Goal: Task Accomplishment & Management: Manage account settings

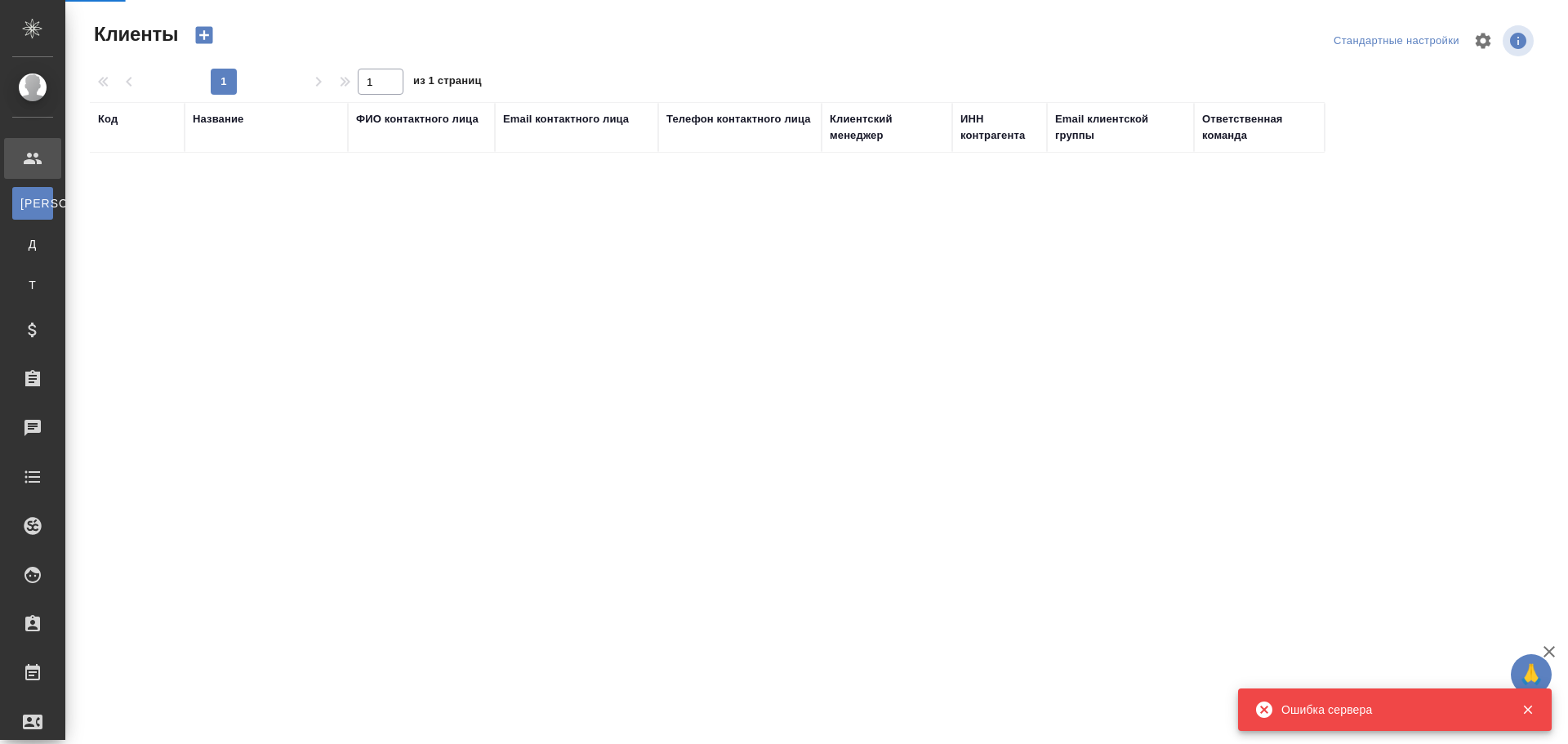
select select "RU"
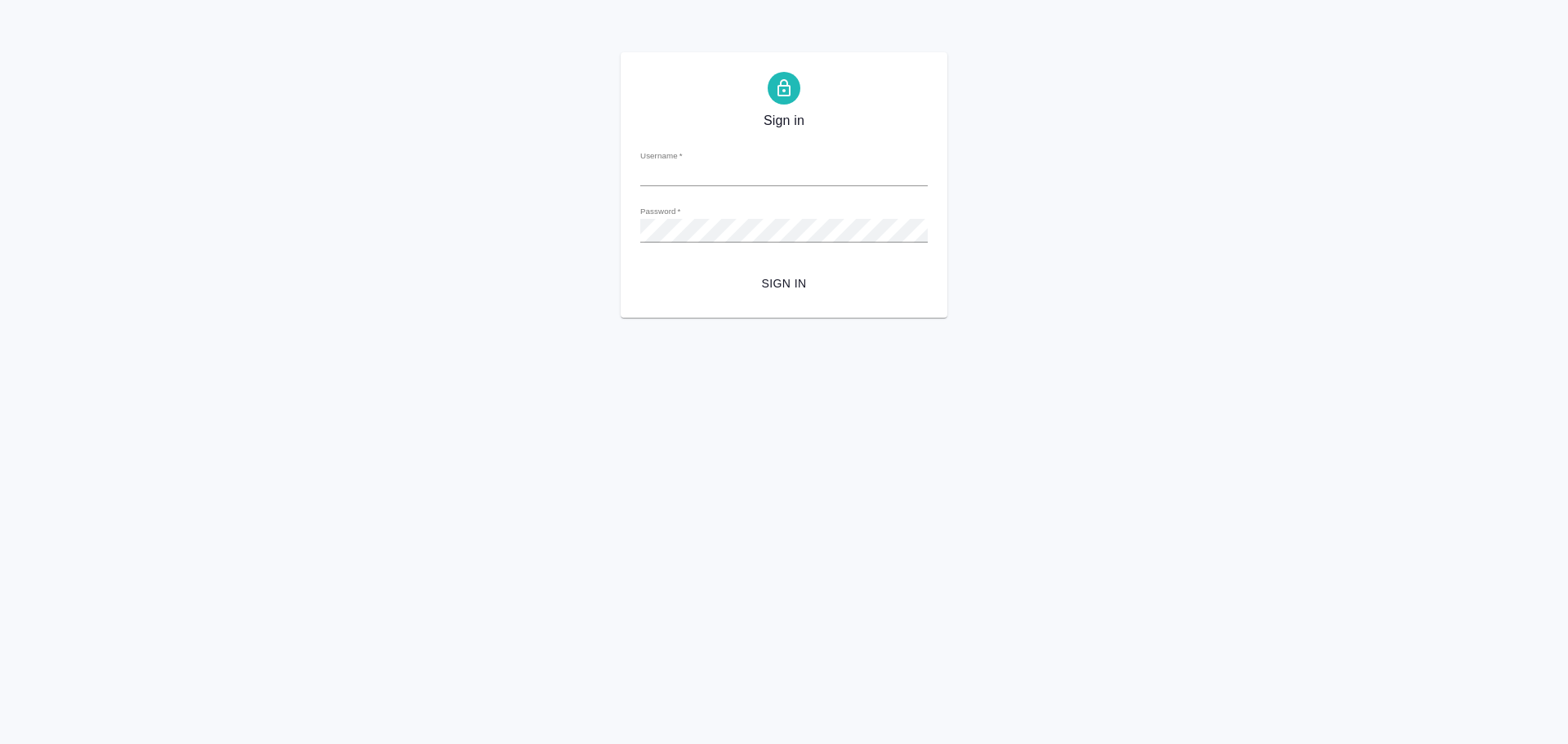
type input "[EMAIL_ADDRESS][DOMAIN_NAME]"
click at [785, 282] on span "Sign in" at bounding box center [784, 284] width 261 height 20
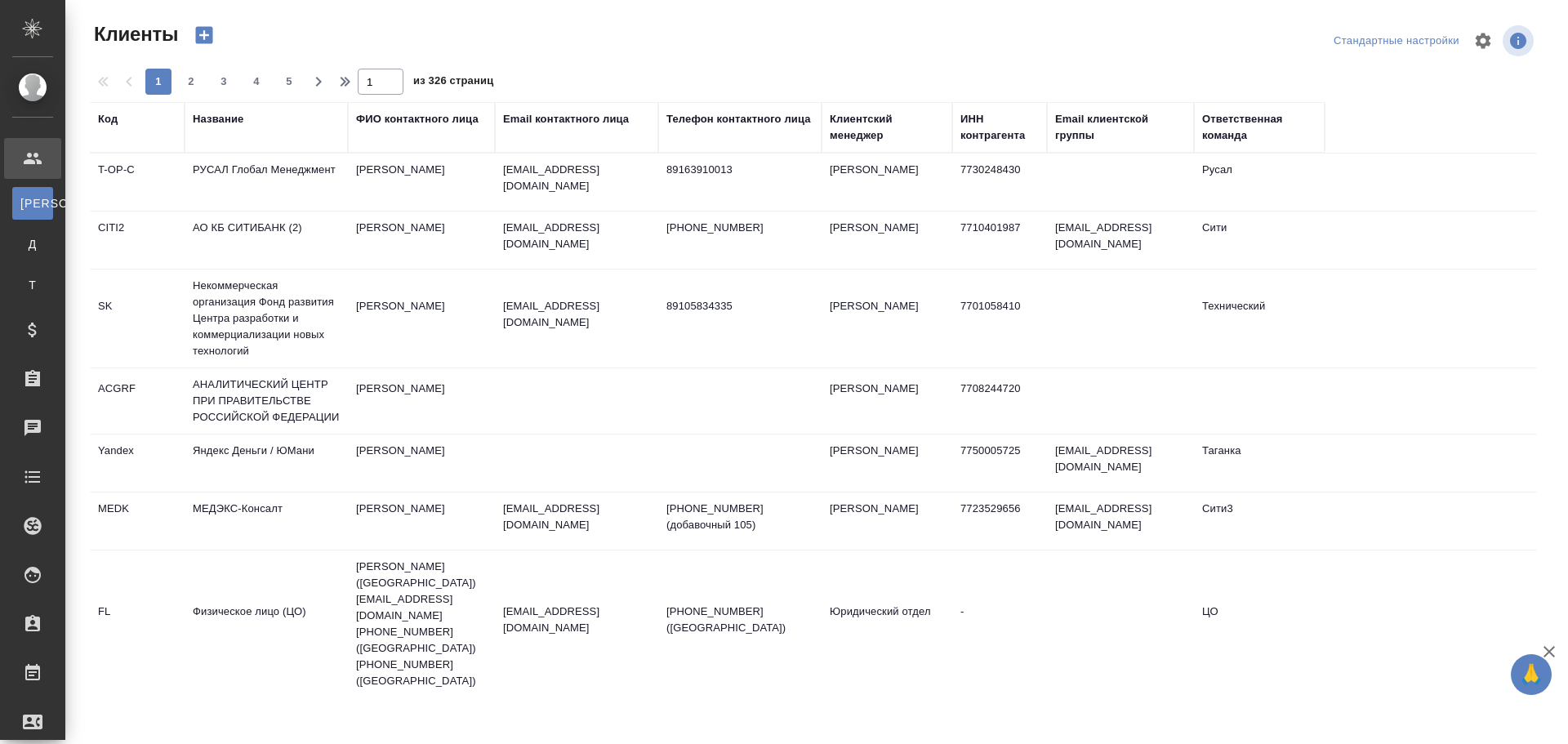
select select "RU"
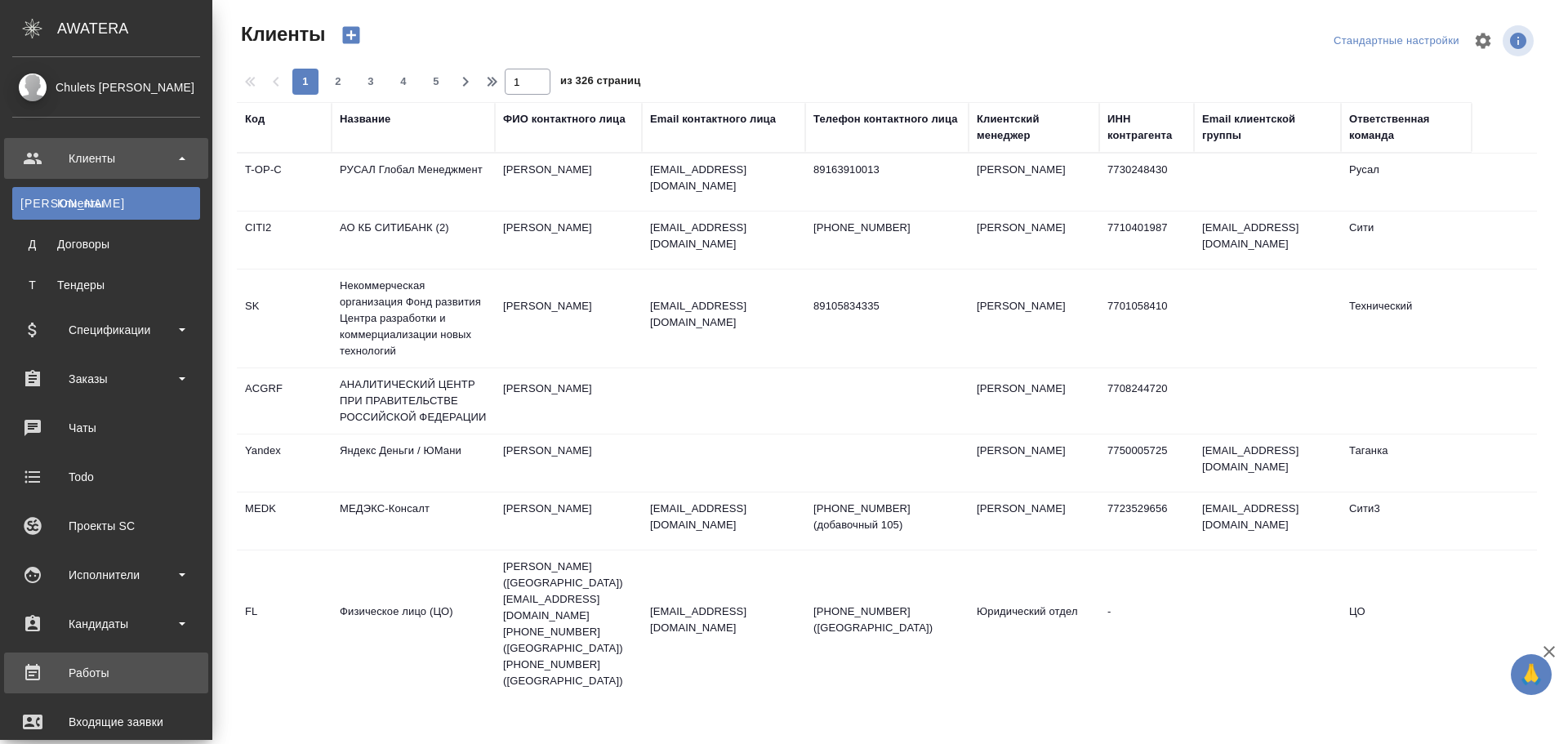
click at [74, 676] on div "Работы" at bounding box center [106, 673] width 188 height 24
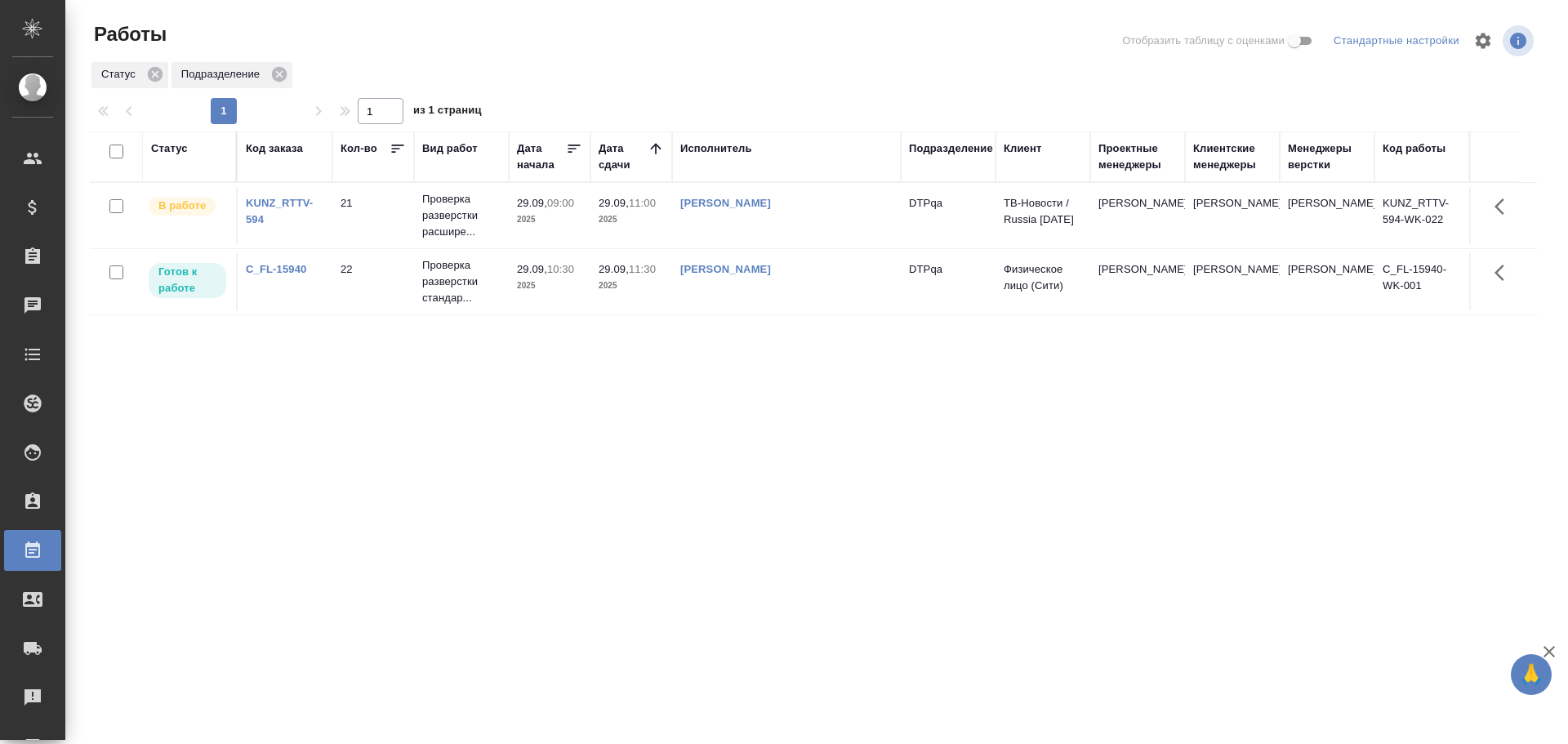
click at [810, 289] on td "[PERSON_NAME]" at bounding box center [786, 282] width 228 height 58
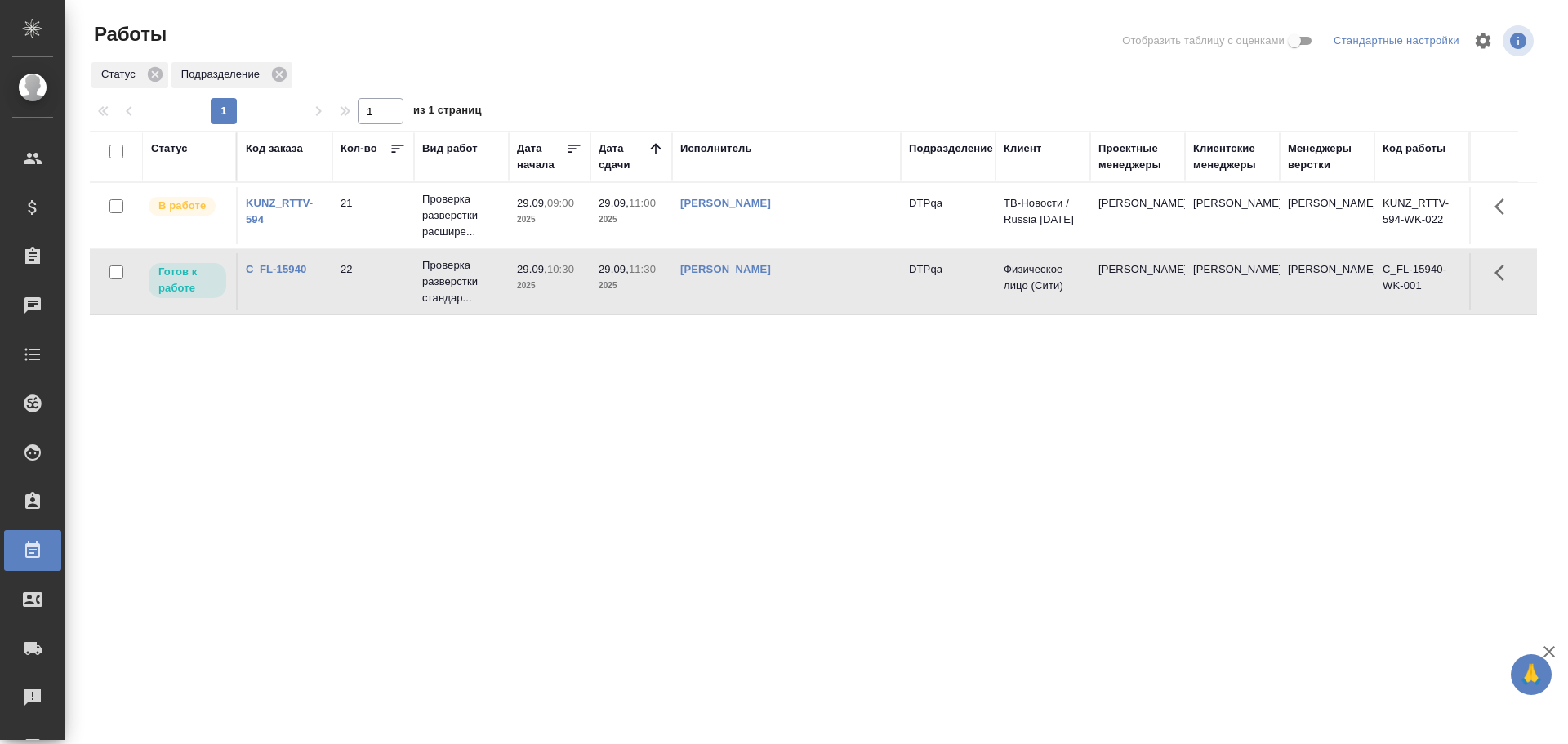
click at [810, 289] on td "[PERSON_NAME]" at bounding box center [786, 282] width 228 height 58
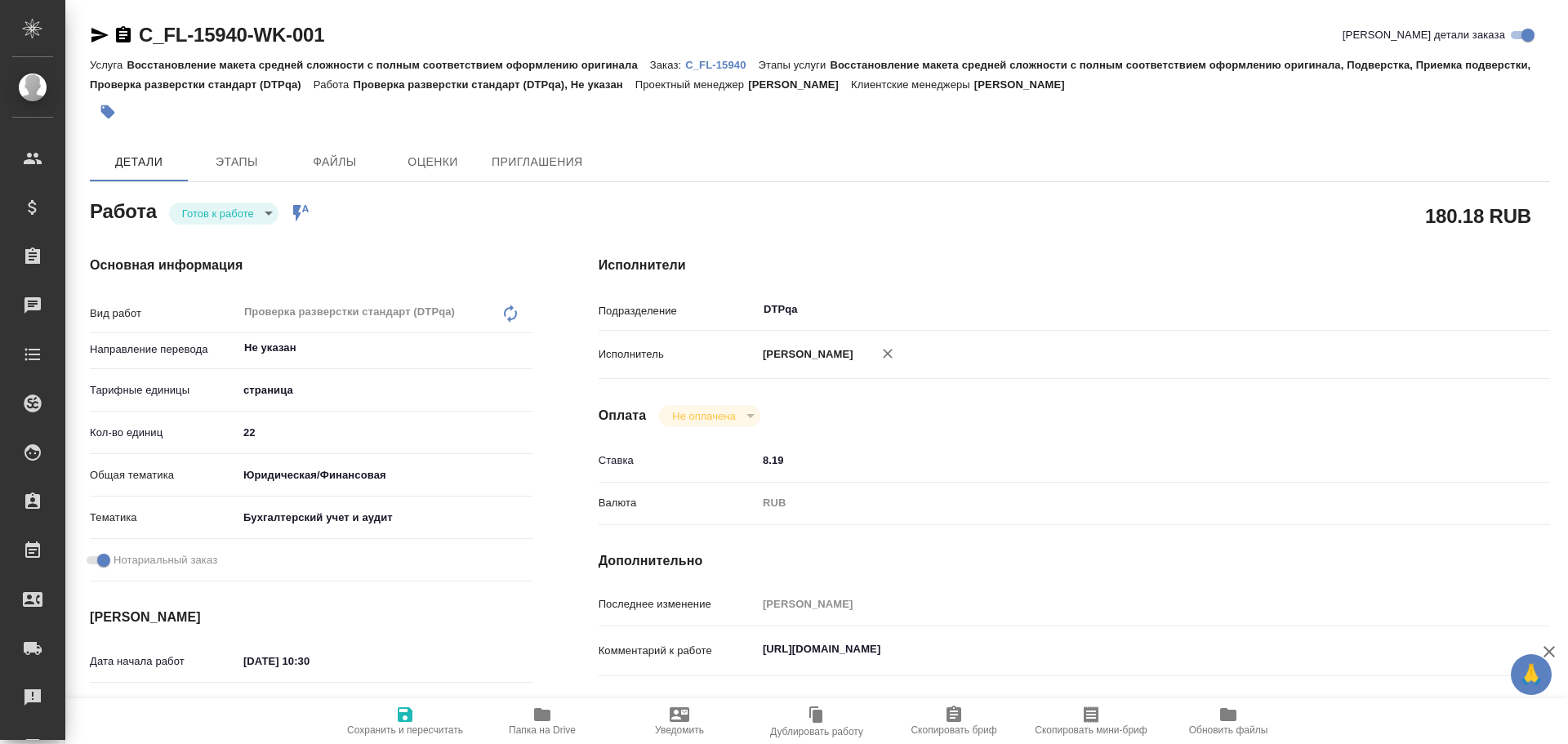
type textarea "x"
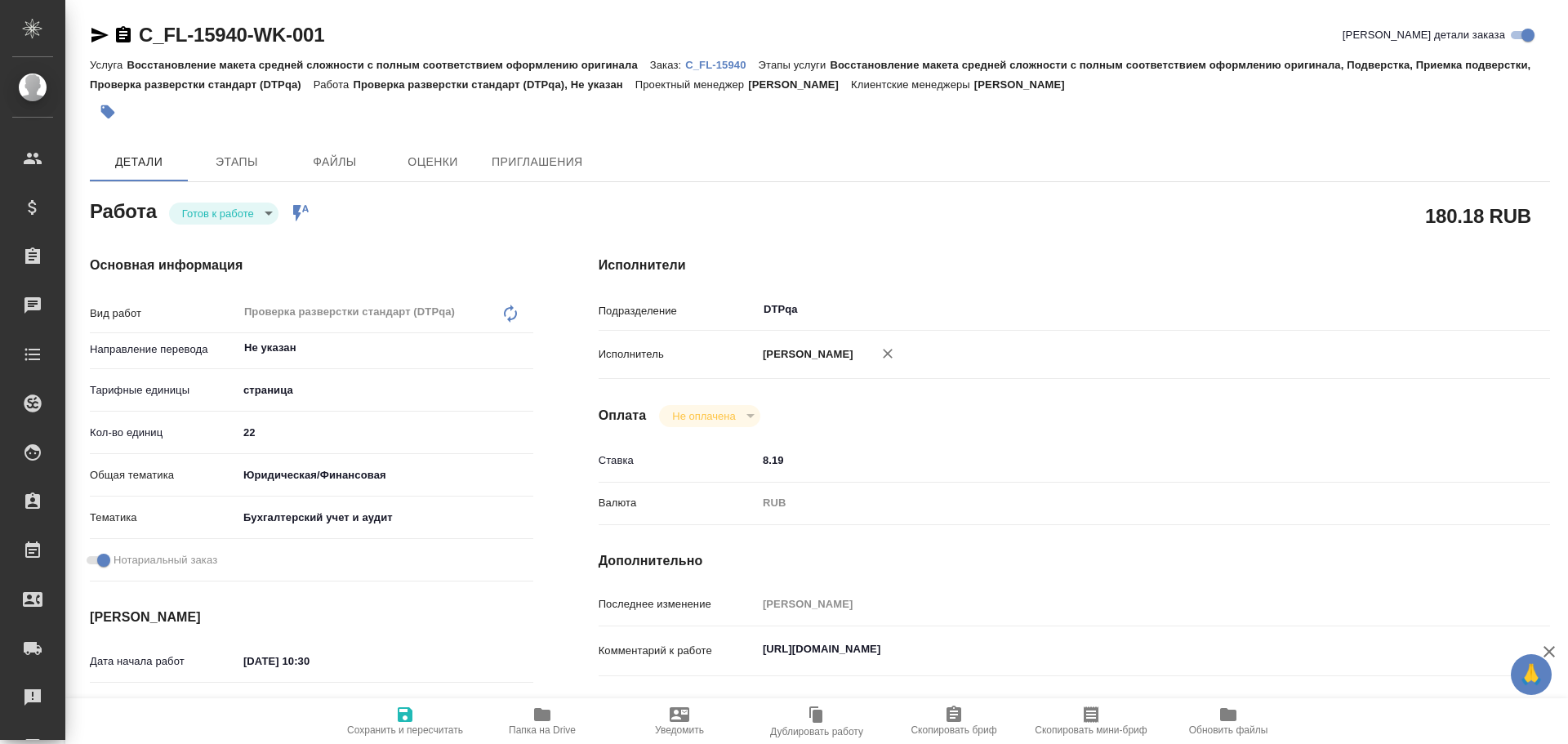
type textarea "x"
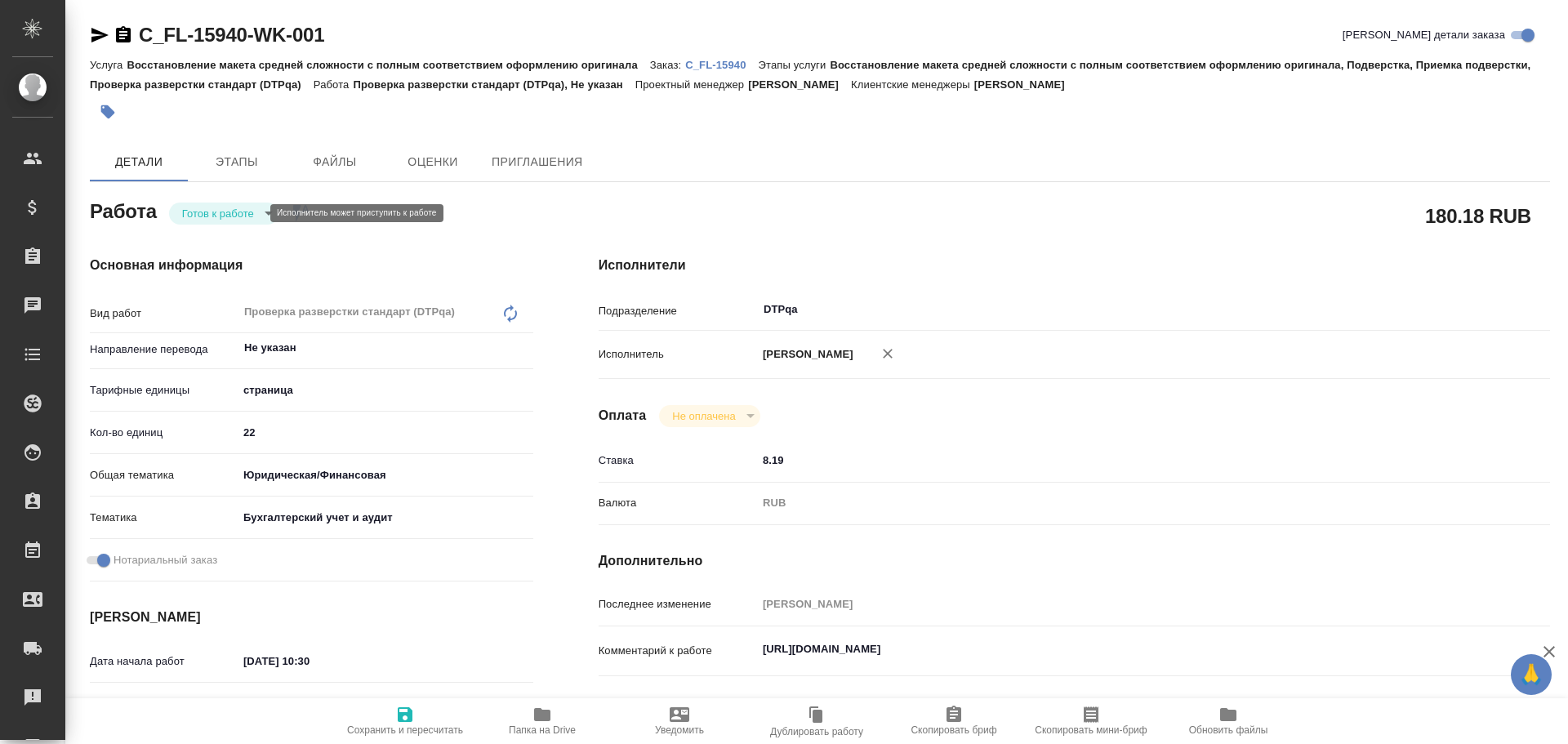
type textarea "x"
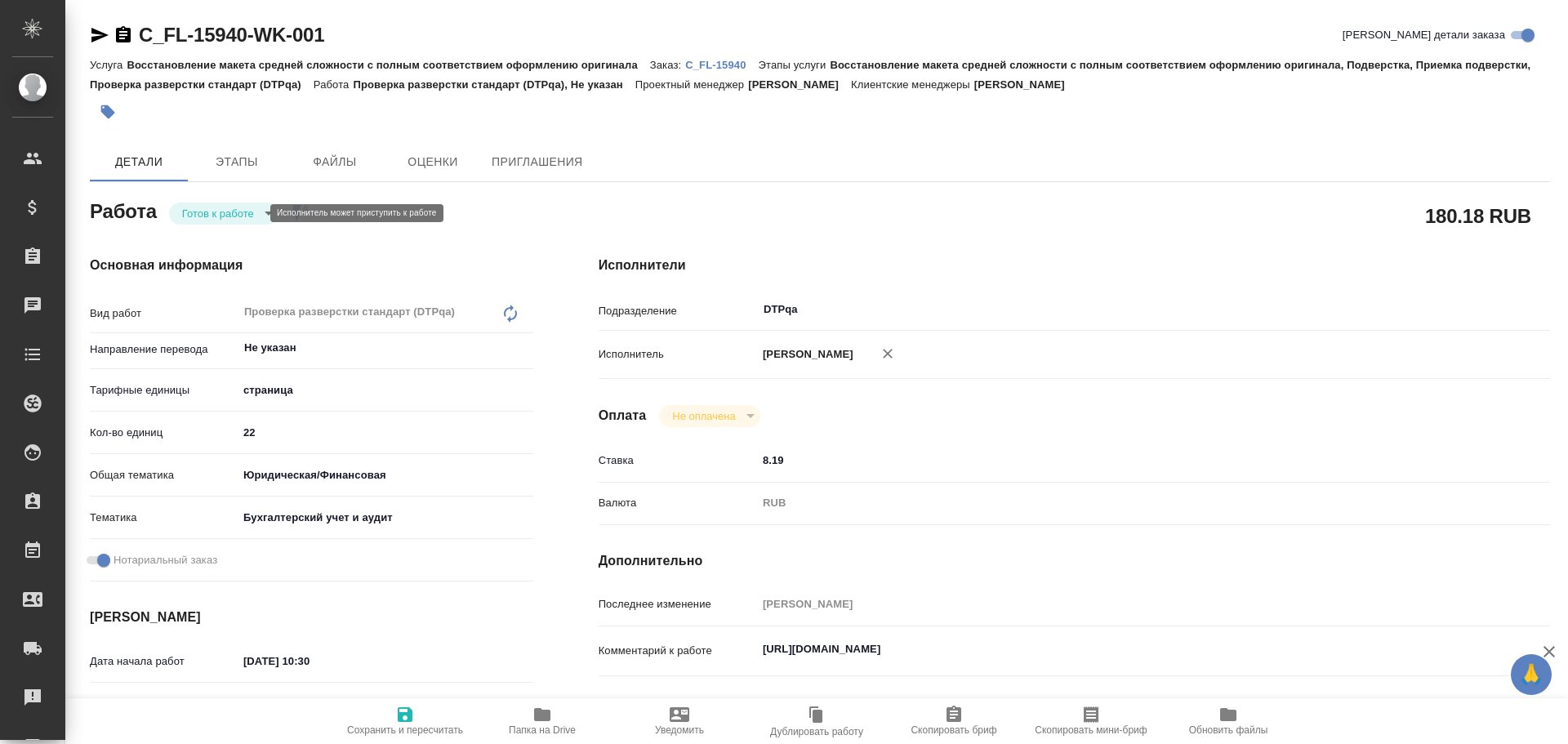
click at [193, 213] on body "🙏 .cls-1 fill:#fff; AWATERA Chulets Elena Клиенты Спецификации Заказы Чаты Todo…" at bounding box center [784, 372] width 1568 height 744
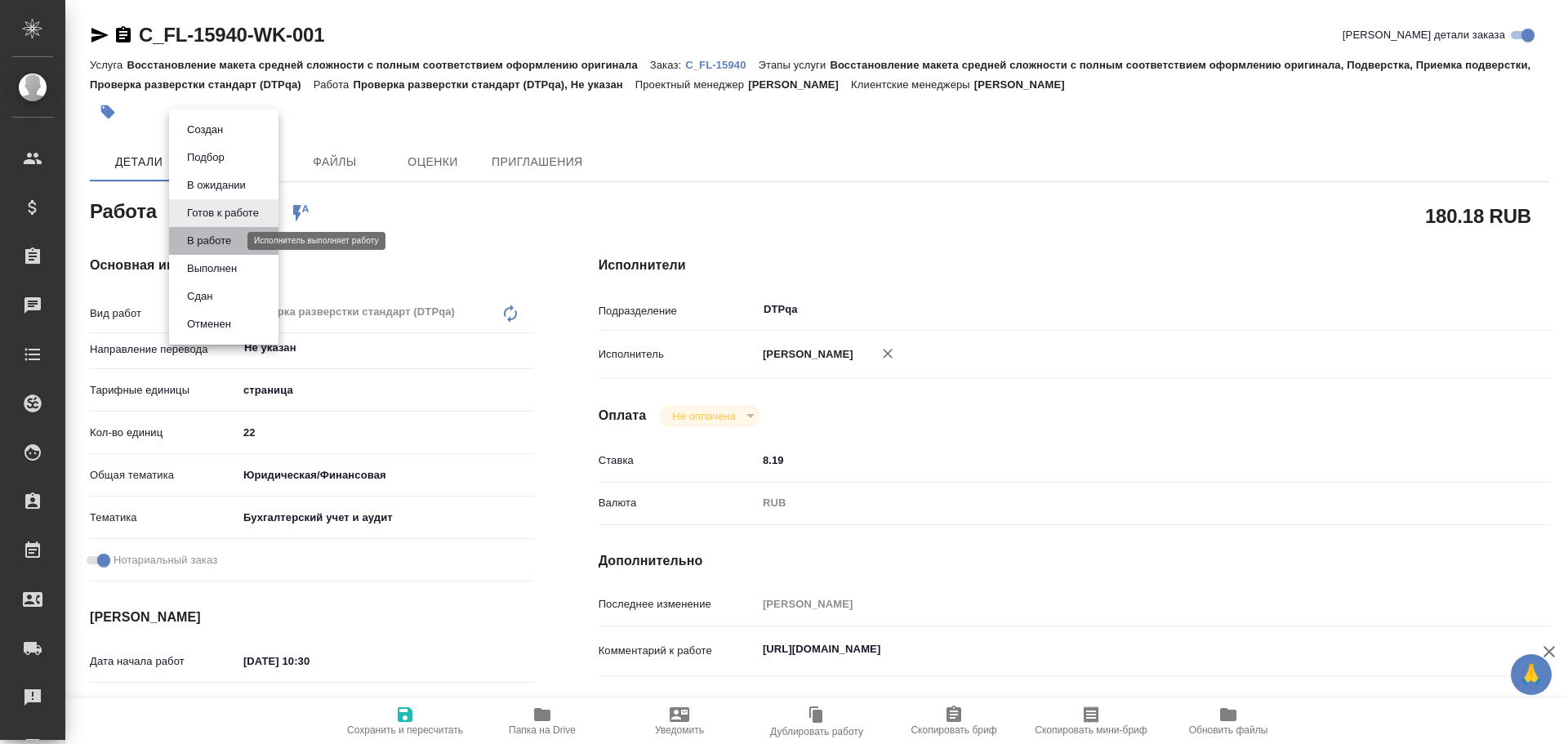
drag, startPoint x: 205, startPoint y: 242, endPoint x: 264, endPoint y: 292, distance: 77.3
click at [205, 243] on button "В работе" at bounding box center [209, 241] width 54 height 18
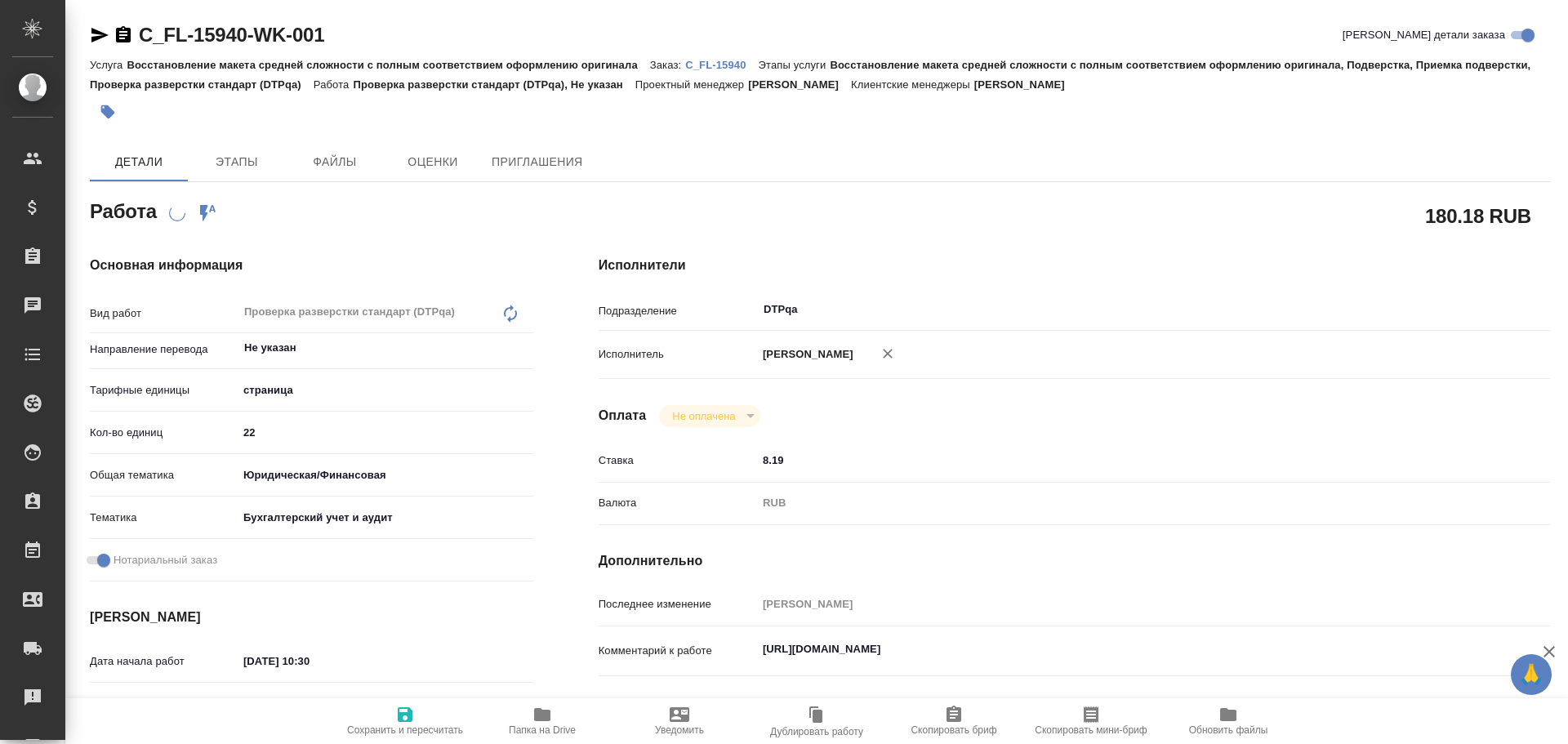
type textarea "x"
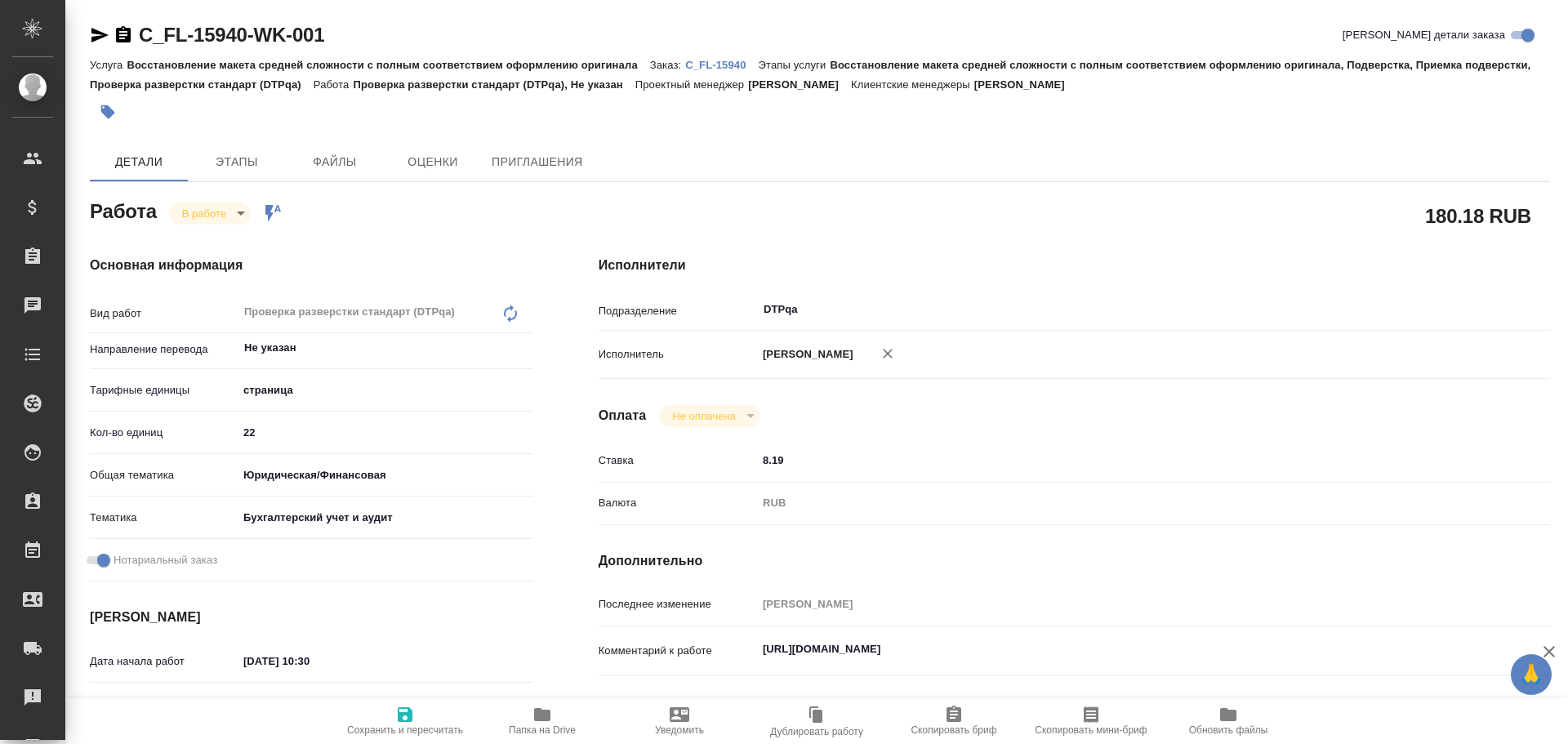
type textarea "x"
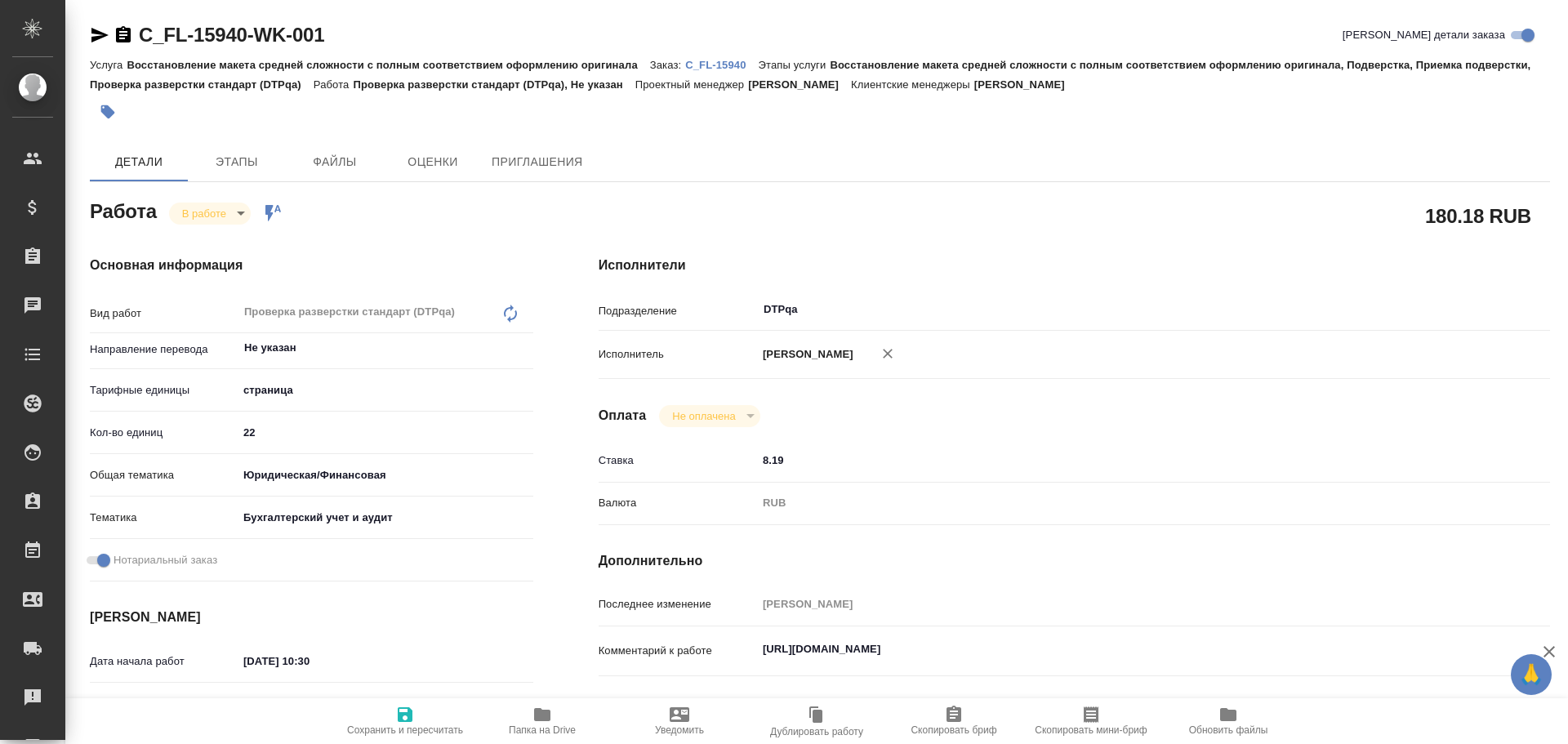
type textarea "x"
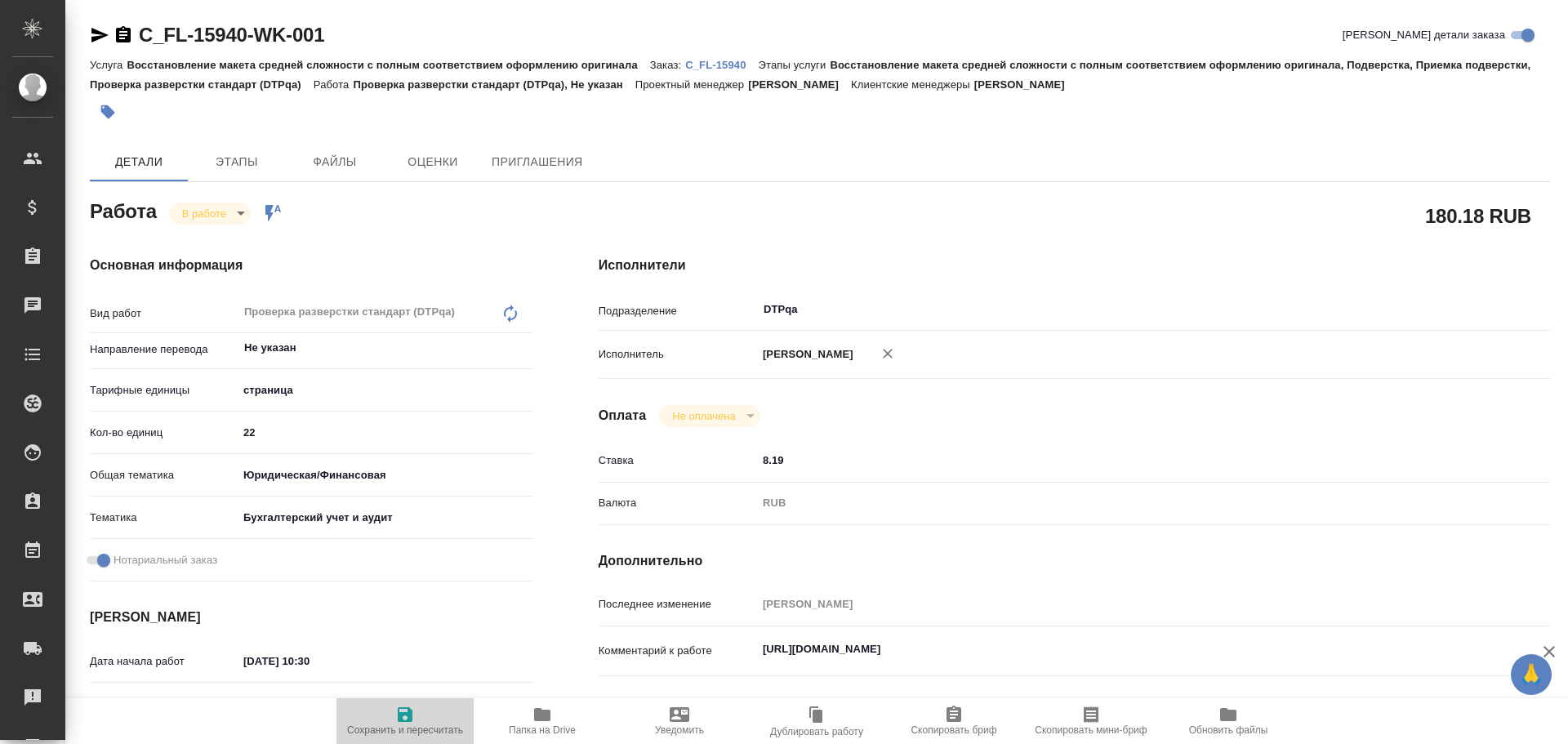
click at [398, 731] on span "Сохранить и пересчитать" at bounding box center [405, 730] width 116 height 11
type textarea "x"
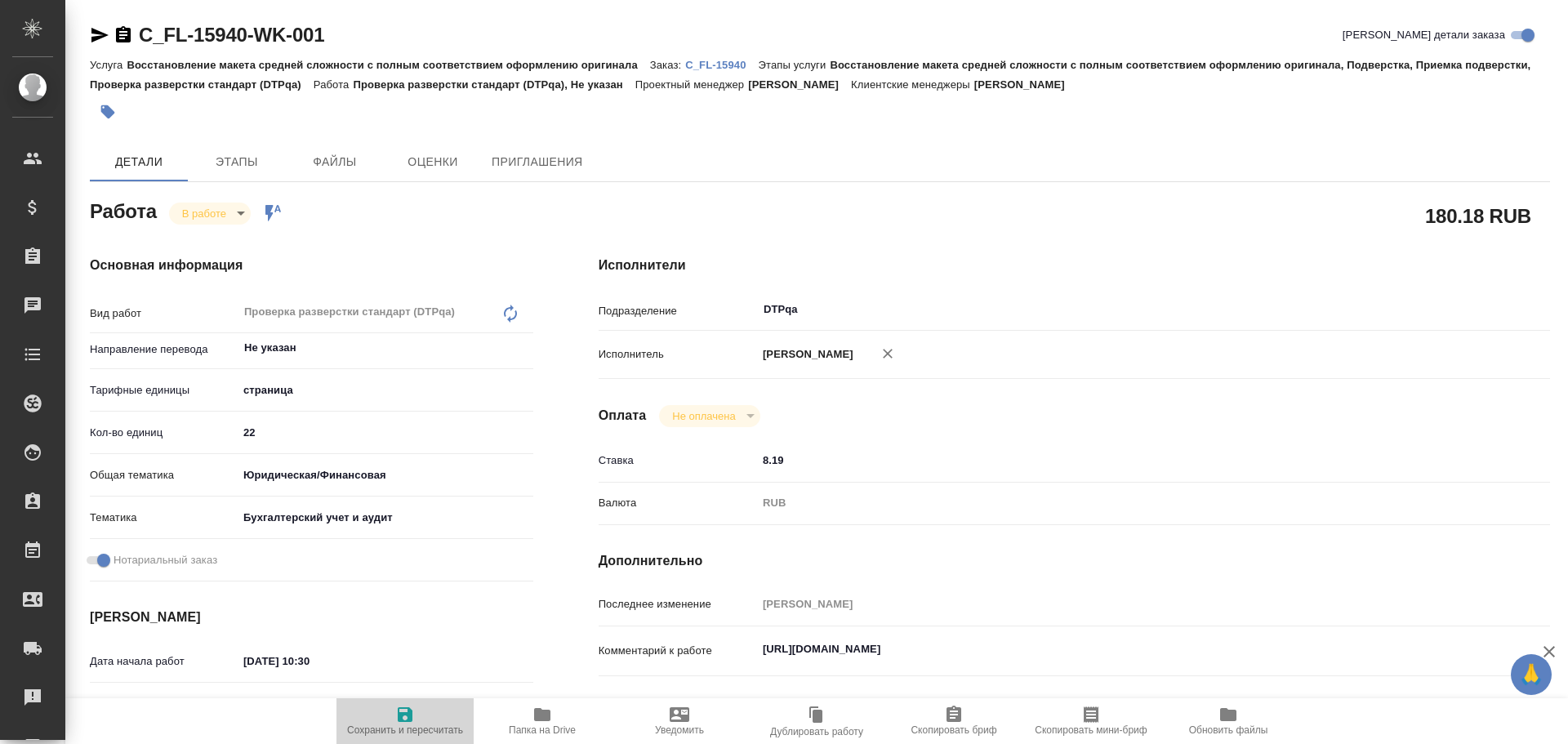
type textarea "x"
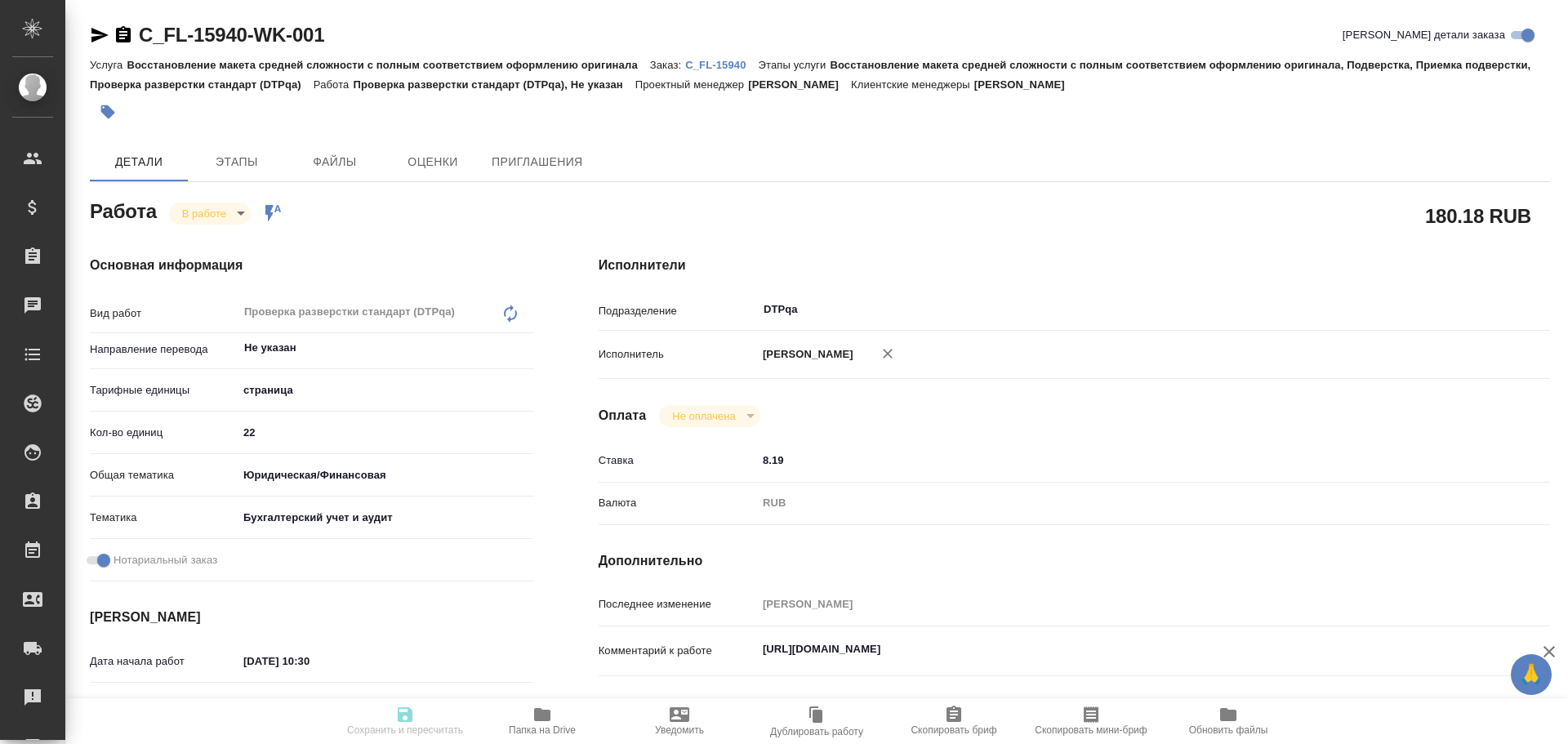
type textarea "x"
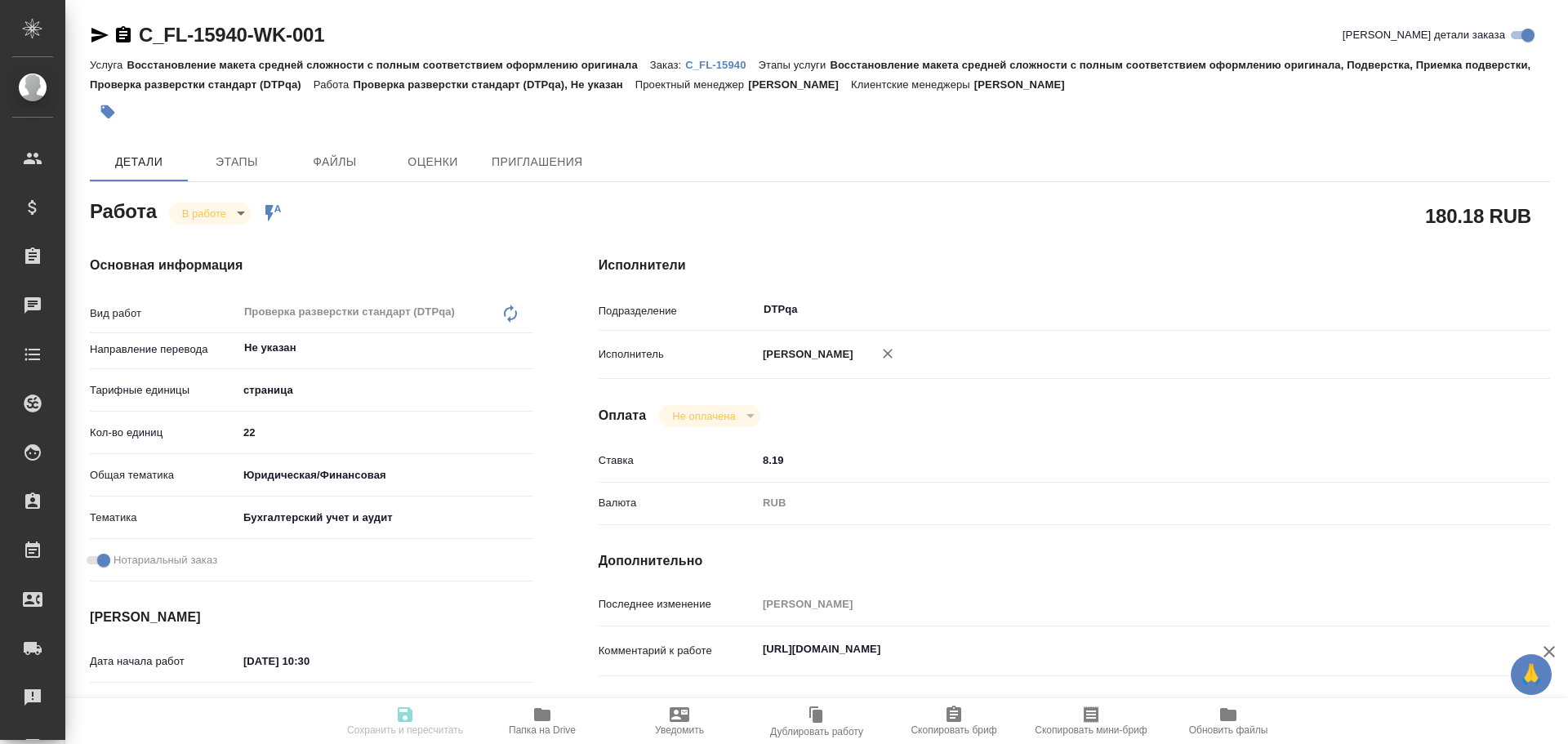
type textarea "x"
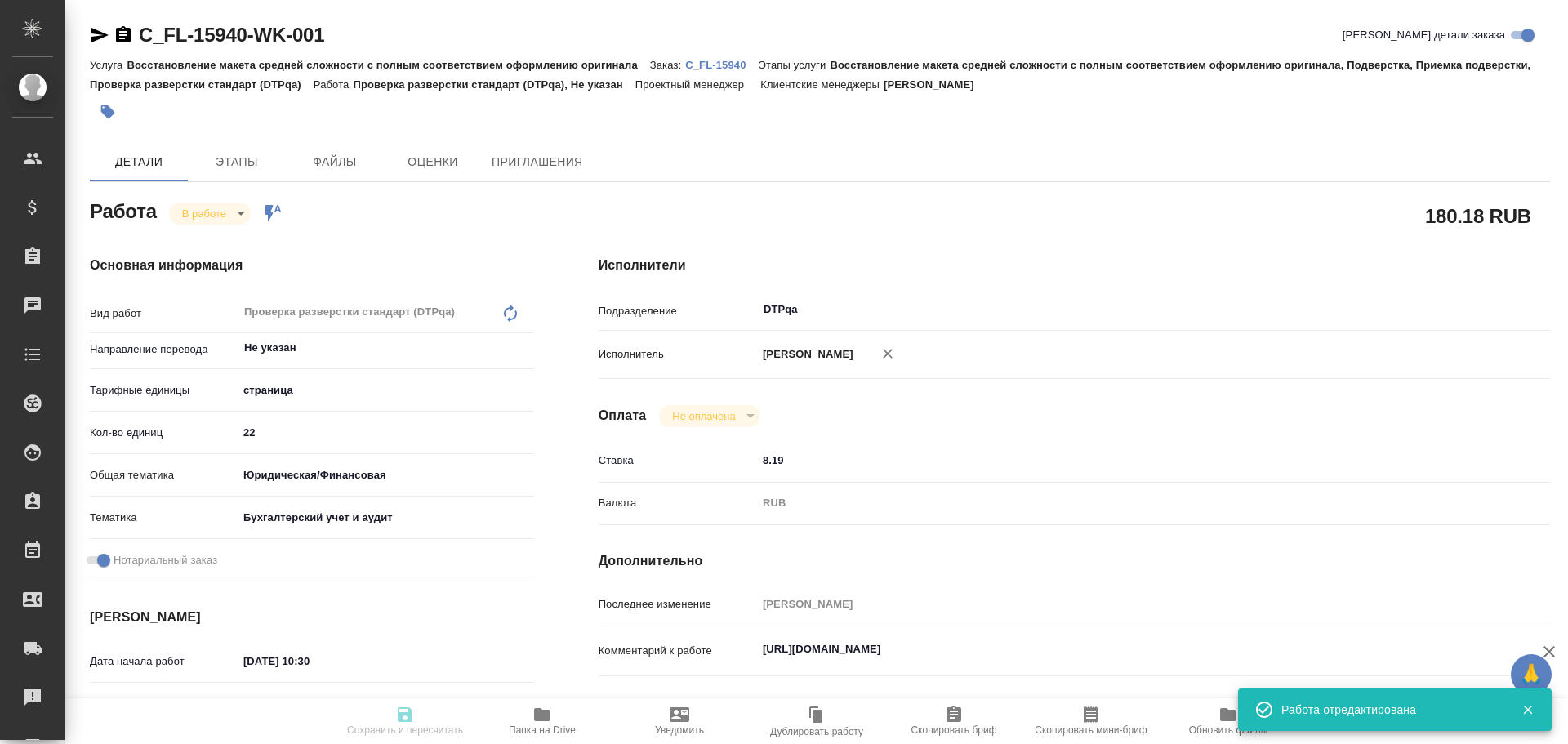
type input "inProgress"
type textarea "Проверка разверстки стандарт (DTPqa)"
type textarea "x"
type input "Не указан"
type input "5a8b1489cc6b4906c91bfdb2"
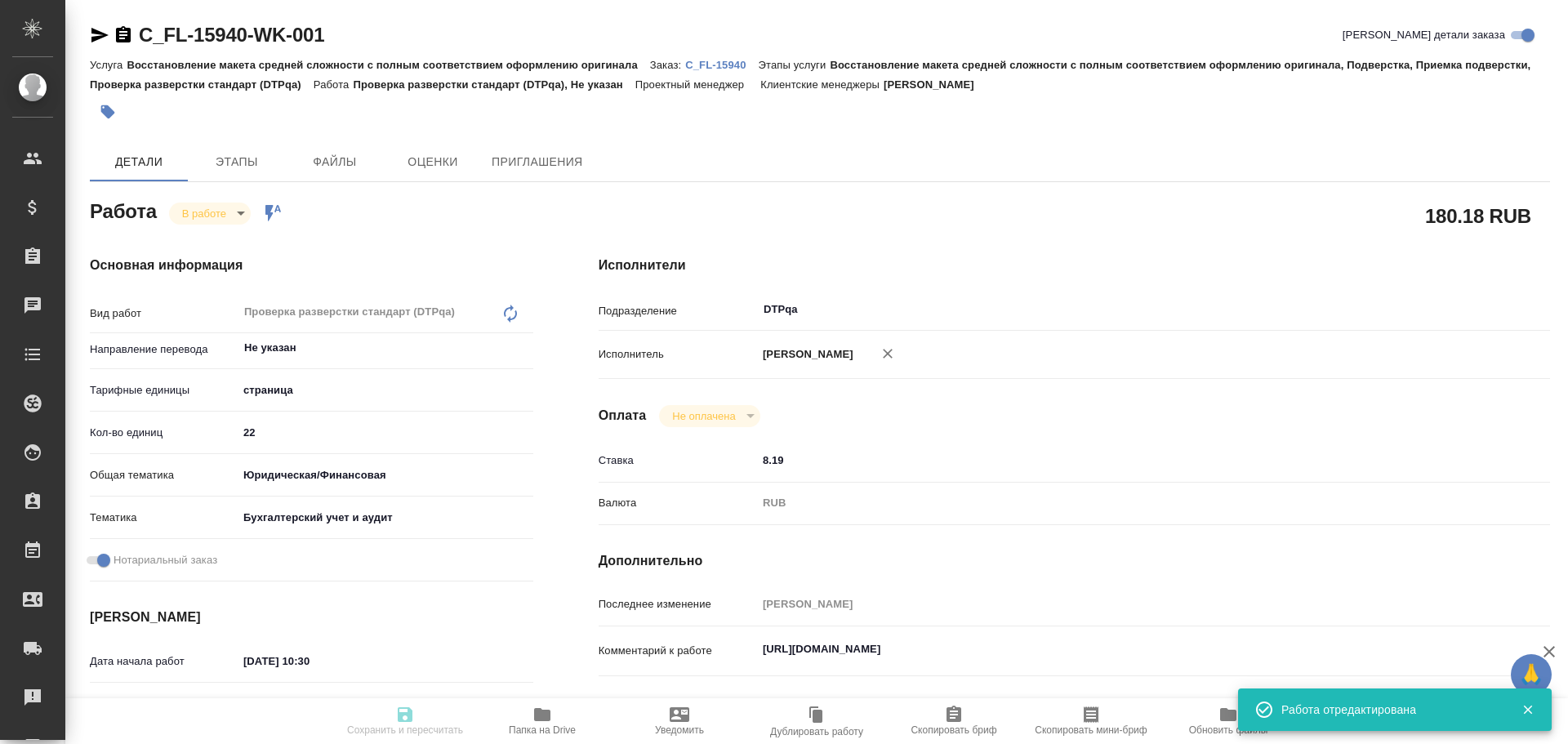
type input "22"
type input "yr-fn"
type input "6149848a2b7be24903fd7a88"
checkbox input "true"
type input "[DATE] 10:30"
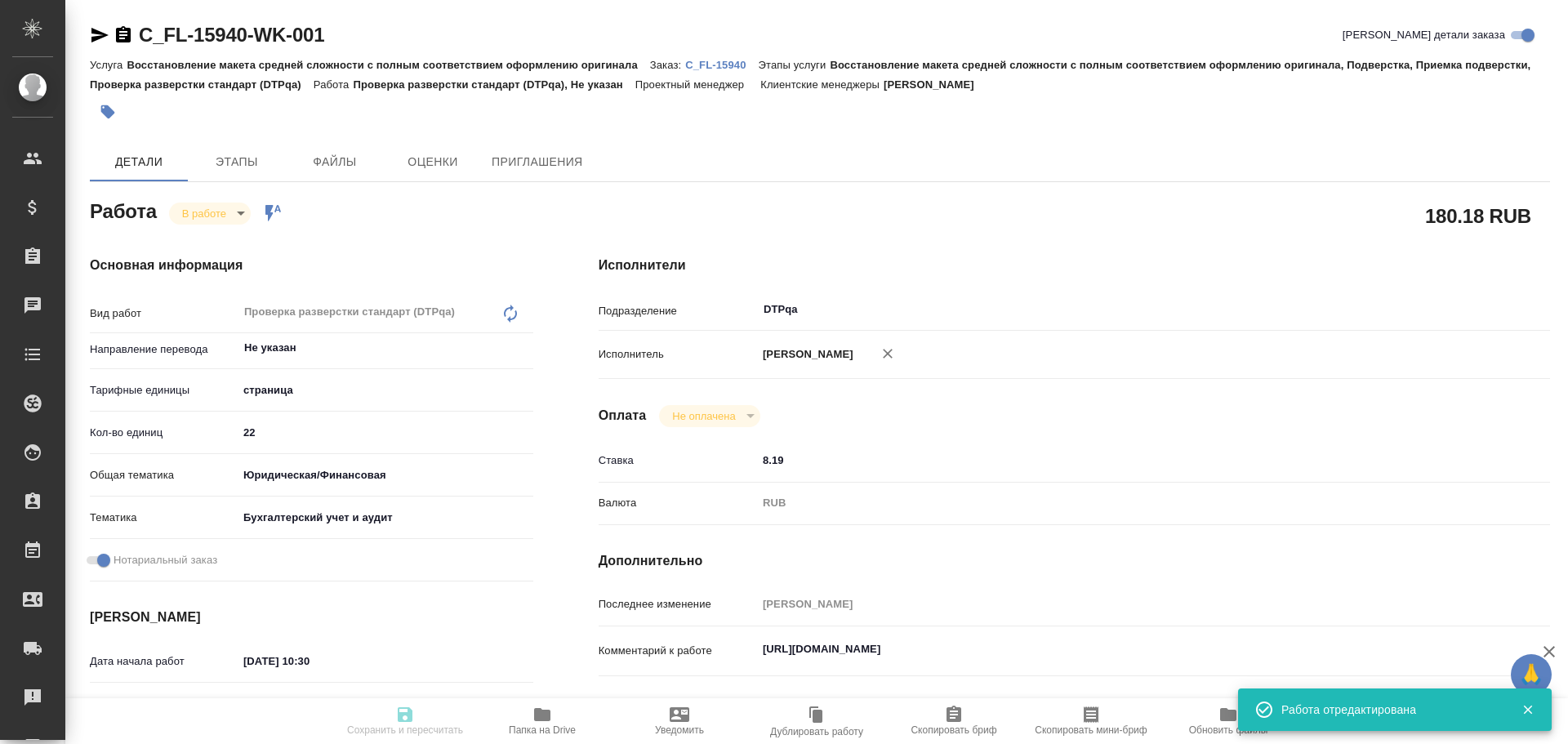
type input "[DATE] 08:51"
type input "[DATE] 11:30"
type input "[DATE] 10:00"
type input "DTPqa"
type input "notPayed"
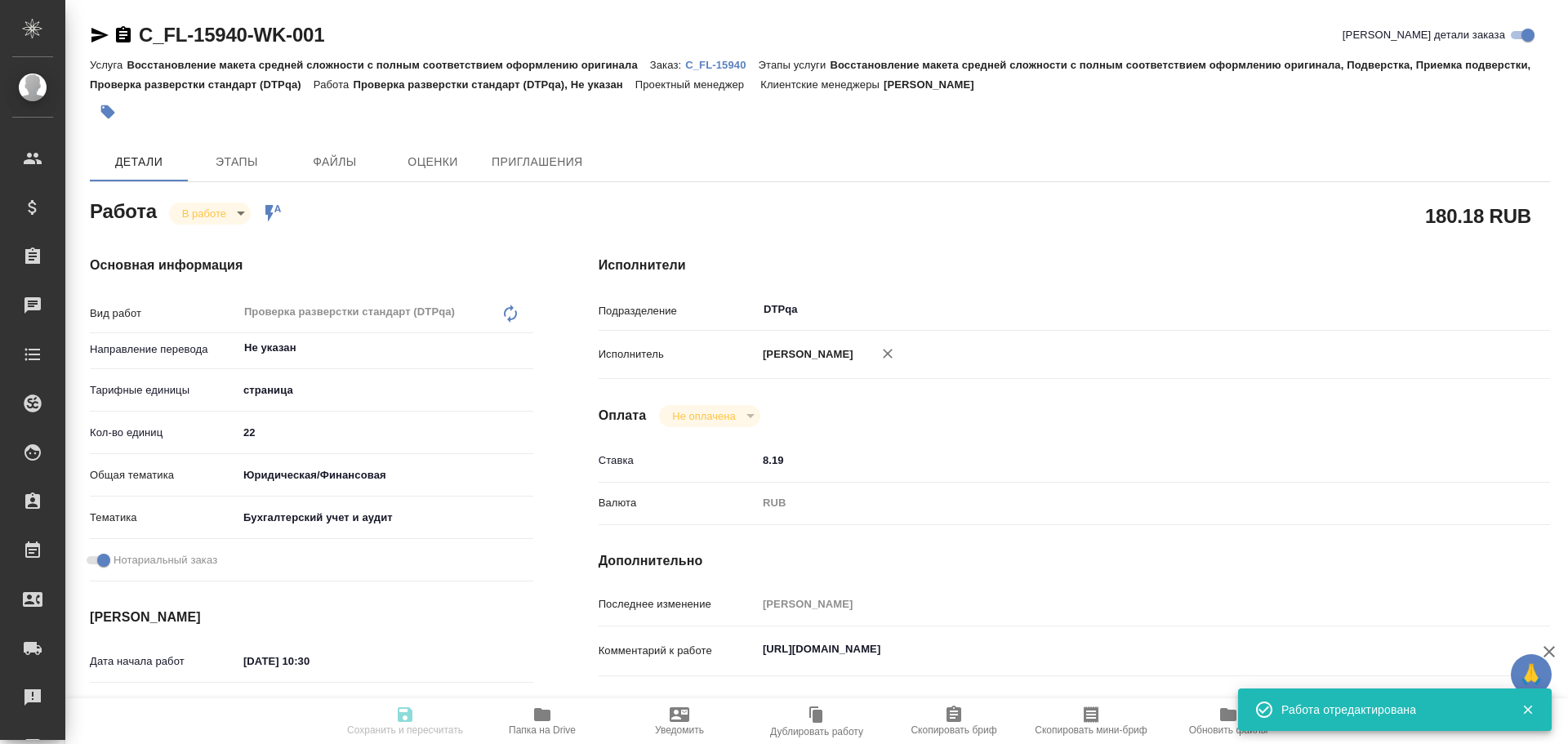
type input "8.19"
type input "RUB"
type input "[PERSON_NAME]"
type textarea "[URL][DOMAIN_NAME]"
type textarea "x"
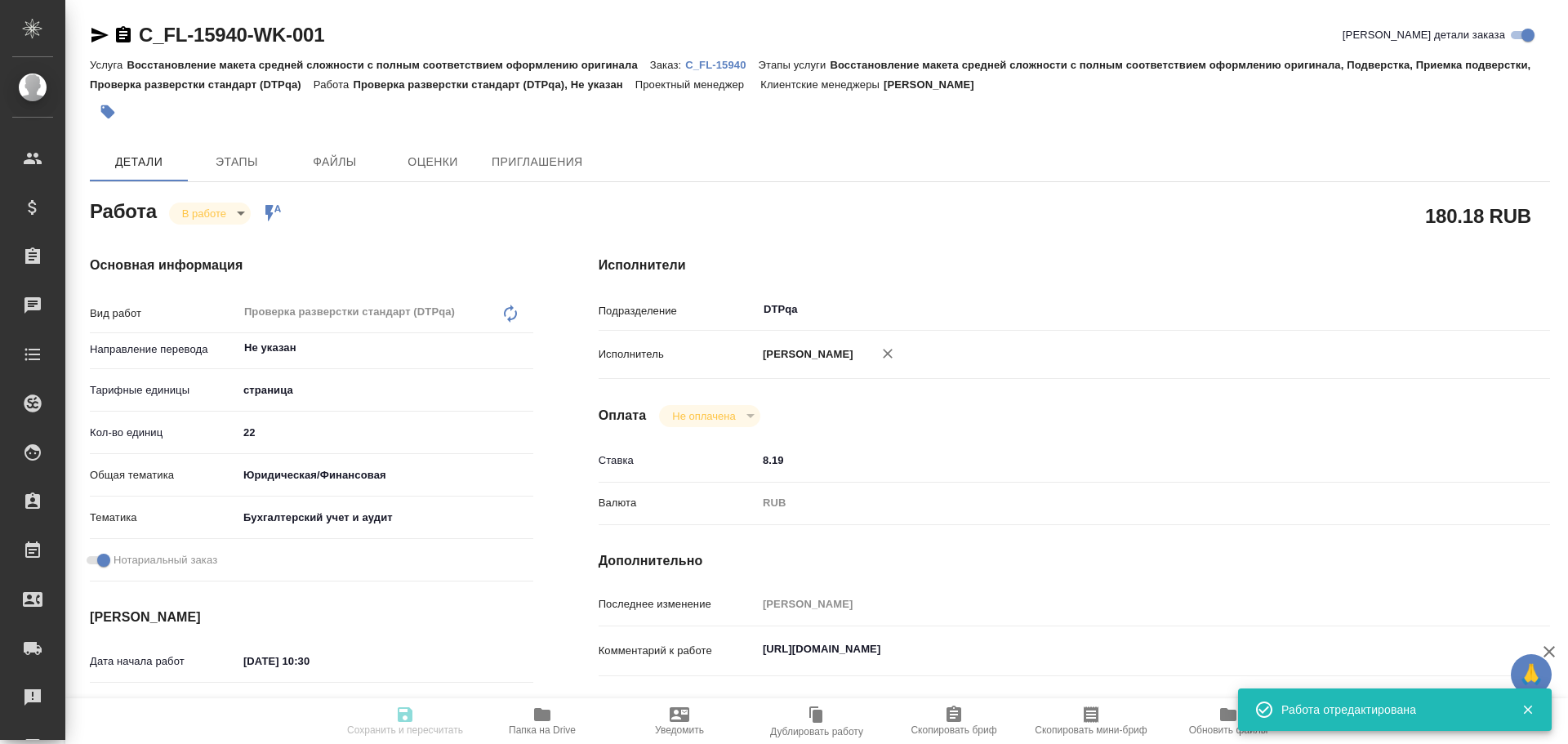
type textarea "/Clients/FL_C/Orders/C_FL-15940/DTP/C_FL-15940-WK-001"
type textarea "x"
type input "C_FL-15940"
type input "Восстановление макета средней сложности с полным соответствием оформлению ориги…"
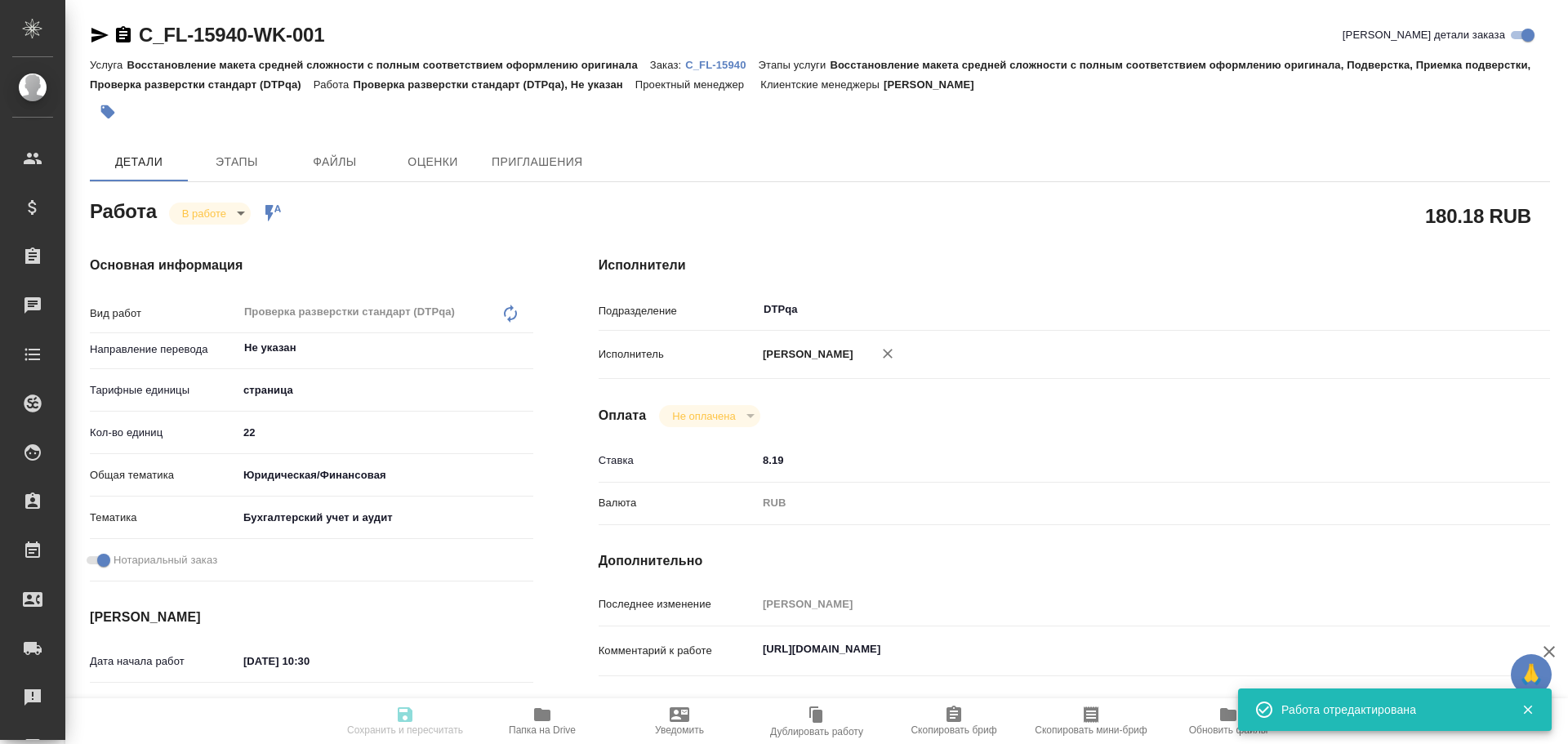
type input "[PERSON_NAME]"
type input "/Clients/FL_C/Orders/C_FL-15940"
type textarea "x"
type textarea "ЗПК"
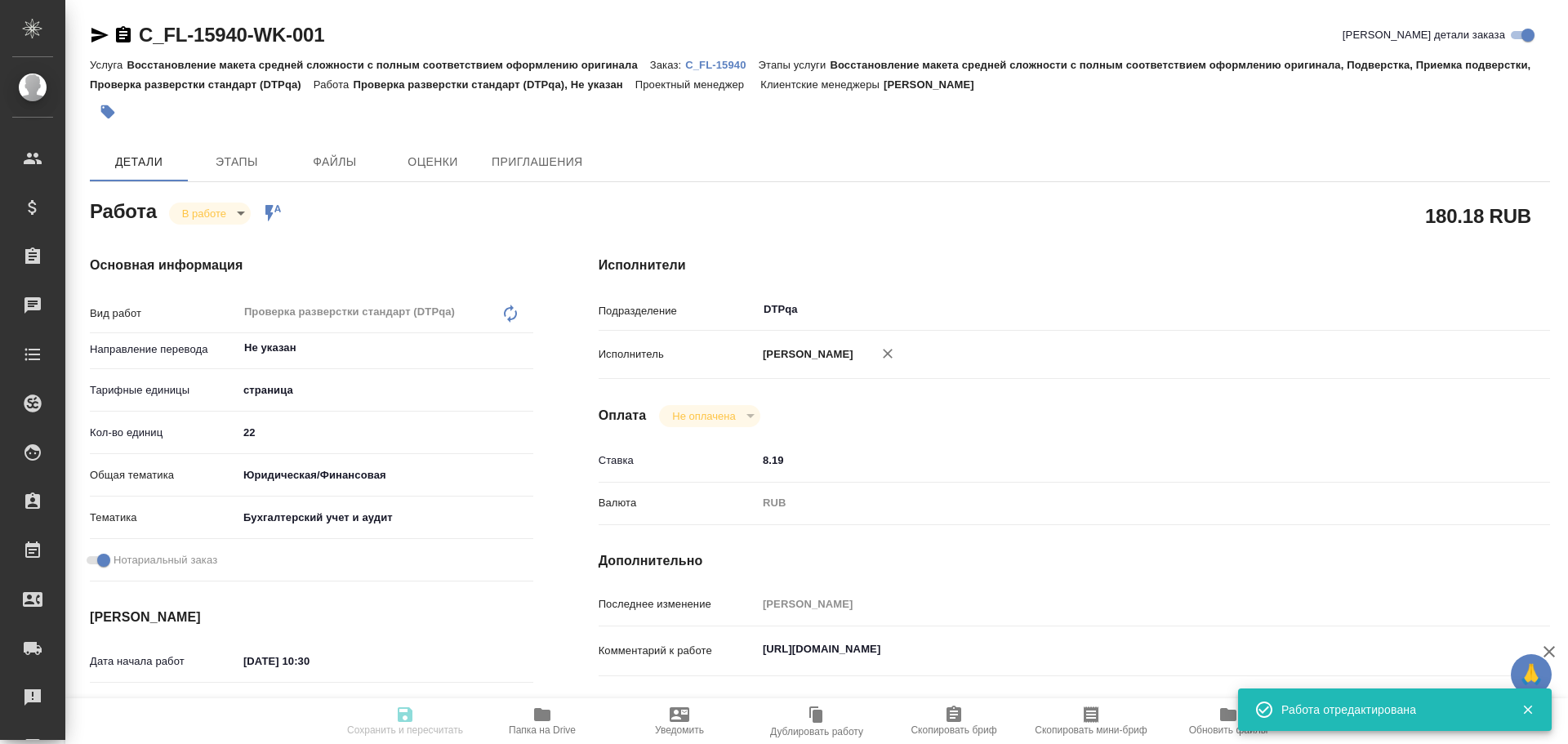
type textarea "x"
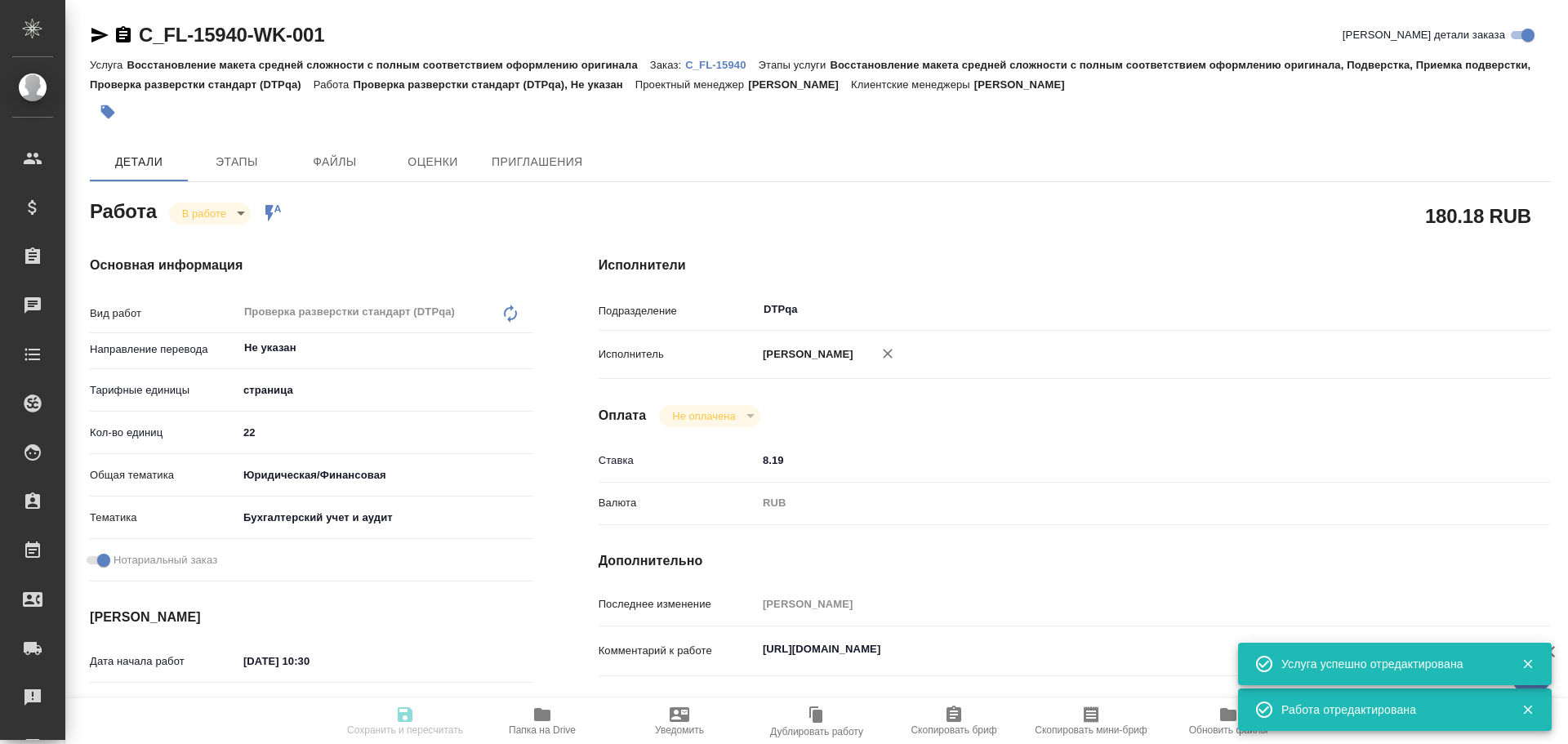
type textarea "x"
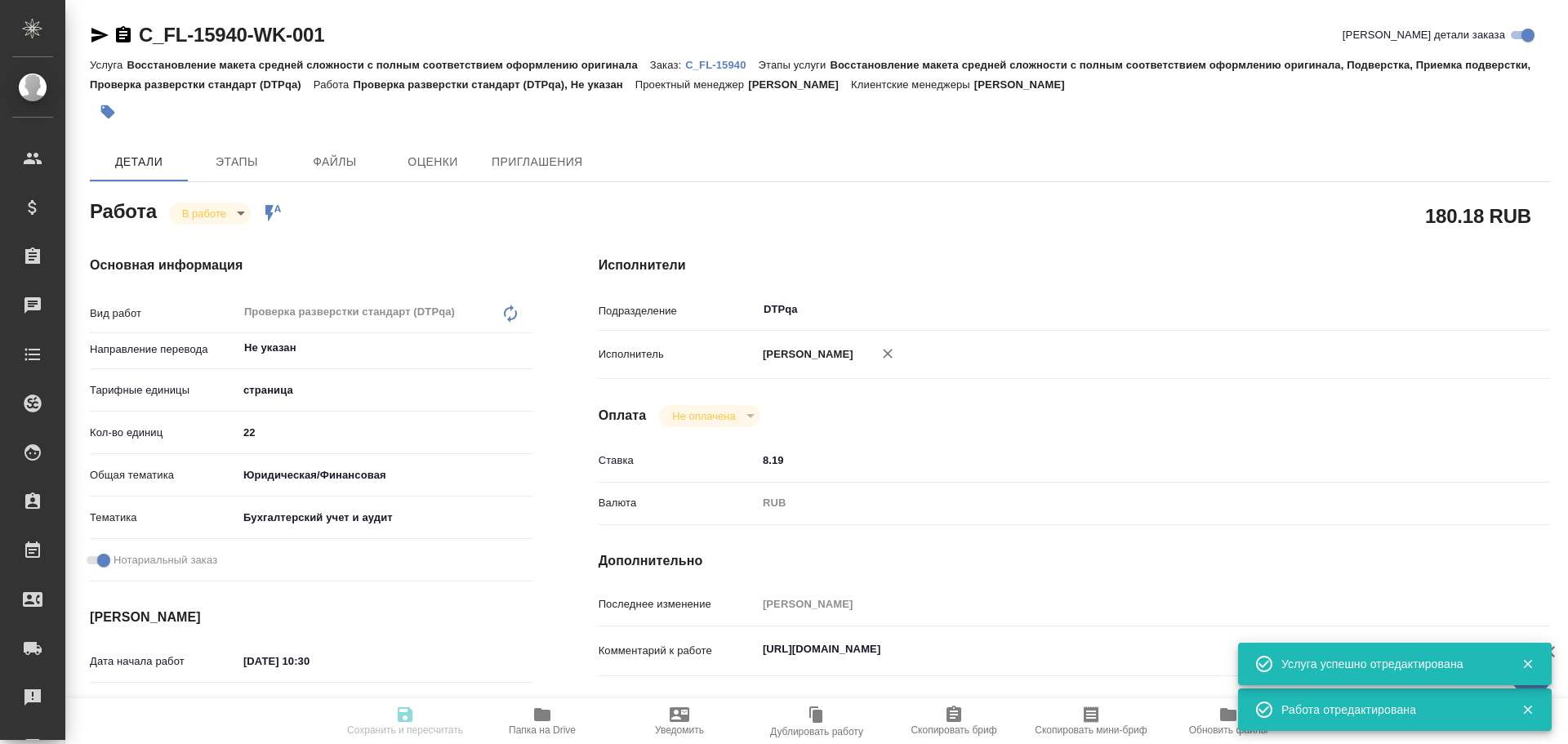
type textarea "x"
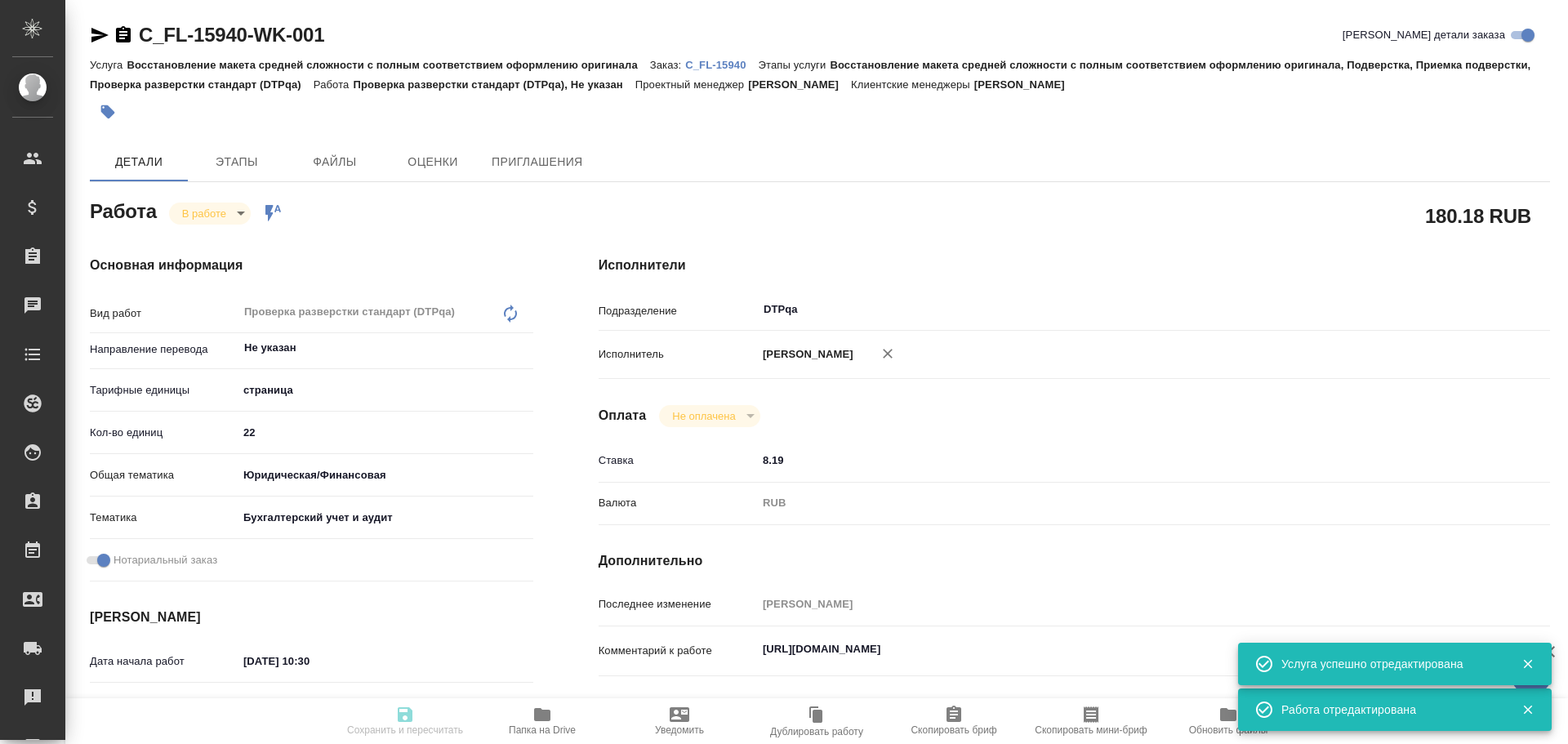
type textarea "x"
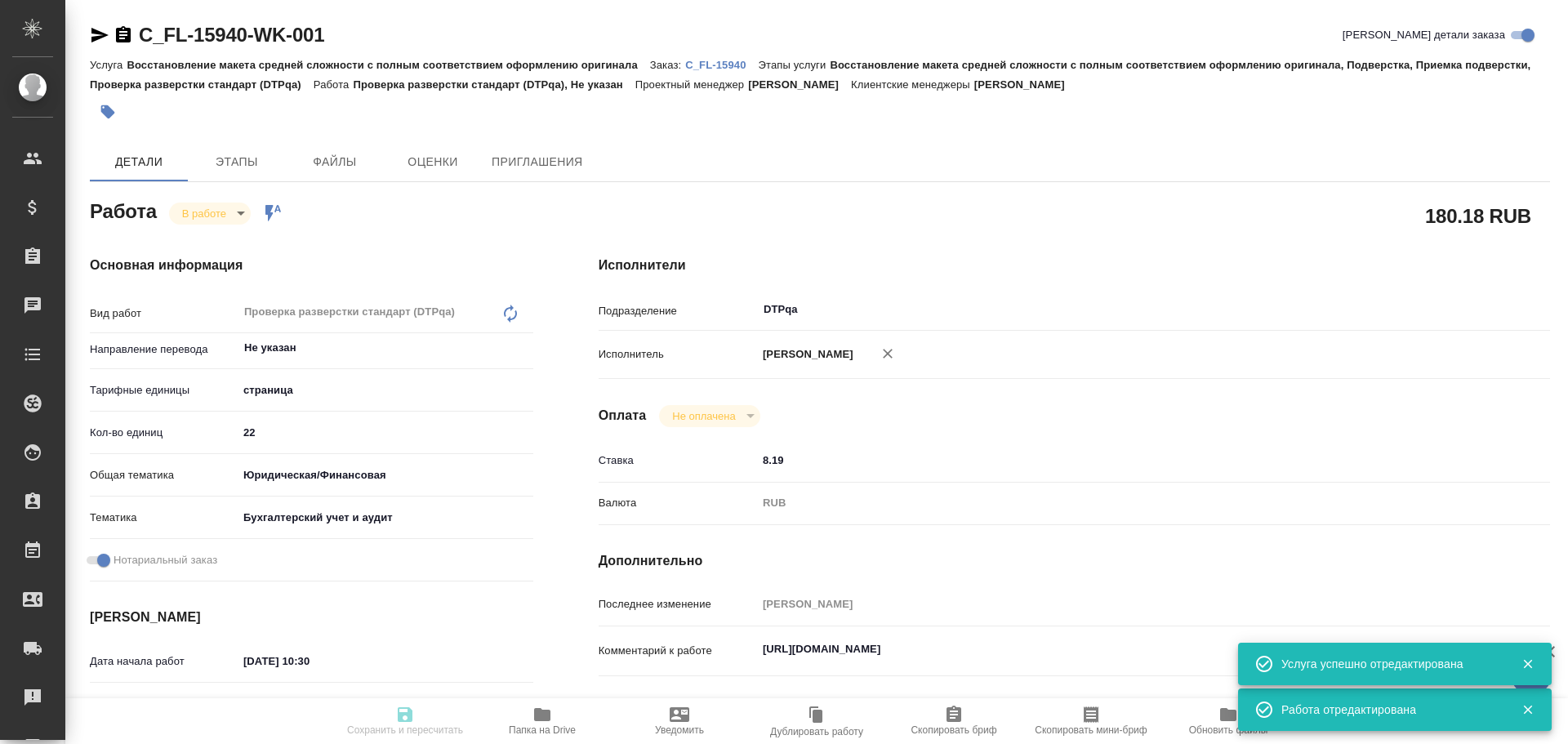
type input "inProgress"
type textarea "Проверка разверстки стандарт (DTPqa)"
type textarea "x"
type input "Не указан"
type input "5a8b1489cc6b4906c91bfdb2"
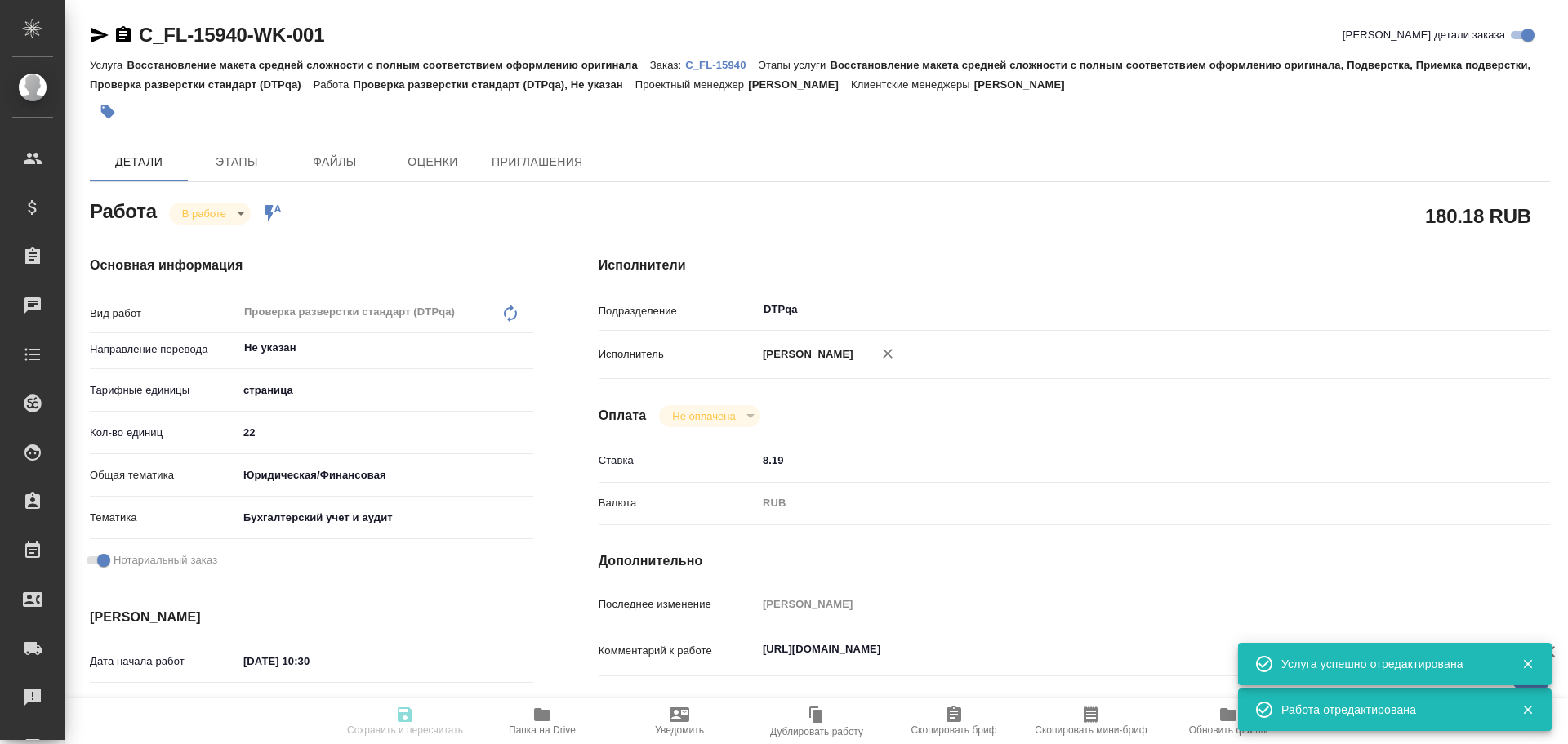
type input "22"
type input "yr-fn"
type input "6149848a2b7be24903fd7a88"
checkbox input "true"
type input "[DATE] 10:30"
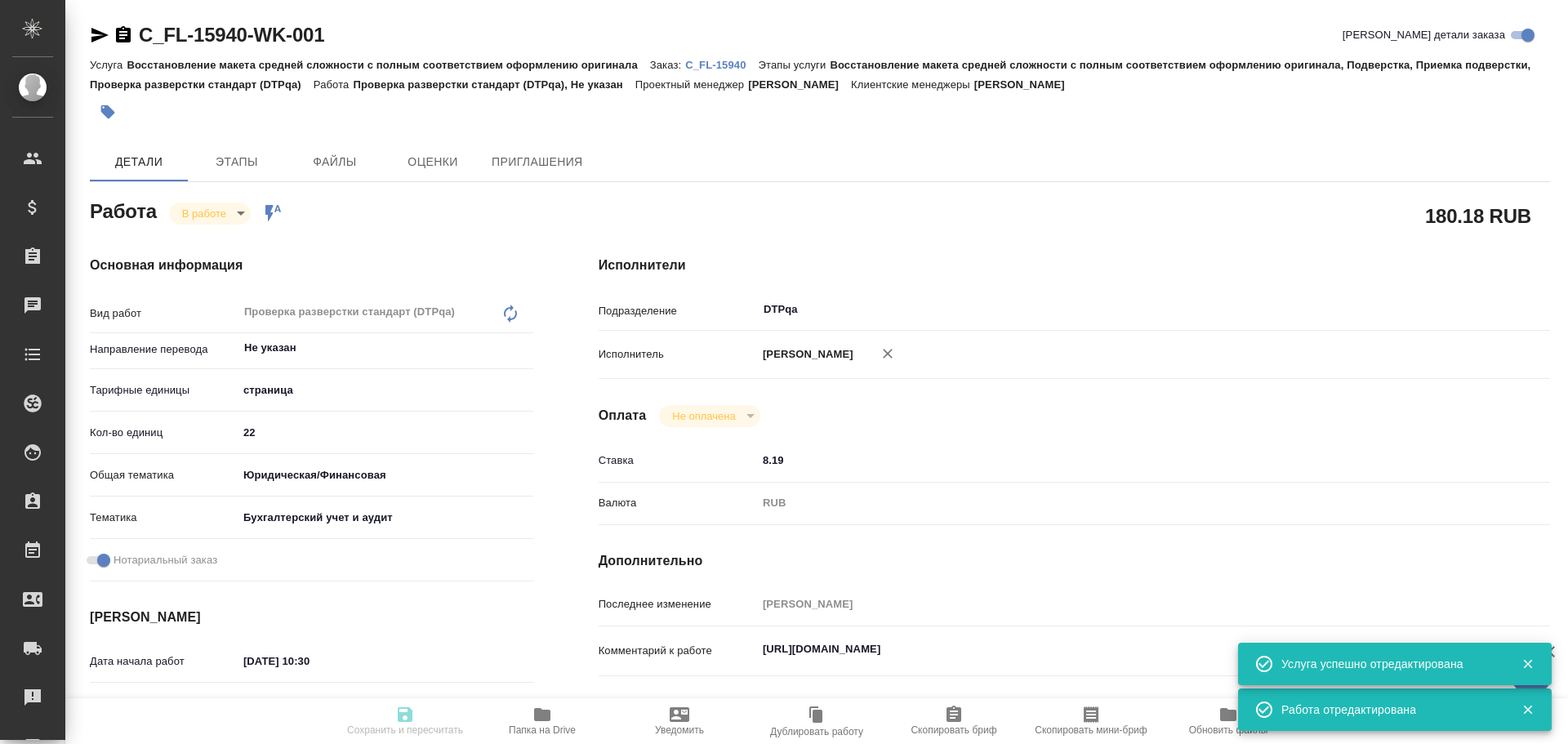
type input "[DATE] 08:51"
type input "[DATE] 11:30"
type input "[DATE] 10:00"
type input "DTPqa"
type input "notPayed"
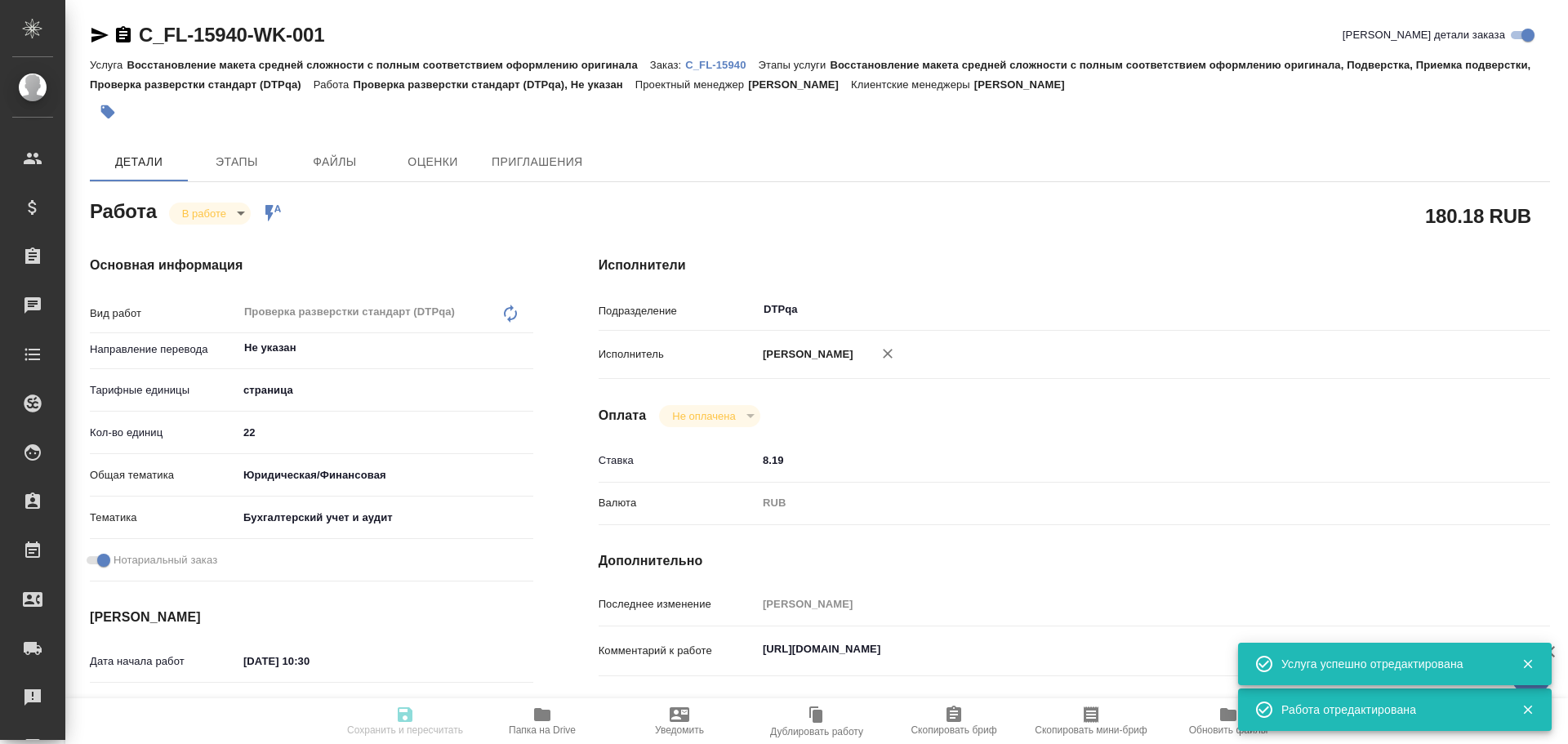
type input "8.19"
type input "RUB"
type input "[PERSON_NAME]"
type textarea "[URL][DOMAIN_NAME]"
type textarea "x"
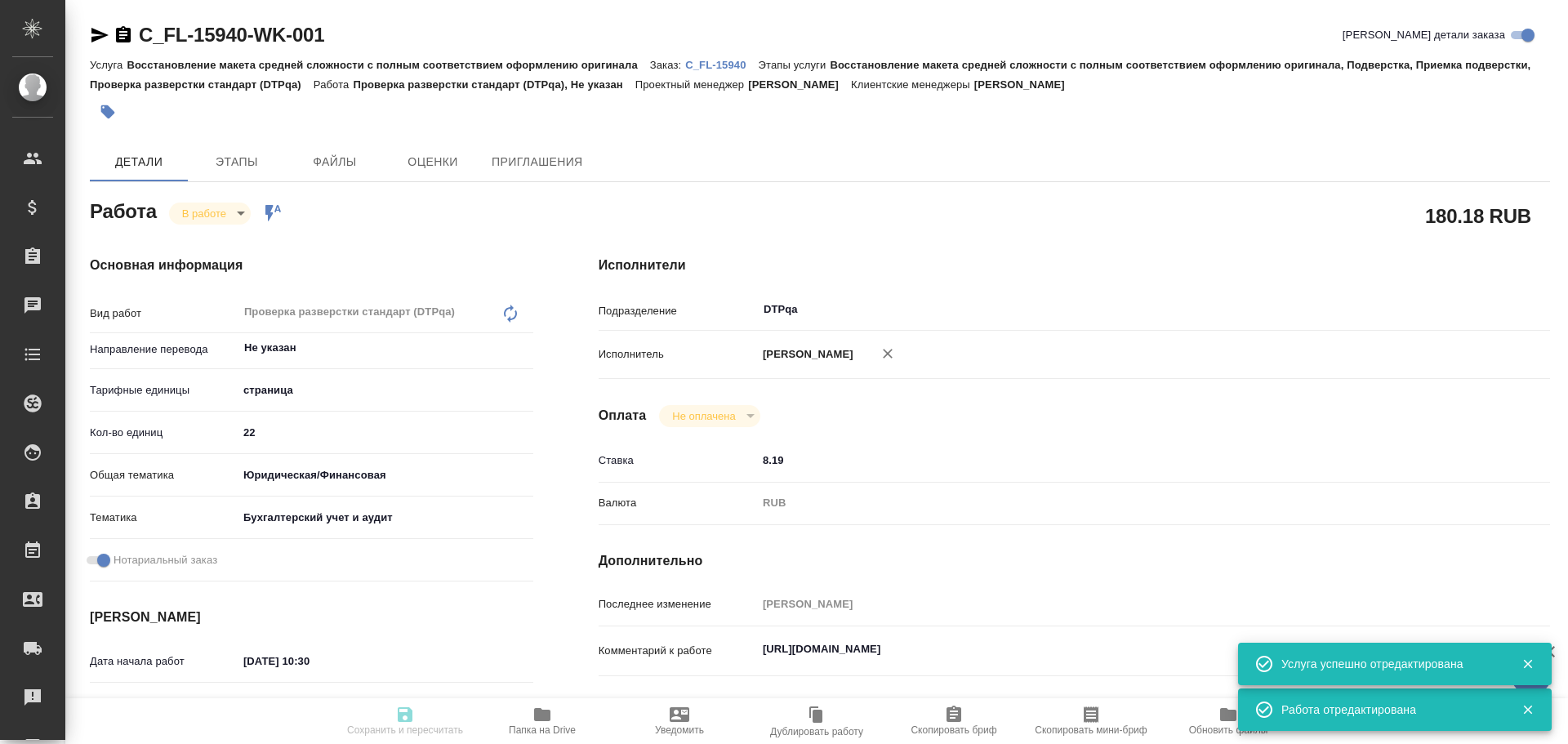
type textarea "/Clients/FL_C/Orders/C_FL-15940/DTP/C_FL-15940-WK-001"
type textarea "x"
type input "C_FL-15940"
type input "Восстановление макета средней сложности с полным соответствием оформлению ориги…"
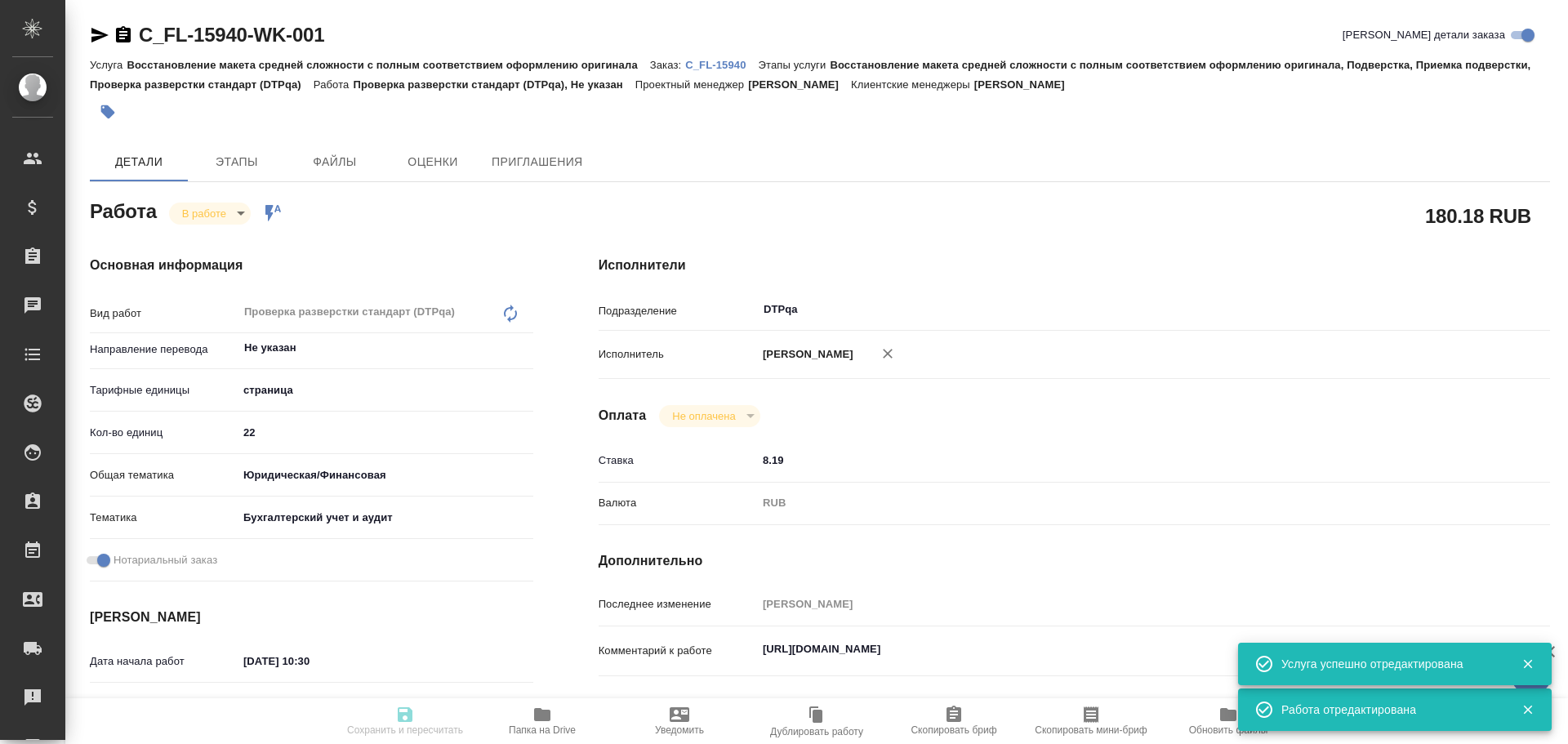
type input "[PERSON_NAME]"
type input "/Clients/FL_C/Orders/C_FL-15940"
type textarea "x"
type textarea "ЗПК"
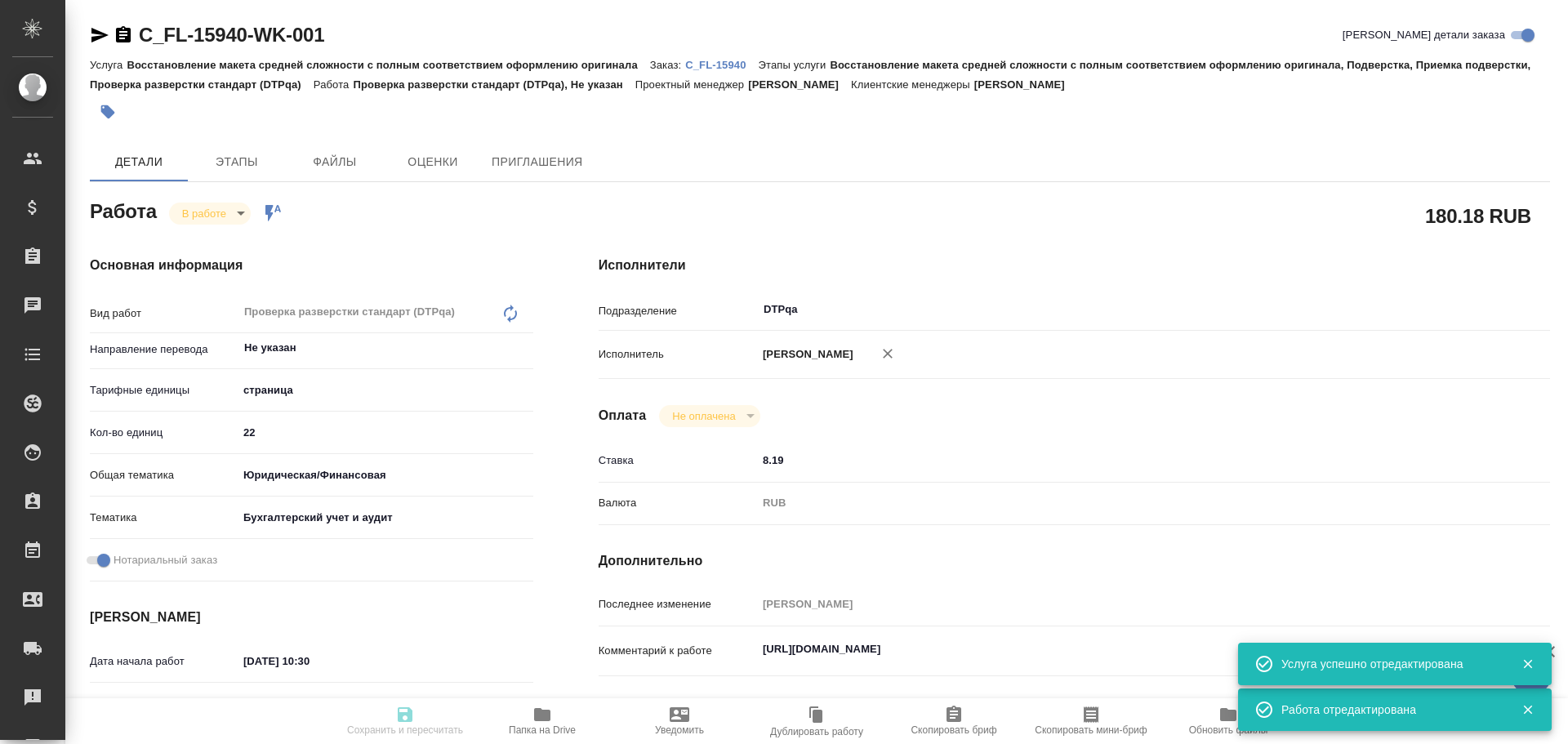
type textarea "x"
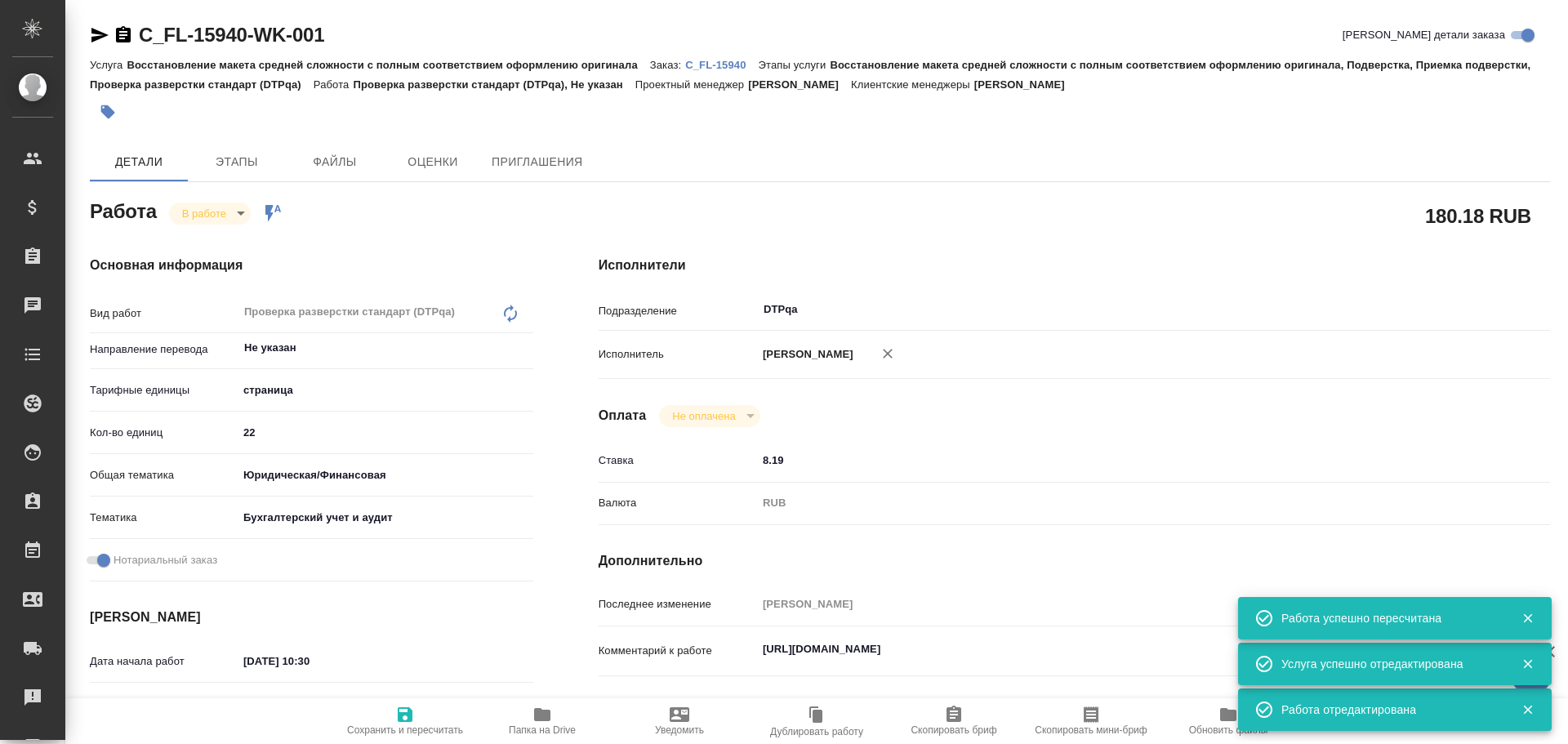
type textarea "x"
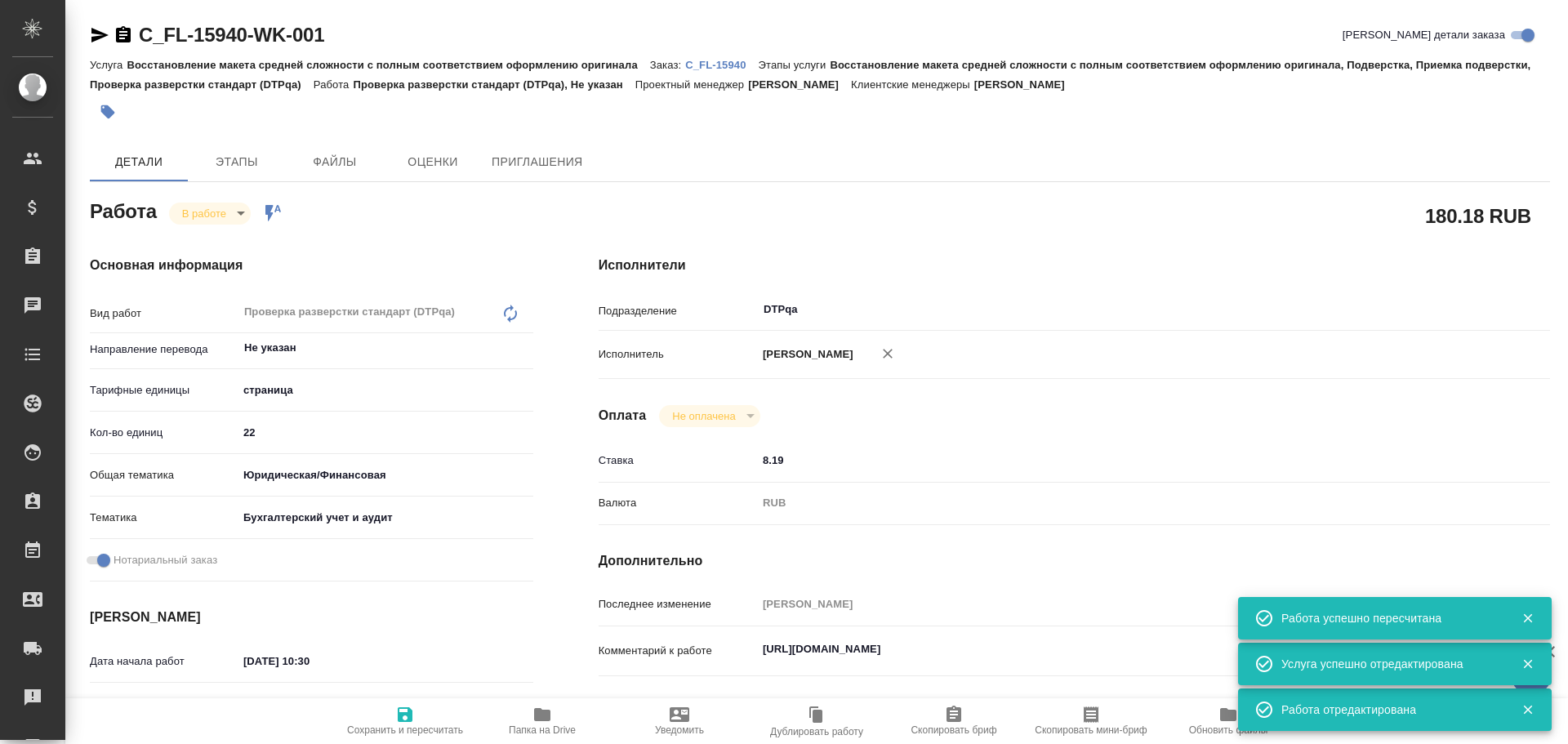
type textarea "x"
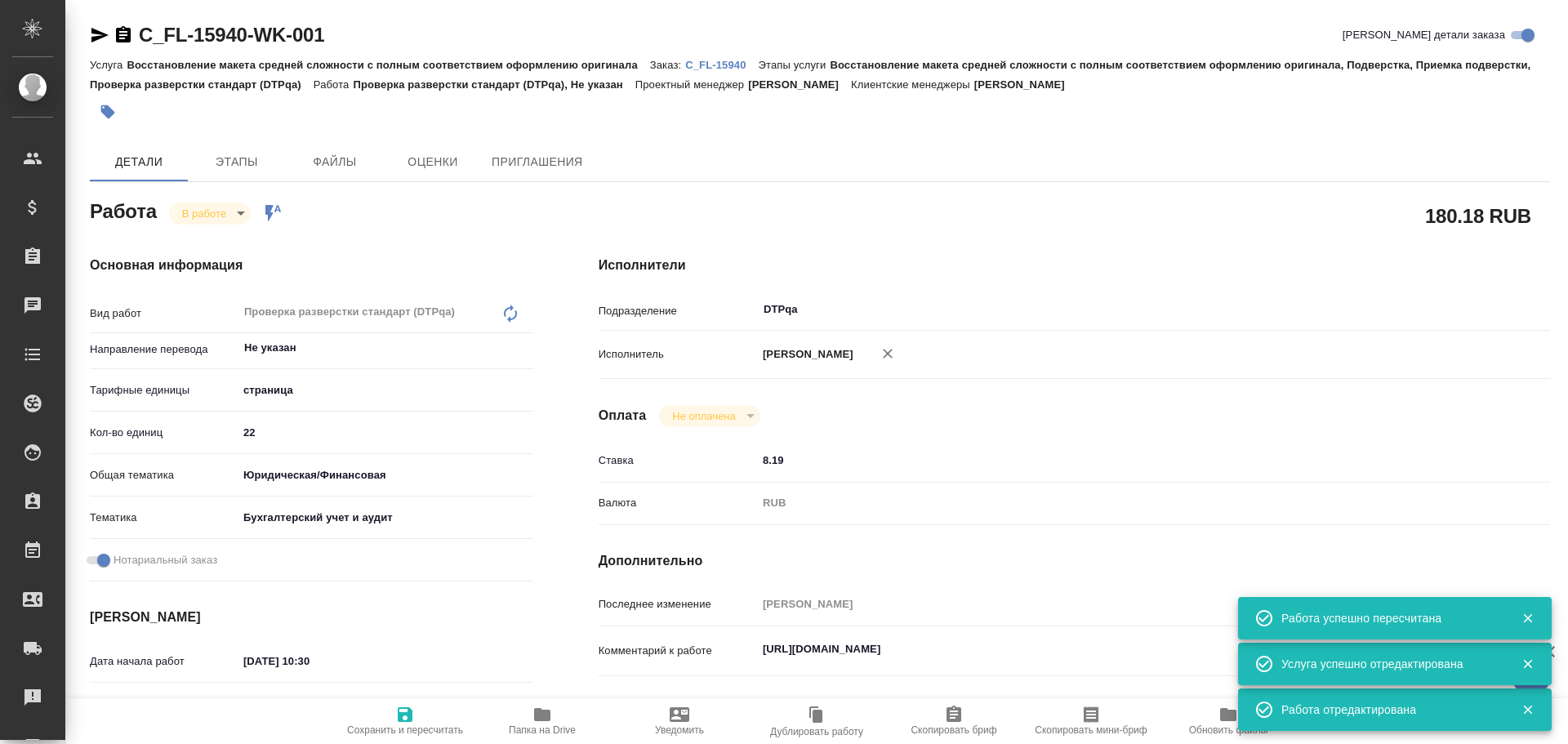
type textarea "x"
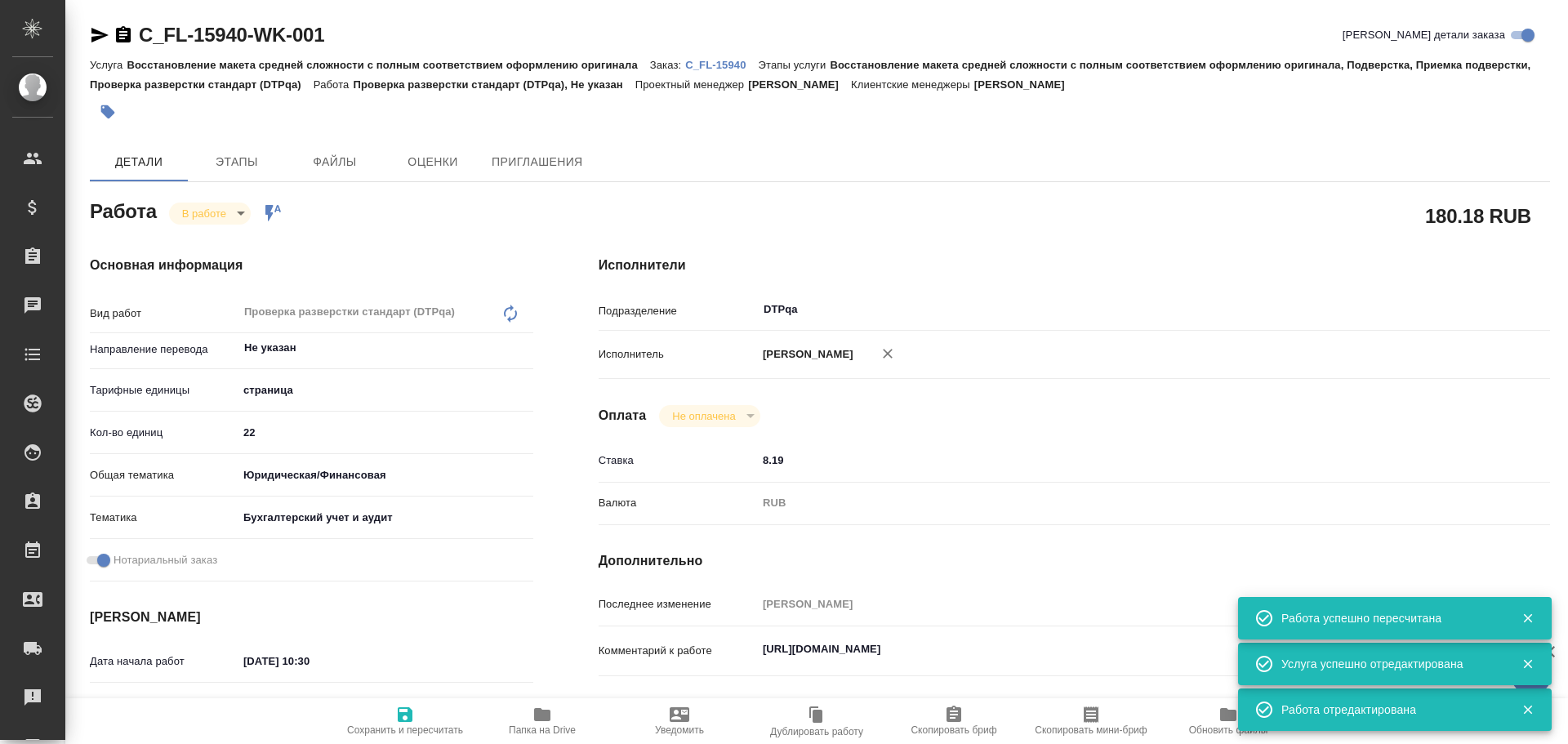
type textarea "x"
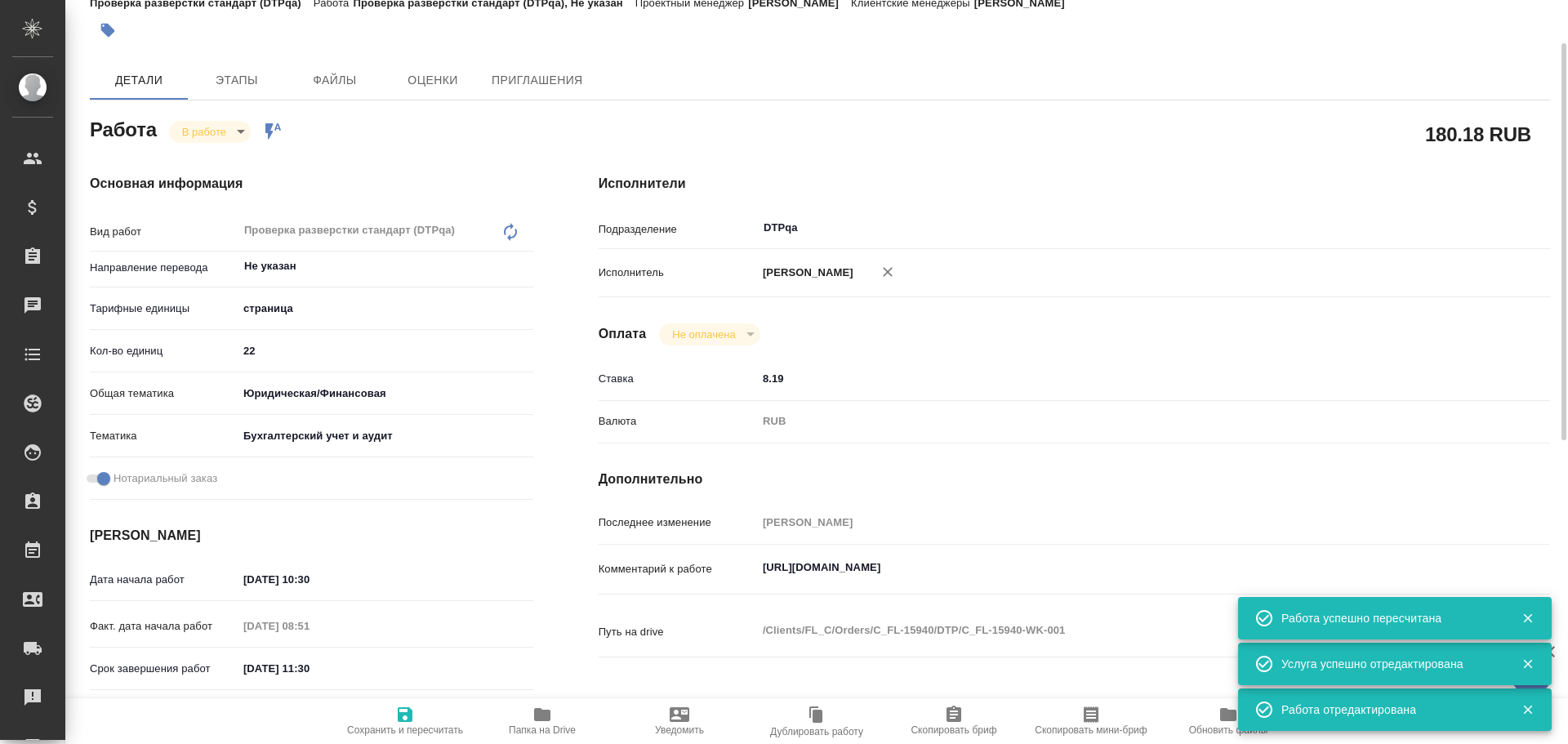
scroll to position [163, 0]
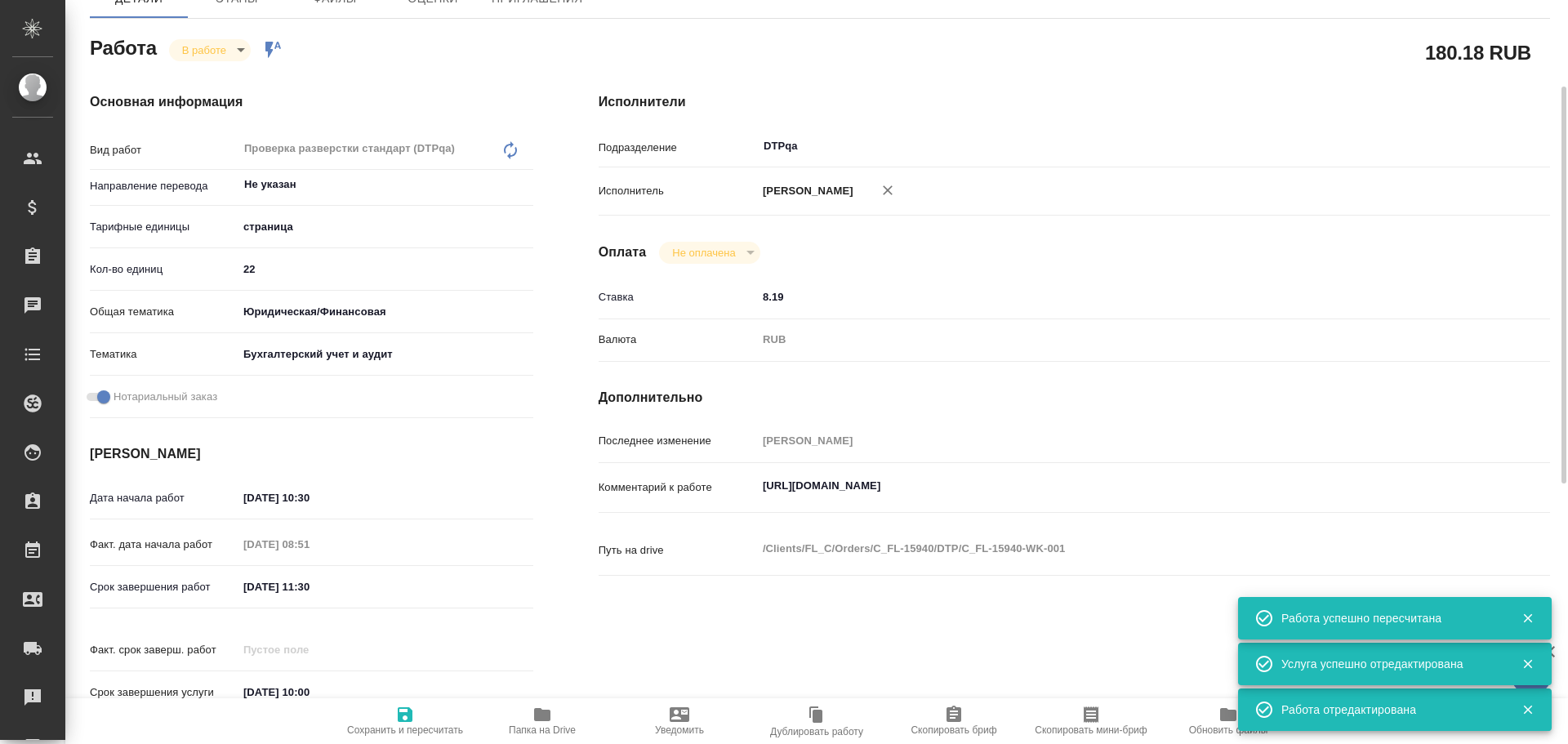
type textarea "x"
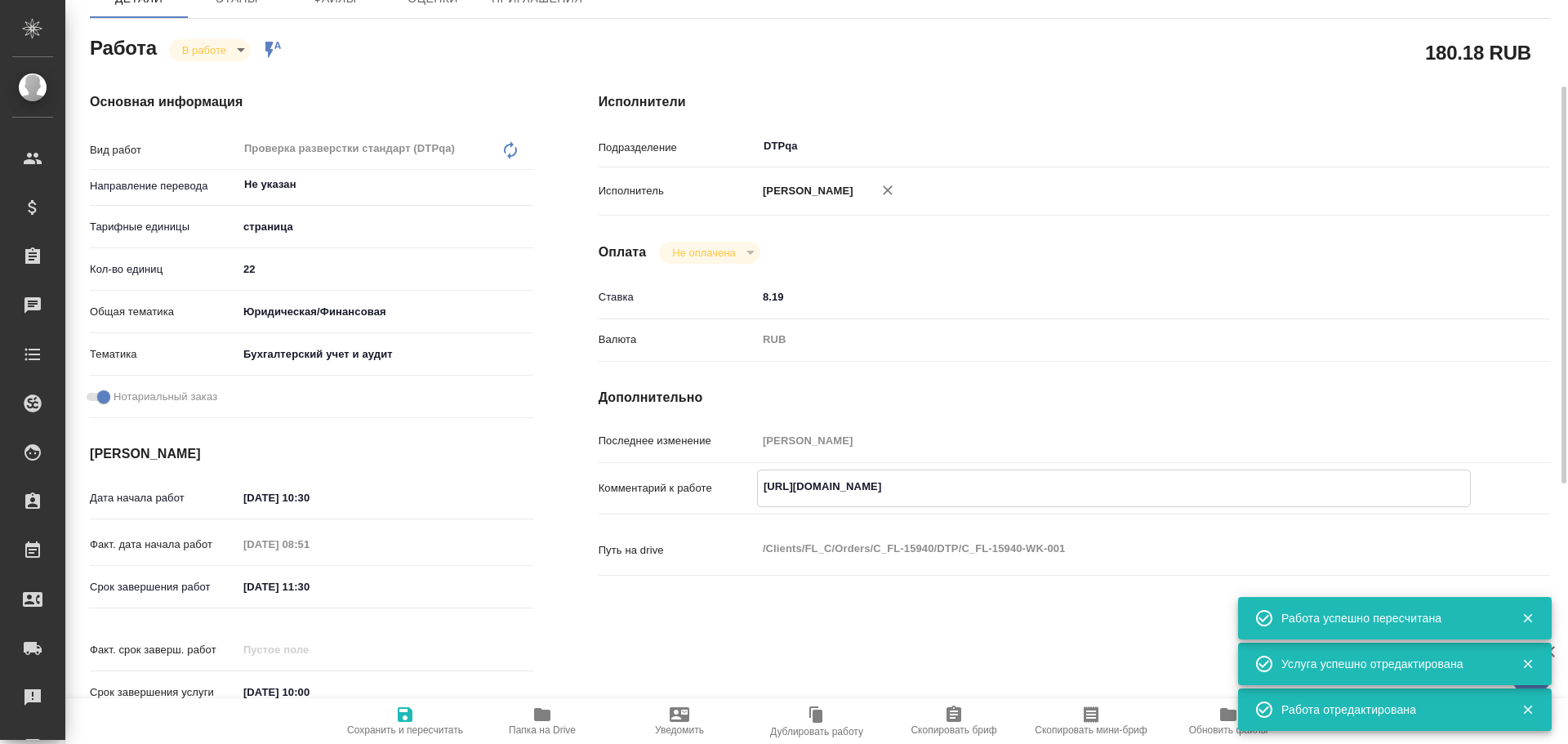
drag, startPoint x: 763, startPoint y: 487, endPoint x: 1227, endPoint y: 512, distance: 464.7
click at [1227, 512] on div "Комментарий к работе https://tera.awatera.com/Work/68d6543972c1c7907f103581/ x" at bounding box center [1074, 502] width 952 height 63
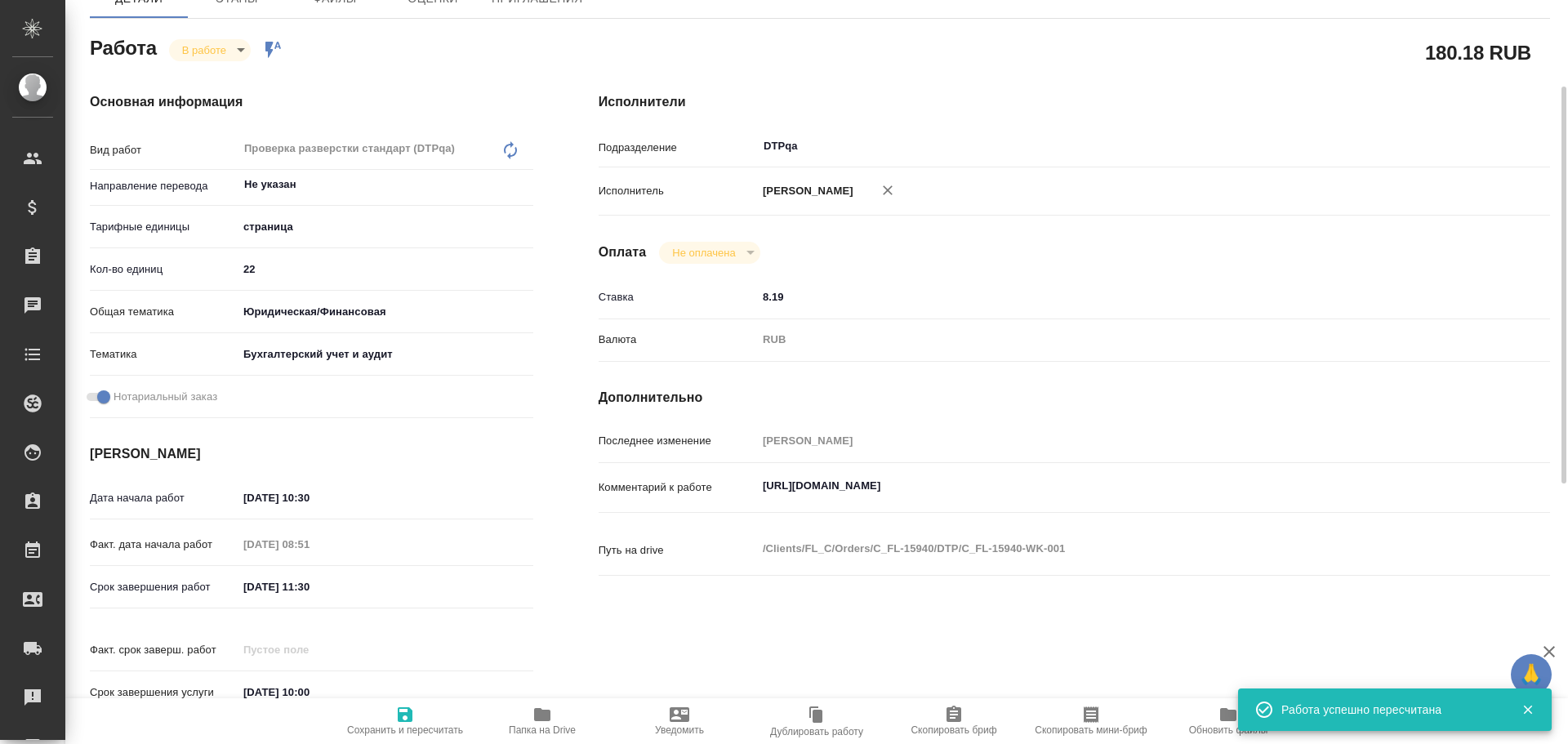
type textarea "x"
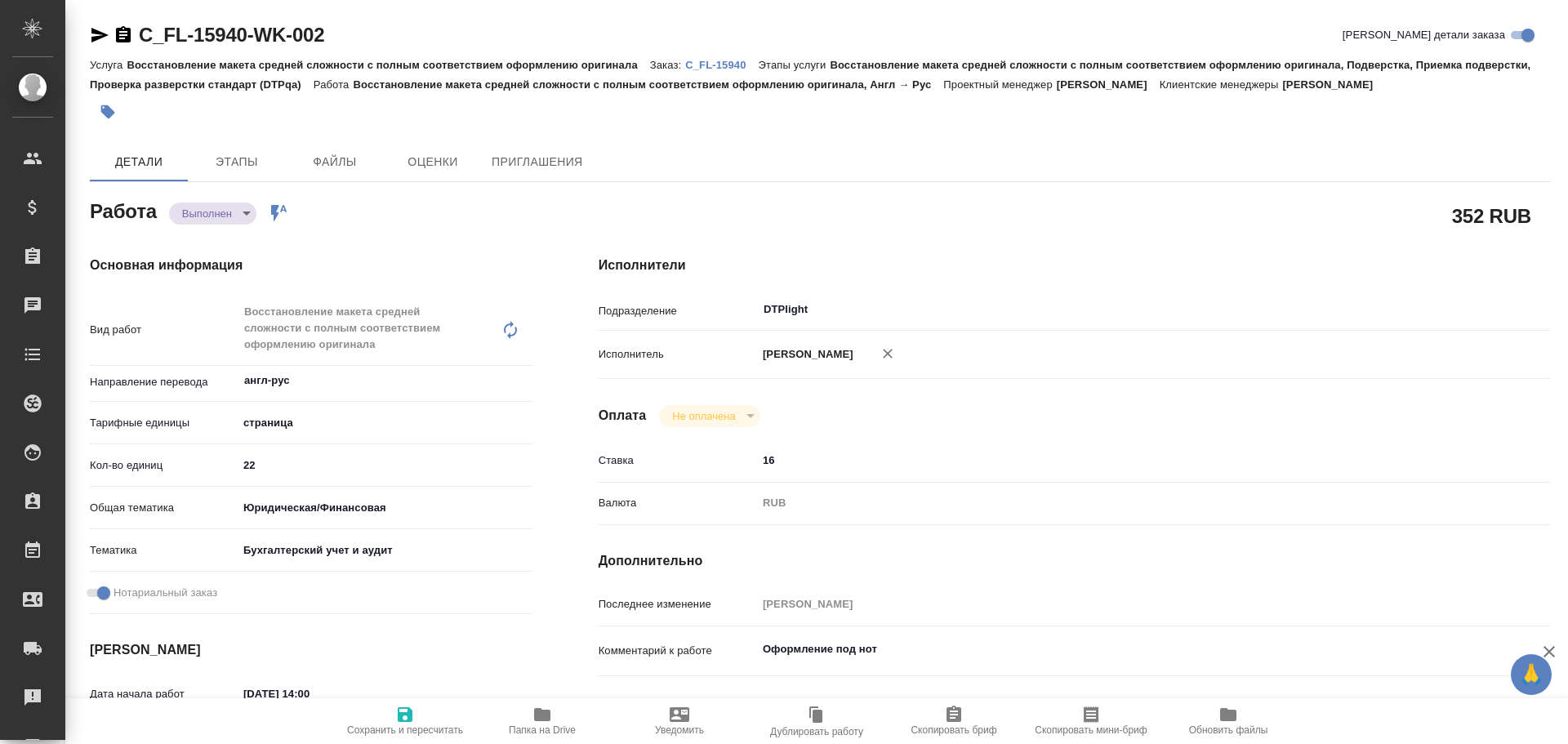
type textarea "x"
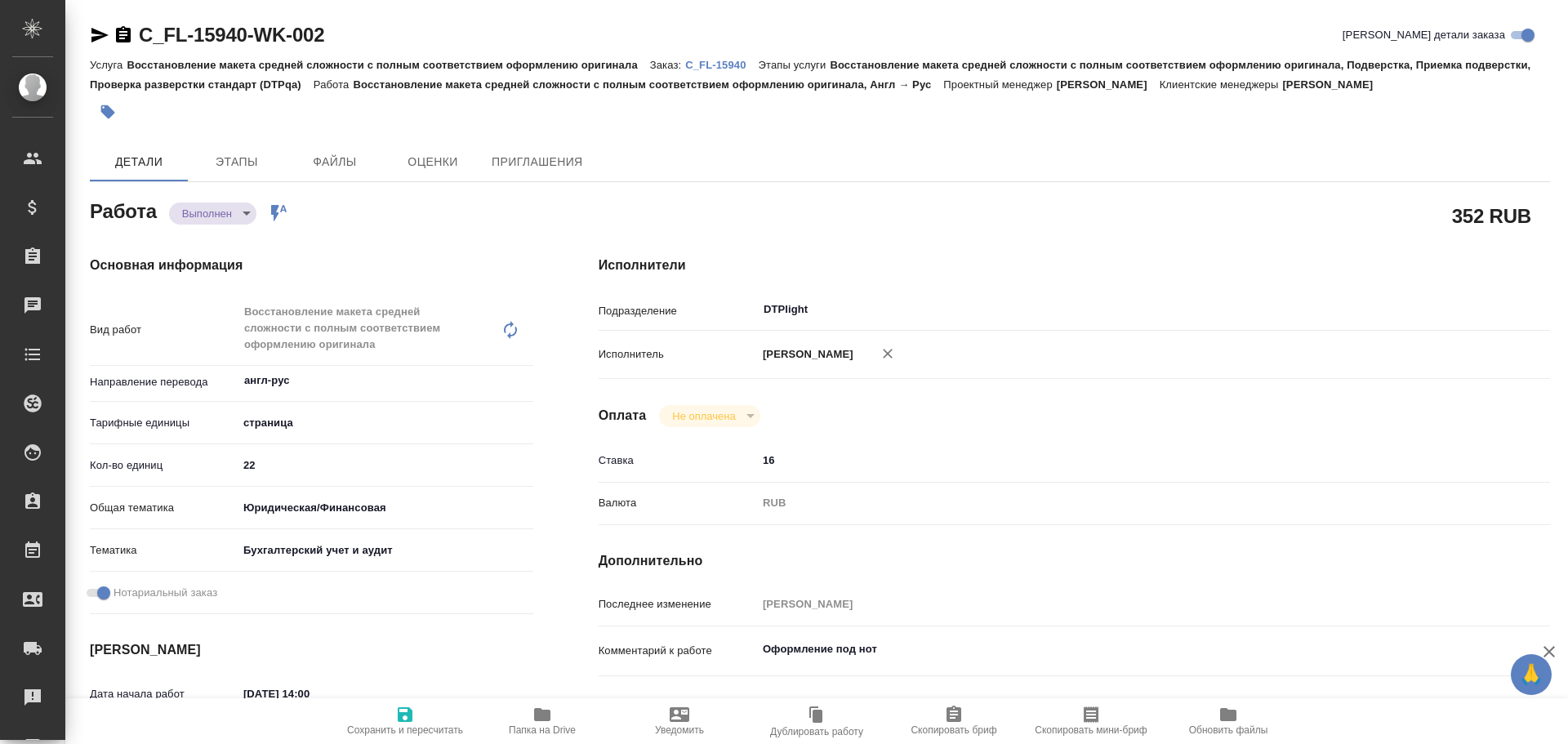
type textarea "x"
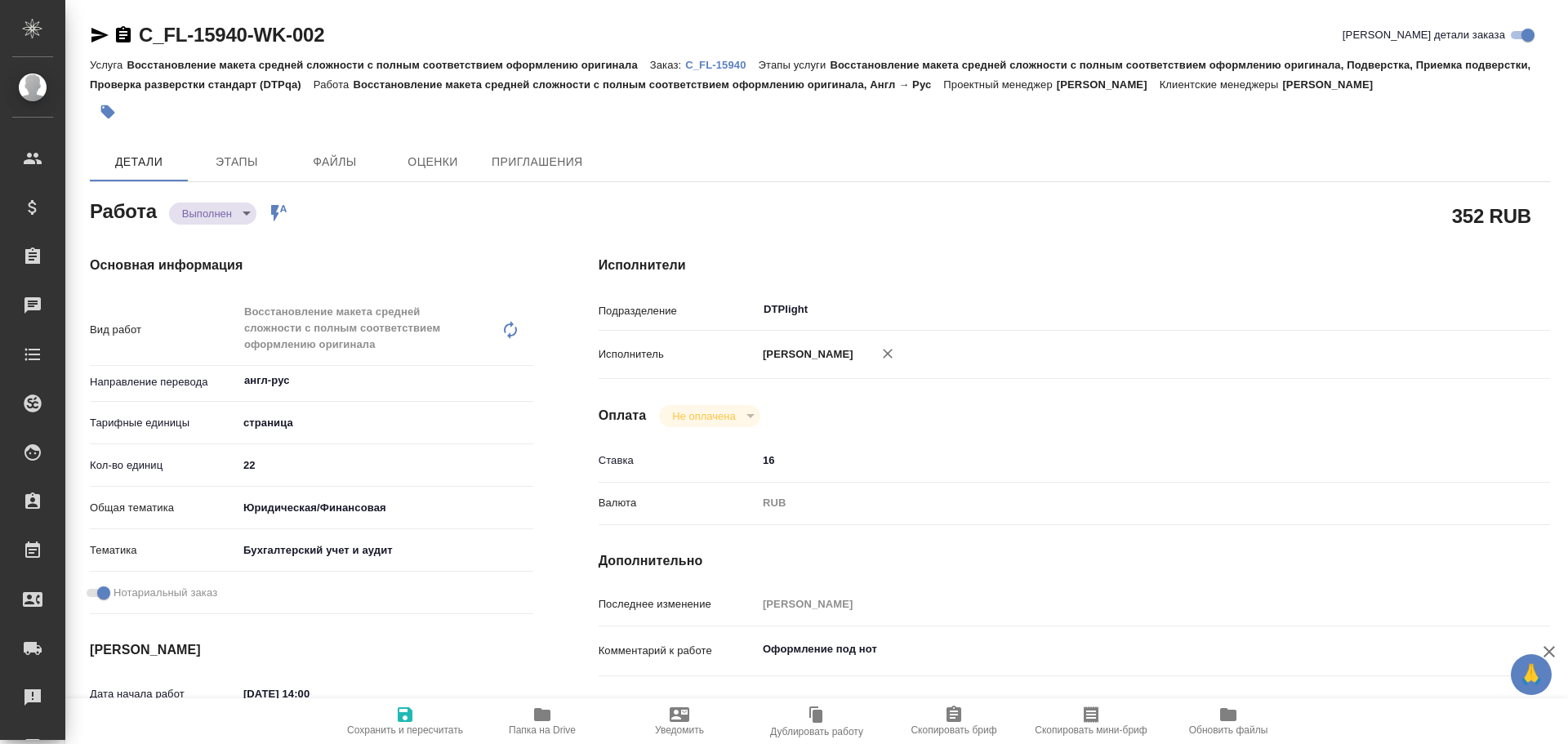
type textarea "x"
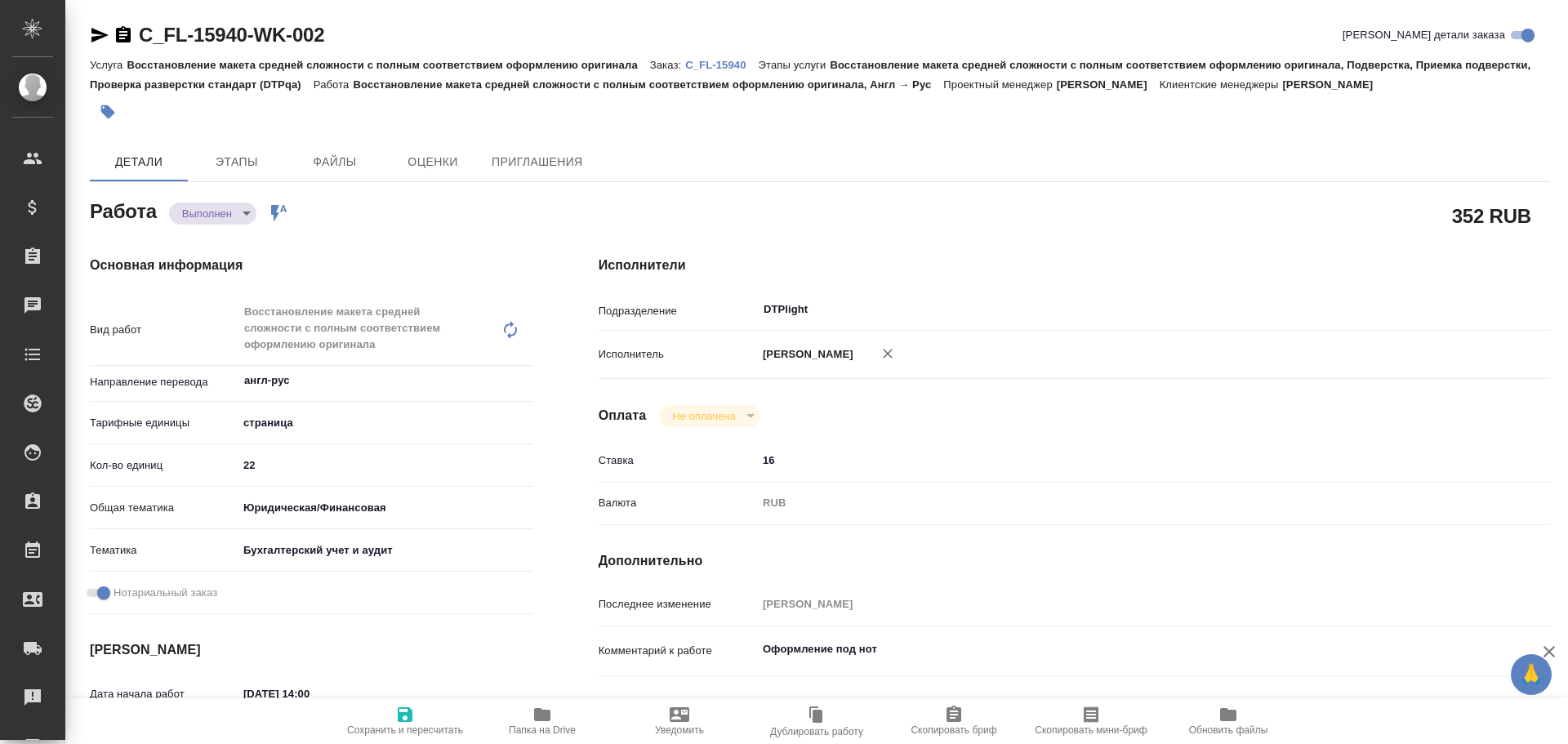
type textarea "x"
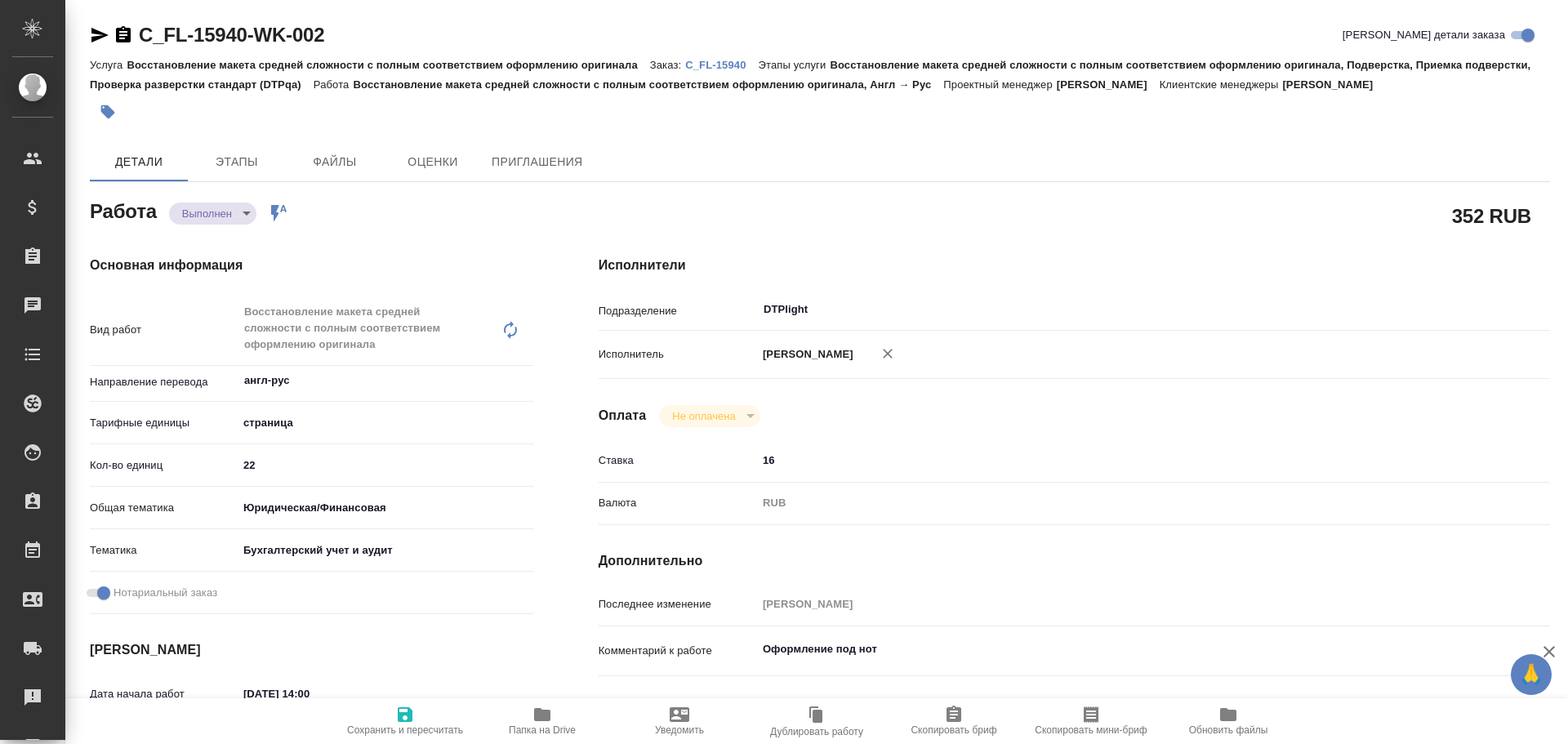
click at [551, 702] on button "Папка на Drive" at bounding box center [542, 721] width 137 height 46
type textarea "x"
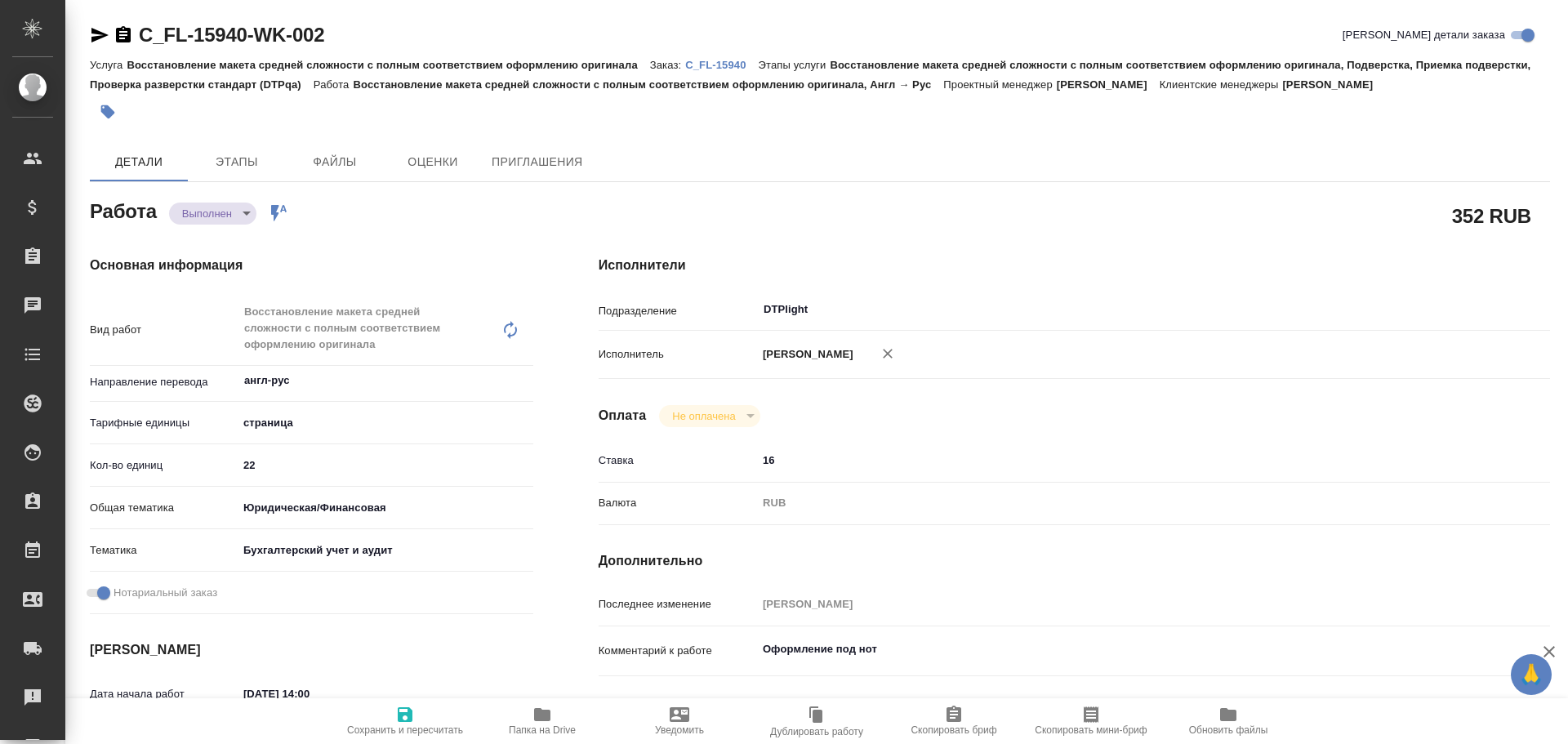
type textarea "x"
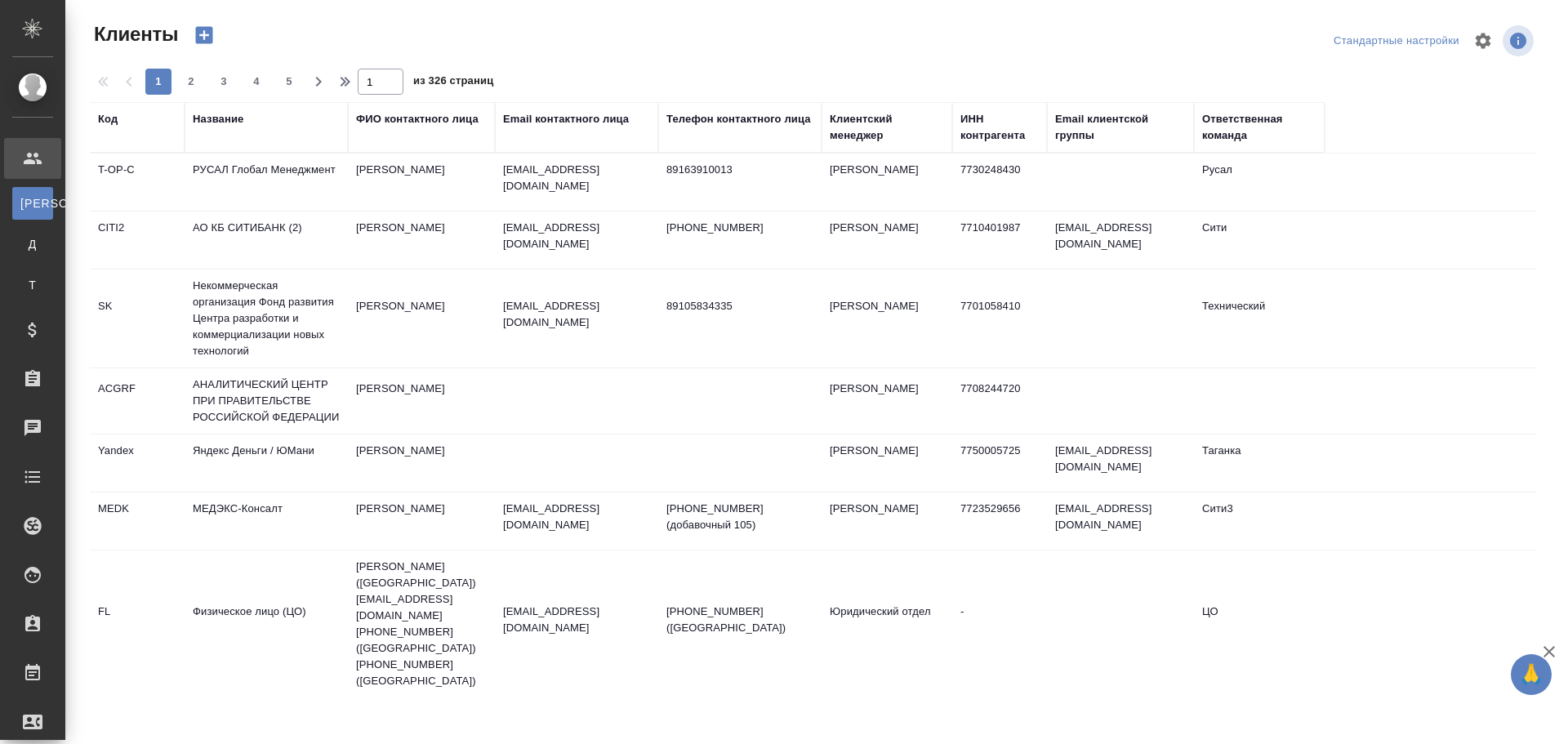
select select "RU"
click at [32, 681] on div "Работы" at bounding box center [12, 673] width 41 height 24
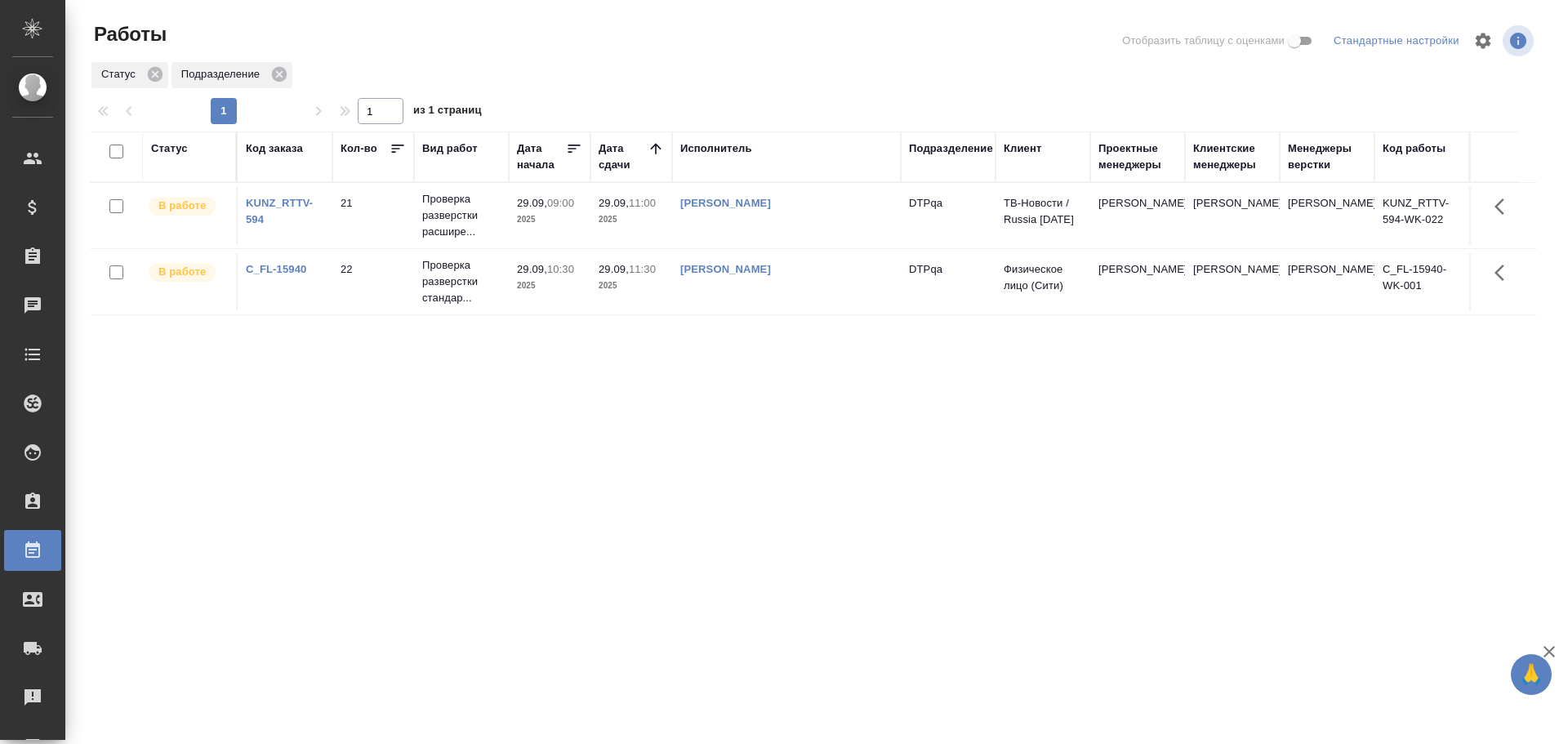
click at [166, 158] on div "Статус" at bounding box center [189, 156] width 77 height 33
click at [164, 146] on div "Статус" at bounding box center [170, 149] width 37 height 17
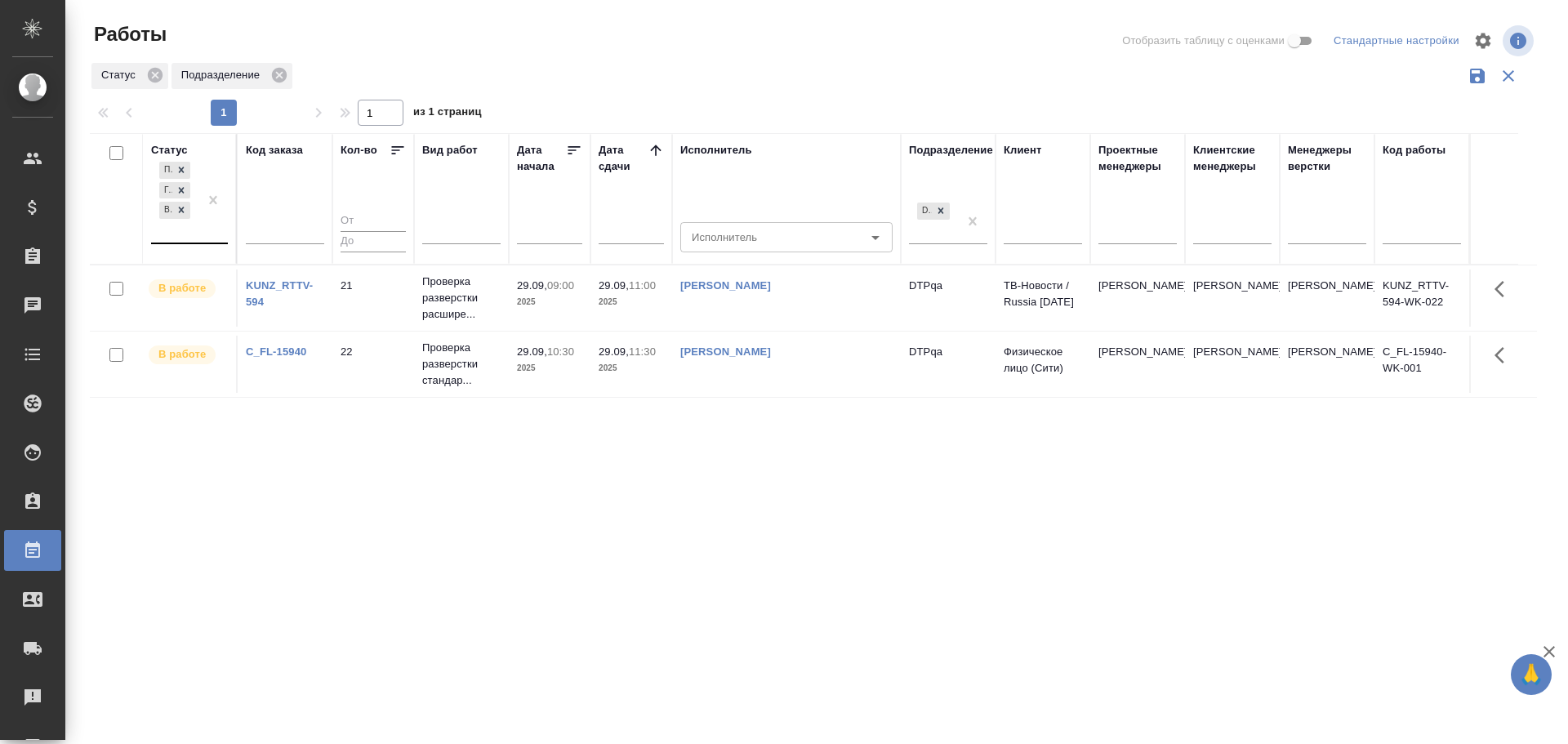
click at [175, 226] on div "Подбор Готов к работе В работе" at bounding box center [175, 201] width 47 height 85
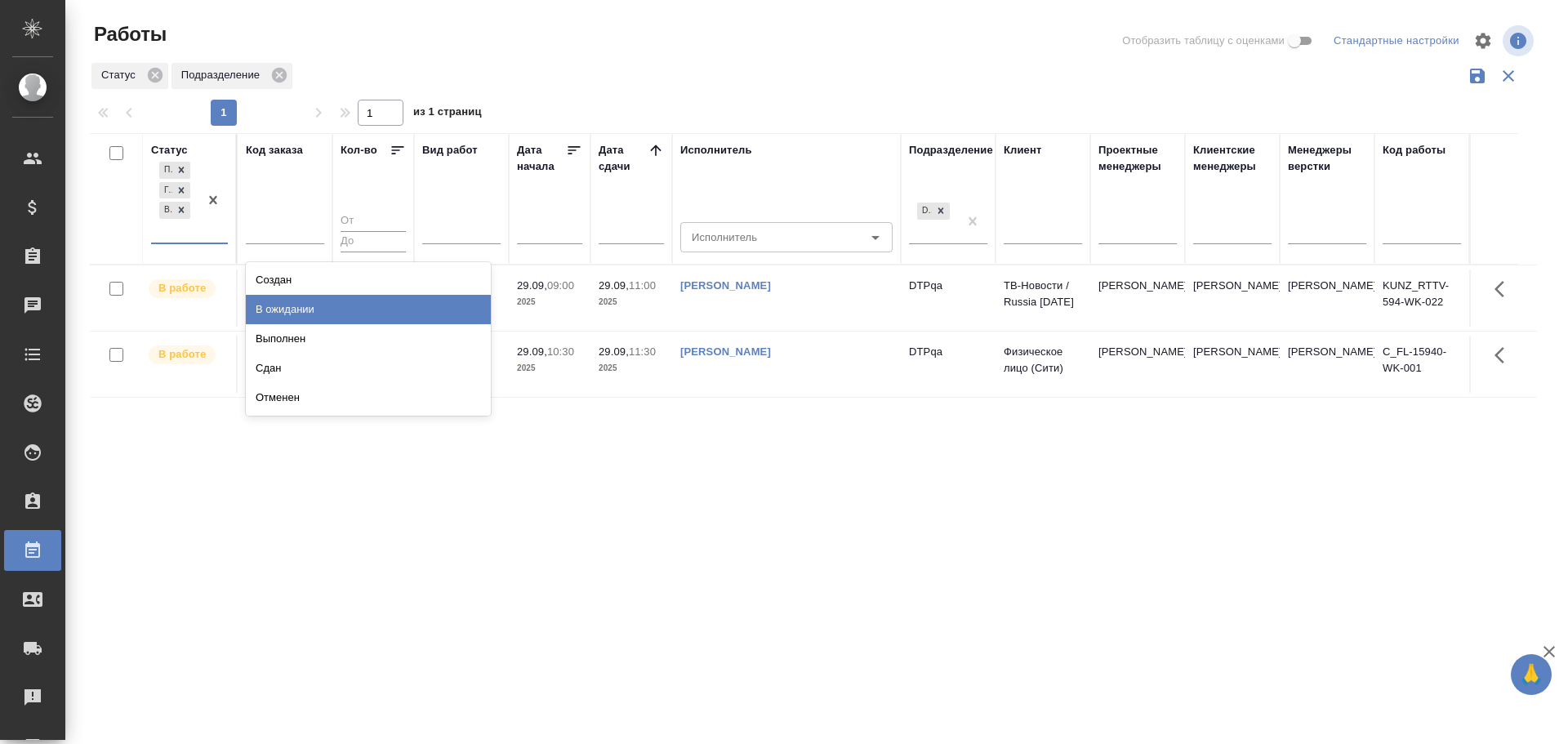
click at [291, 313] on div "В ожидании" at bounding box center [369, 309] width 245 height 30
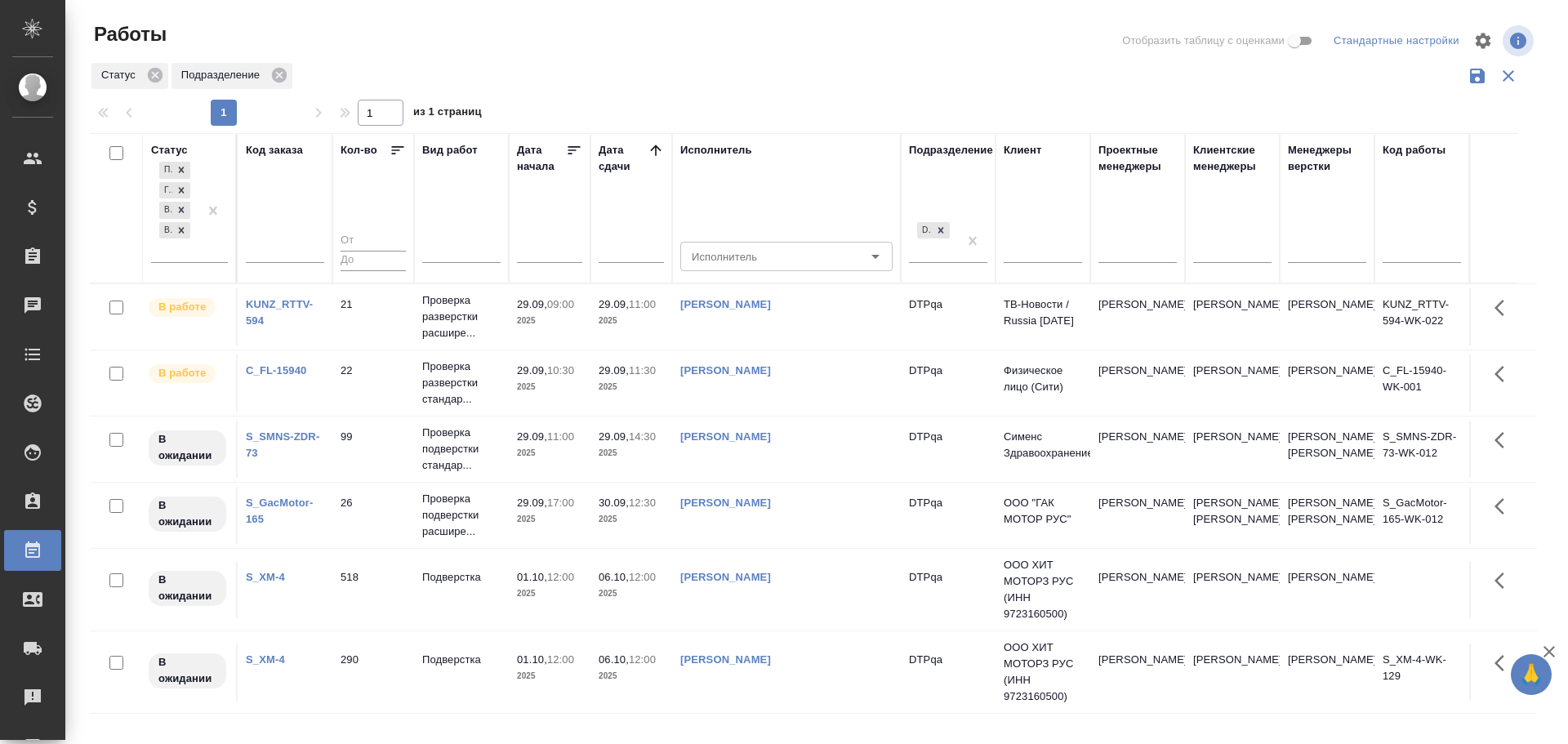
click at [824, 474] on td "Чулец Елена Сергеевна" at bounding box center [786, 450] width 228 height 58
click at [824, 474] on td "[PERSON_NAME]" at bounding box center [786, 450] width 228 height 58
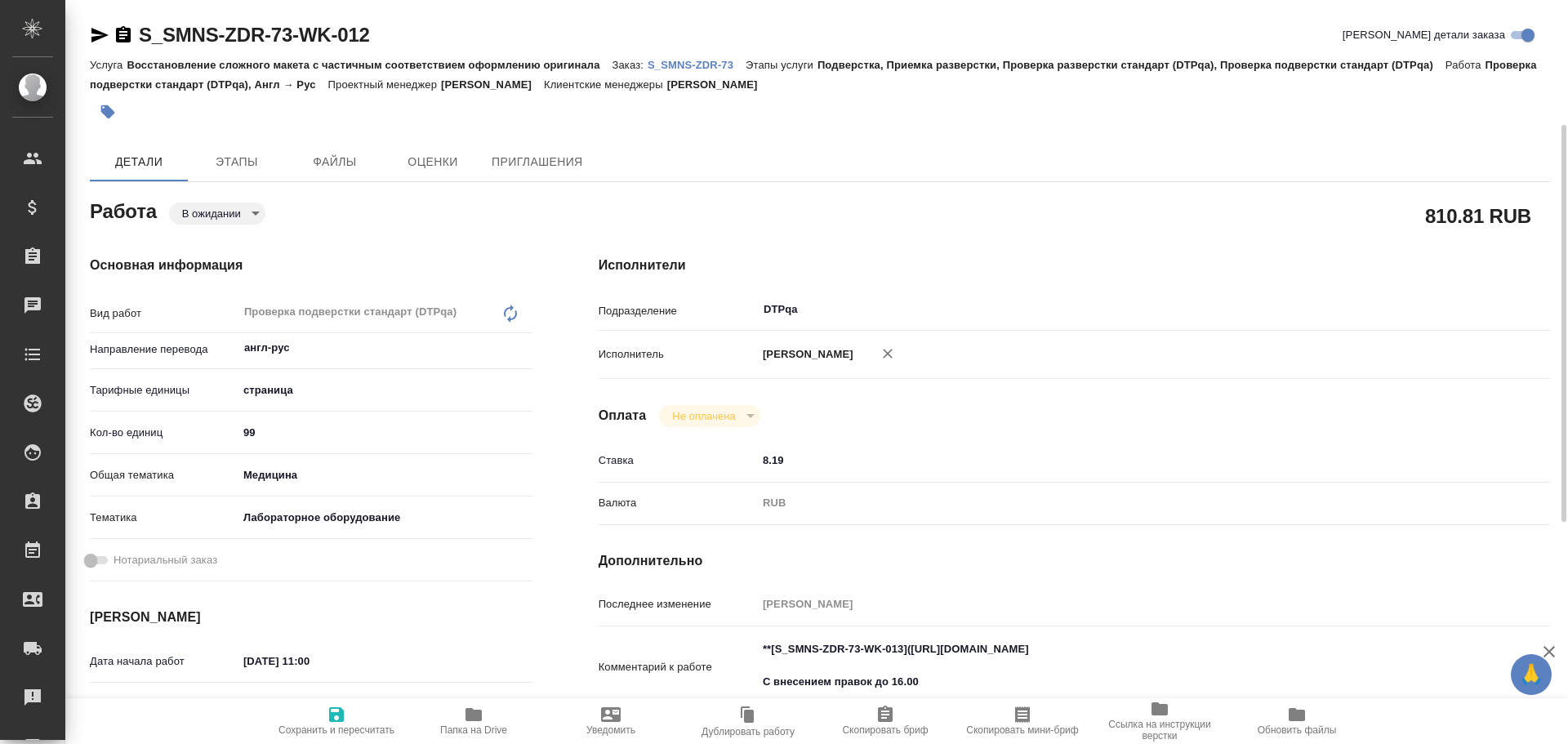
scroll to position [82, 0]
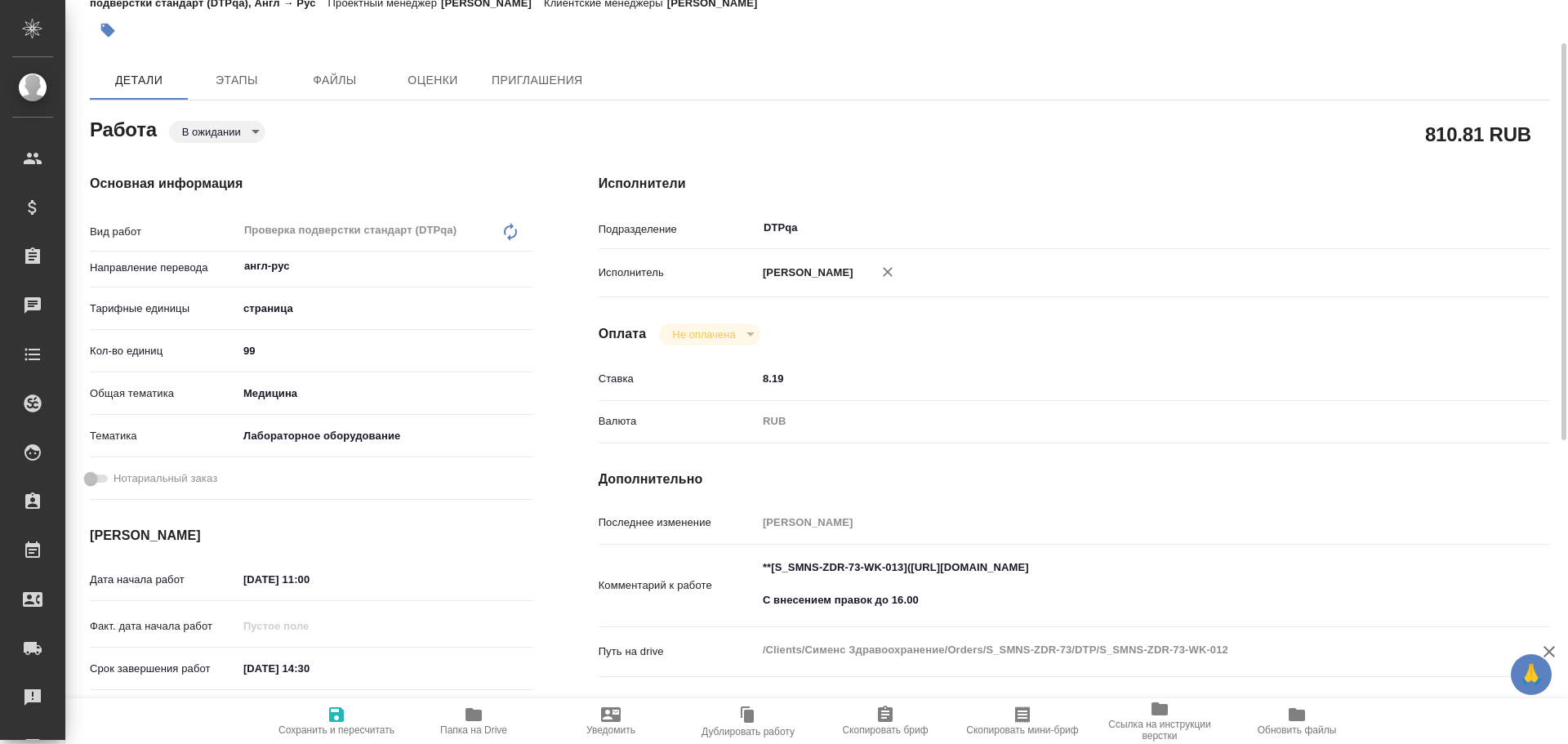
type textarea "x"
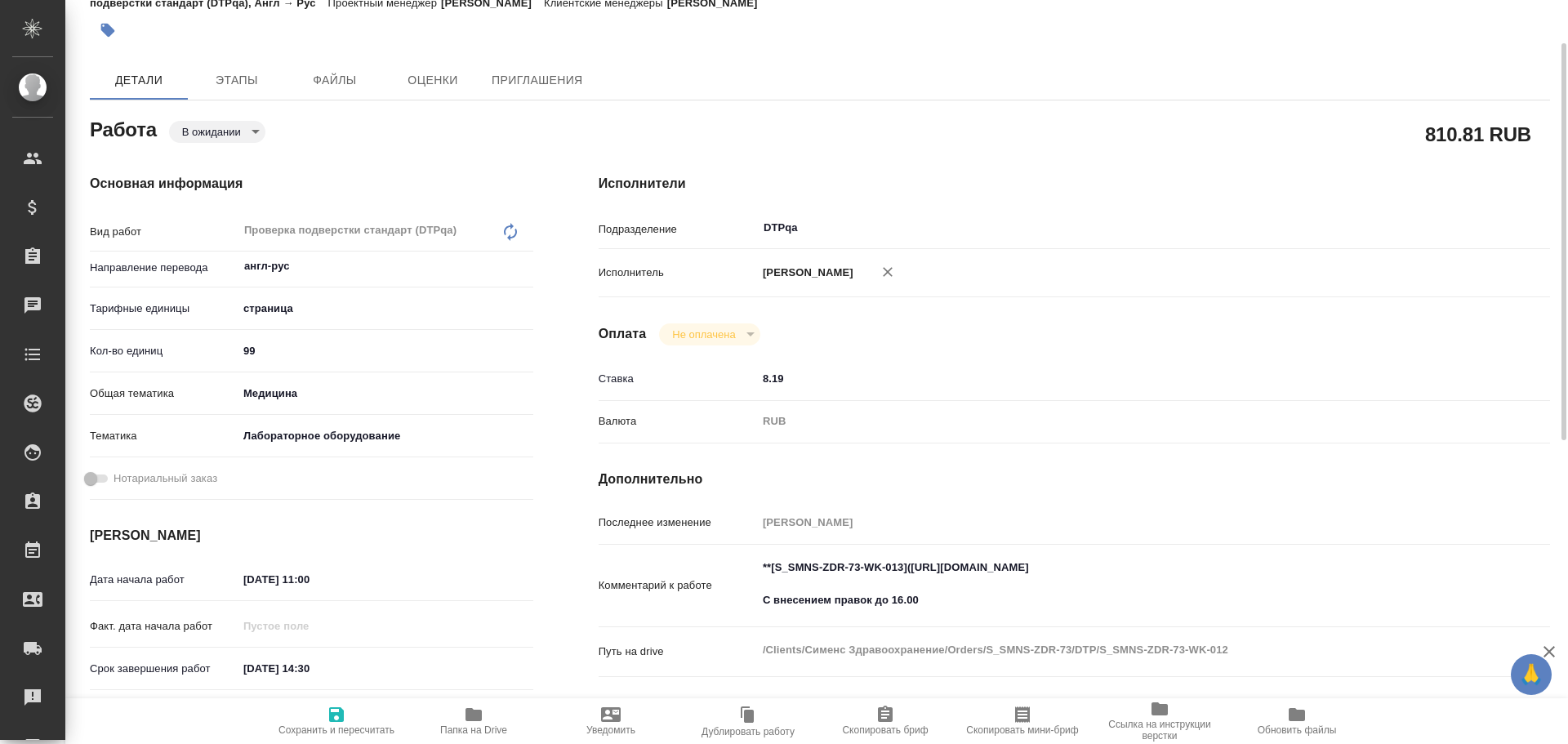
type textarea "x"
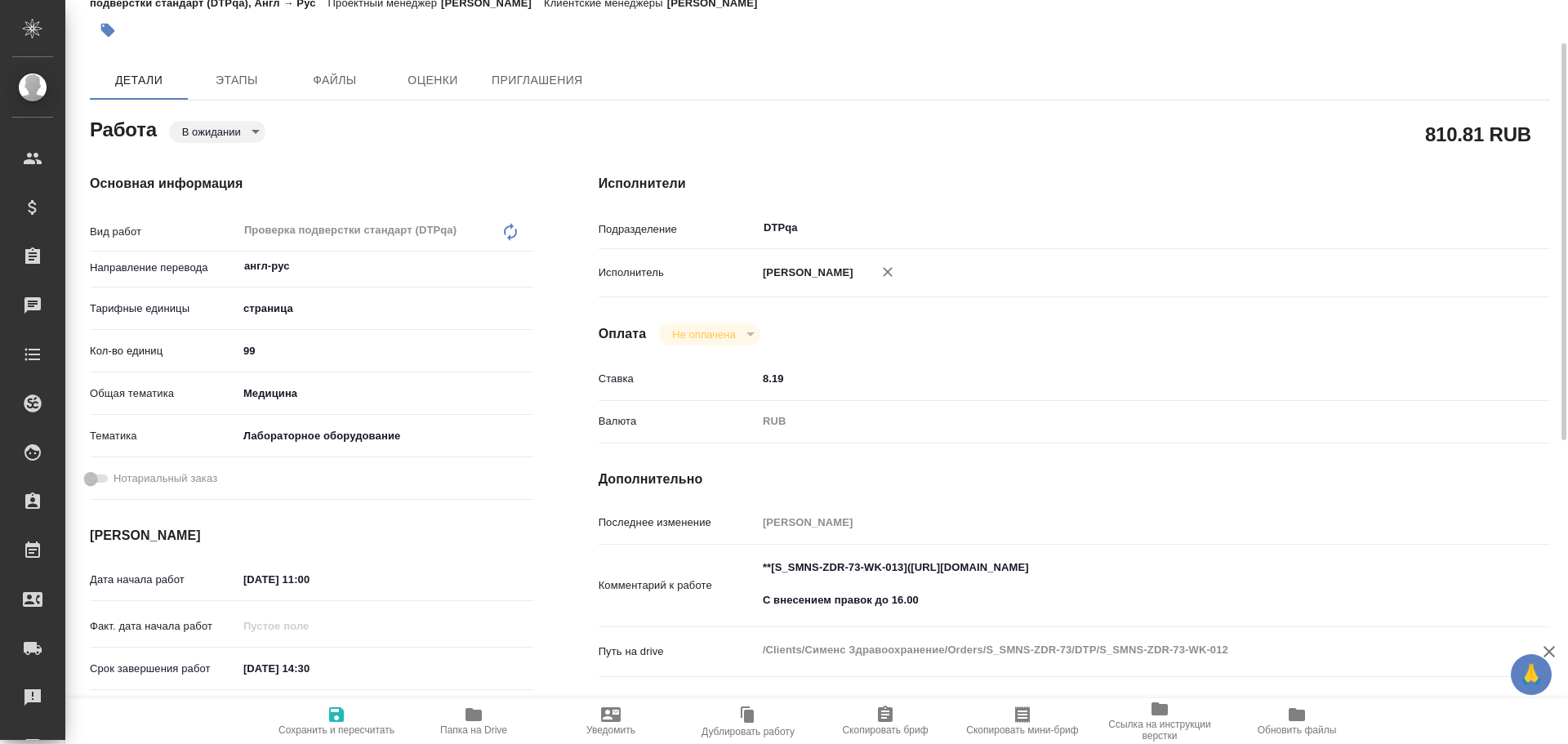
type textarea "x"
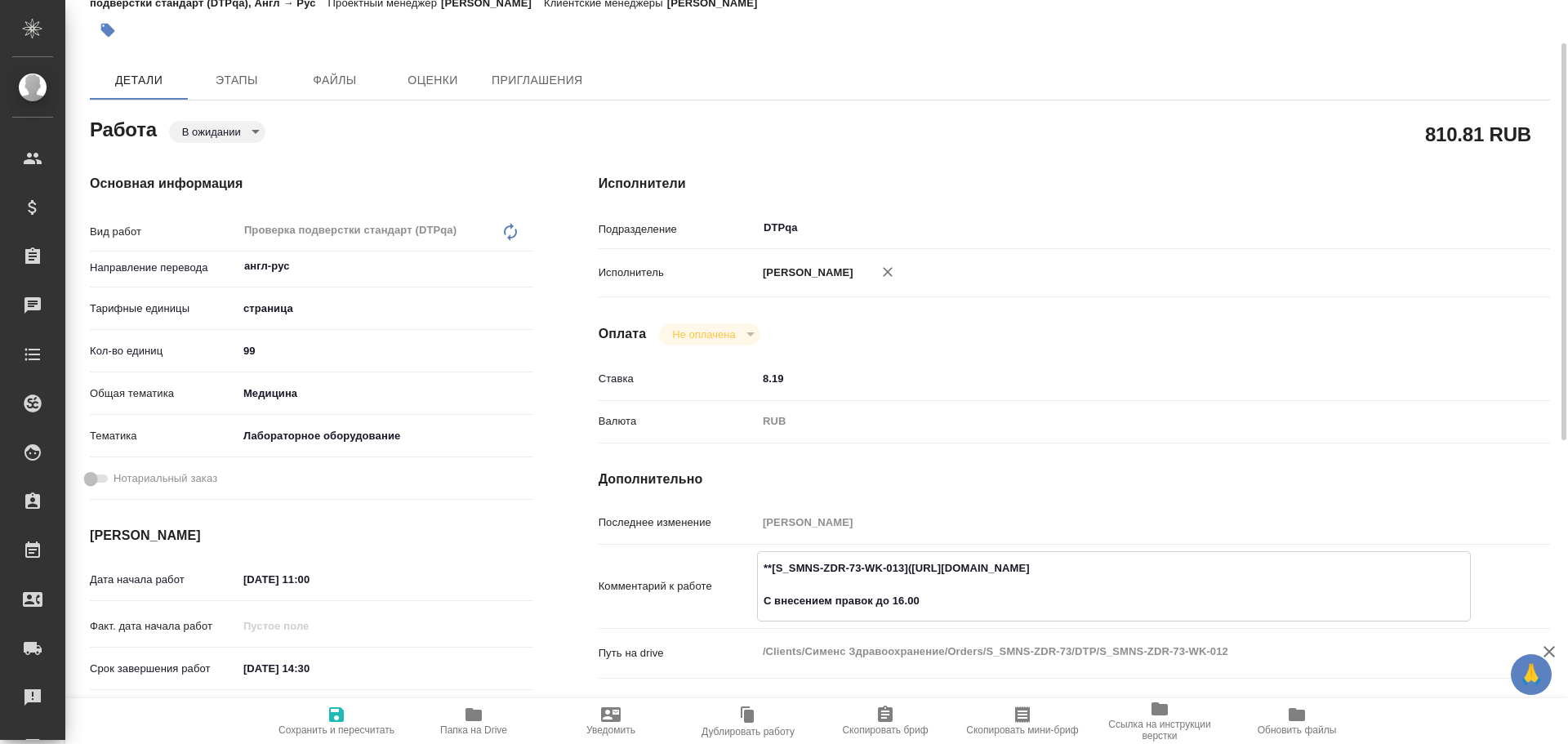
drag, startPoint x: 911, startPoint y: 568, endPoint x: 1212, endPoint y: 573, distance: 301.0
click at [1216, 573] on textarea "**[S_SMNS-ZDR-73-WK-013](https://tera.awatera.com/Work/68b817c0b8109d269c84e4f6…" at bounding box center [1113, 584] width 712 height 60
type textarea "x"
click at [201, 134] on body "🙏 .cls-1 fill:#fff; AWATERA Chulets Elena Клиенты Спецификации Заказы 0 Чаты To…" at bounding box center [784, 372] width 1568 height 744
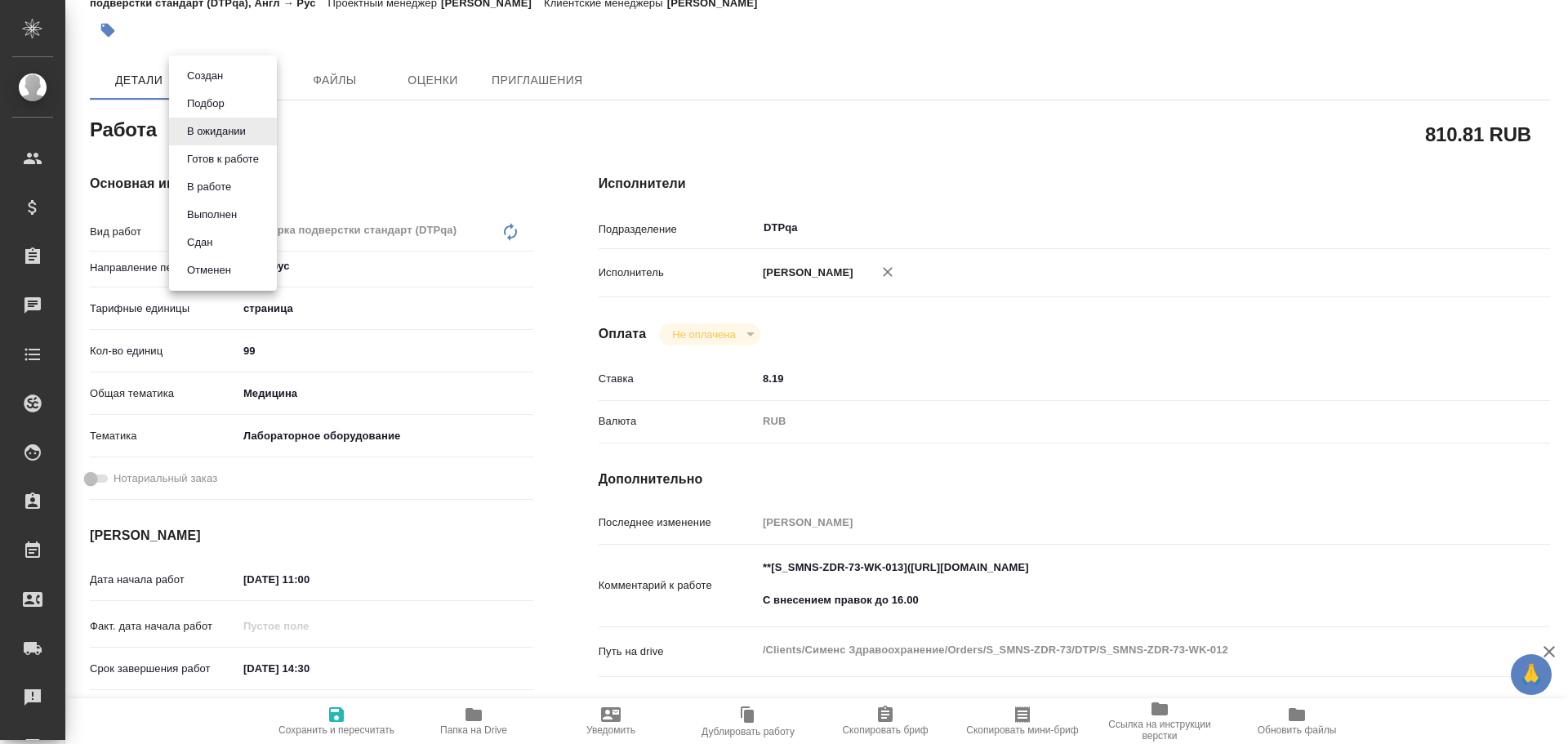
click at [204, 188] on button "В работе" at bounding box center [209, 187] width 54 height 18
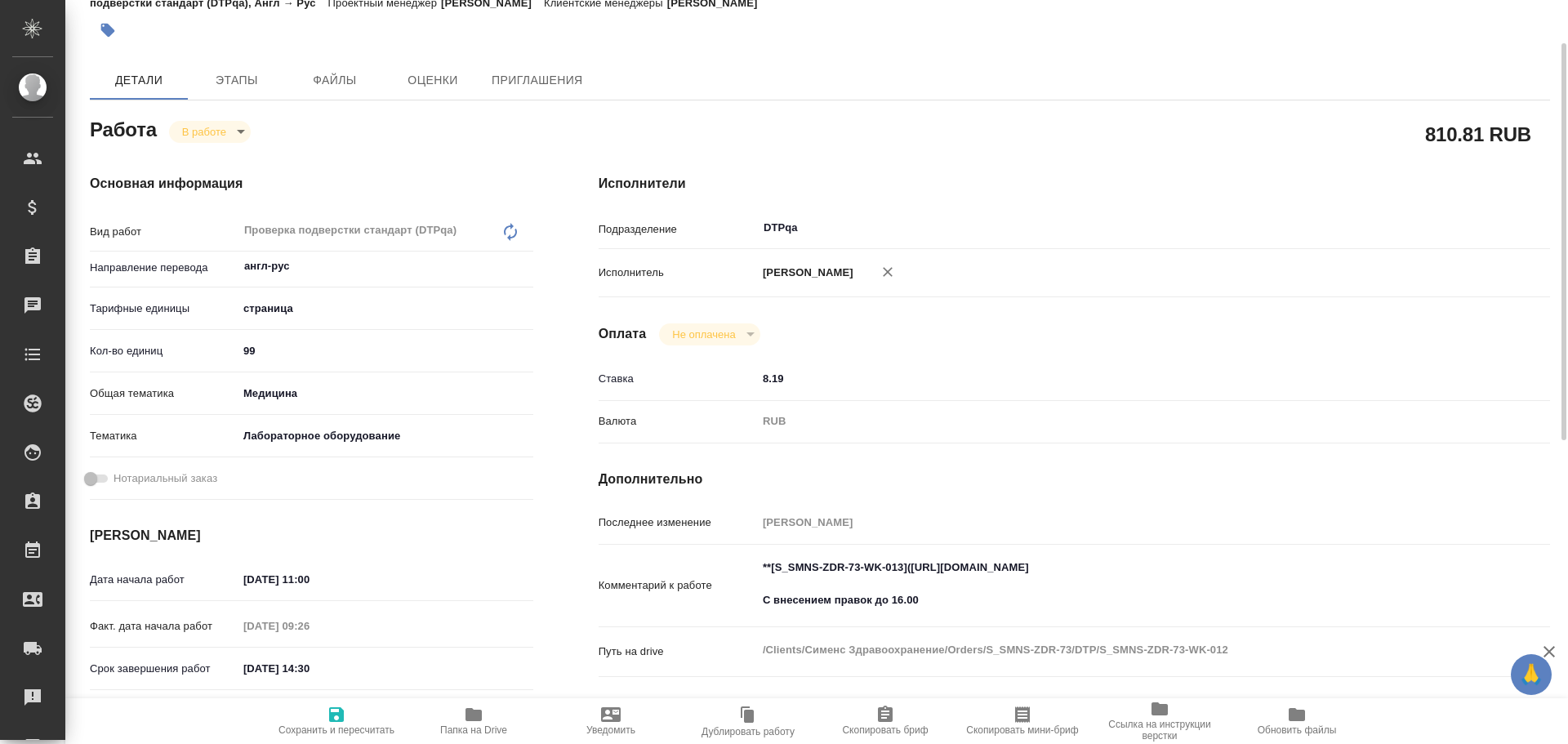
type textarea "x"
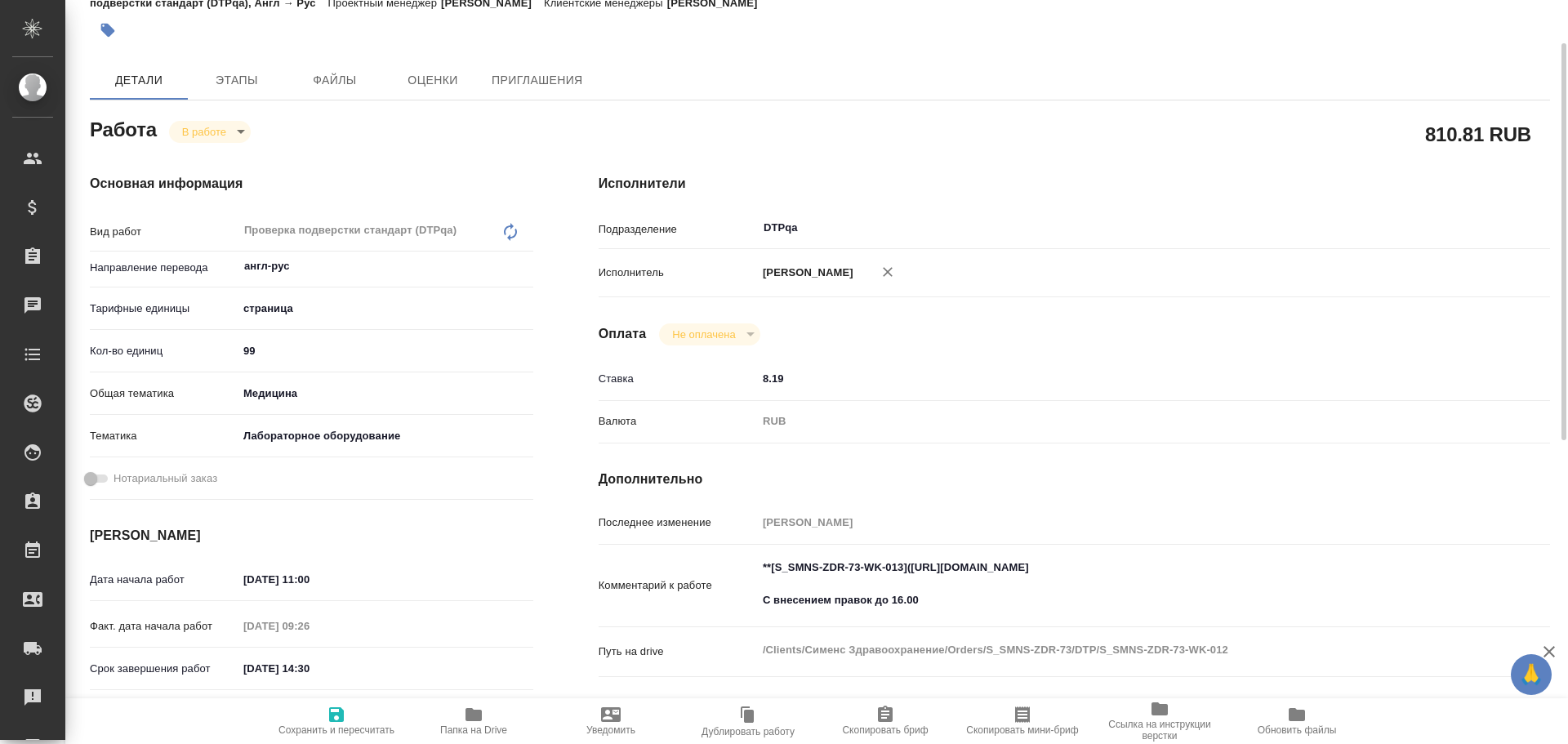
type textarea "x"
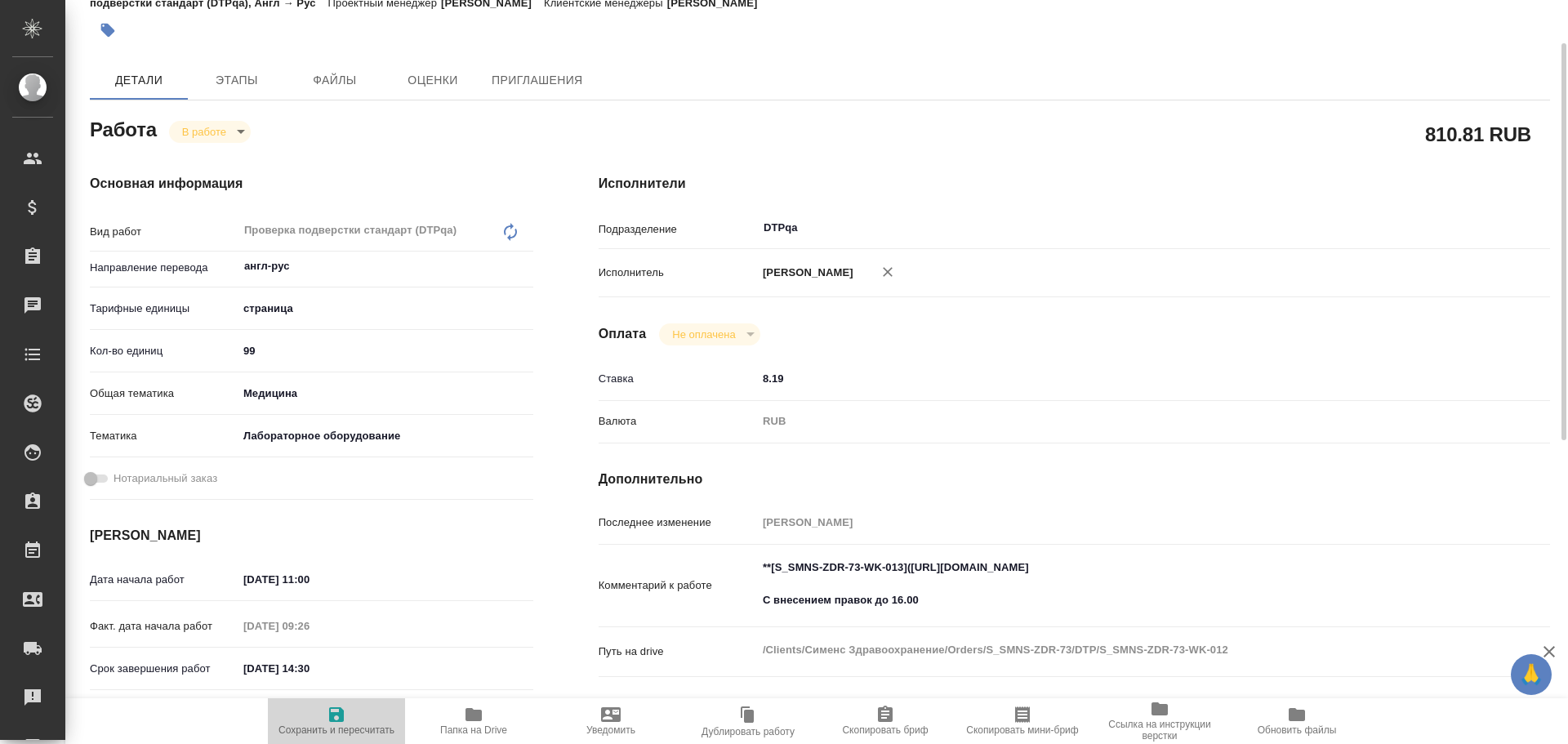
click at [320, 731] on span "Сохранить и пересчитать" at bounding box center [336, 730] width 116 height 11
type textarea "x"
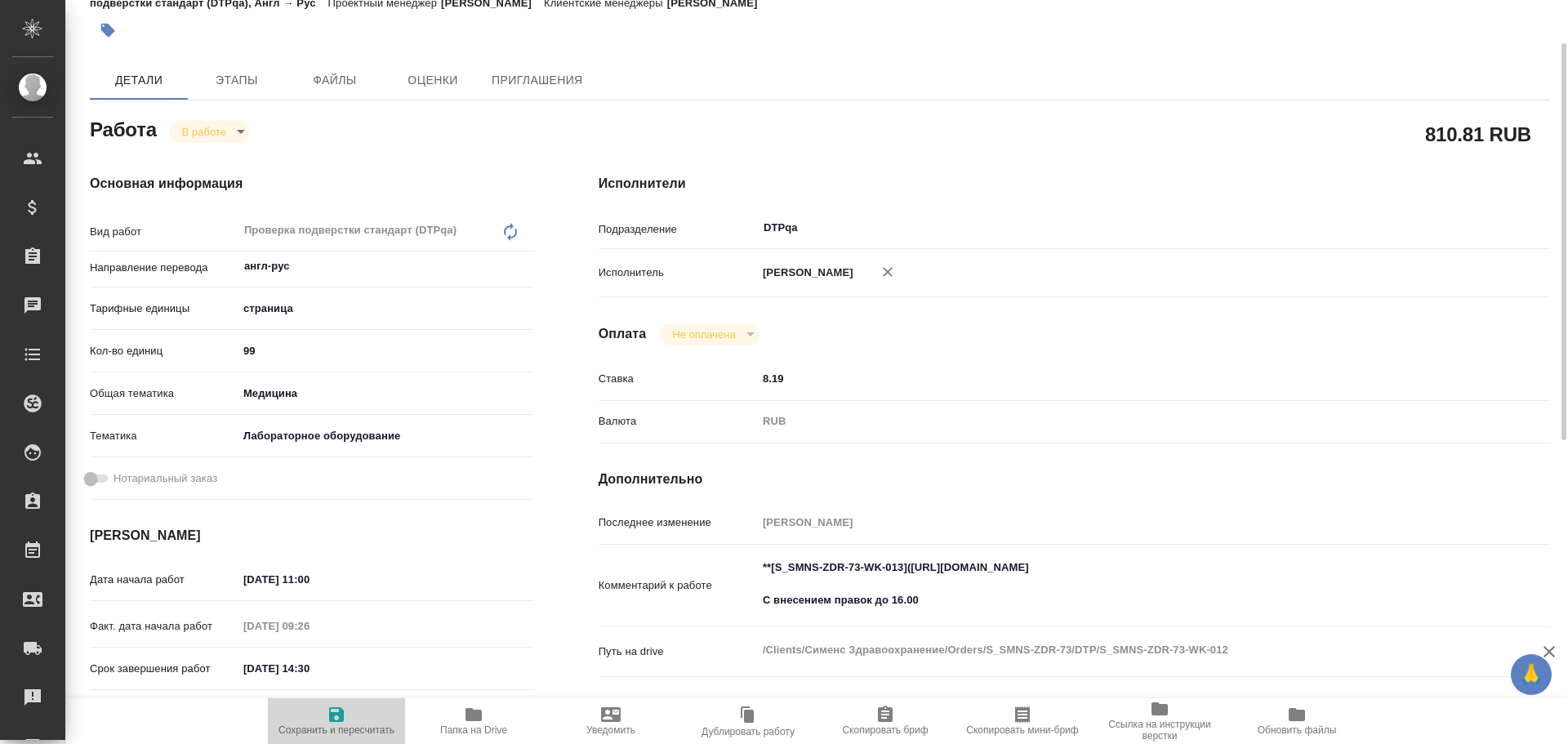
type textarea "x"
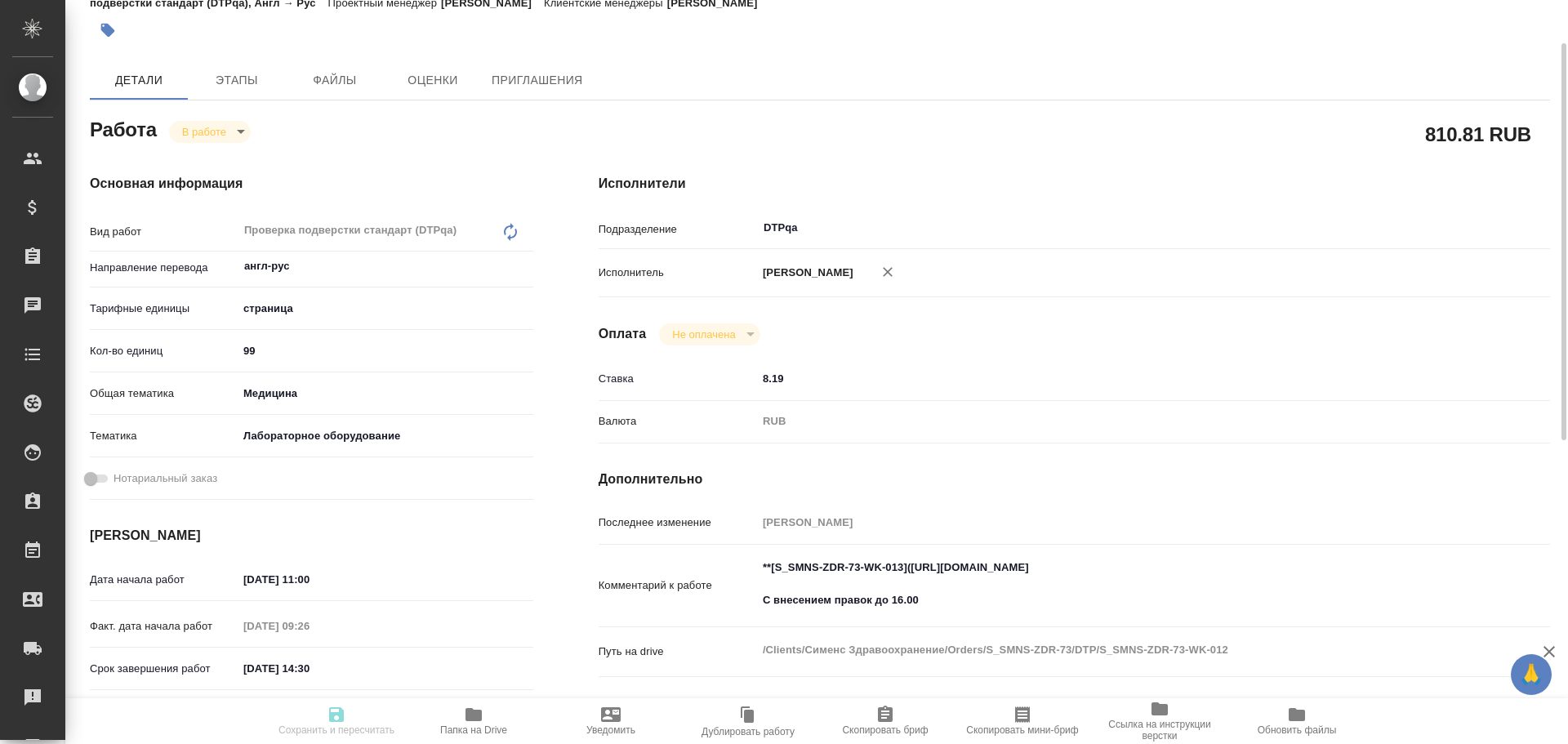
type textarea "x"
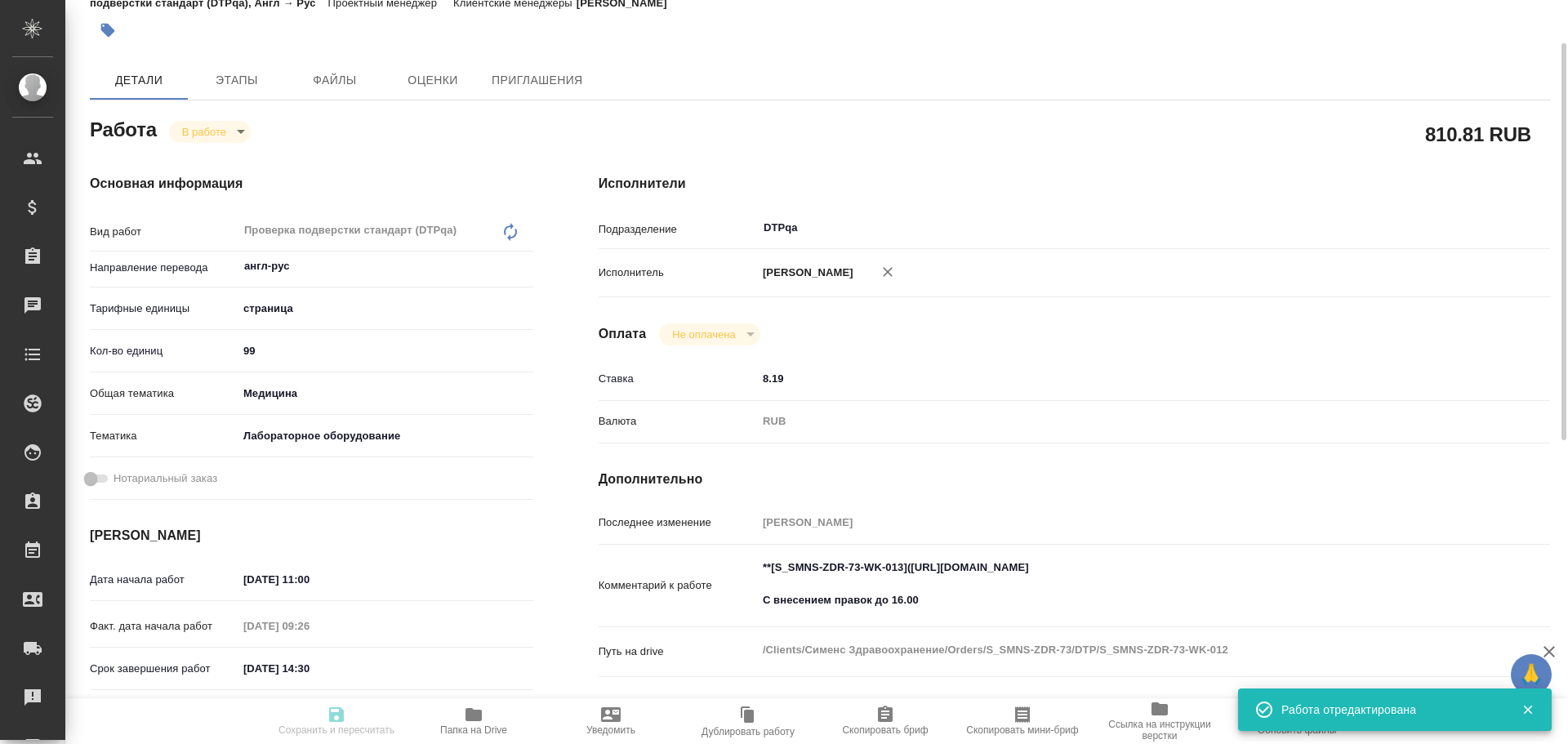
type input "inProgress"
type textarea "Проверка подверстки стандарт (DTPqa)"
type textarea "x"
type input "англ-рус"
type input "5a8b1489cc6b4906c91bfdb2"
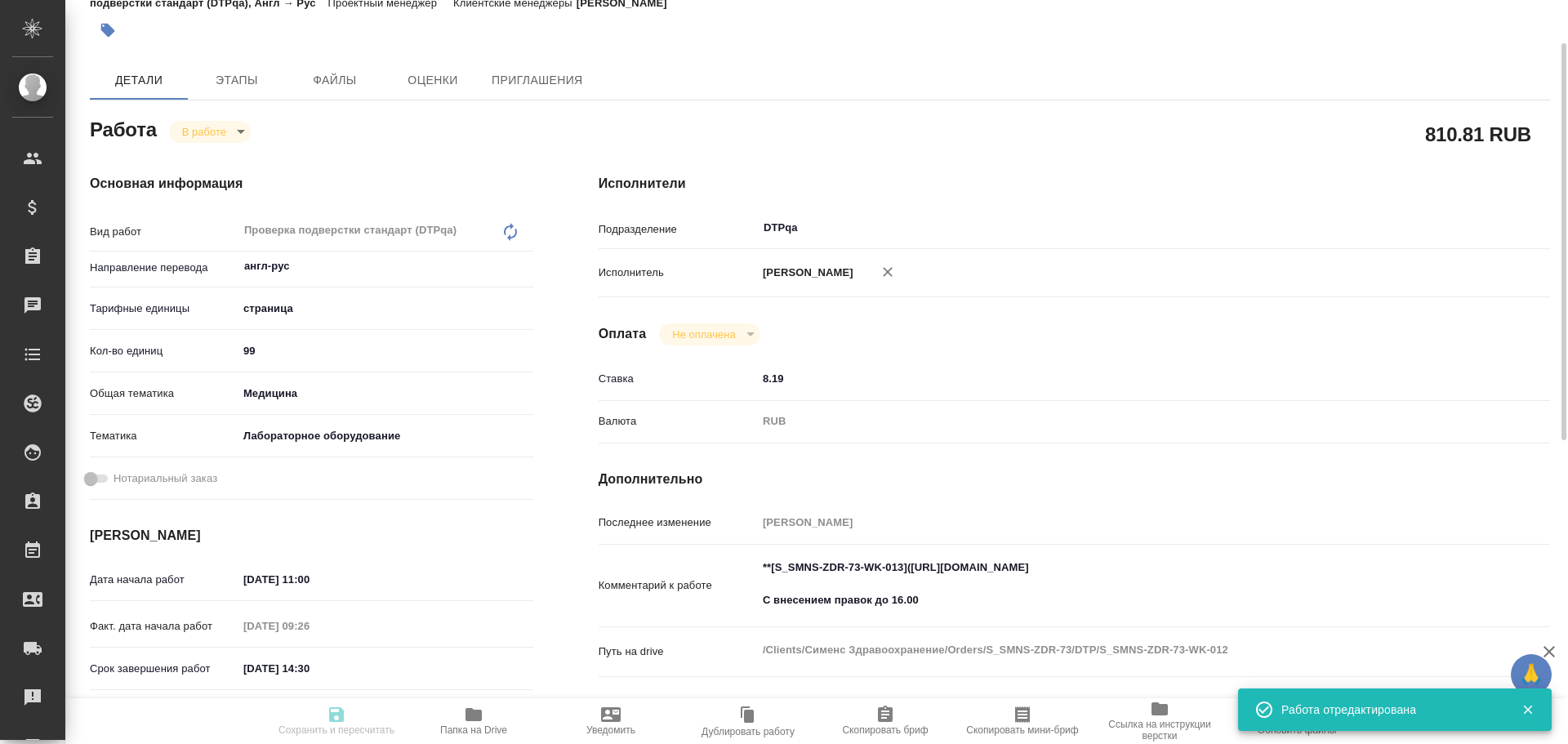
type input "99"
type input "med"
type input "6149830c2b7be24903fd7a80"
type input "29.09.2025 11:00"
type input "29.09.2025 09:26"
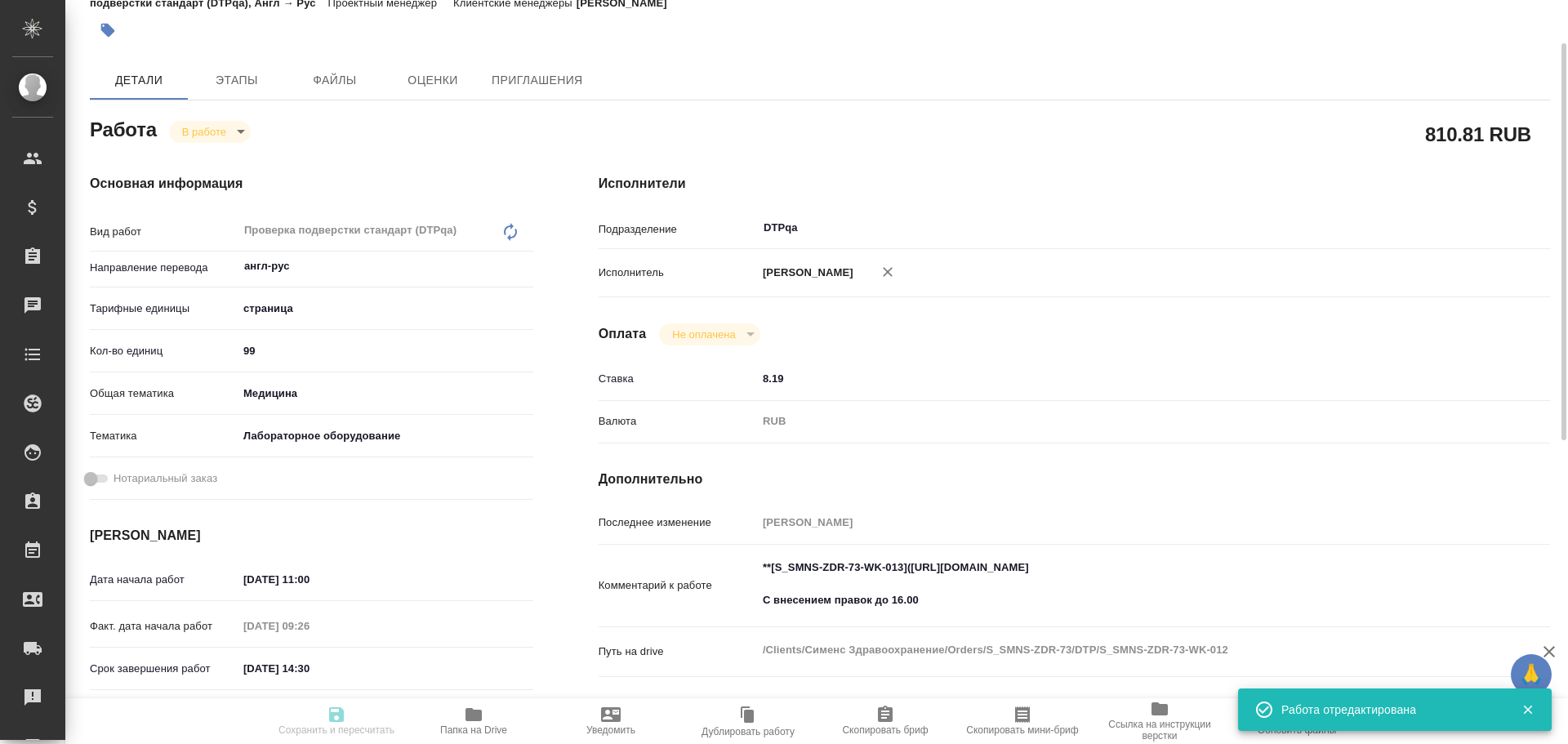
type input "29.09.2025 14:30"
type input "29.09.2025 17:00"
type input "DTPqa"
type input "notPayed"
type input "8.19"
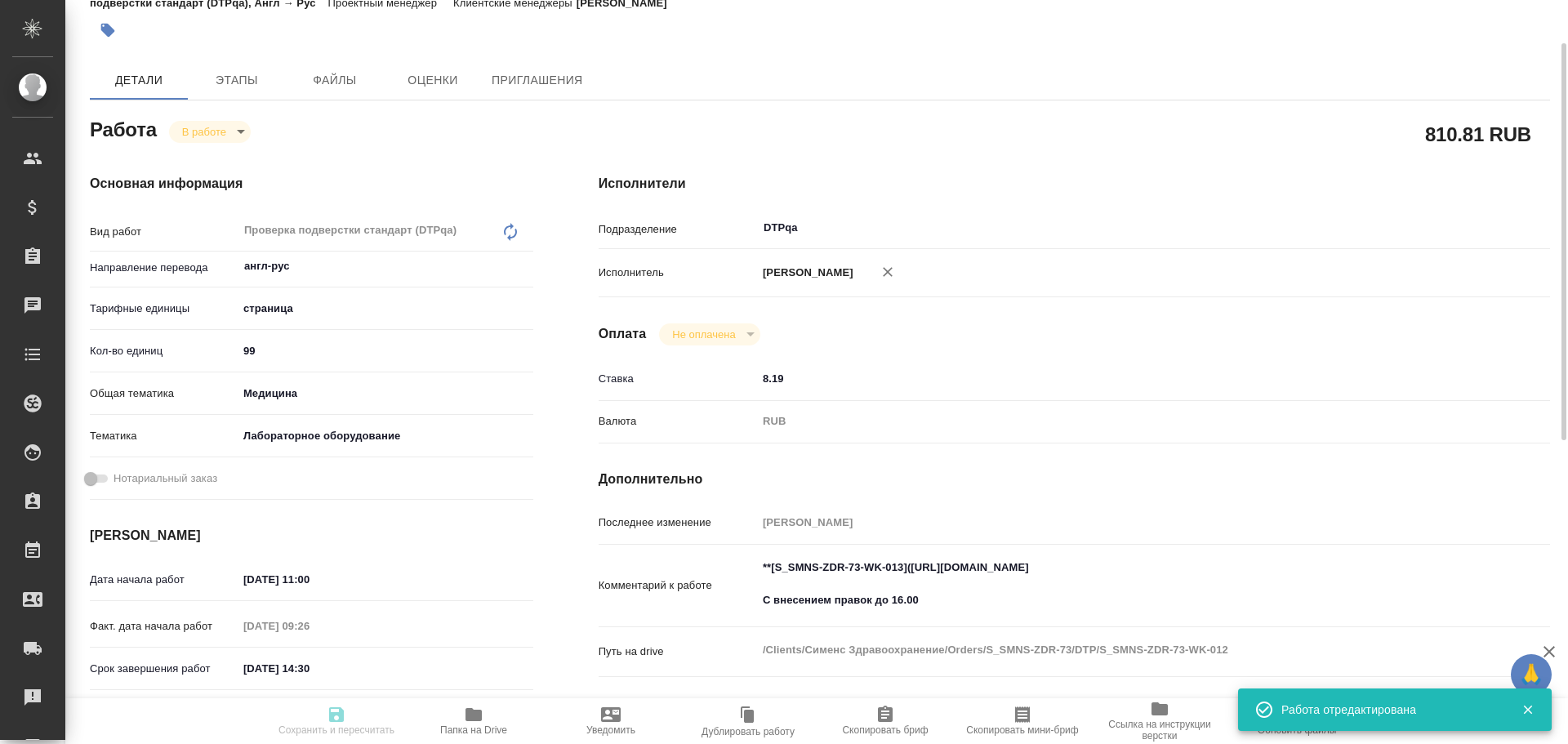
type input "RUB"
type input "Чулец Елена"
type textarea "**[S_SMNS-ZDR-73-WK-013](https://tera.awatera.com/Work/68b817c0b8109d269c84e4f6…"
type textarea "x"
type textarea "/Clients/Сименс Здравоохранение/Orders/S_SMNS-ZDR-73/DTP/S_SMNS-ZDR-73-WK-012"
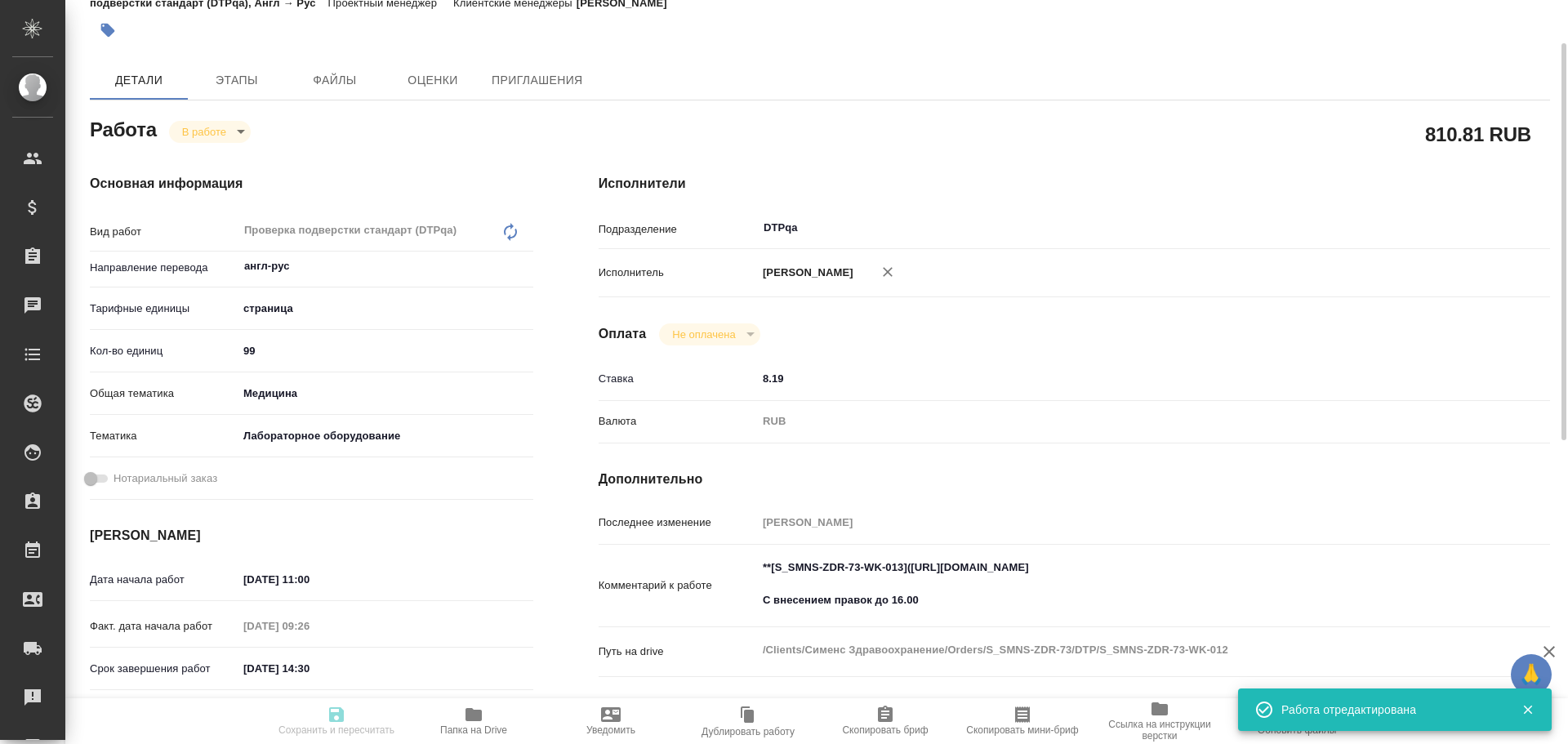
type textarea "x"
type input "S_SMNS-ZDR-73"
type input "СЗЦБ-014934"
type input "Восстановление сложного макета с частичным соответствием оформлению оригинала"
type input "Подверстка, Приемка разверстки, Проверка разверстки стандарт (DTPqa), Проверка …"
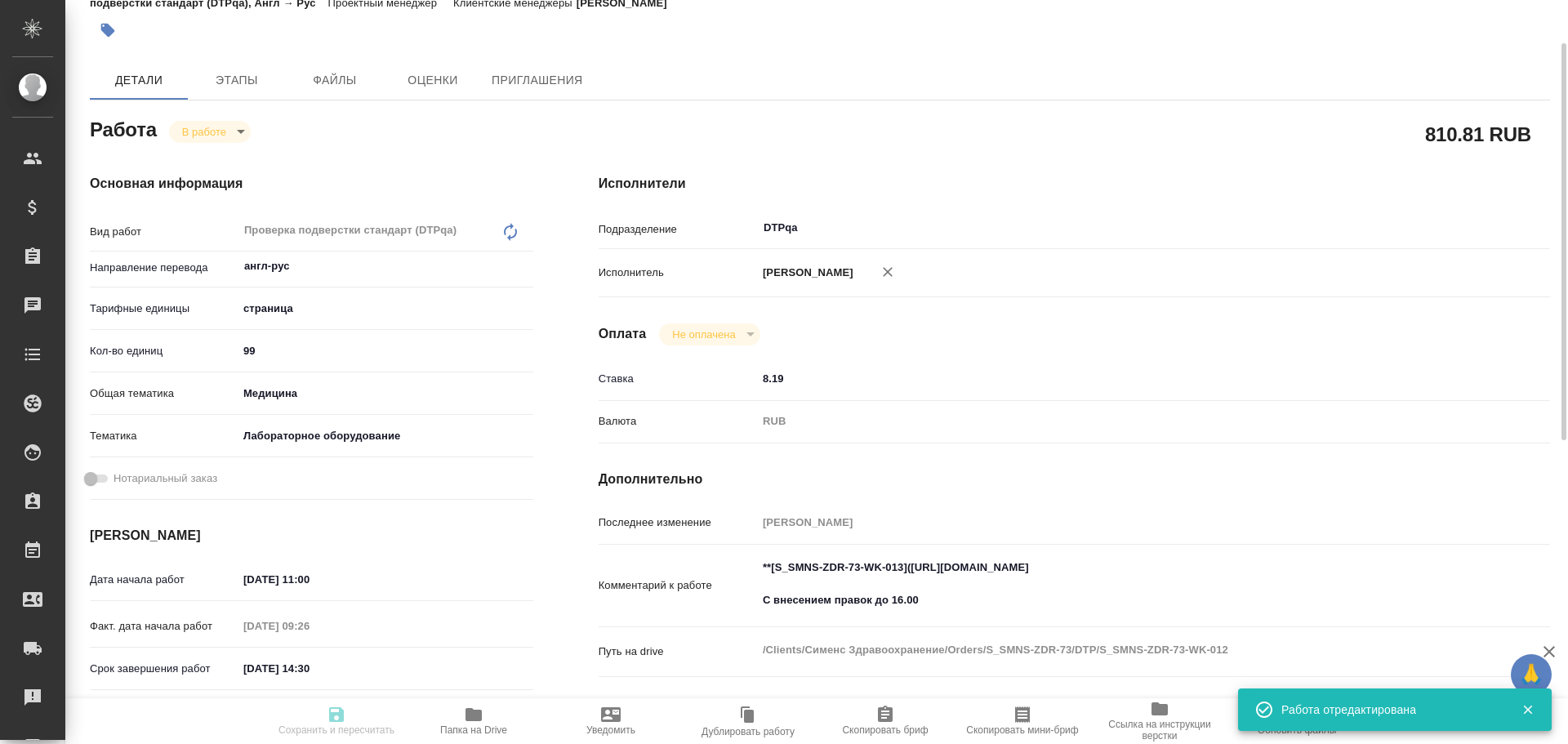
type input "[PERSON_NAME]"
type input "[PERSON_NAME], [PERSON_NAME]"
type input "/Clients/Сименс Здравоохранение/Orders/S_SMNS-ZDR-73"
type textarea "x"
type textarea "англ-рус срок 29.09.2025 17:00!"
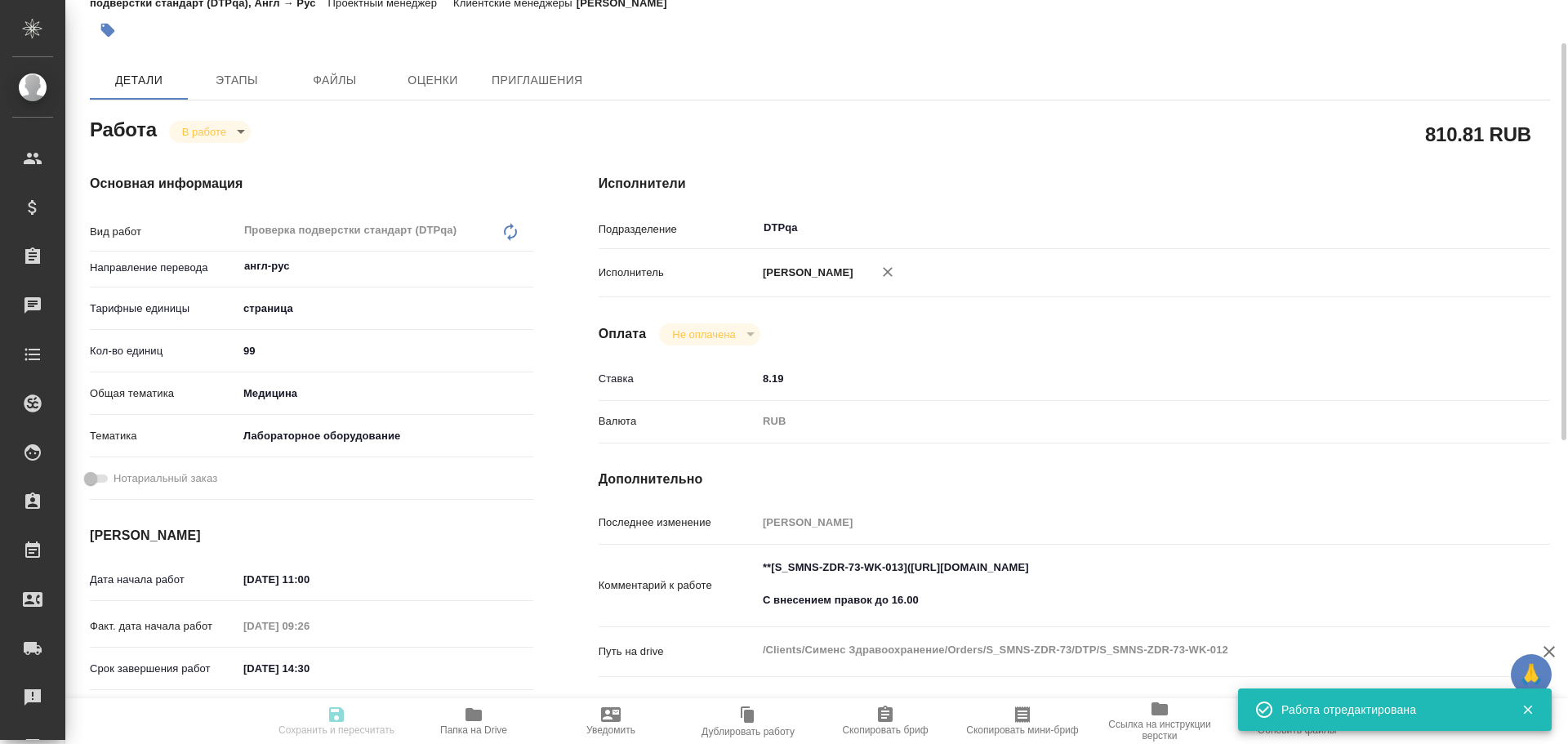
type textarea "x"
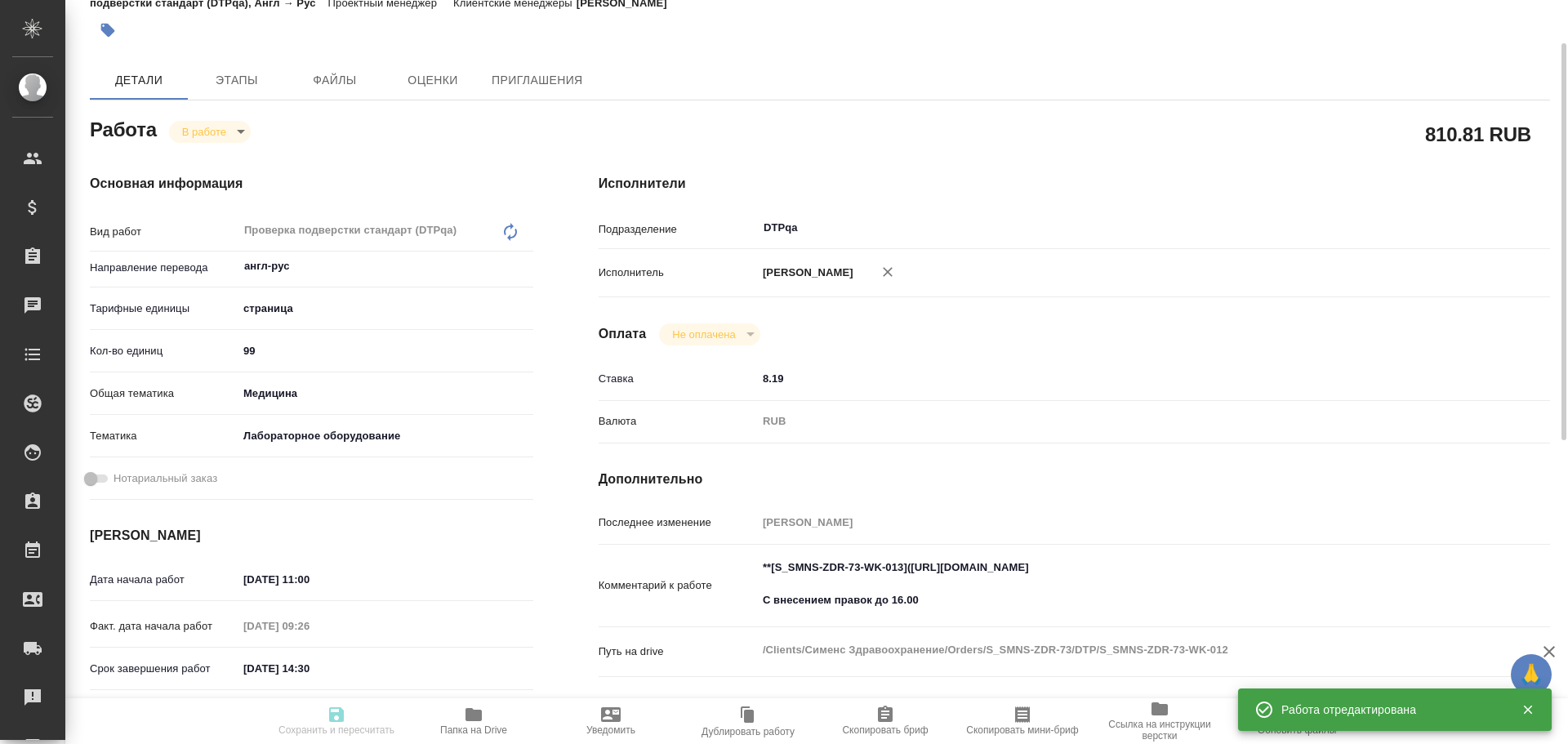
type textarea "x"
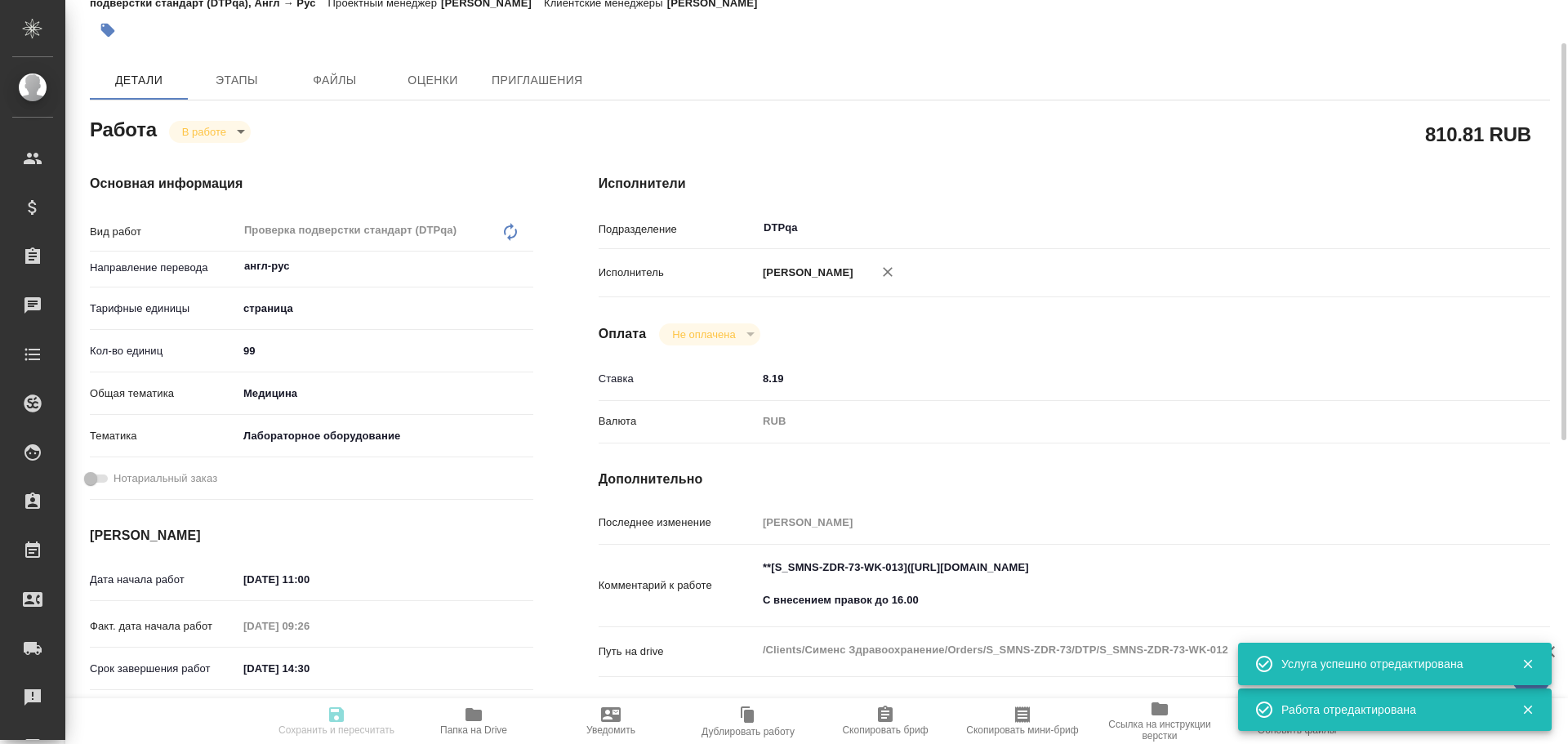
type textarea "x"
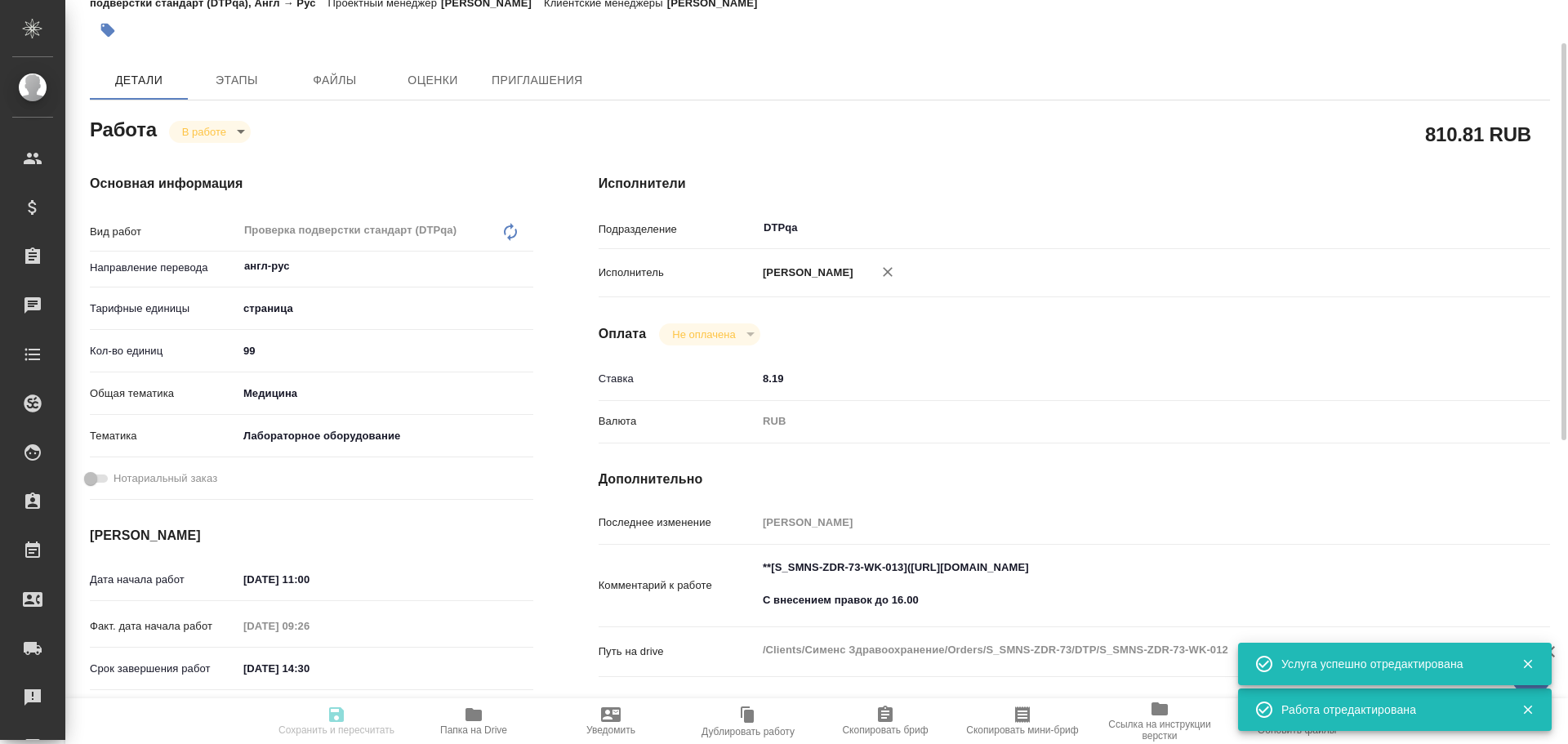
type textarea "x"
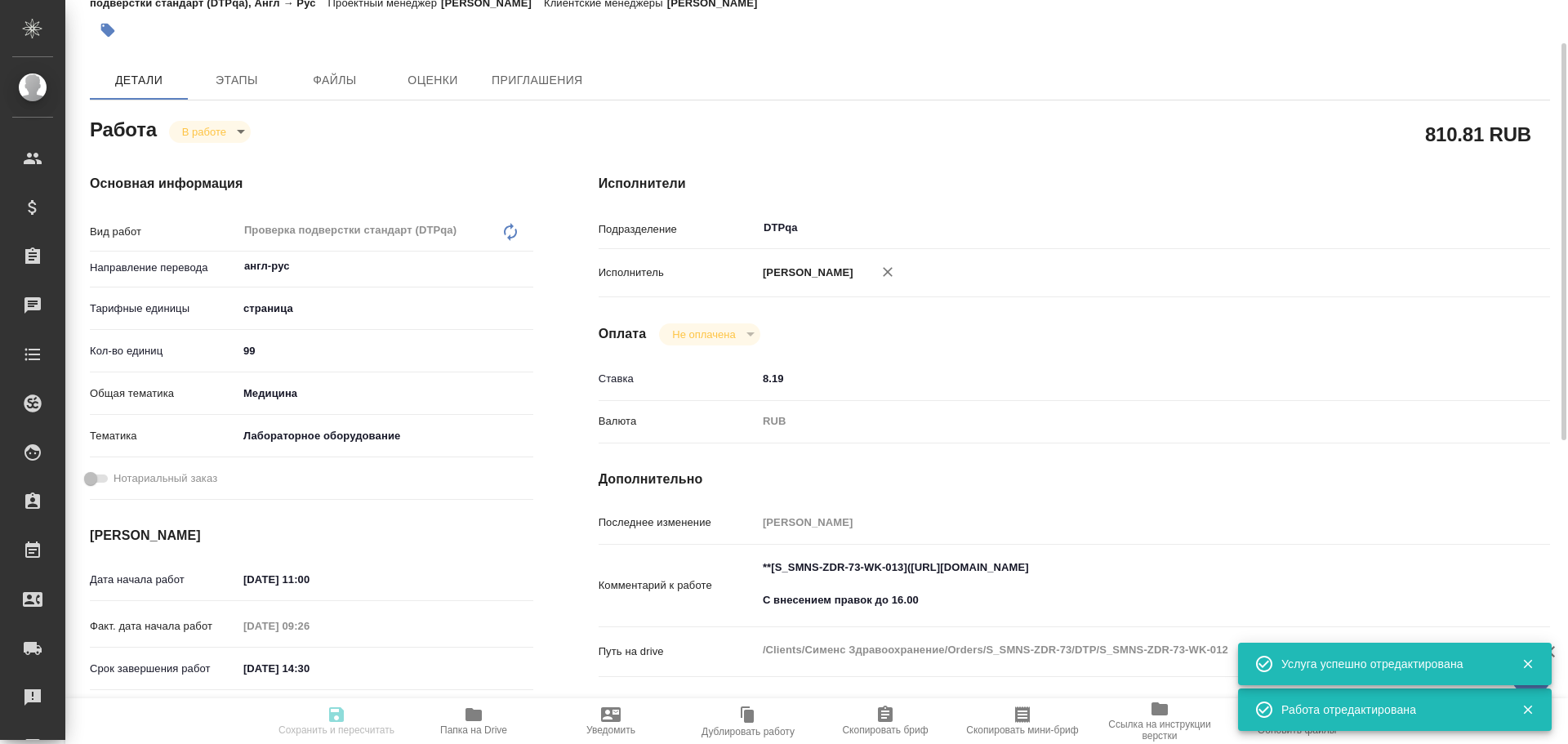
type textarea "x"
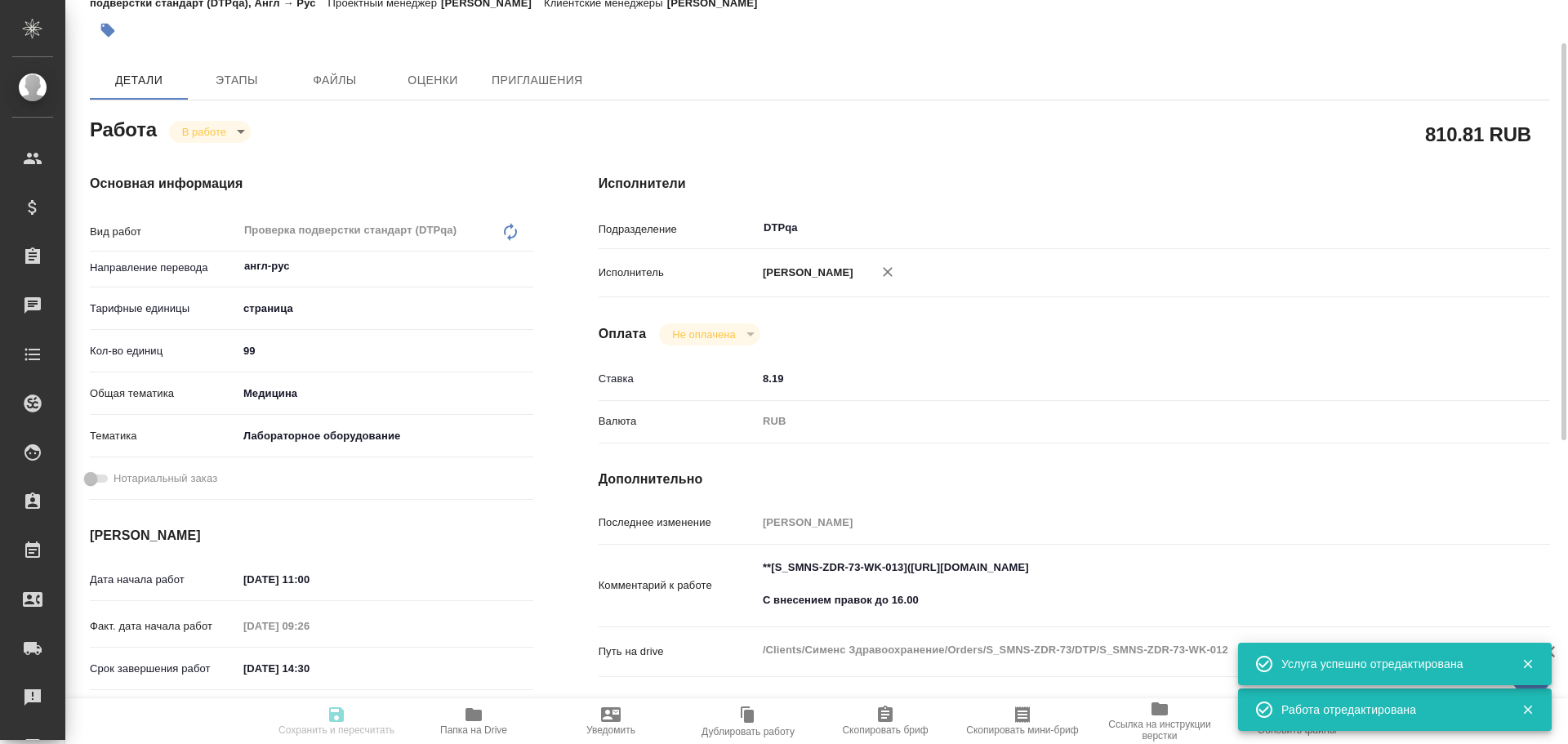
type input "inProgress"
type textarea "Проверка подверстки стандарт (DTPqa)"
type textarea "x"
type input "англ-рус"
type input "5a8b1489cc6b4906c91bfdb2"
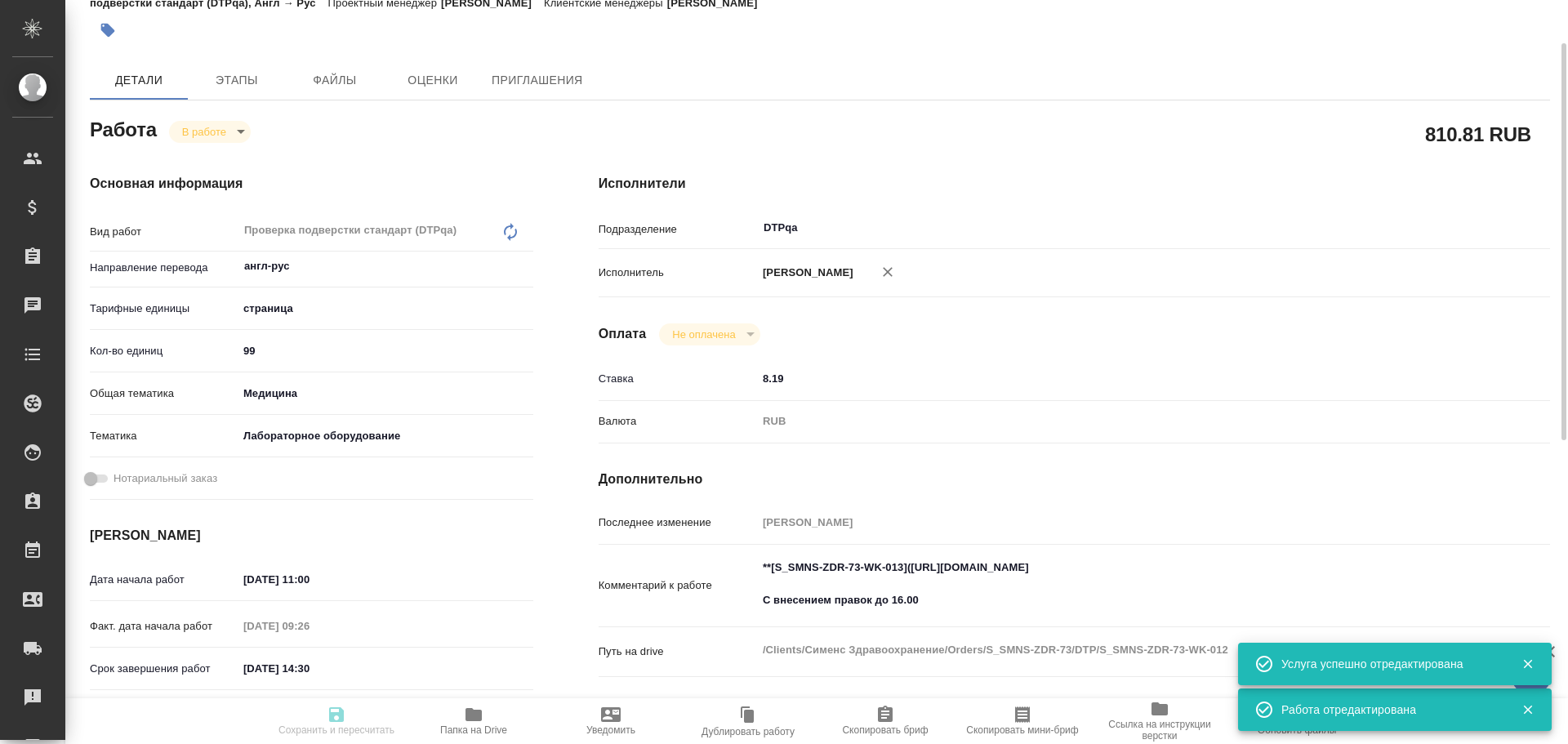
type input "99"
type input "med"
type input "6149830c2b7be24903fd7a80"
type input "29.09.2025 11:00"
type input "29.09.2025 09:26"
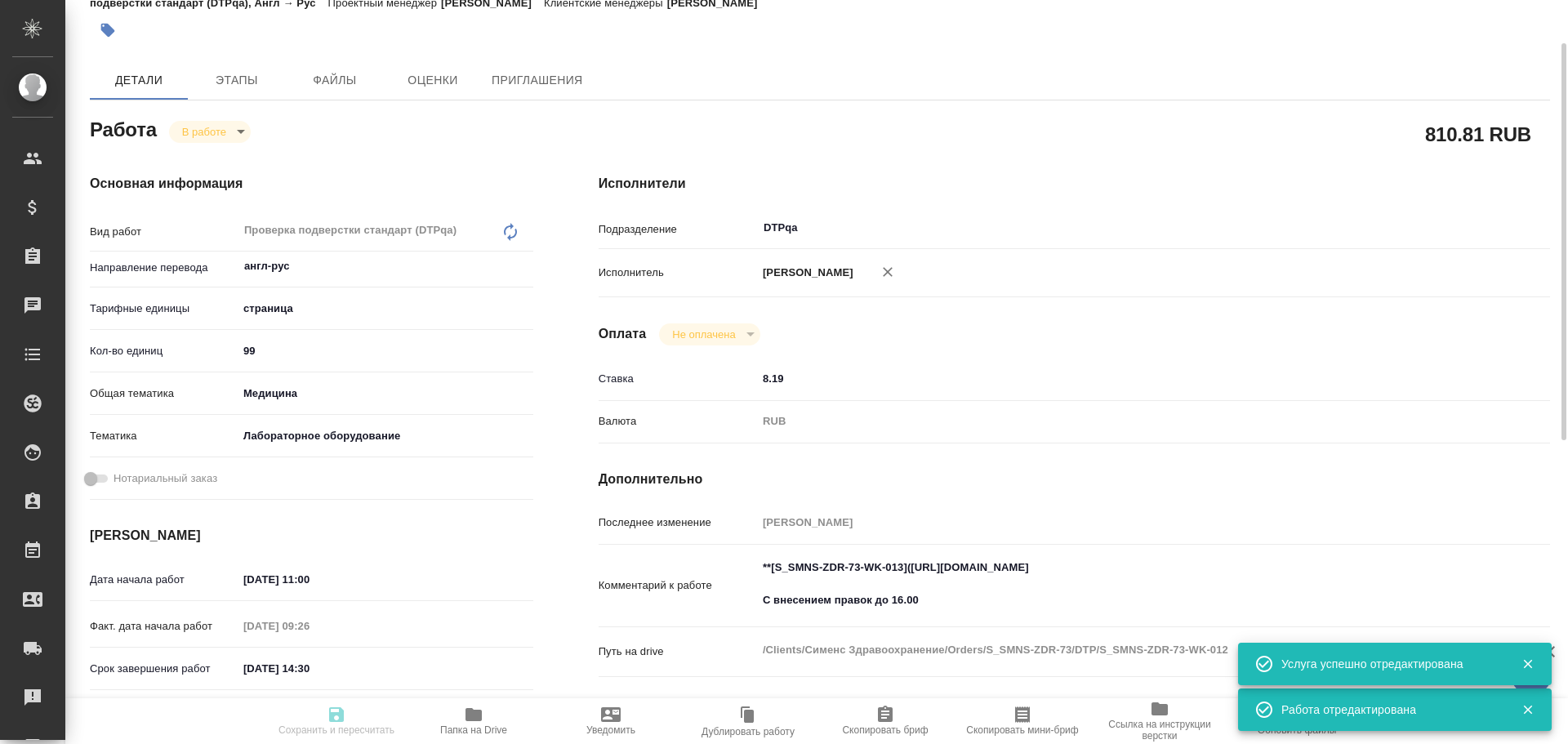
type input "29.09.2025 14:30"
type input "29.09.2025 17:00"
type input "DTPqa"
type input "notPayed"
type input "8.19"
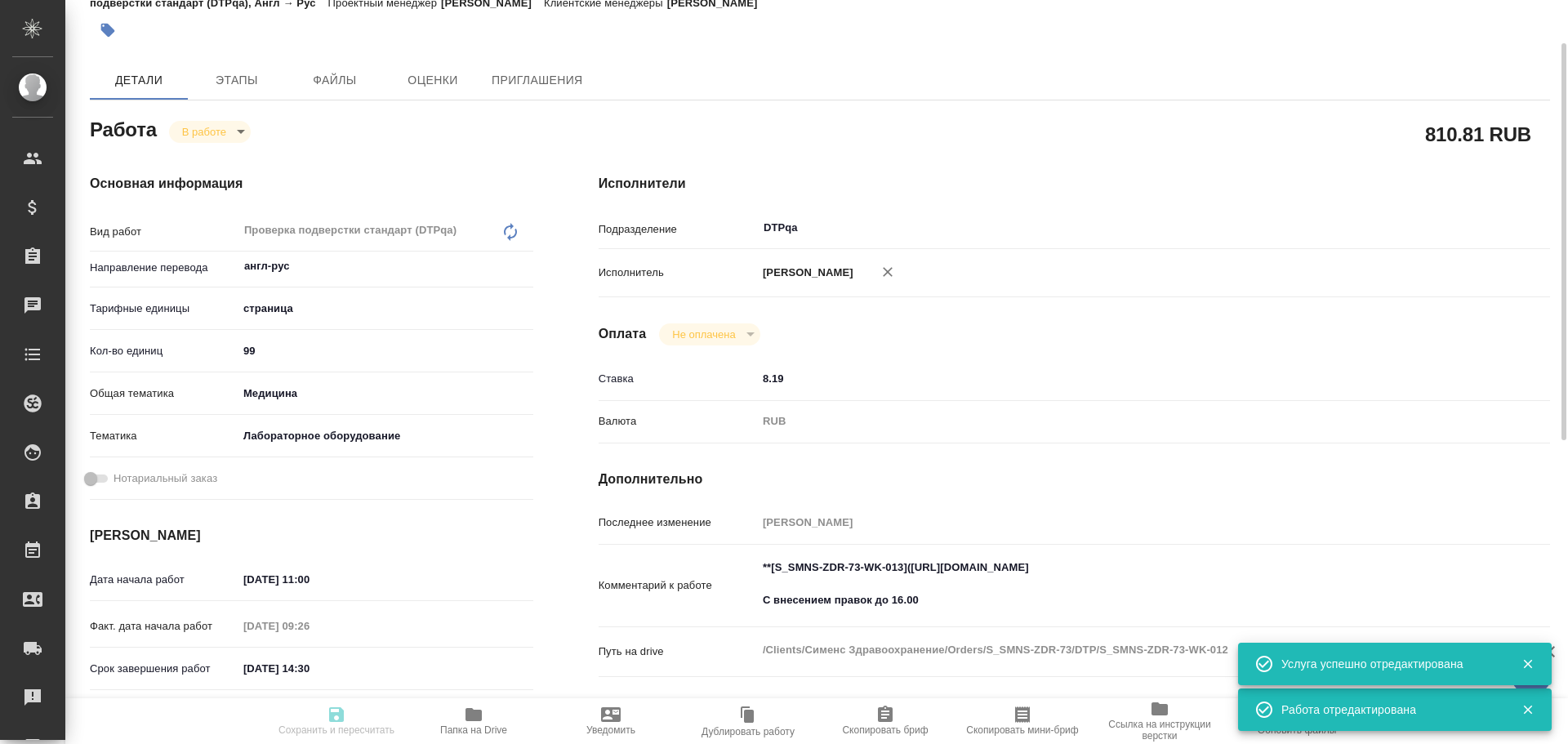
type input "RUB"
type input "Чулец Елена"
type textarea "**[S_SMNS-ZDR-73-WK-013](https://tera.awatera.com/Work/68b817c0b8109d269c84e4f6…"
type textarea "x"
type textarea "/Clients/Сименс Здравоохранение/Orders/S_SMNS-ZDR-73/DTP/S_SMNS-ZDR-73-WK-012"
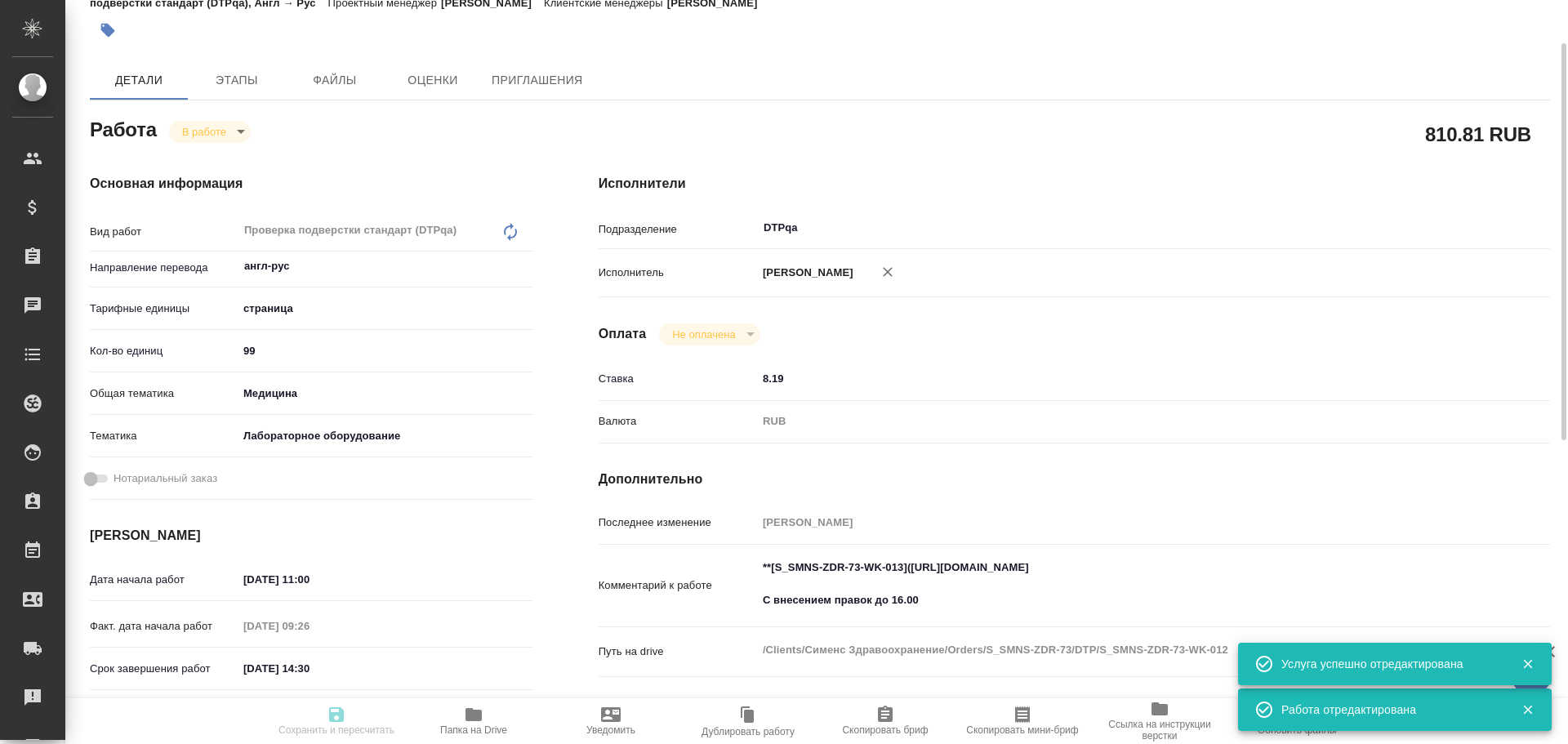
type textarea "x"
type input "S_SMNS-ZDR-73"
type input "СЗЦБ-014934"
type input "Восстановление сложного макета с частичным соответствием оформлению оригинала"
type input "Подверстка, Приемка разверстки, Проверка разверстки стандарт (DTPqa), Проверка …"
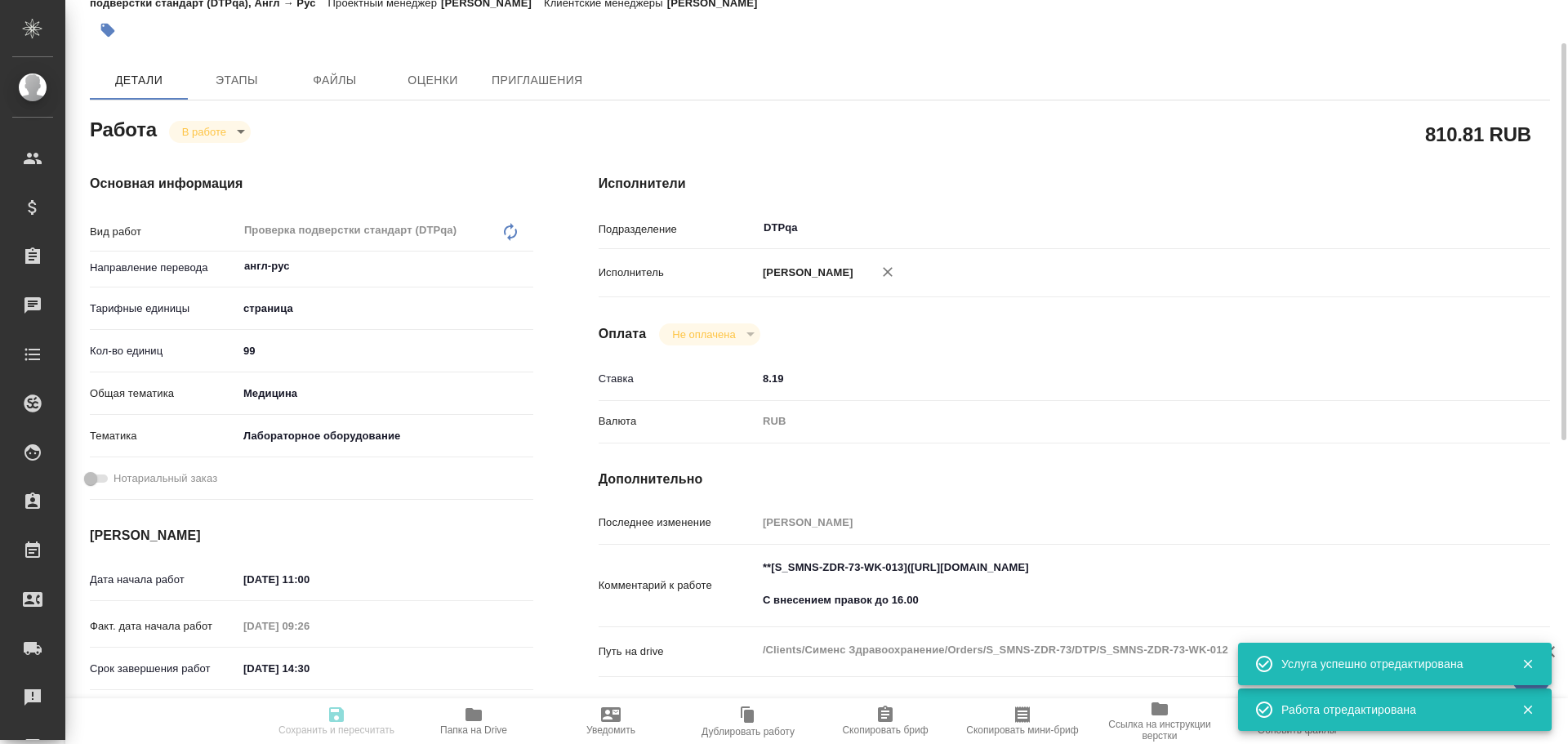
type input "[PERSON_NAME]"
type input "[PERSON_NAME], [PERSON_NAME]"
type input "/Clients/Сименс Здравоохранение/Orders/S_SMNS-ZDR-73"
type textarea "x"
type textarea "англ-рус срок 29.09.2025 17:00!"
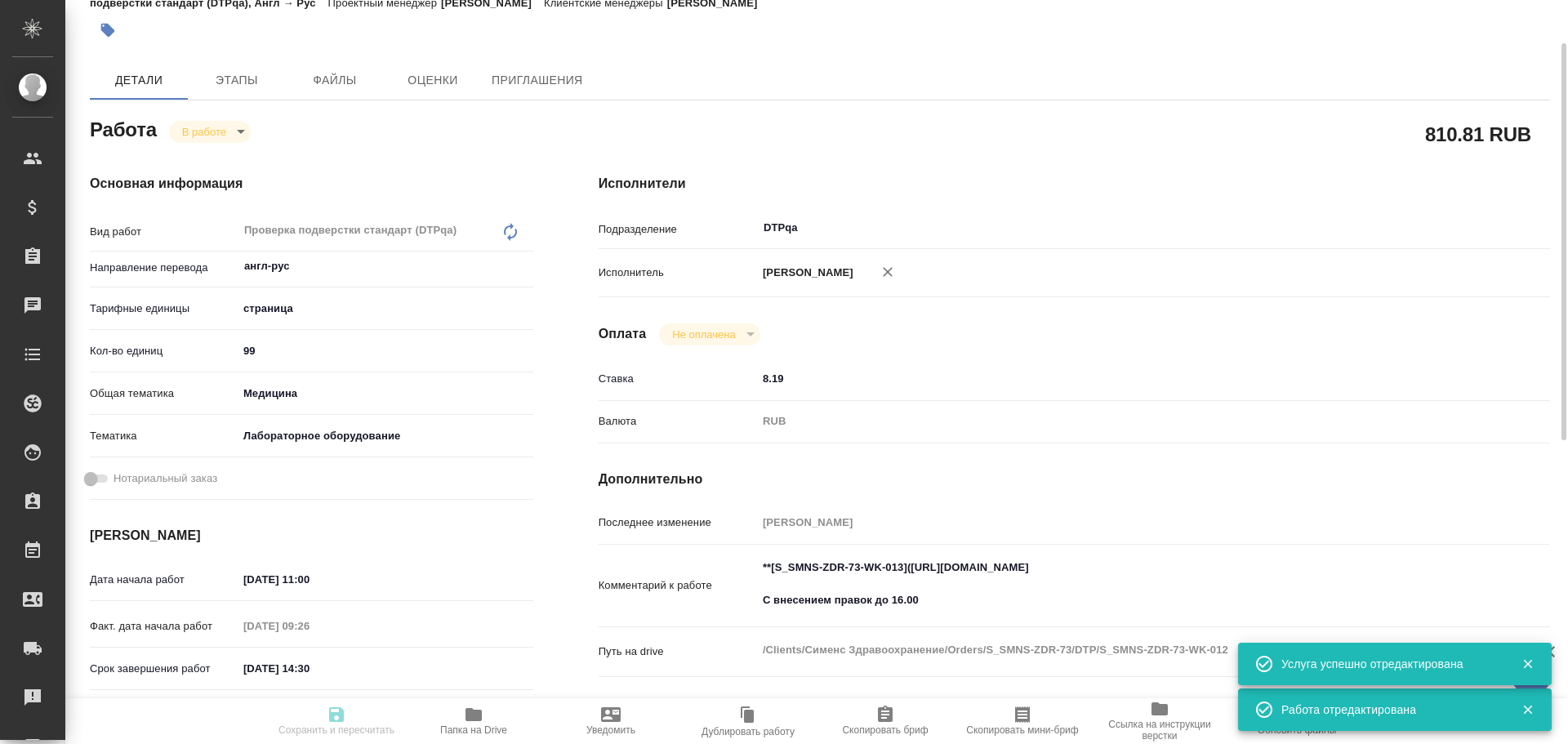
type textarea "x"
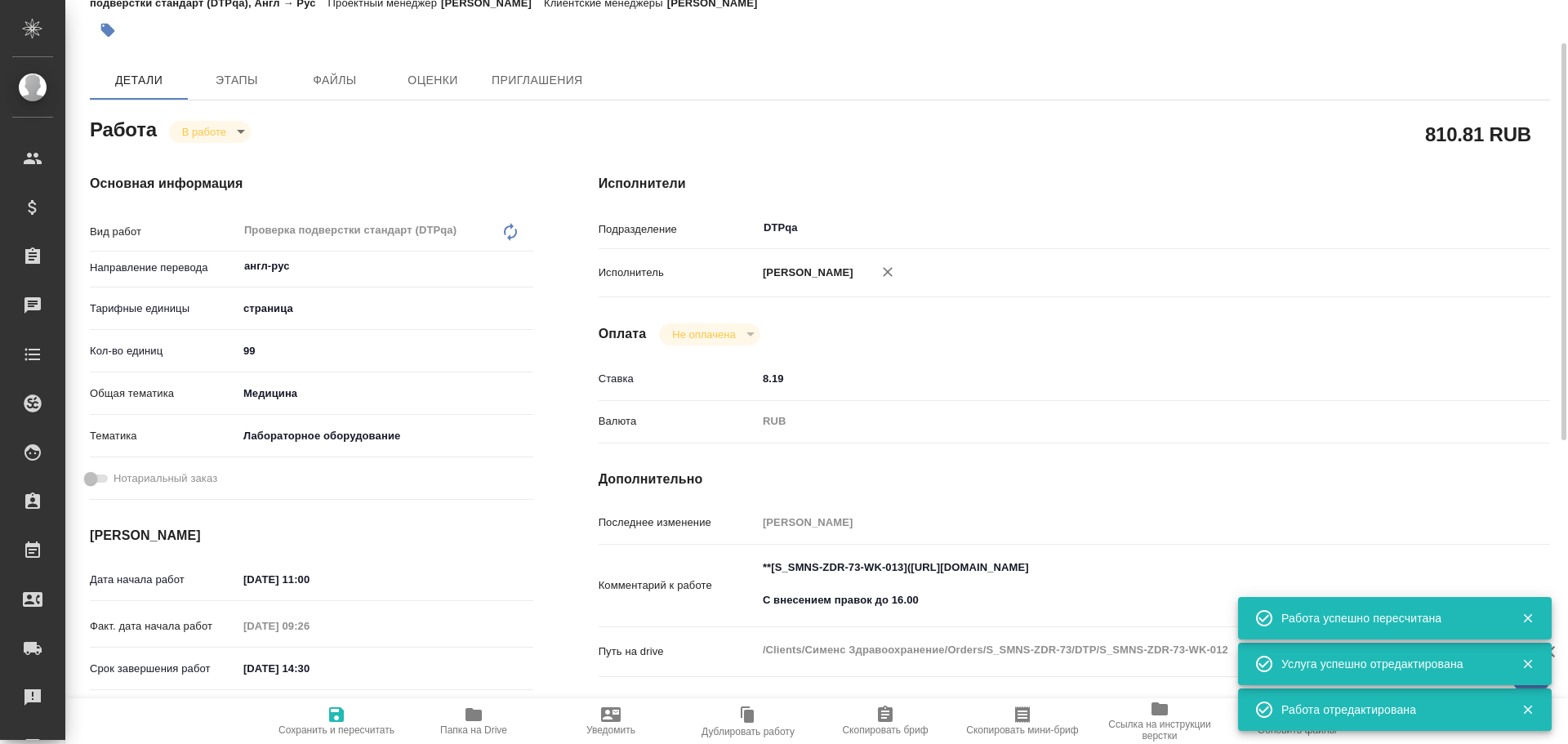
type textarea "x"
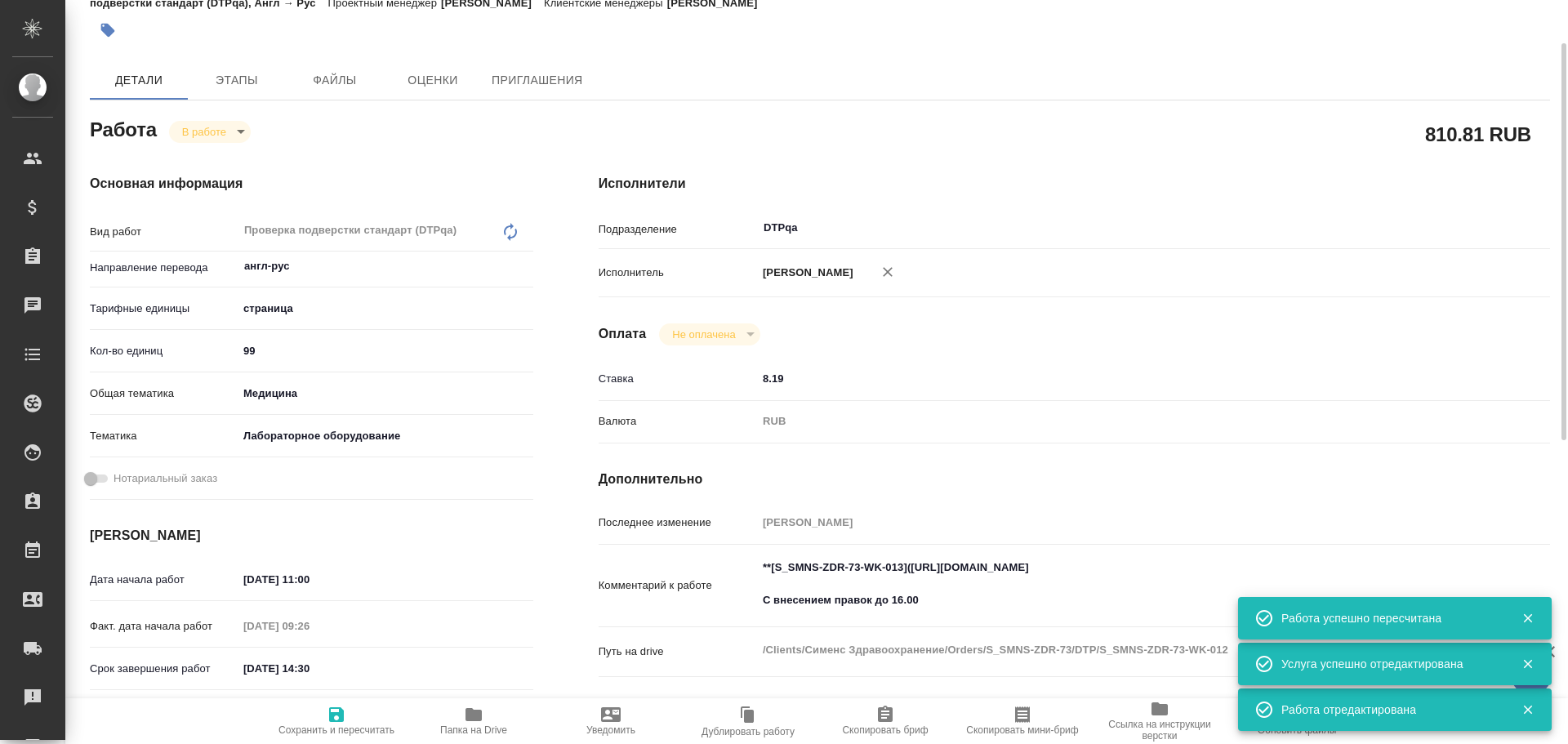
type textarea "x"
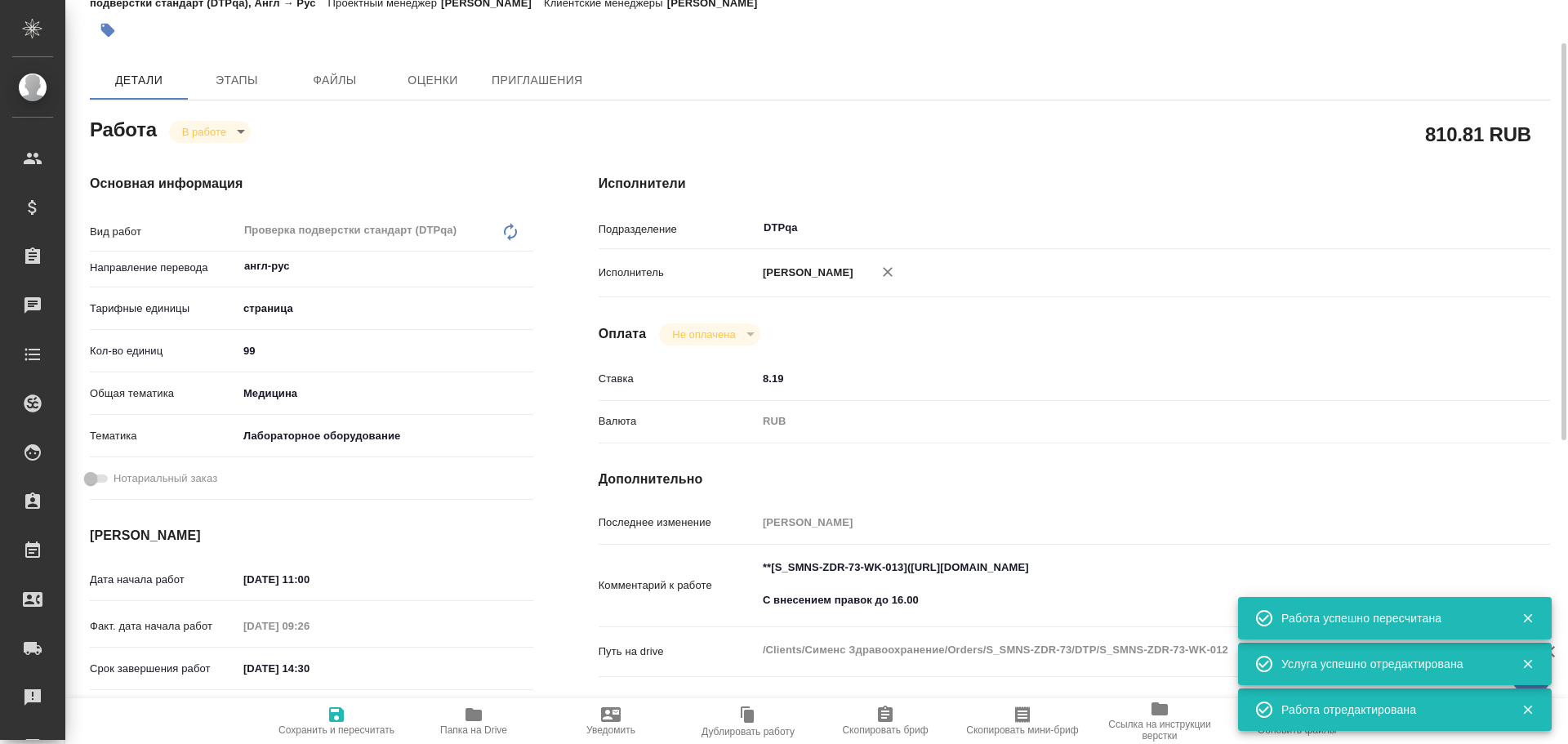
type textarea "x"
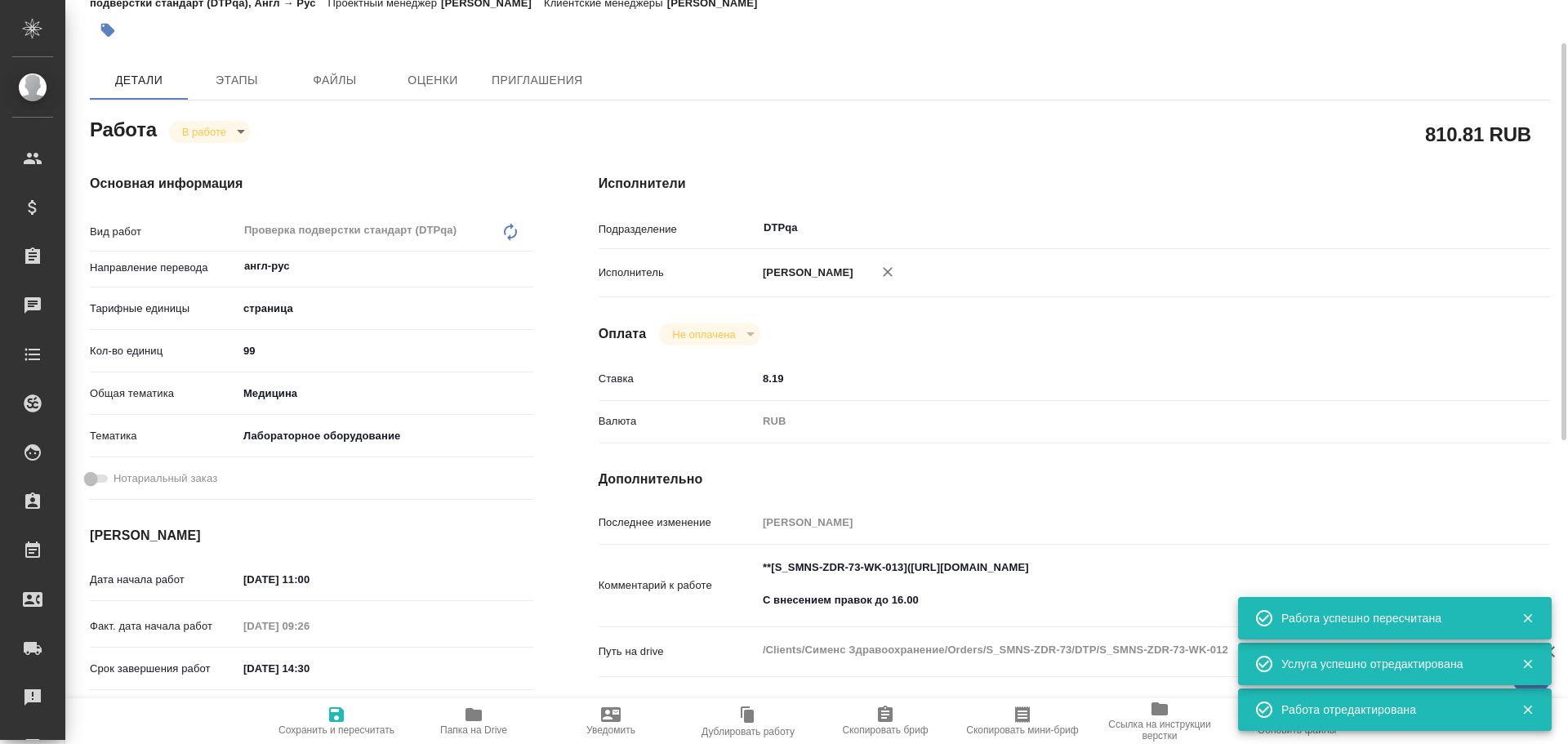
type textarea "x"
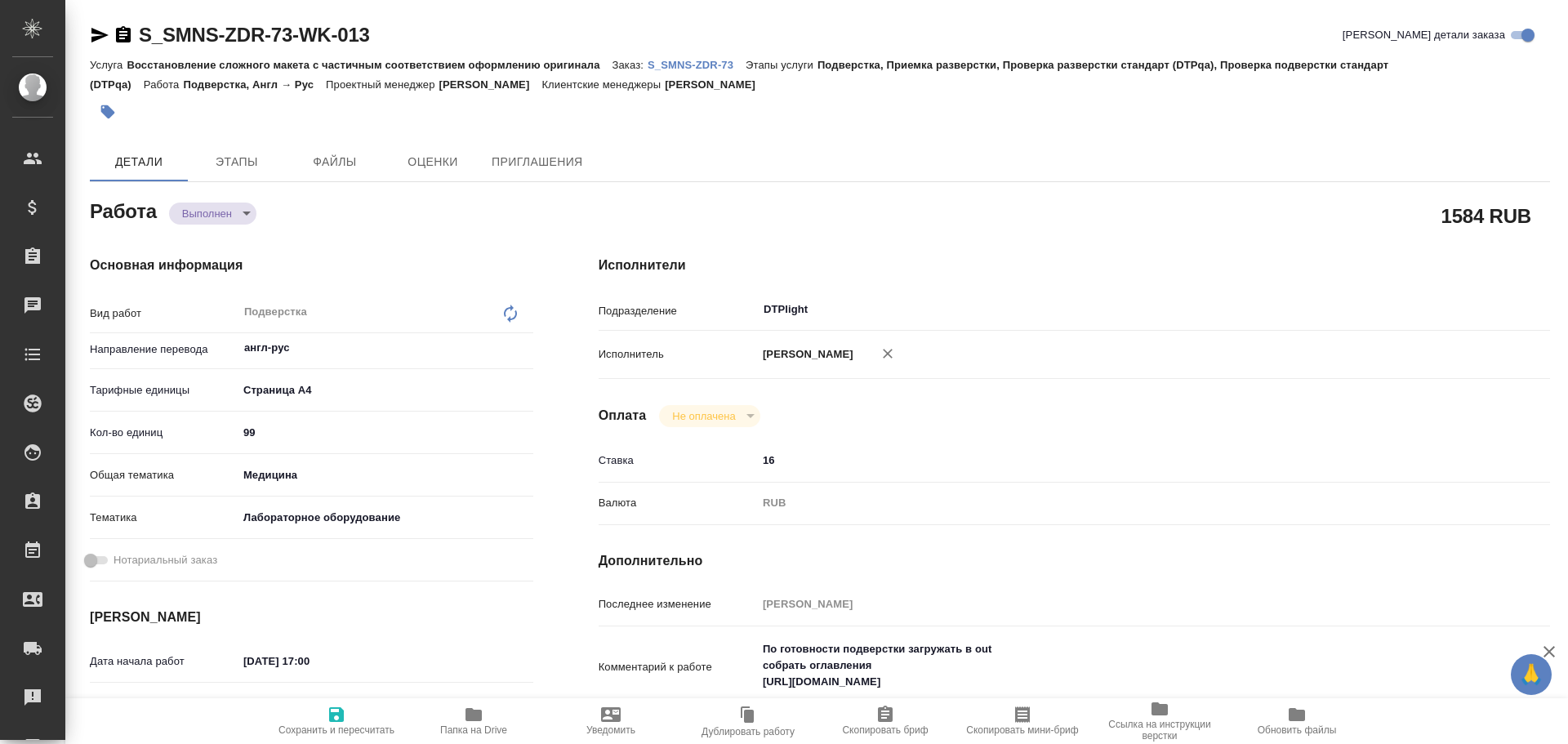
type textarea "x"
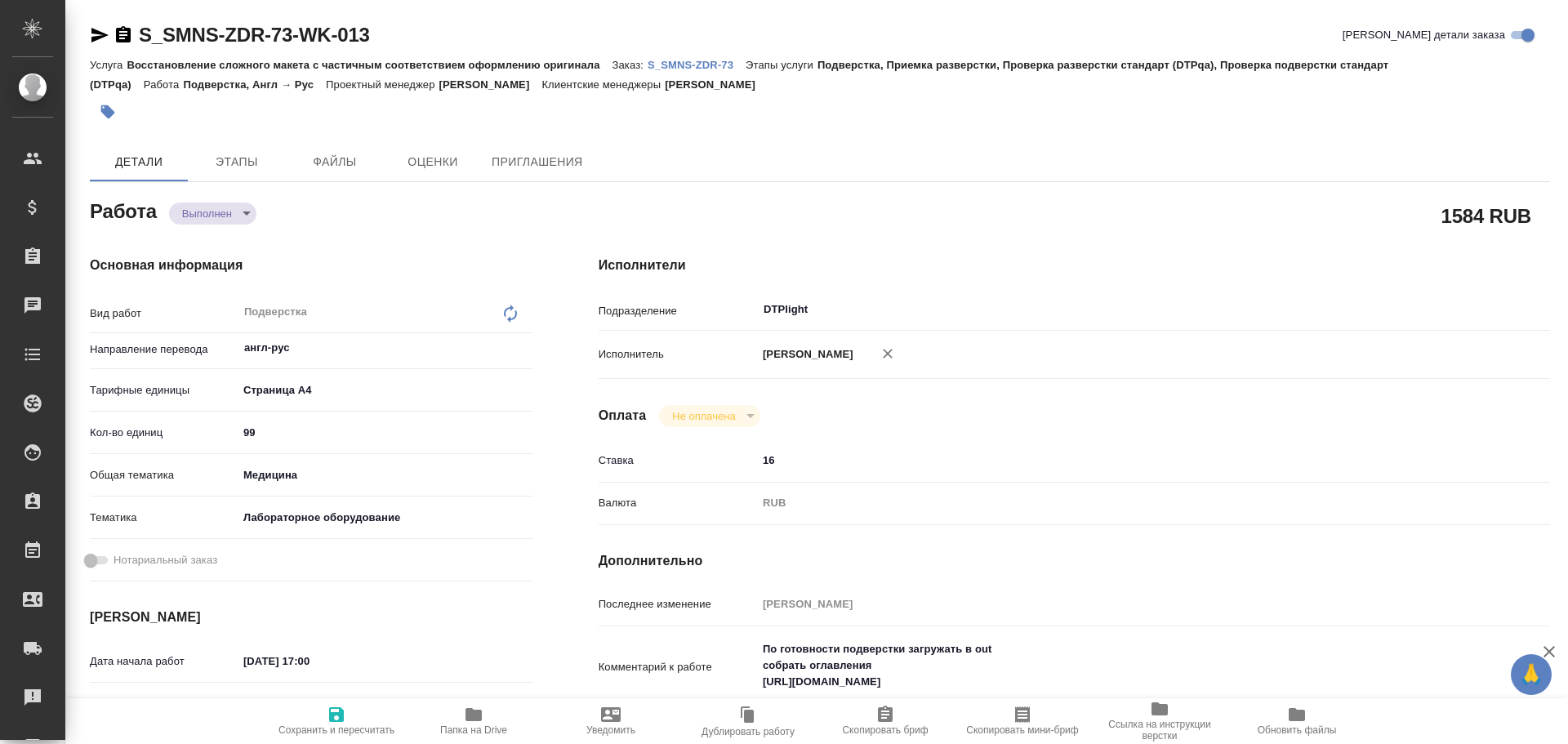
type textarea "x"
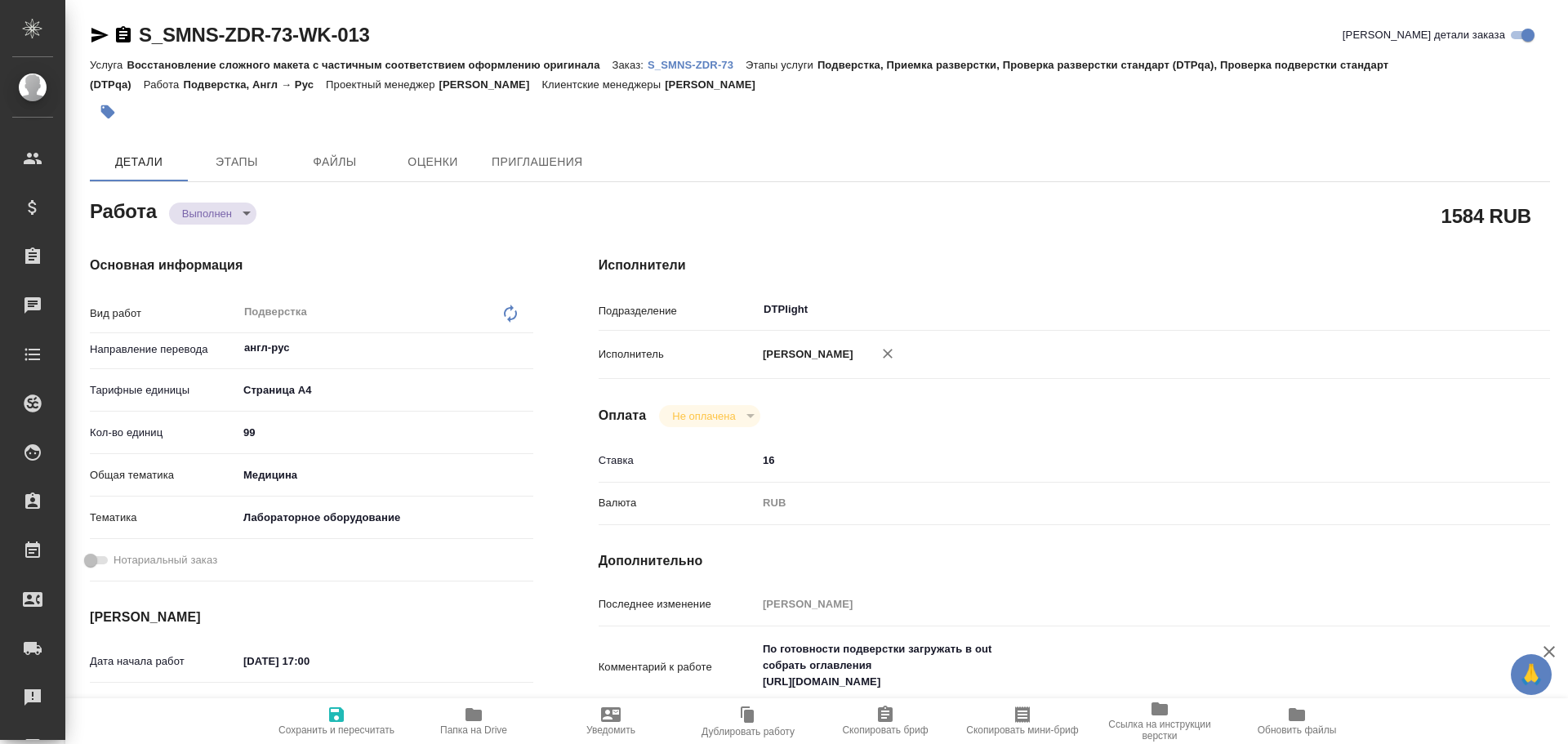
type textarea "x"
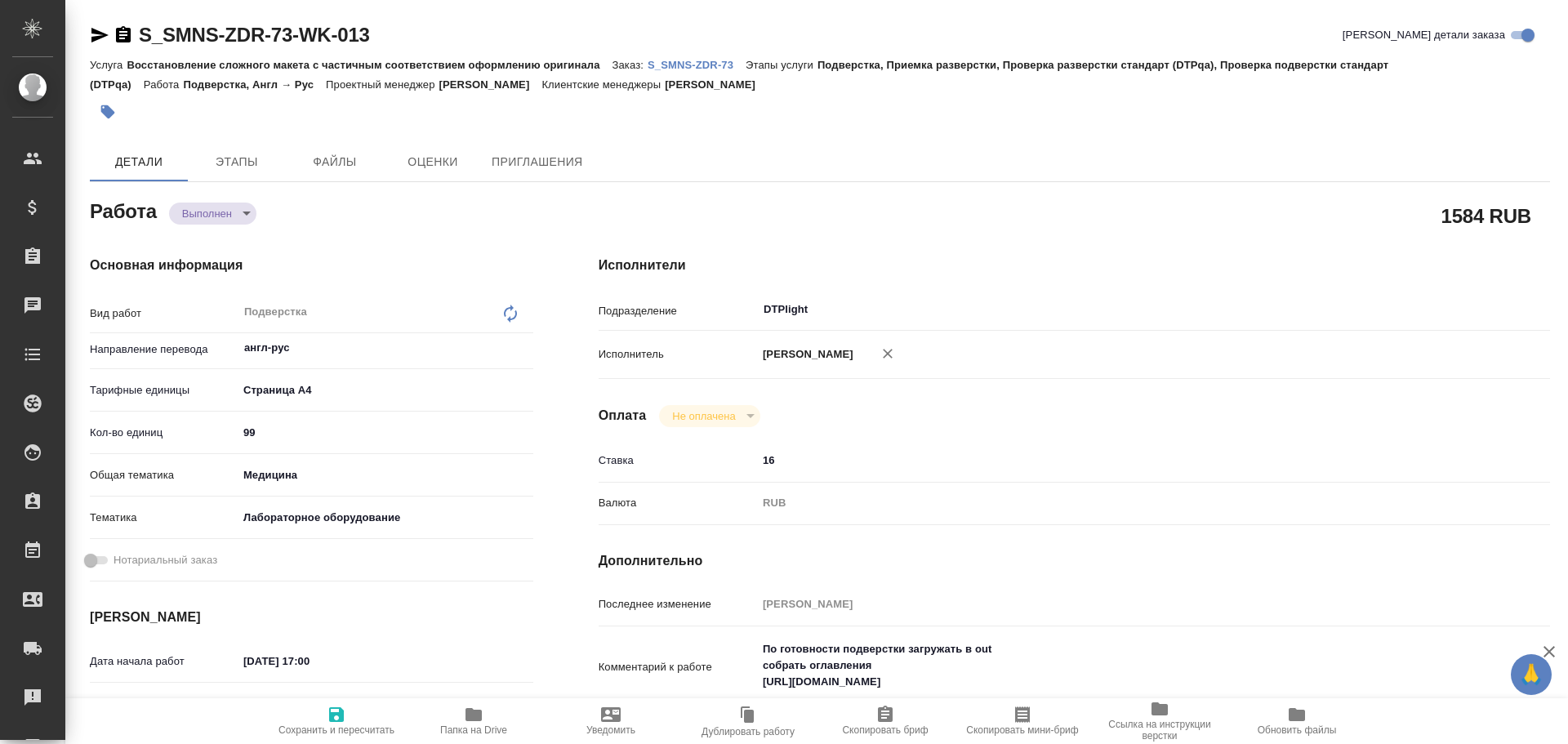
type textarea "x"
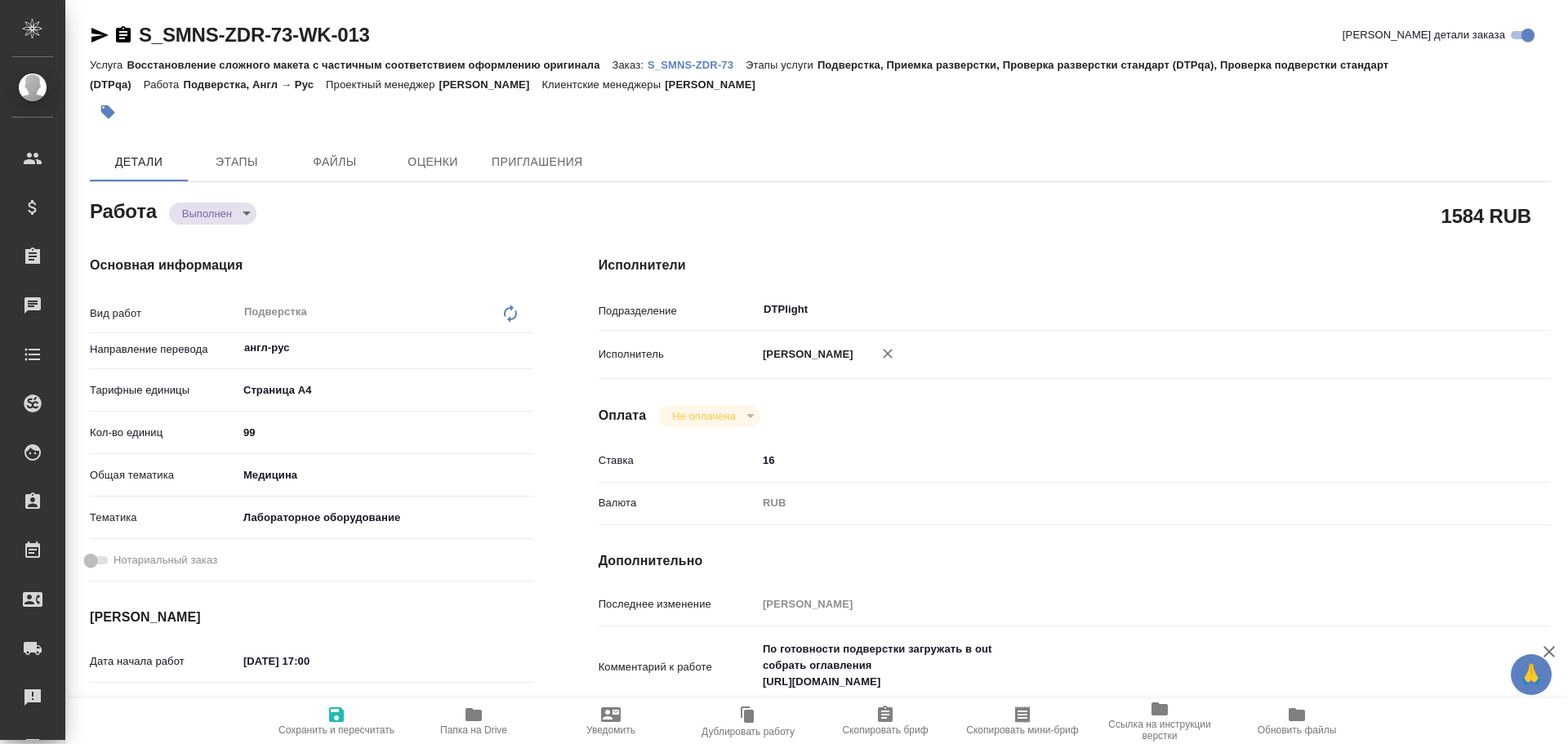
scroll to position [163, 0]
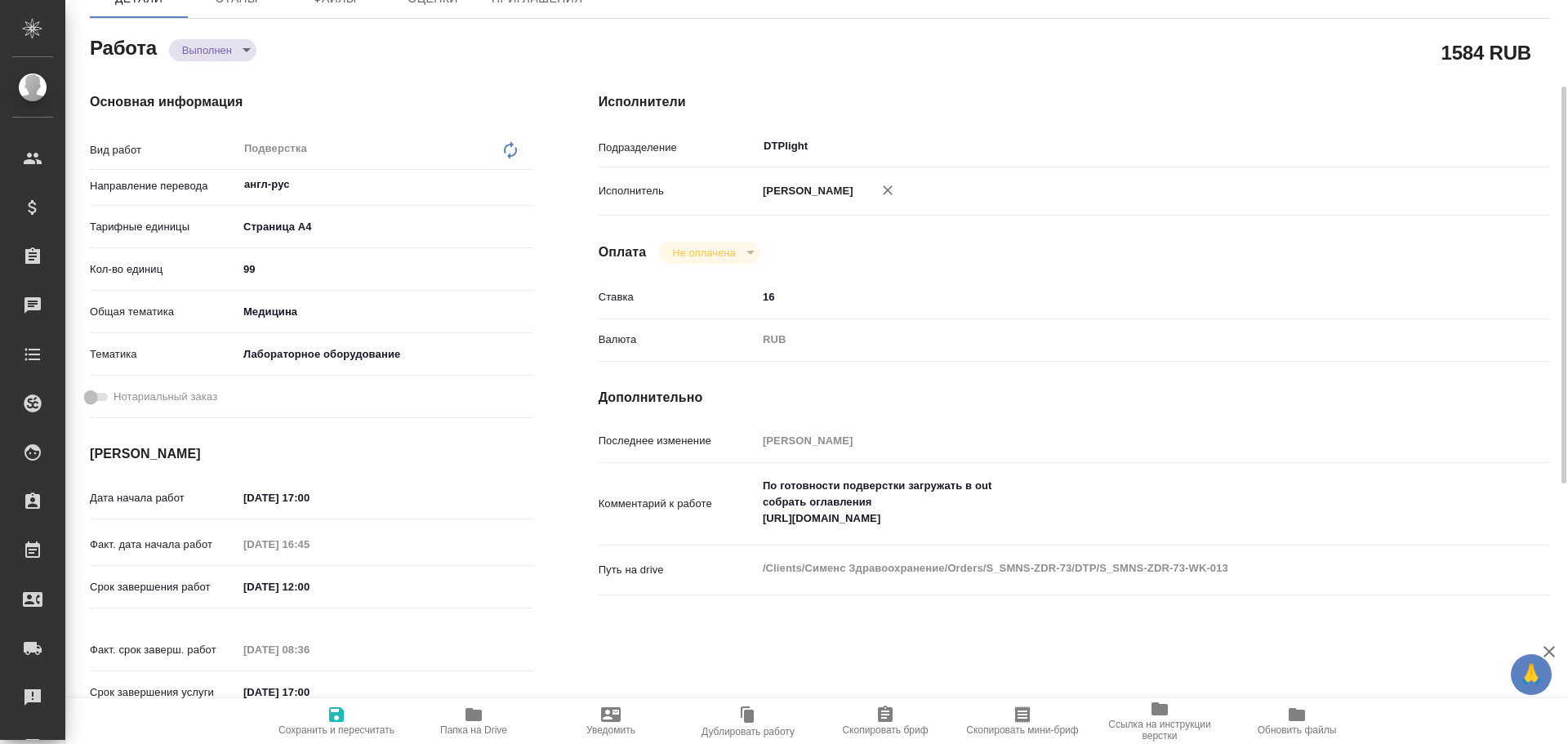
click at [486, 711] on span "Папка на Drive" at bounding box center [473, 720] width 118 height 31
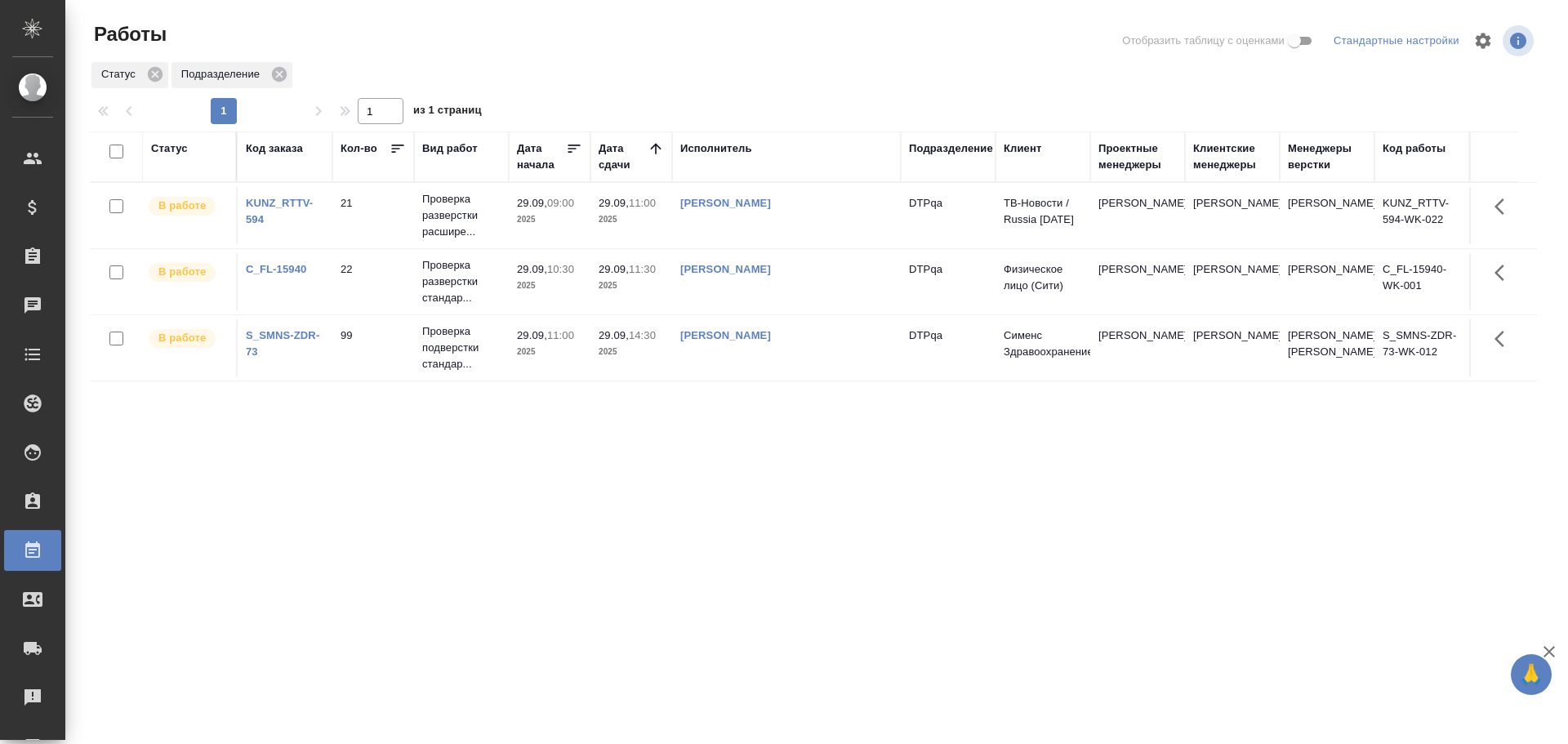
click at [168, 151] on div "Статус" at bounding box center [170, 149] width 37 height 17
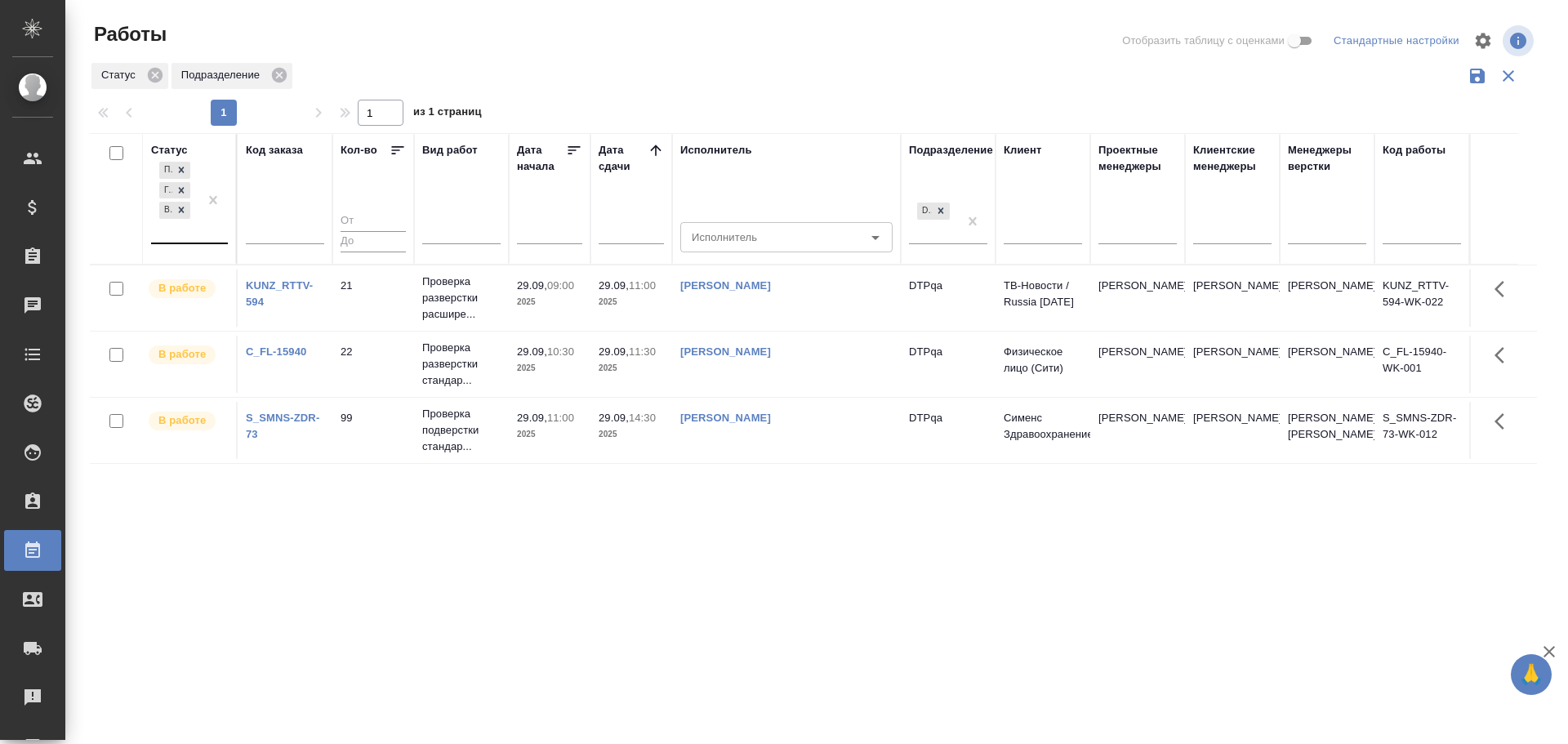
click at [171, 236] on div "Подбор Готов к работе В работе" at bounding box center [175, 201] width 47 height 85
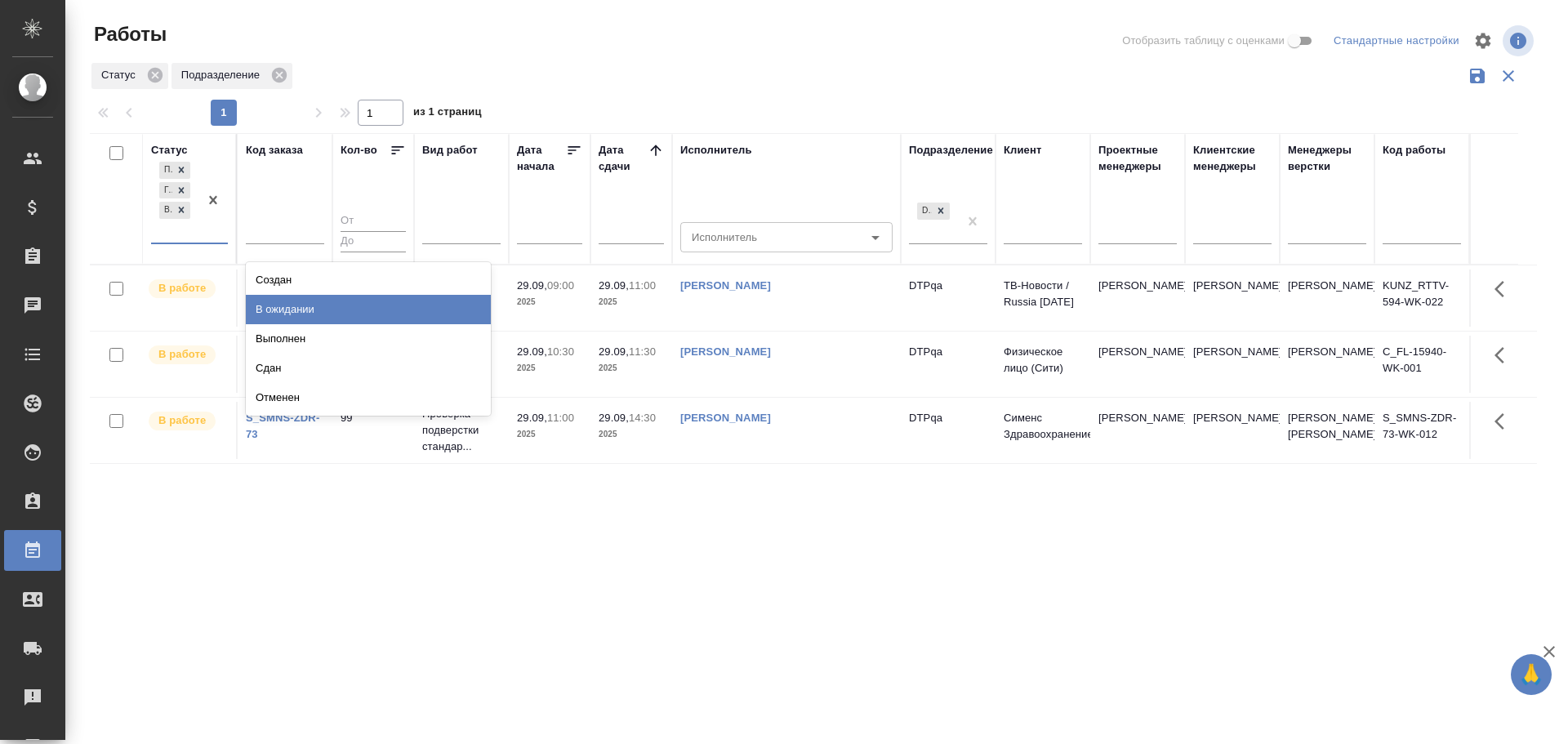
click at [264, 312] on div "В ожидании" at bounding box center [369, 309] width 245 height 30
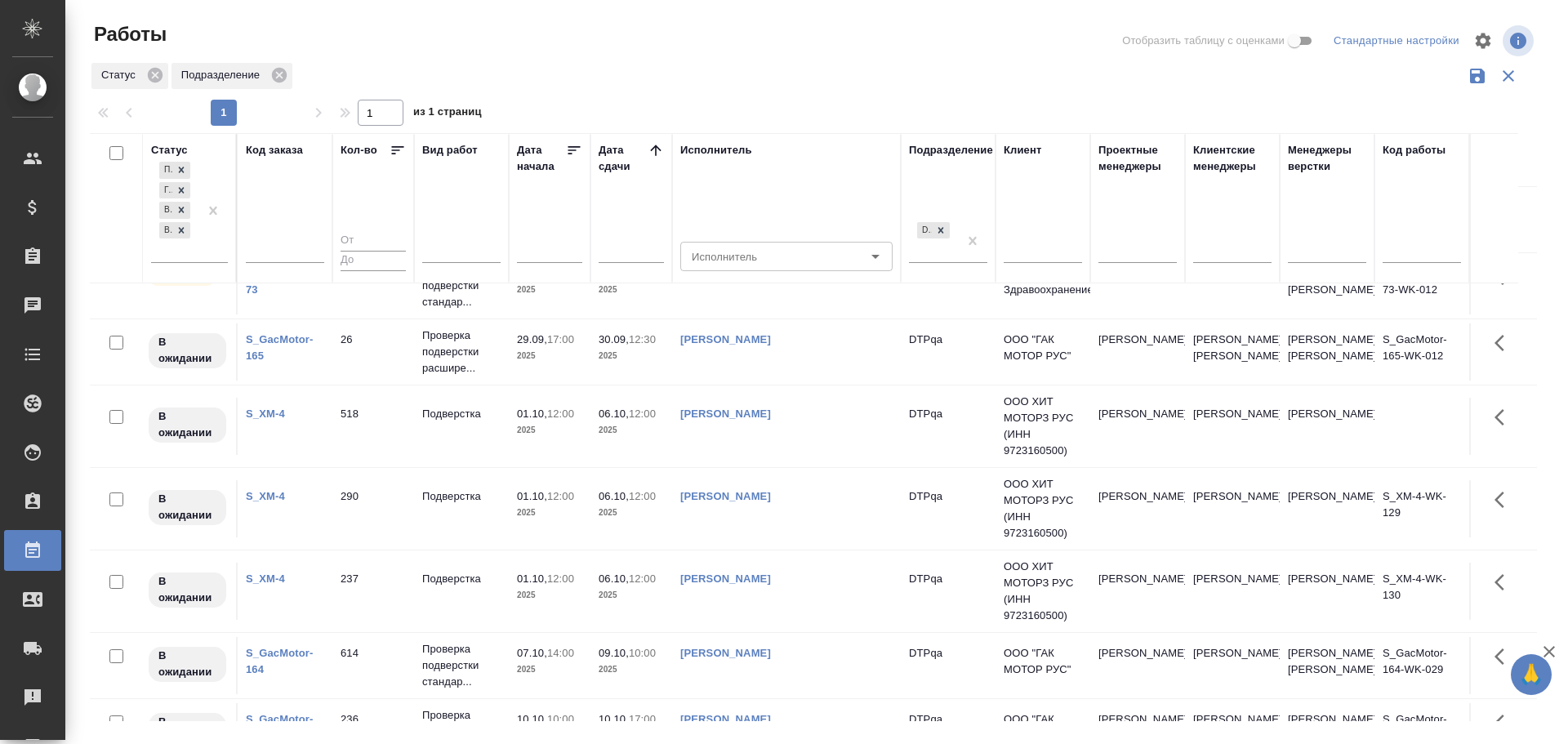
scroll to position [163, 0]
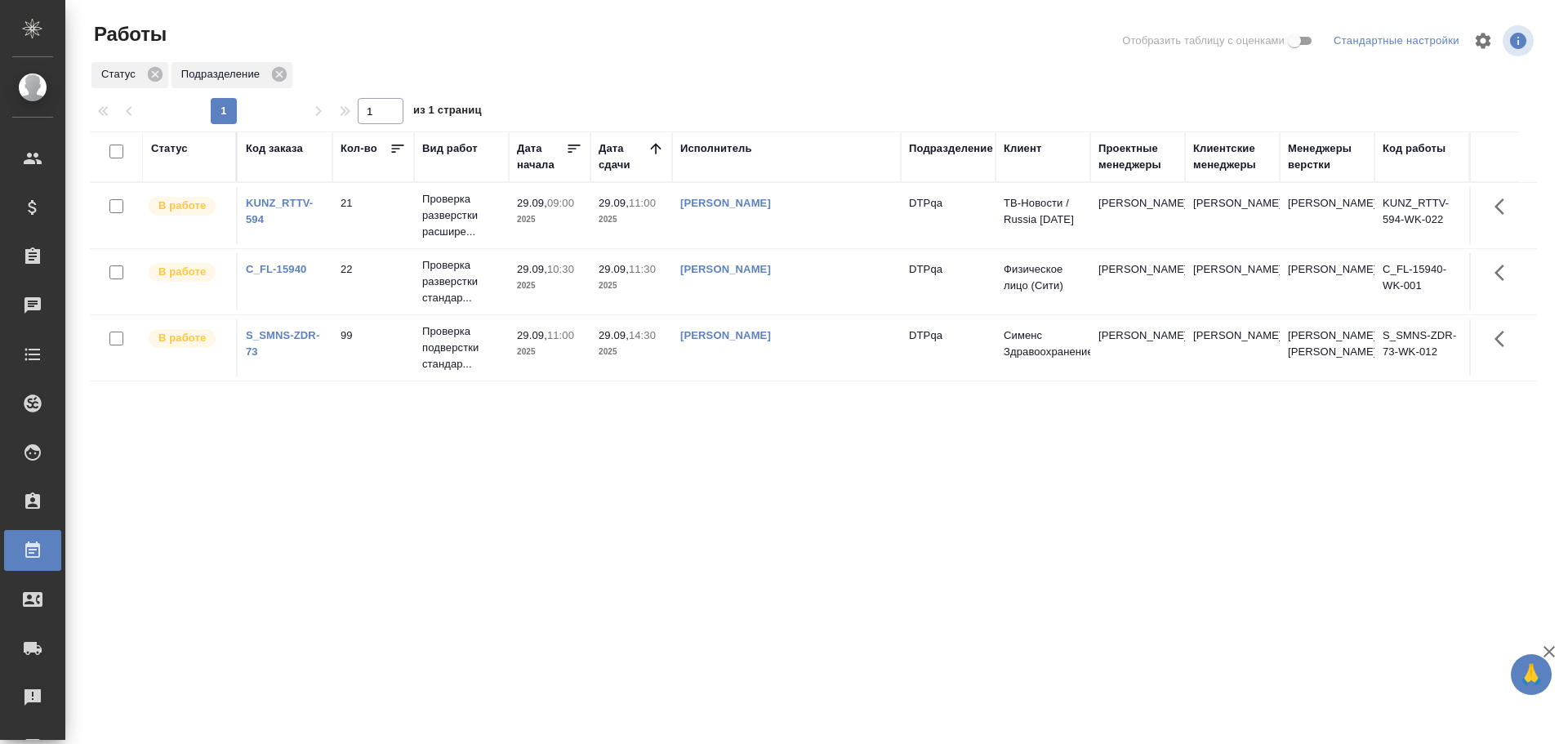
click at [817, 288] on td "[PERSON_NAME]" at bounding box center [786, 282] width 228 height 58
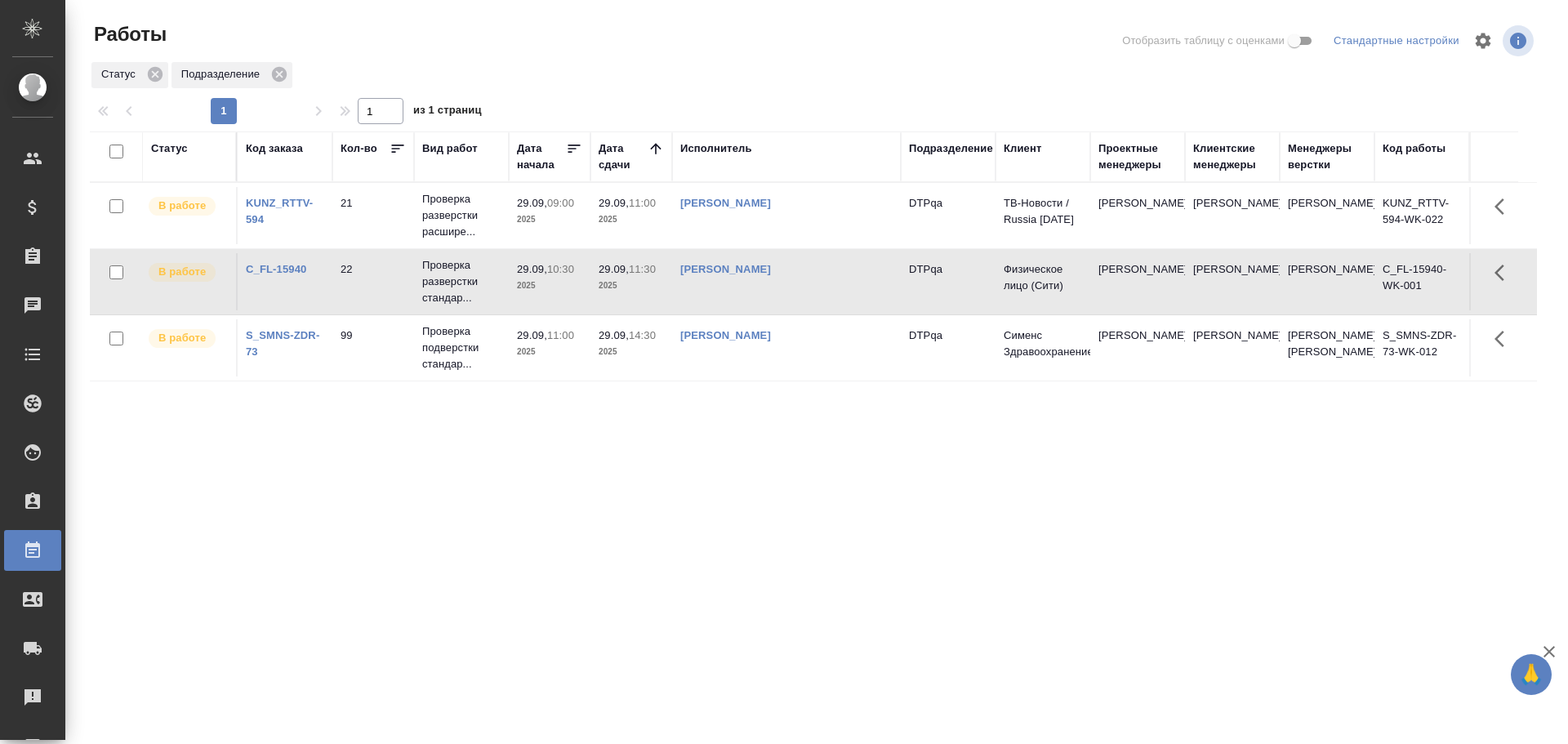
click at [817, 288] on td "[PERSON_NAME]" at bounding box center [786, 282] width 228 height 58
click at [1427, 125] on div "Работы Отобразить таблицу с оценками Стандартные настройки Статус Подразделение…" at bounding box center [820, 364] width 1478 height 729
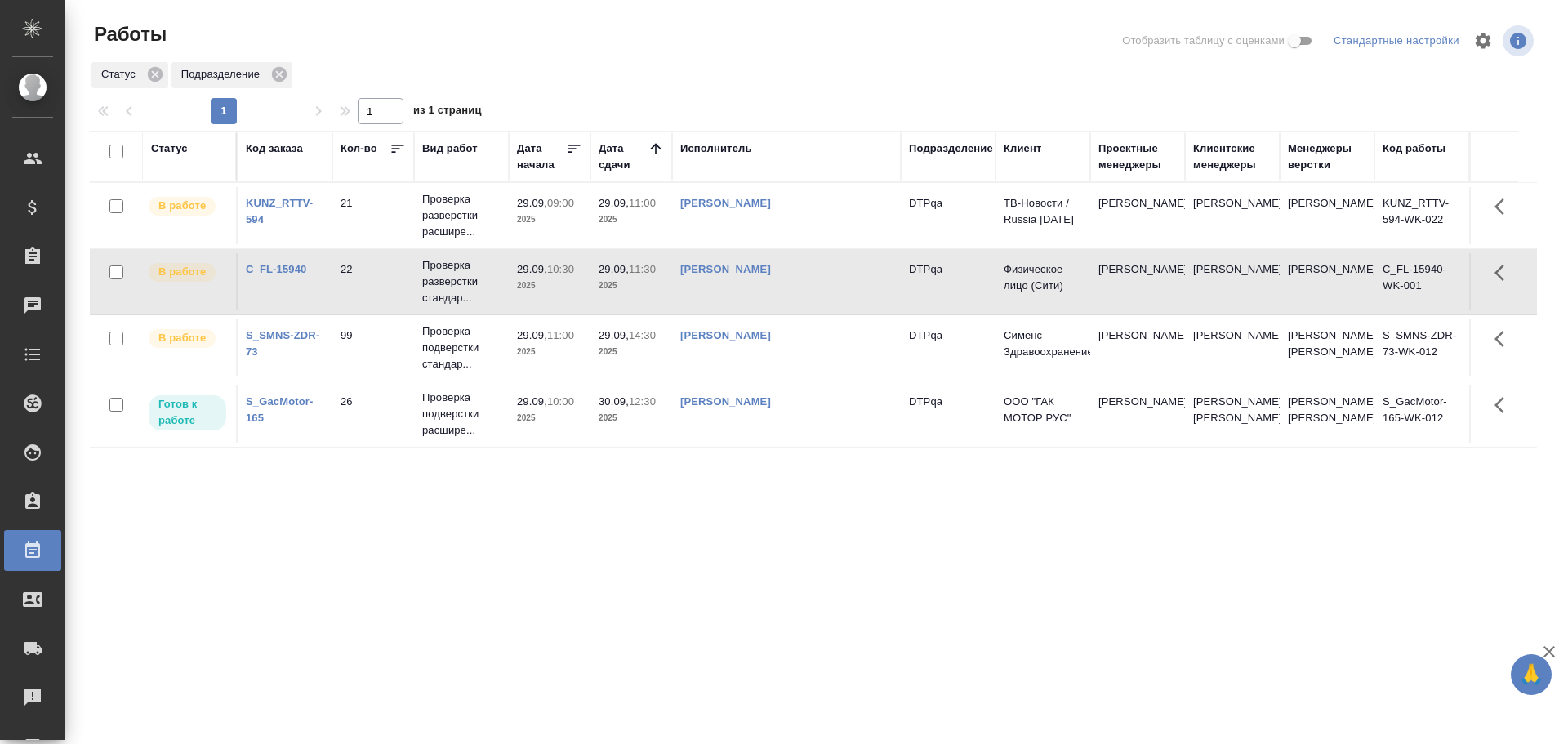
click at [808, 294] on td "[PERSON_NAME]" at bounding box center [786, 282] width 228 height 58
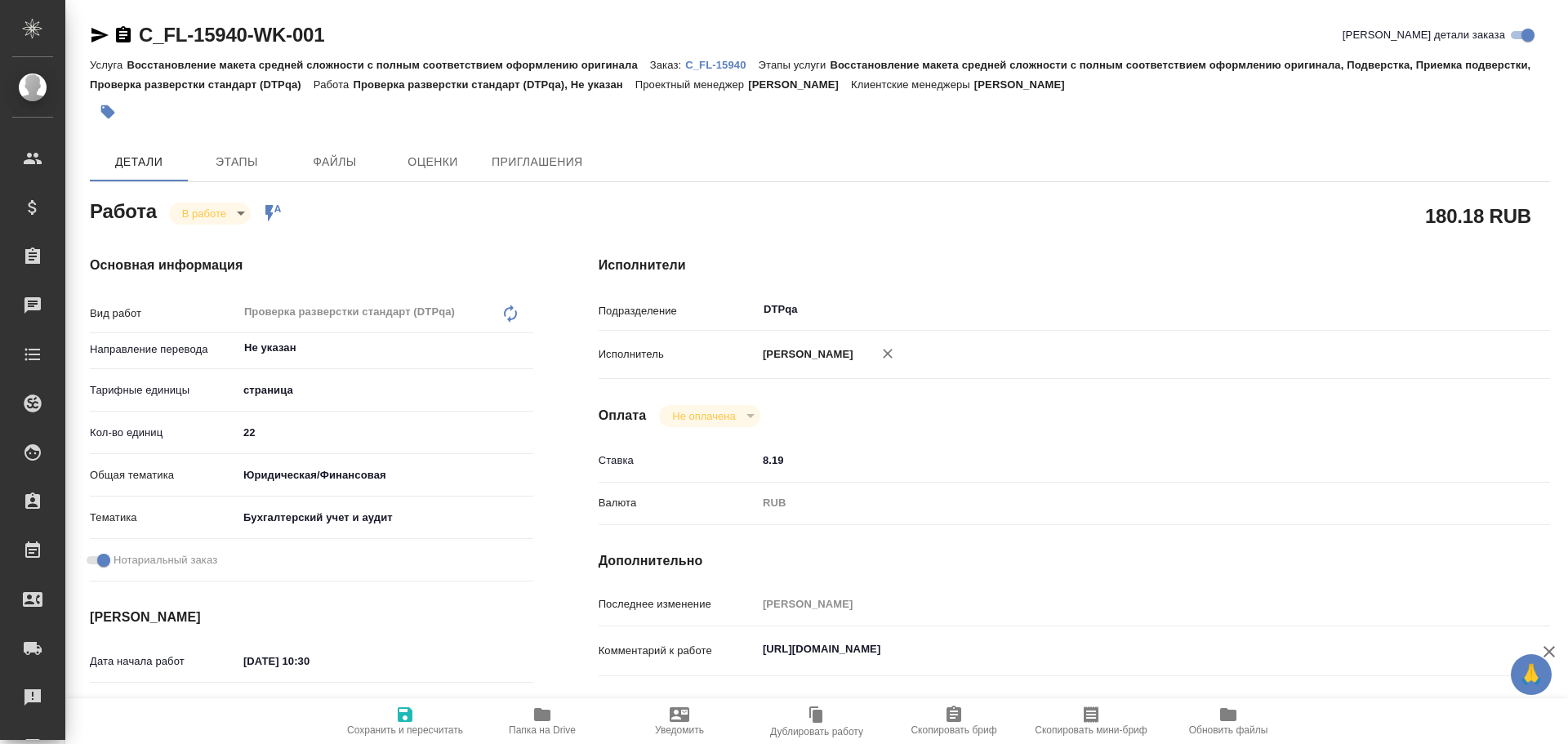
type textarea "x"
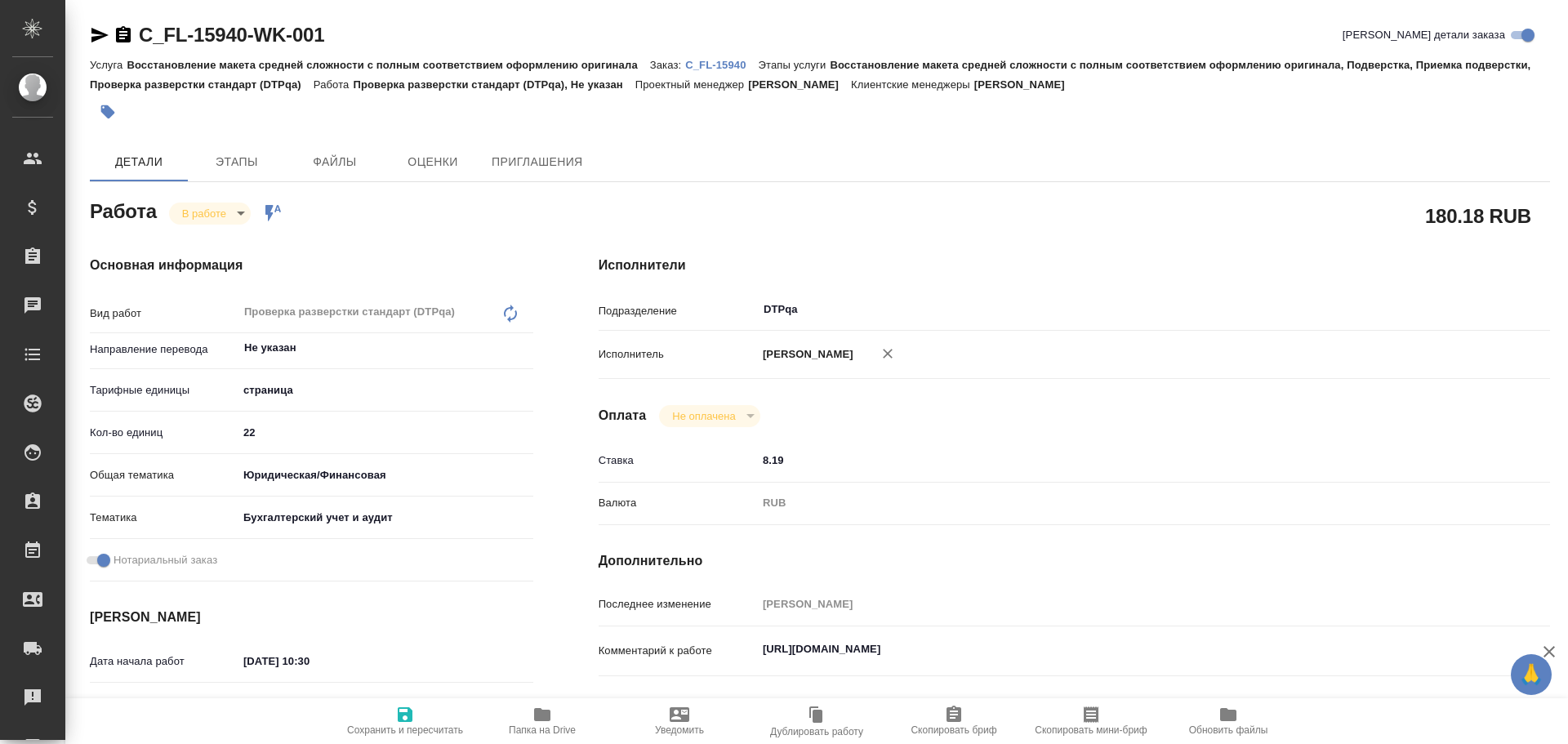
type textarea "x"
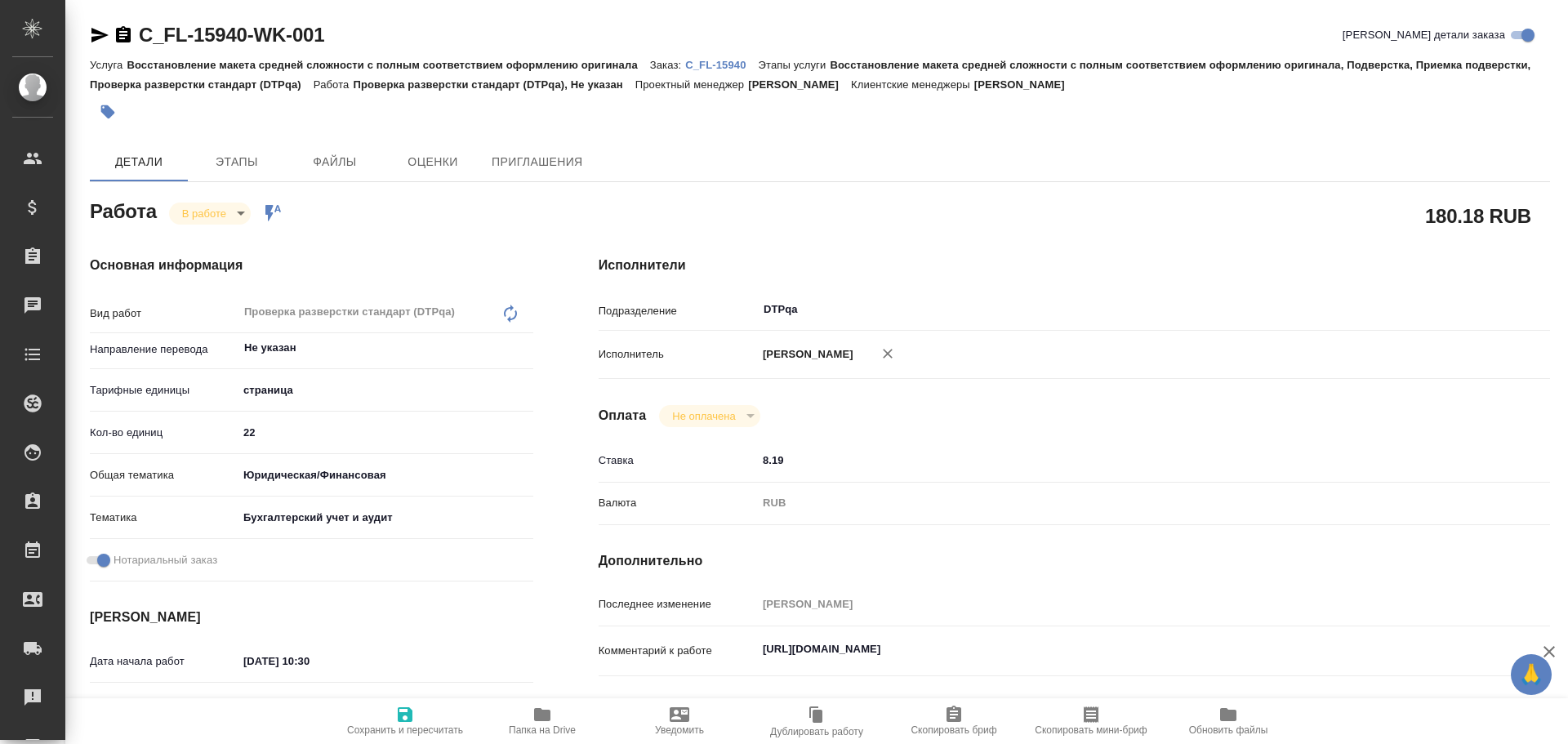
type textarea "x"
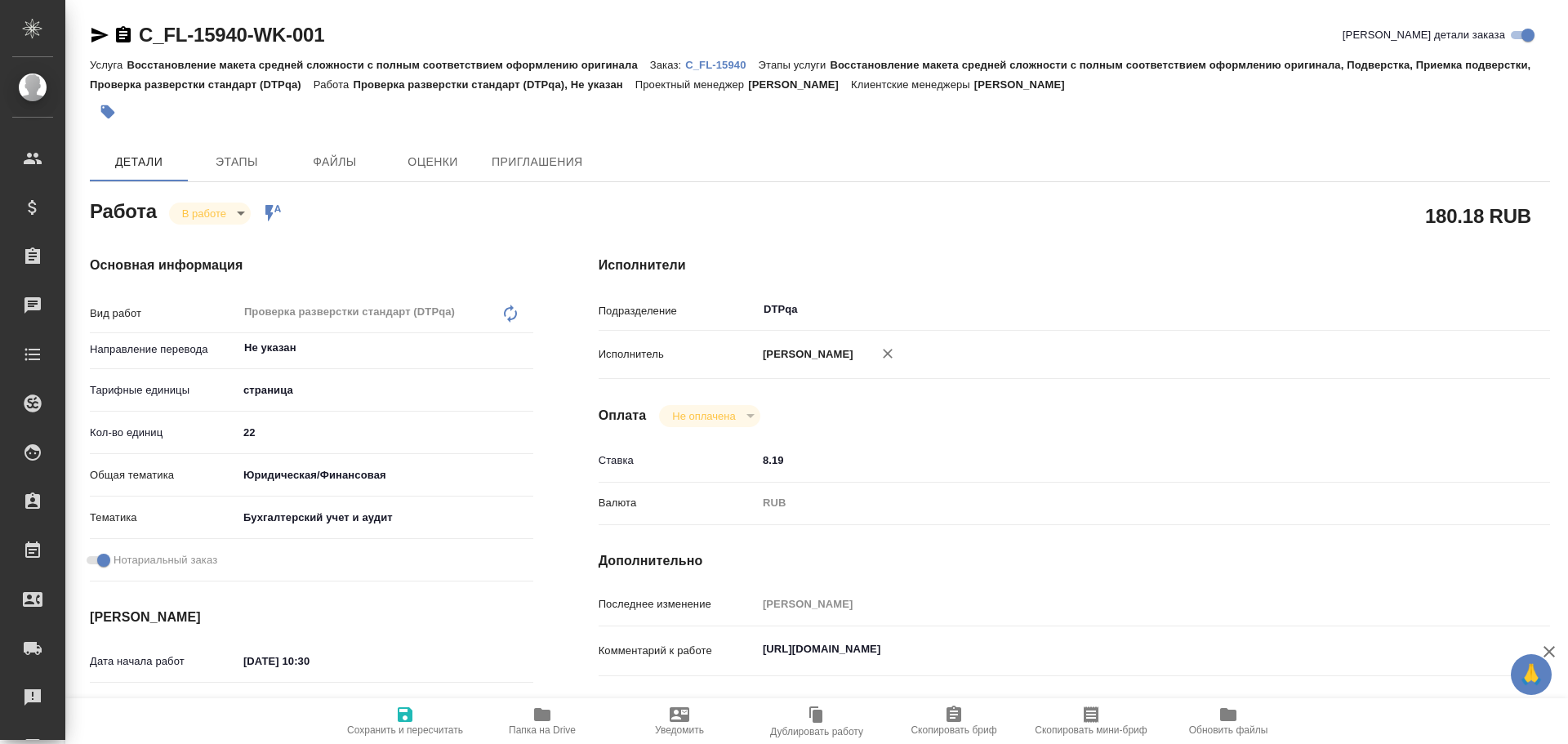
click at [96, 38] on icon "button" at bounding box center [100, 35] width 17 height 15
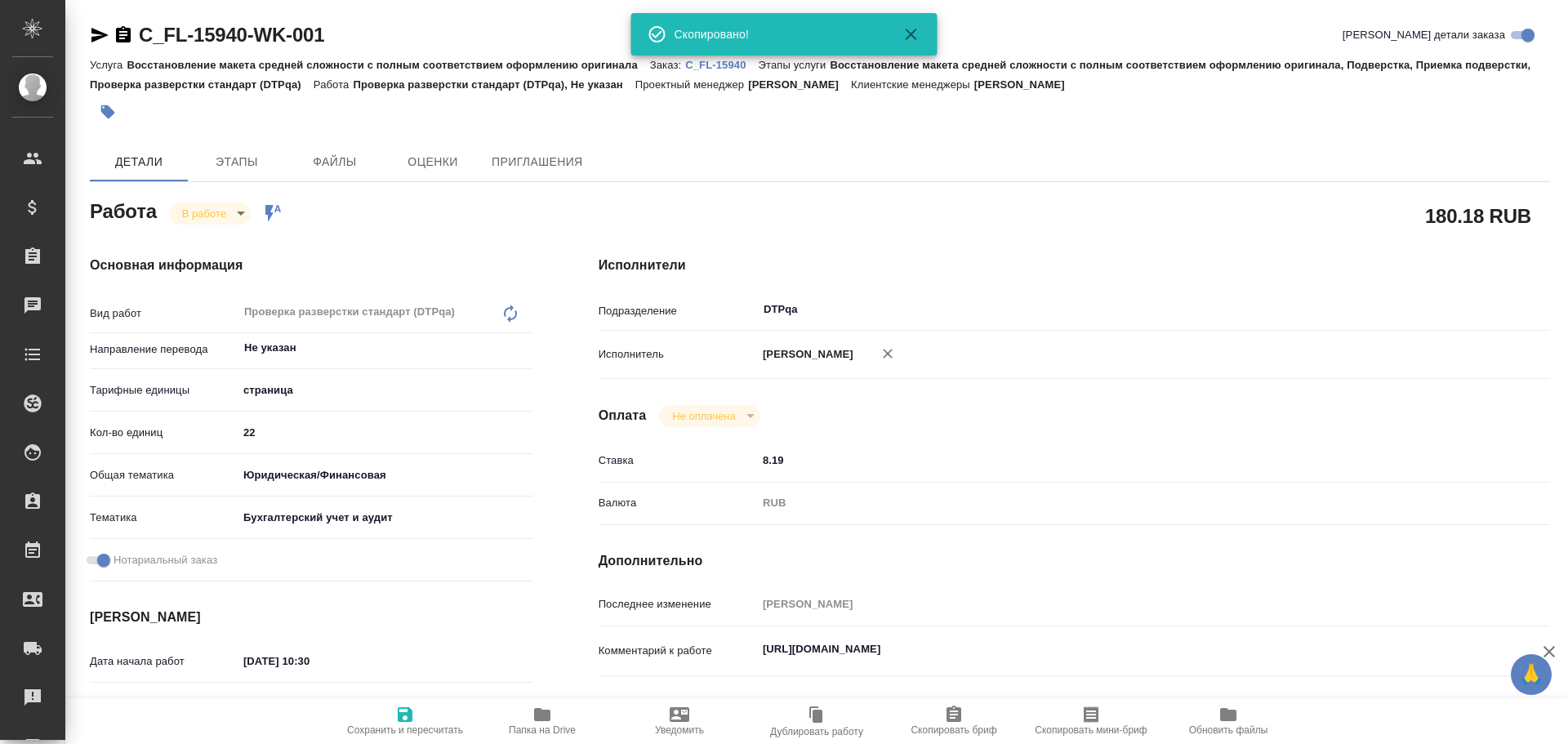
type textarea "x"
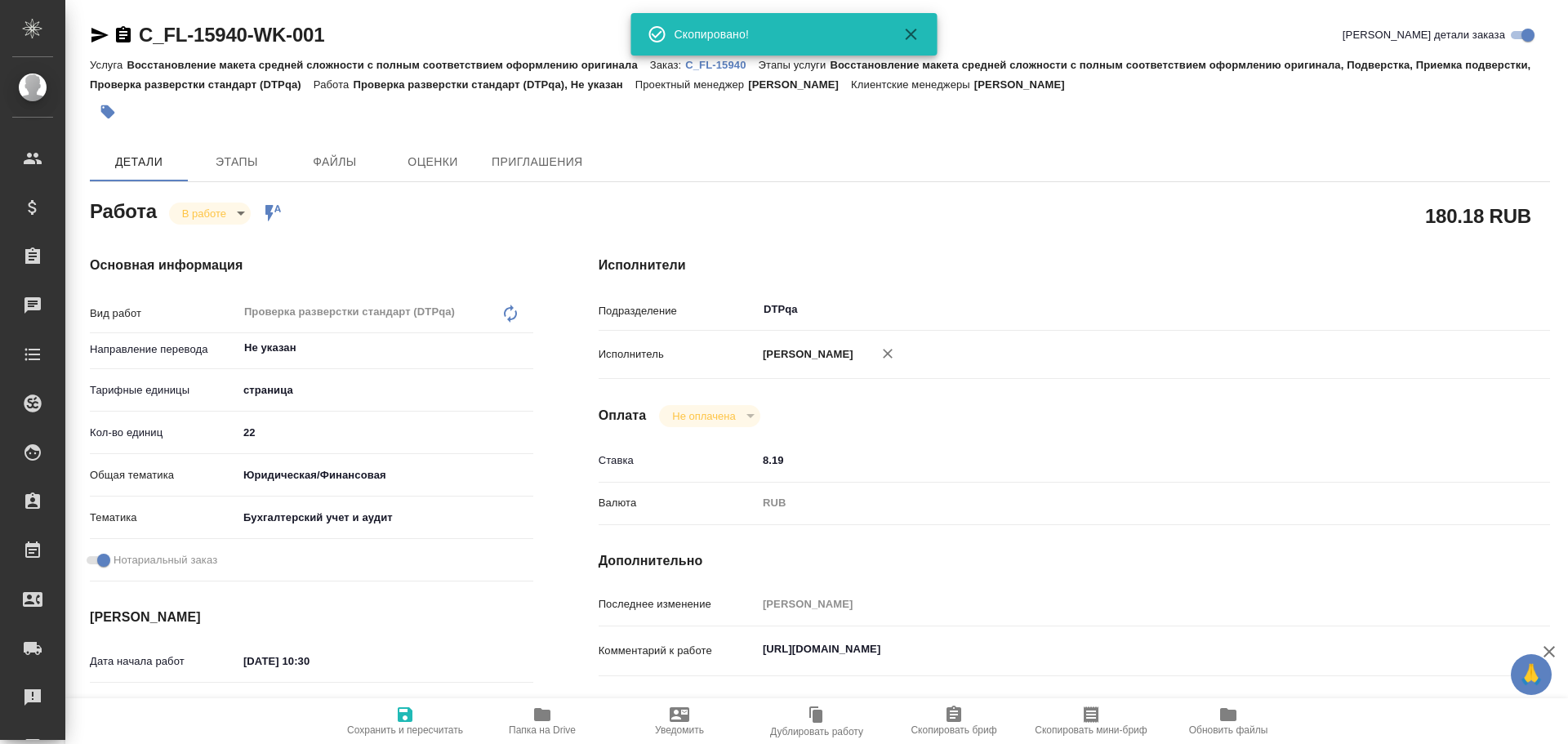
type textarea "x"
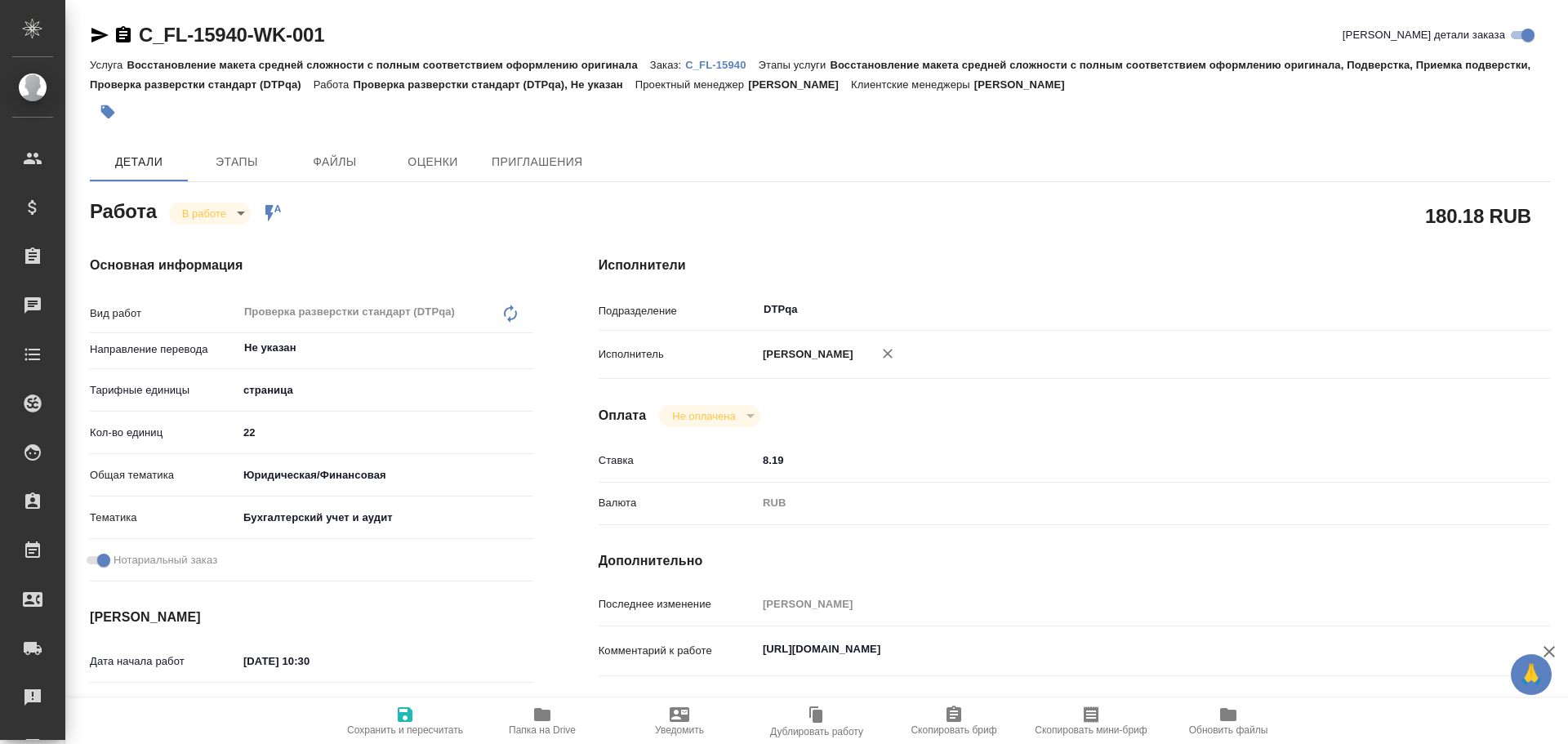
scroll to position [82, 0]
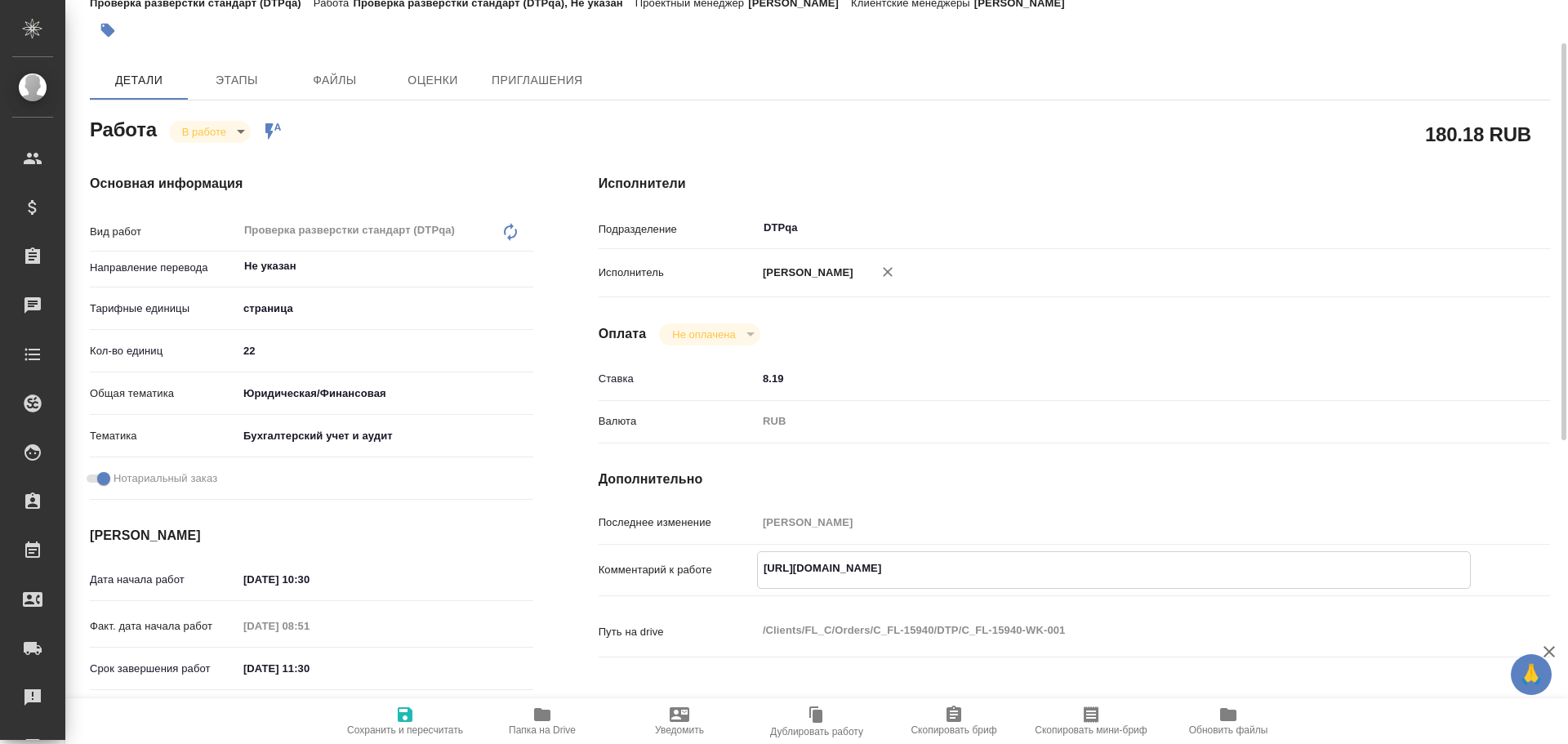
drag, startPoint x: 763, startPoint y: 573, endPoint x: 1168, endPoint y: 570, distance: 405.0
click at [1168, 570] on textarea "https://tera.awatera.com/Work/68d6543972c1c7907f103581/" at bounding box center [1113, 568] width 712 height 28
type textarea "x"
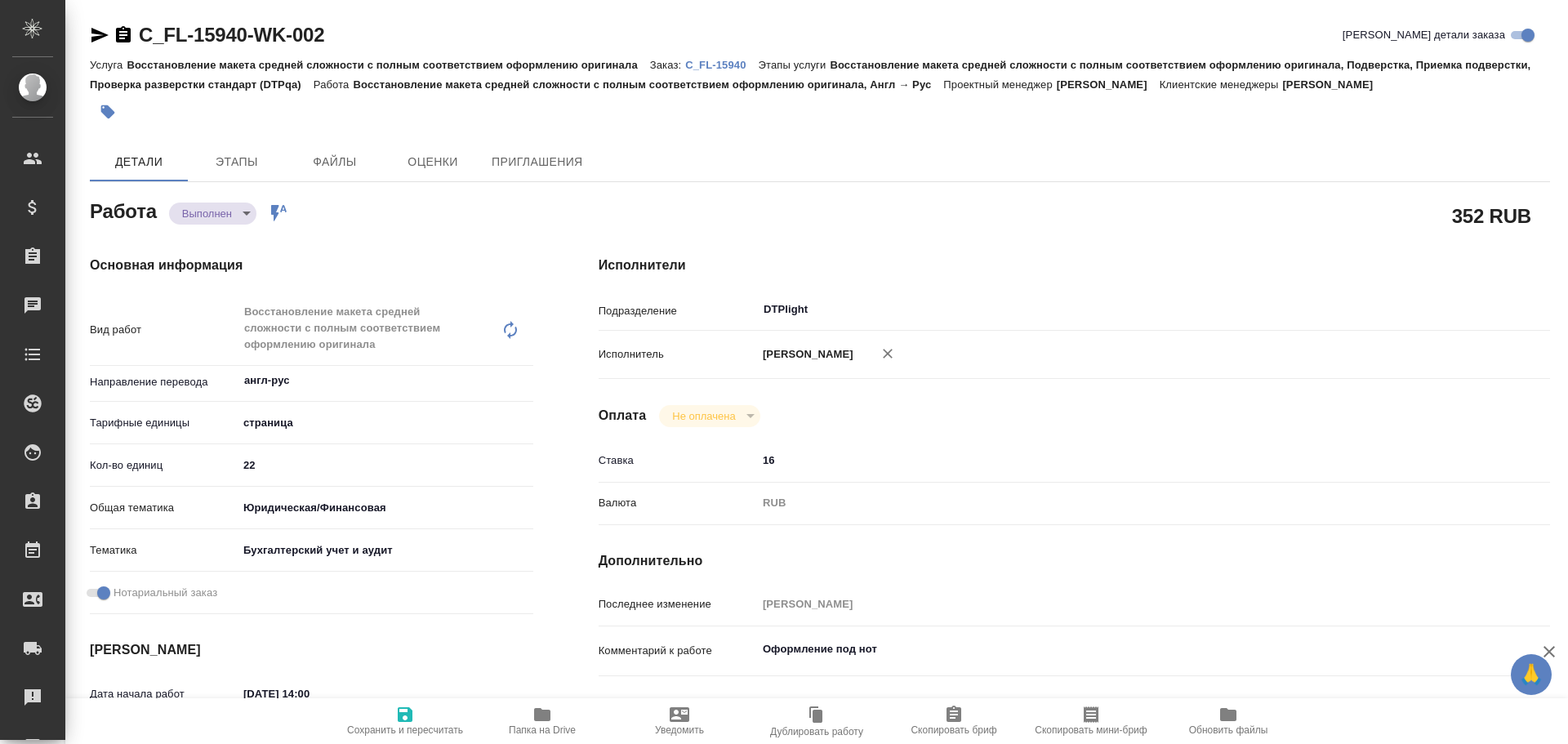
type textarea "x"
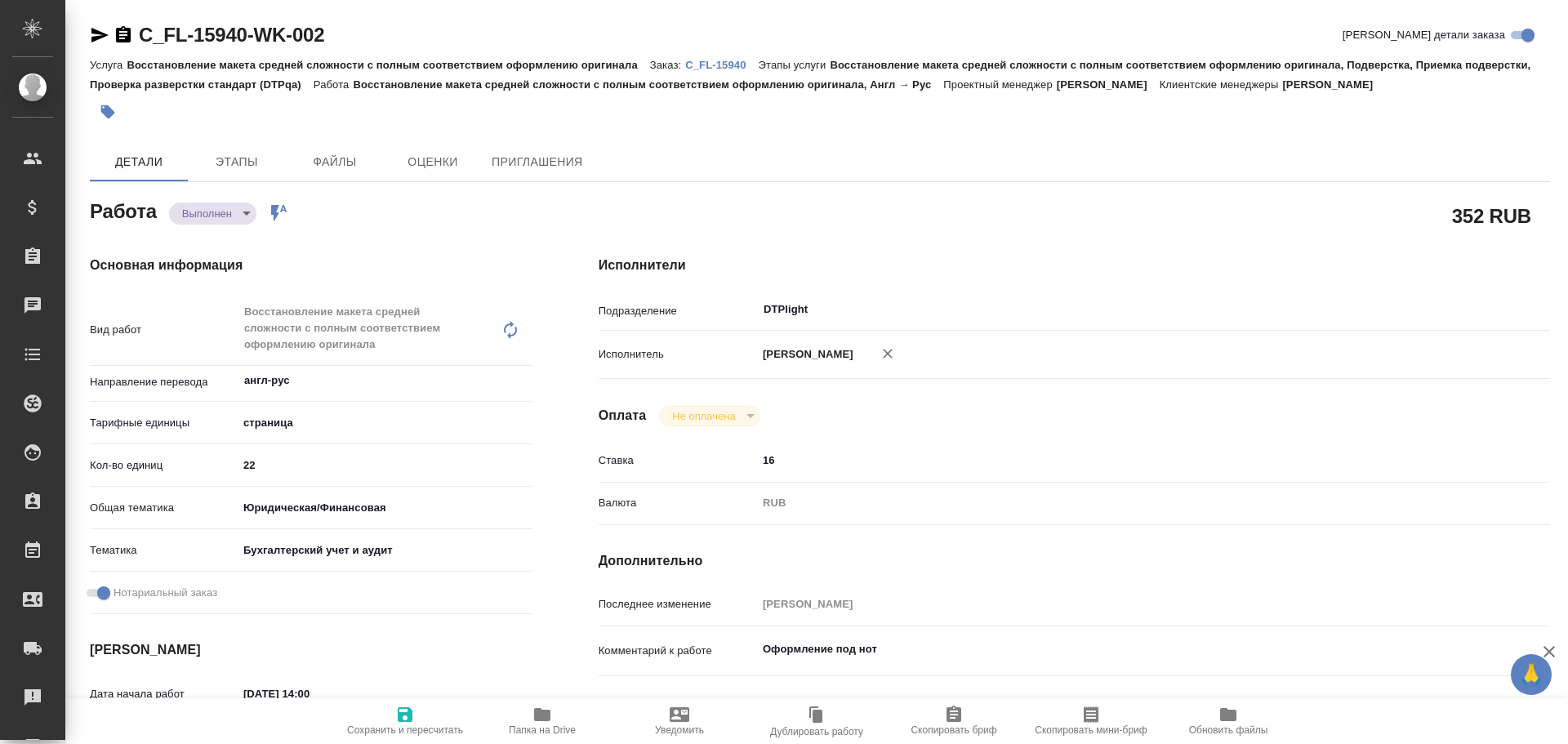
type textarea "x"
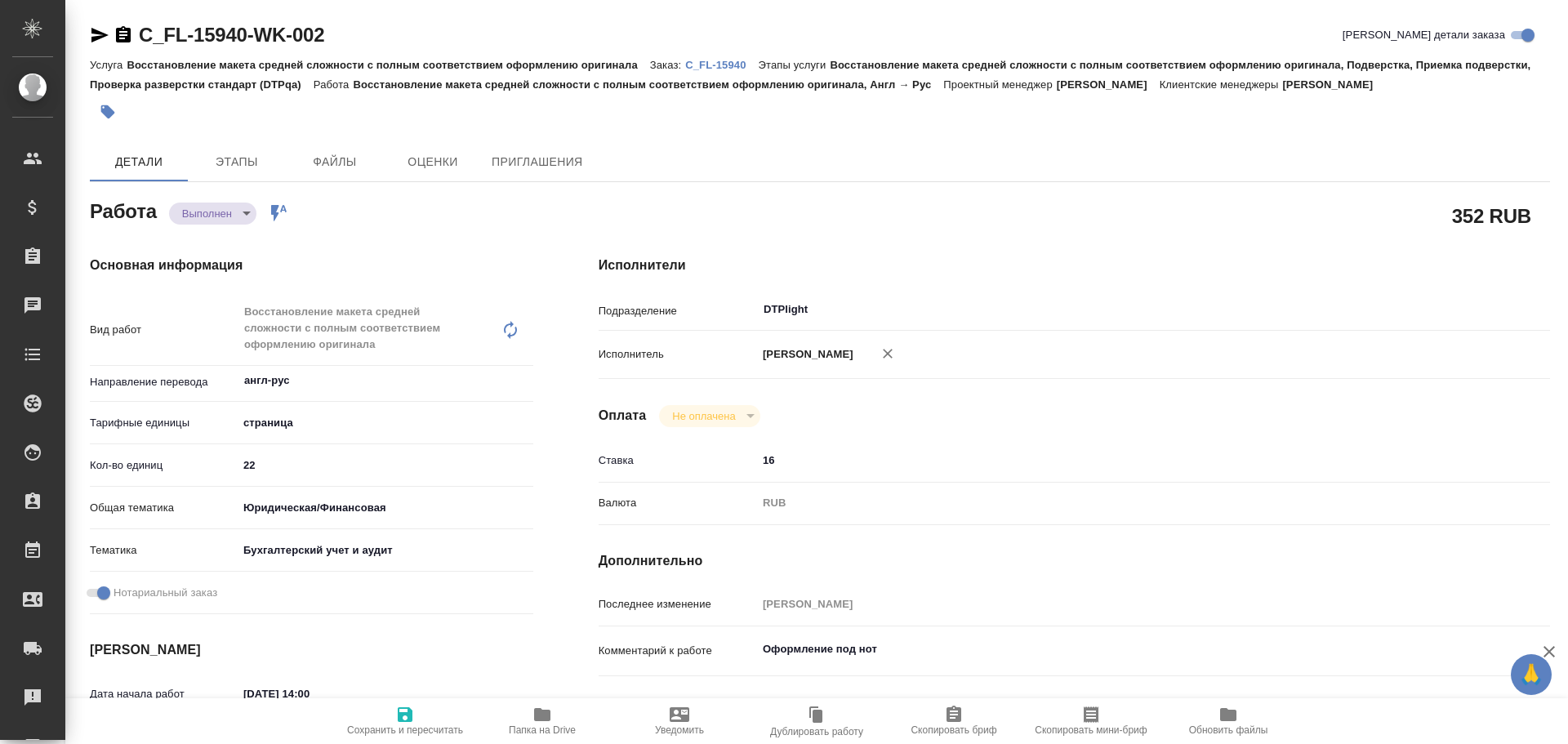
type textarea "x"
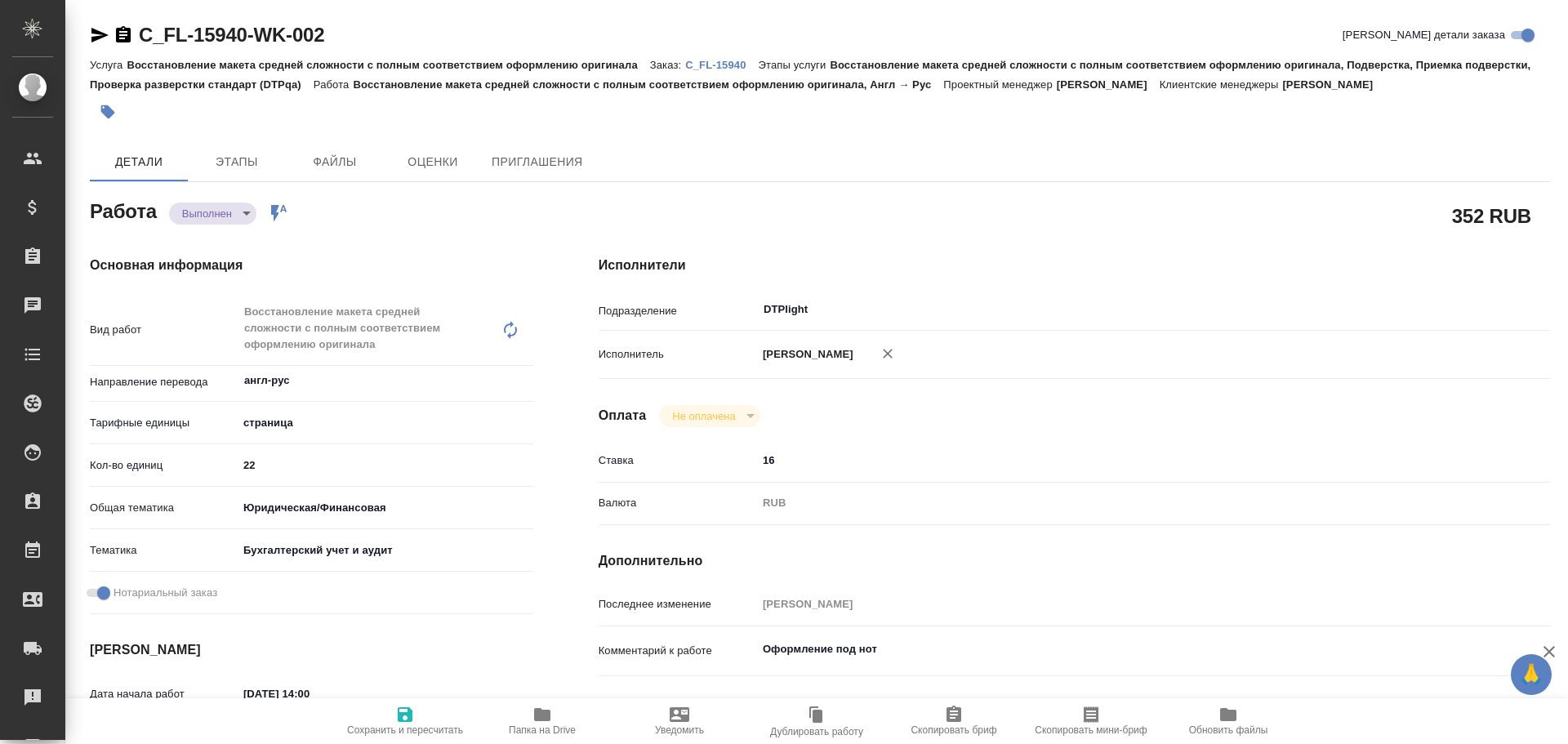
scroll to position [82, 0]
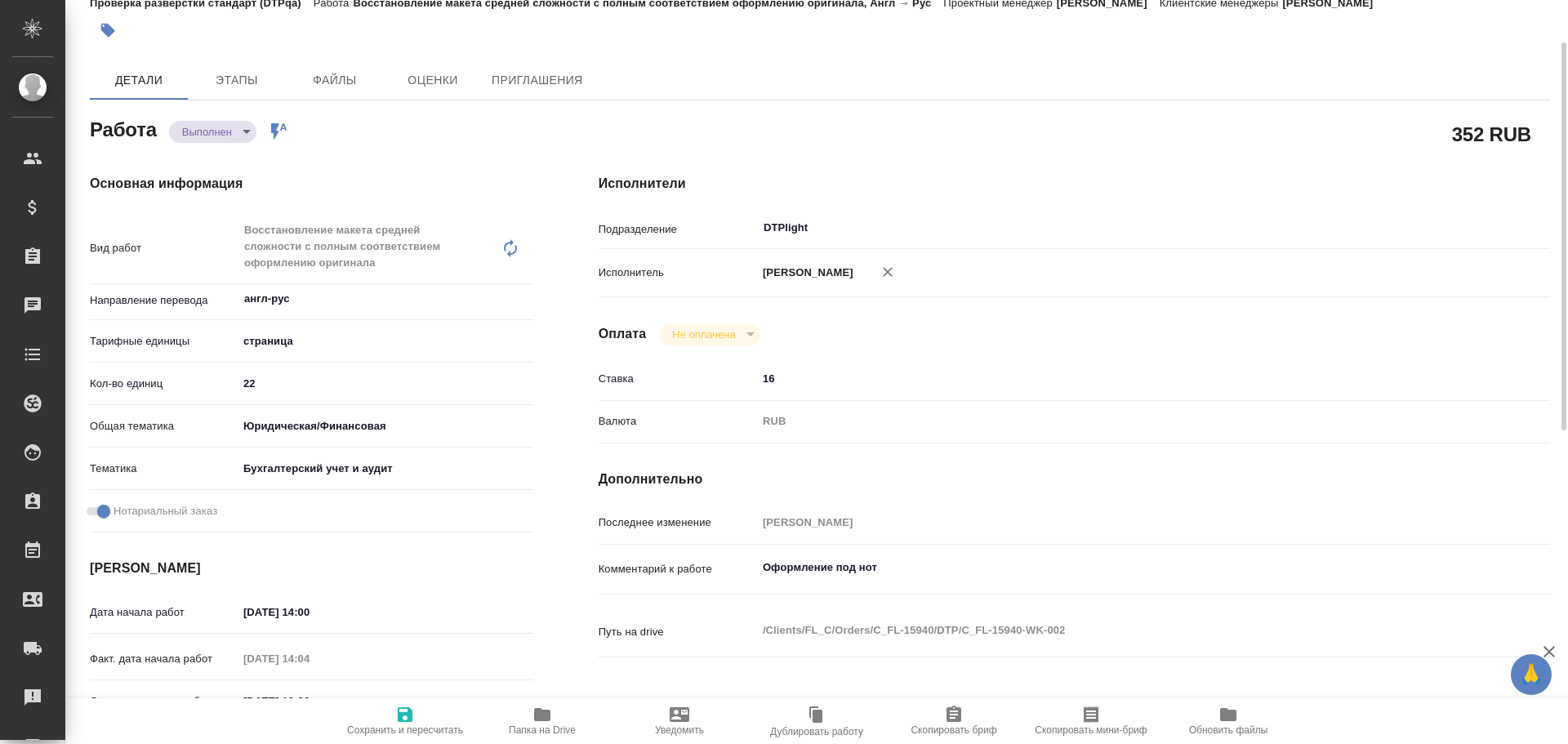
type textarea "x"
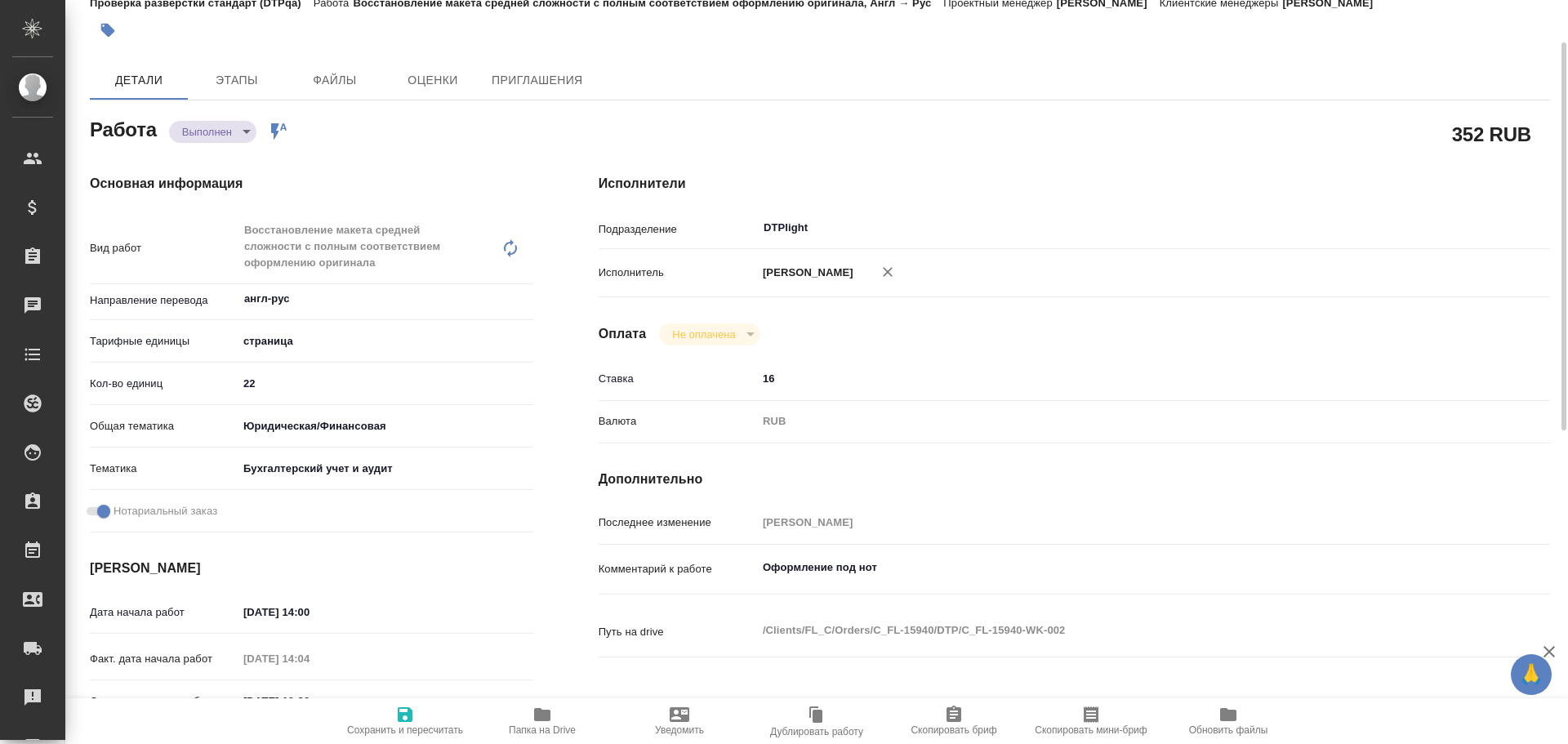
type textarea "x"
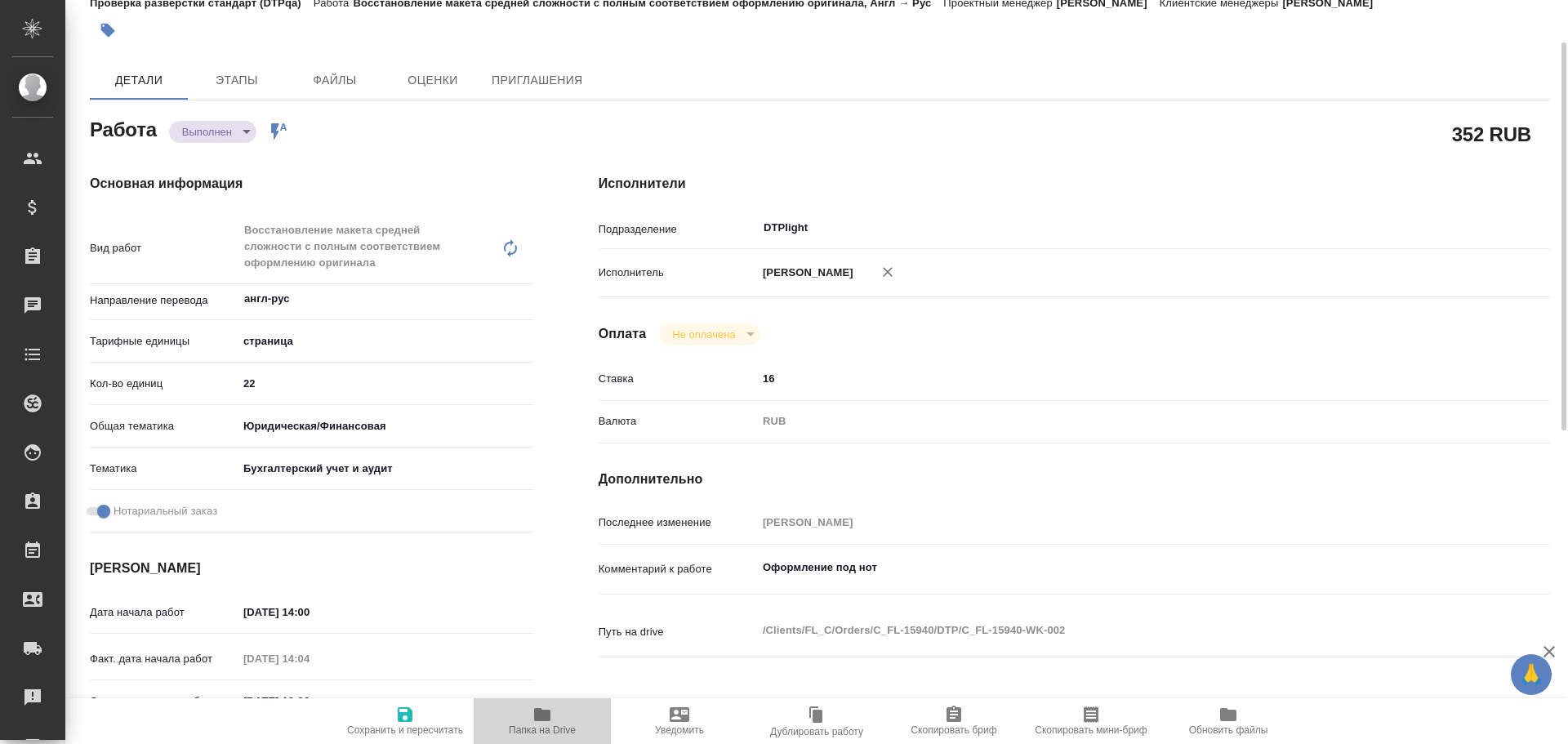
click at [540, 719] on icon "button" at bounding box center [542, 715] width 17 height 13
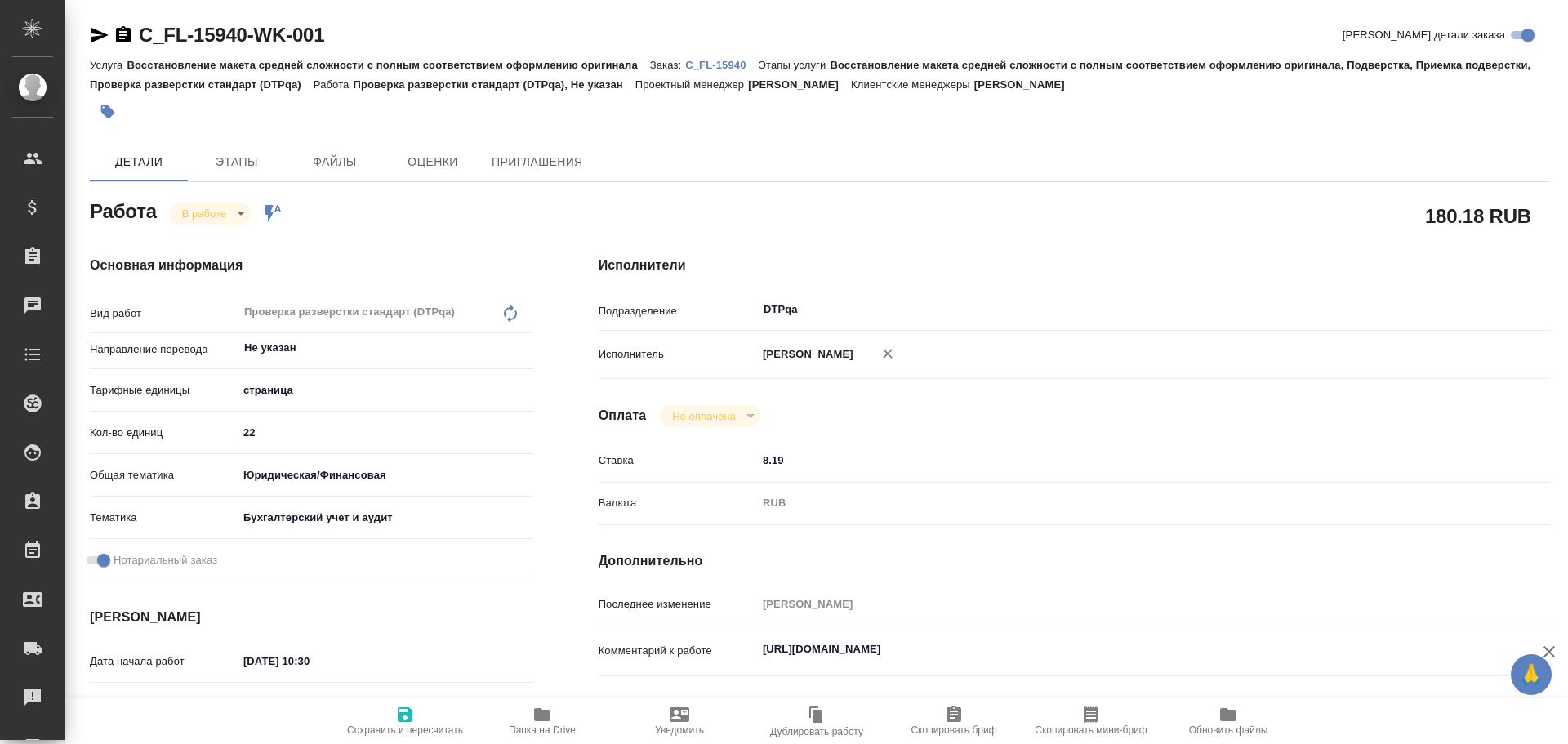
type textarea "x"
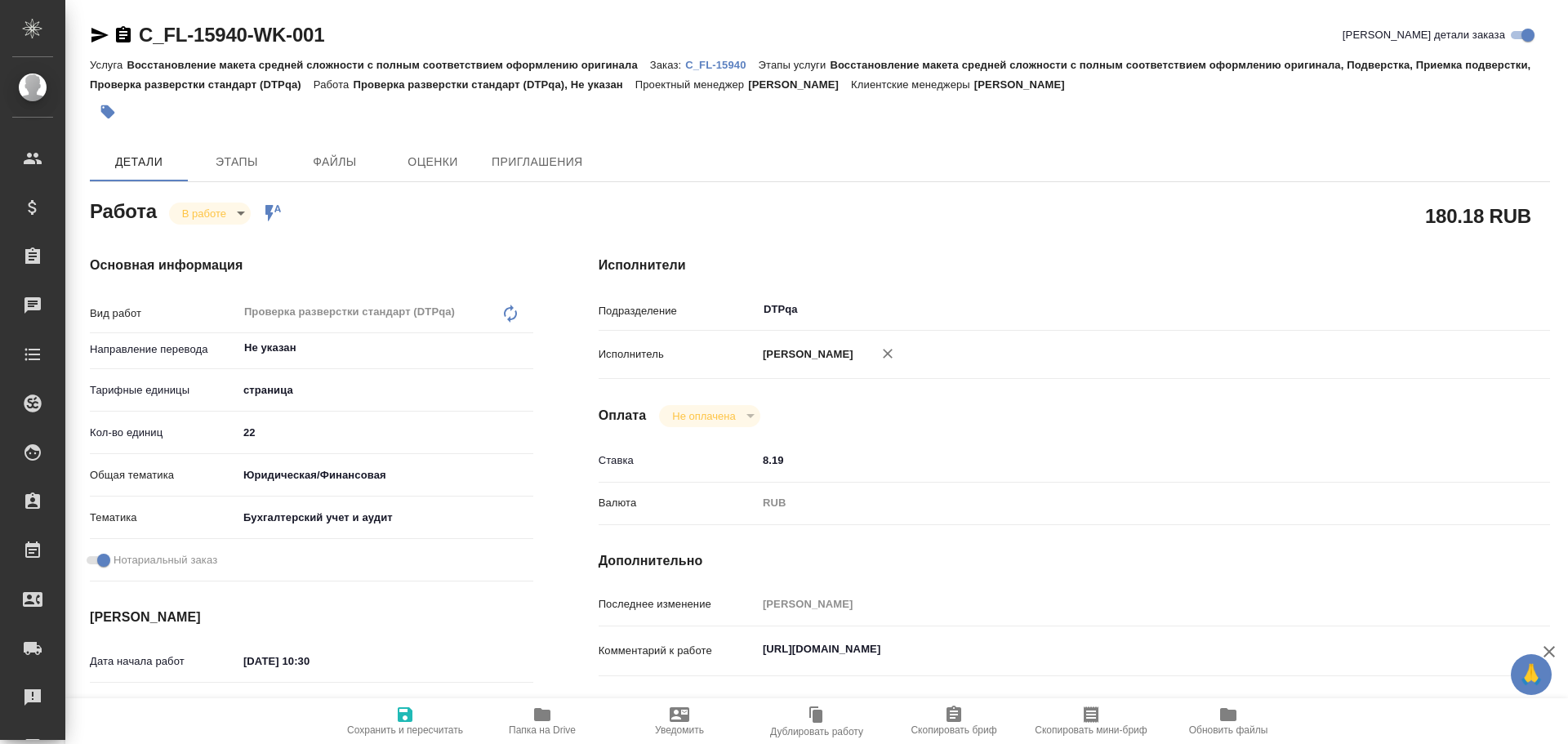
type textarea "x"
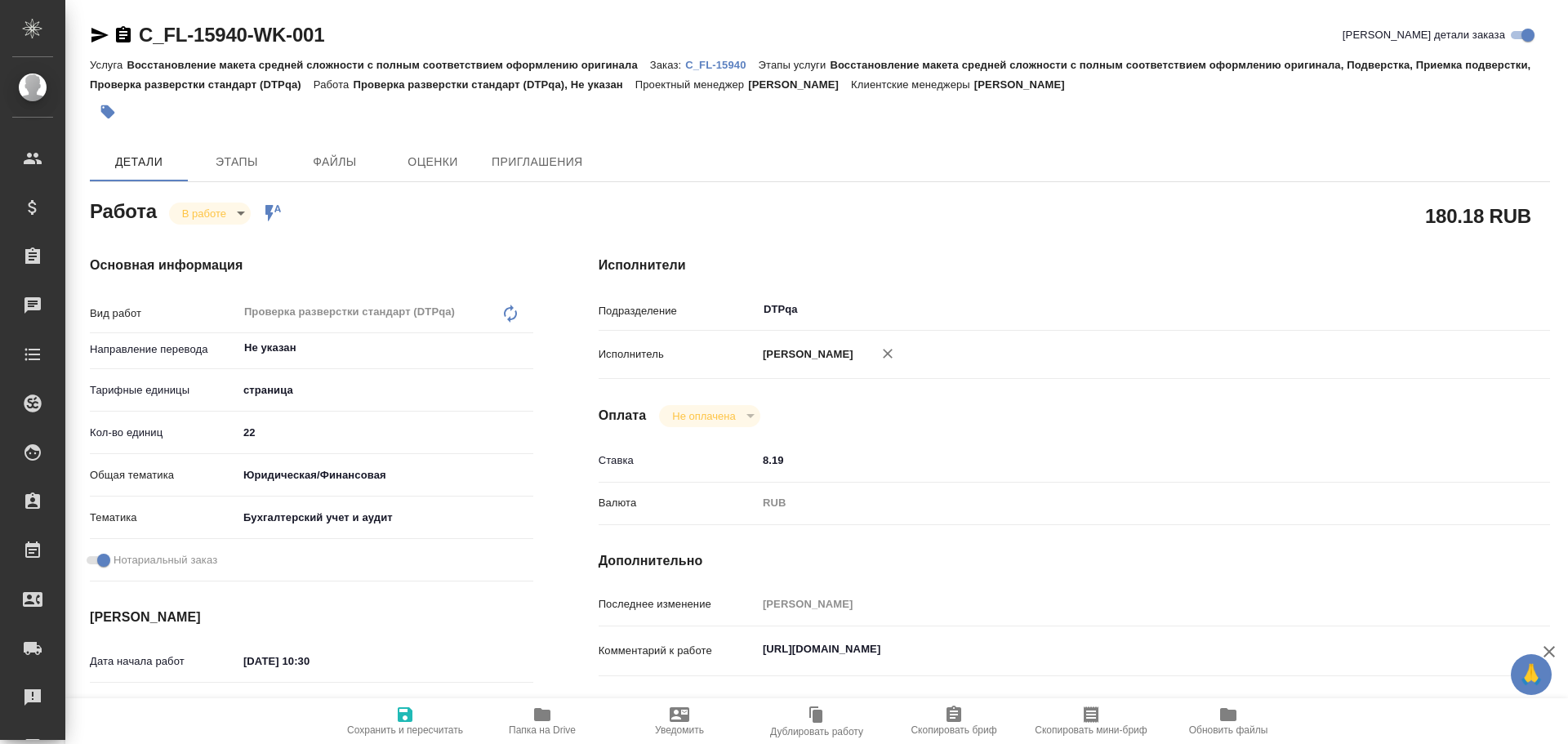
type textarea "x"
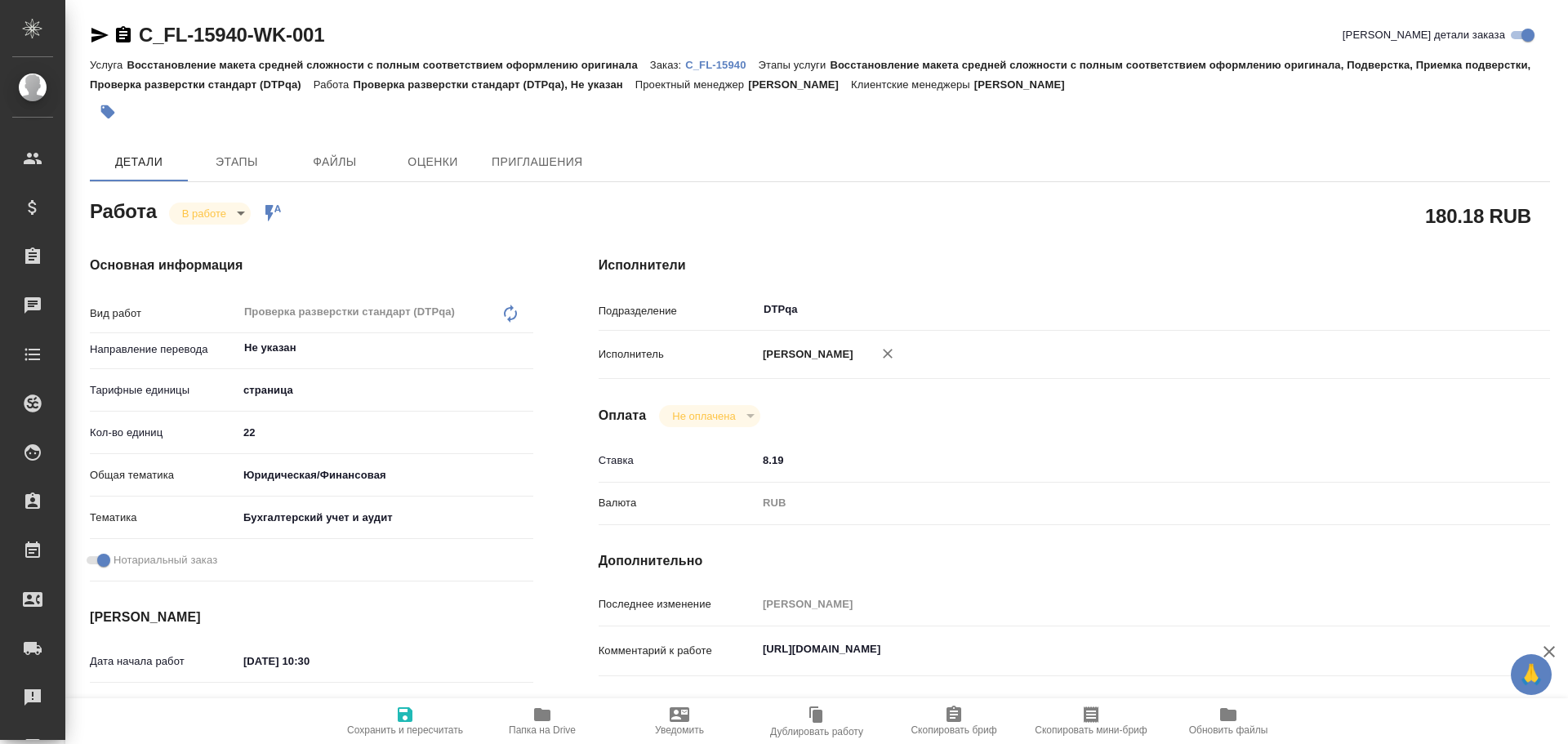
type textarea "x"
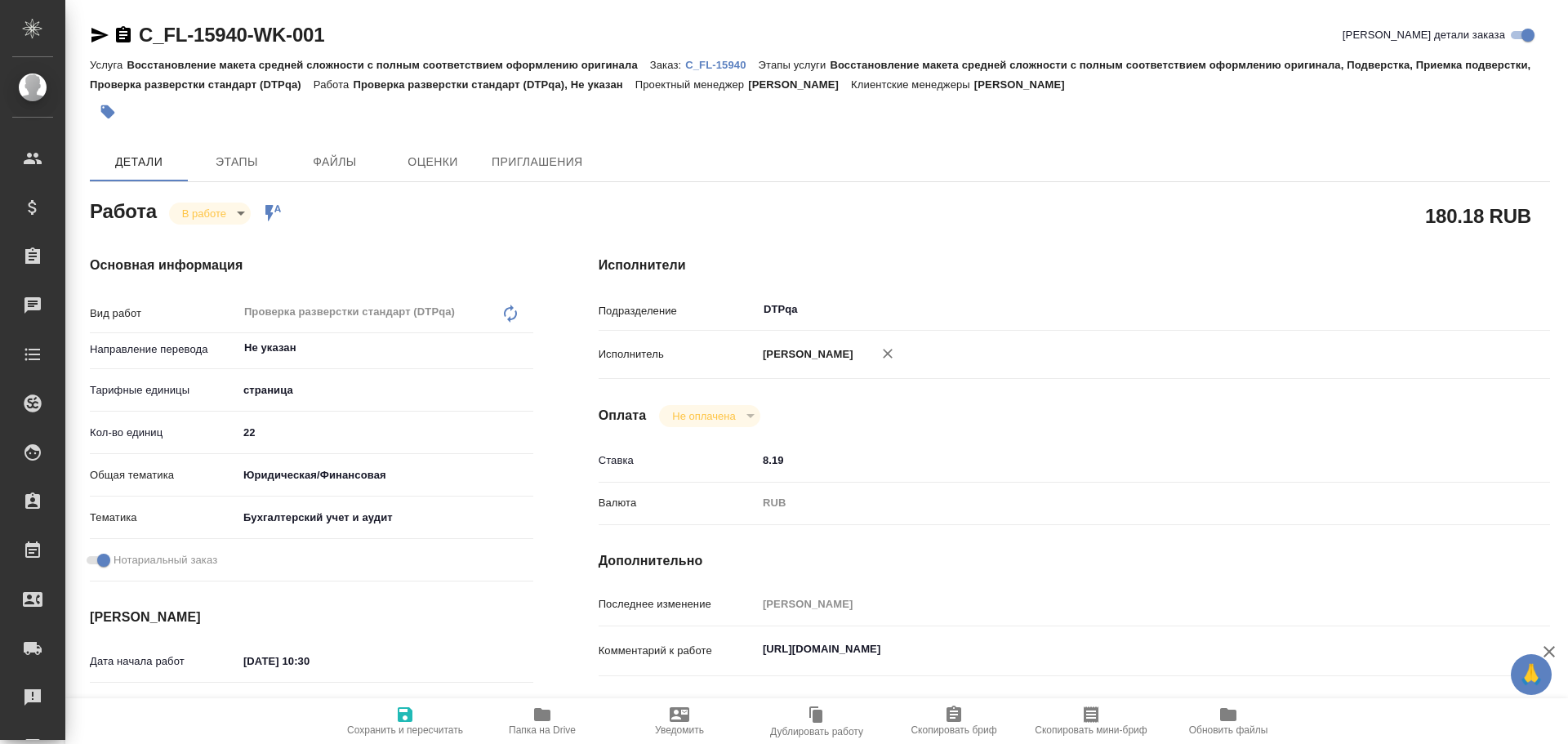
click at [523, 725] on span "Папка на Drive" at bounding box center [542, 730] width 67 height 11
type textarea "x"
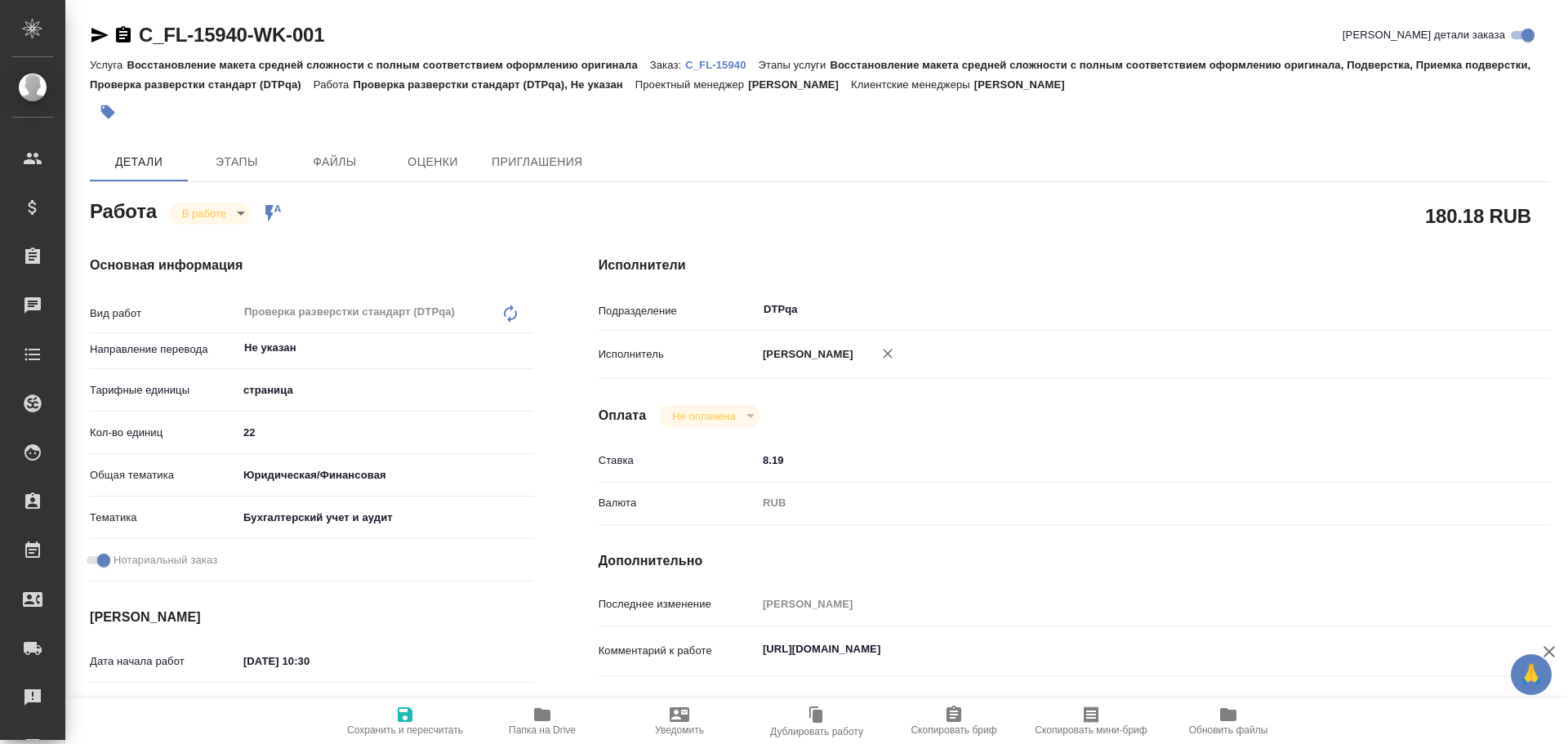
type textarea "x"
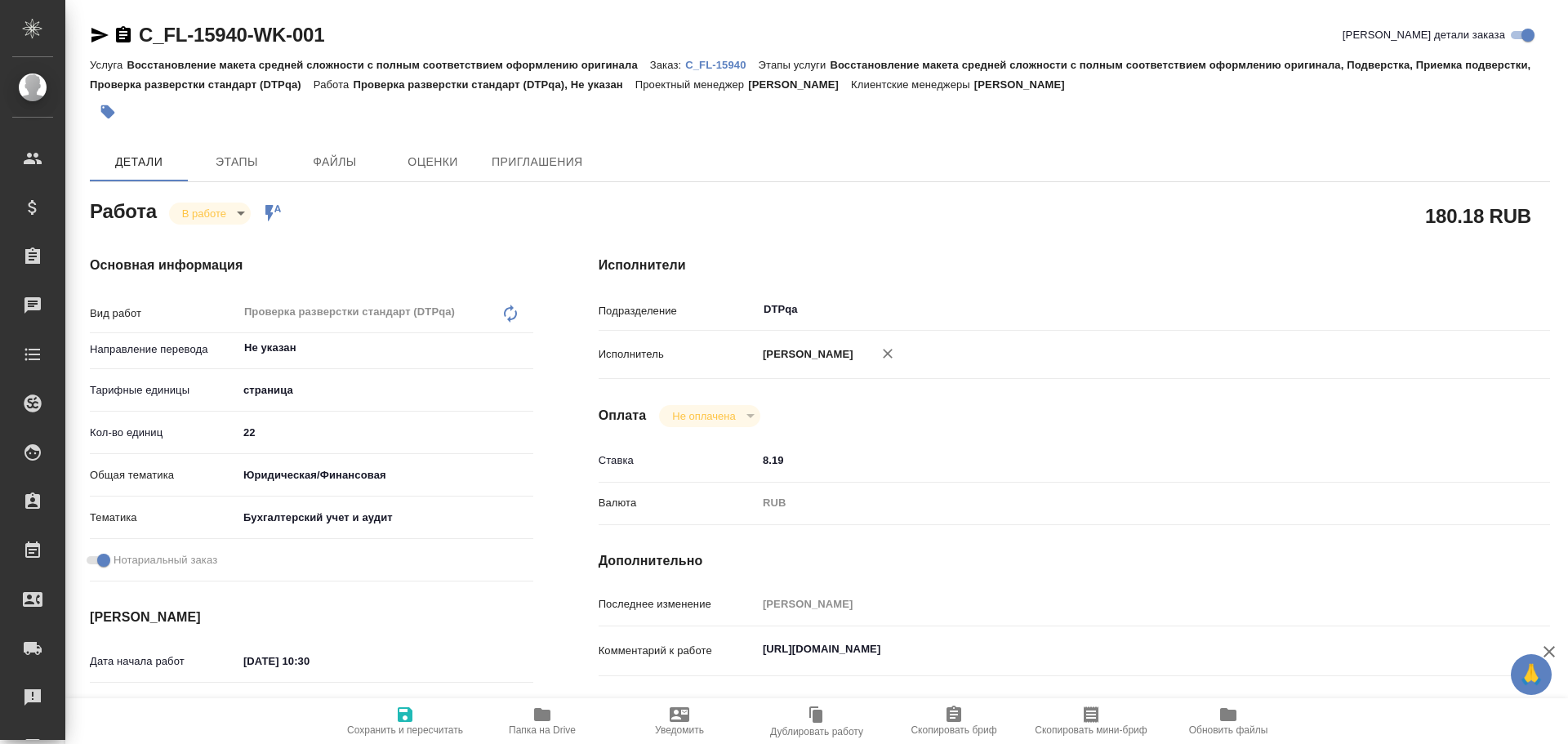
type textarea "x"
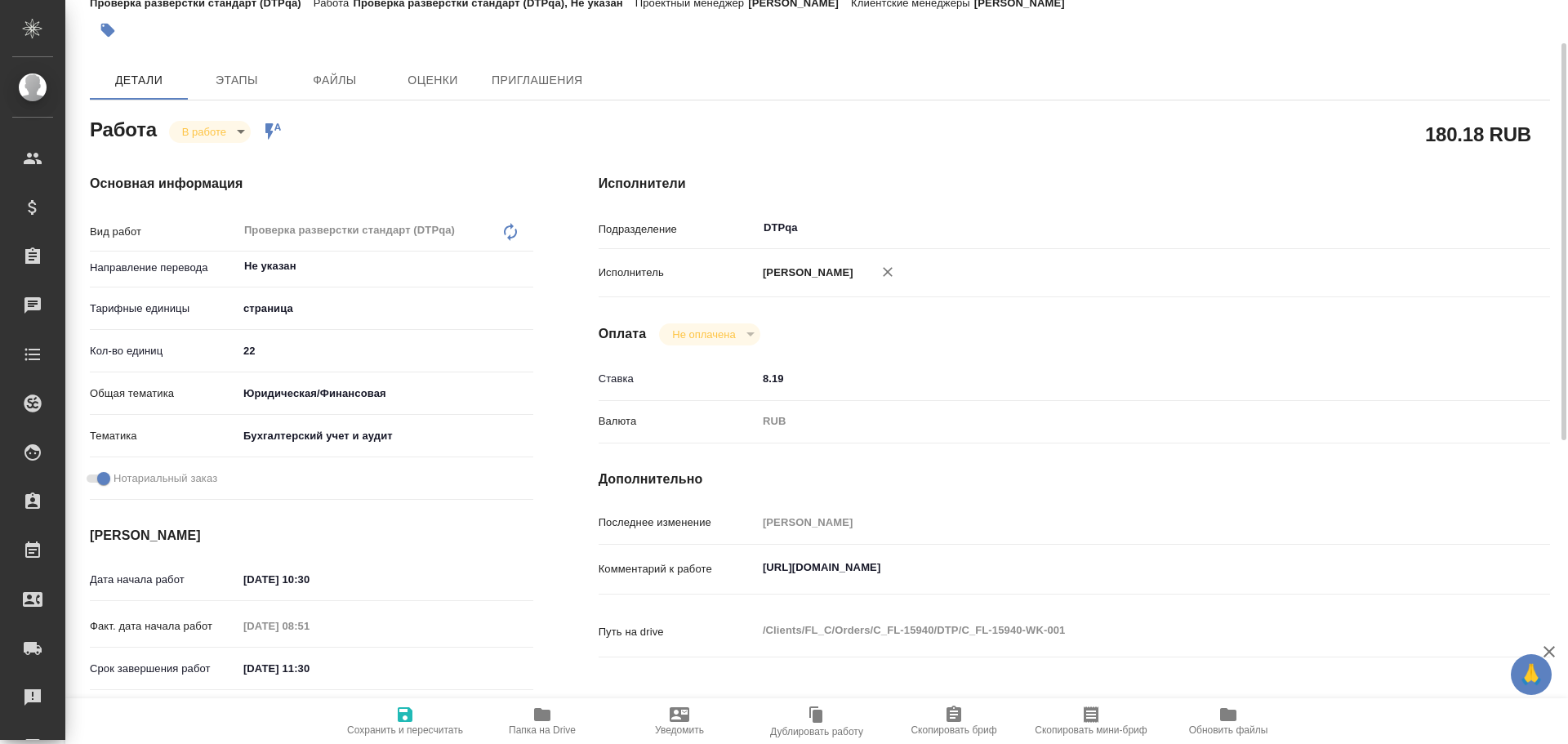
scroll to position [163, 0]
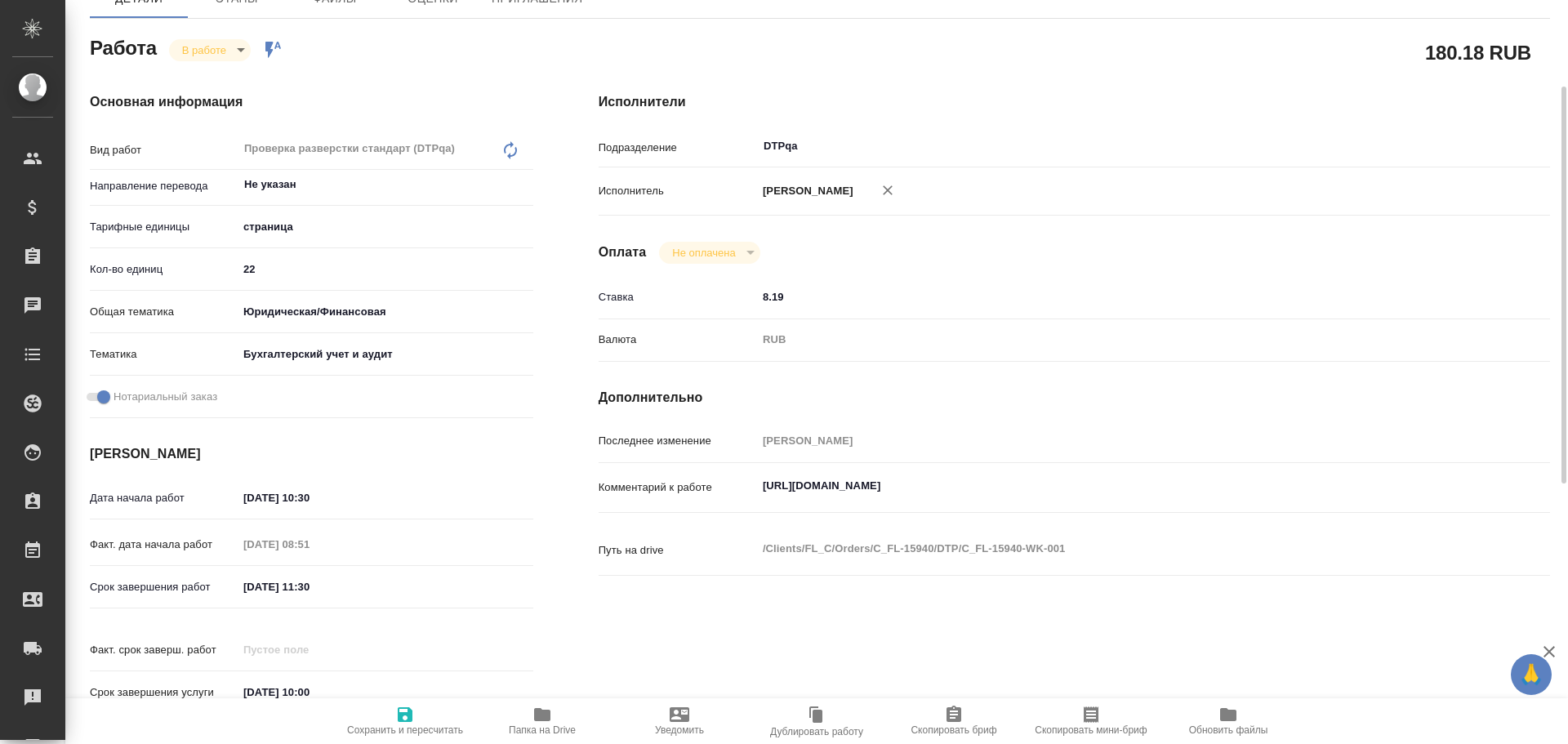
type textarea "x"
click at [1091, 491] on textarea "[URL][DOMAIN_NAME]" at bounding box center [1113, 486] width 714 height 28
type textarea "x"
type textarea "[URL][DOMAIN_NAME]"
type textarea "x"
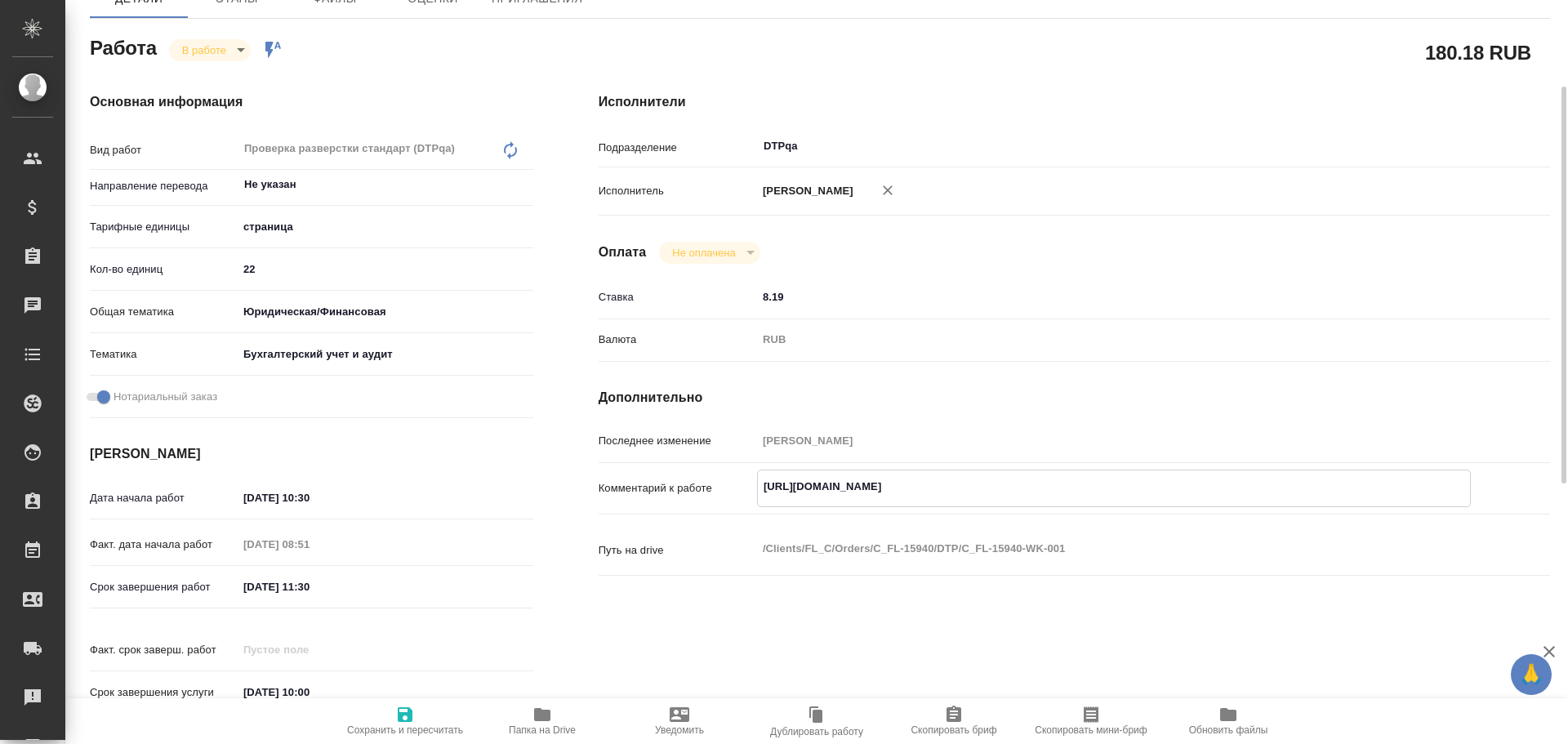
type textarea "x"
type textarea "[URL][DOMAIN_NAME] Р"
type textarea "x"
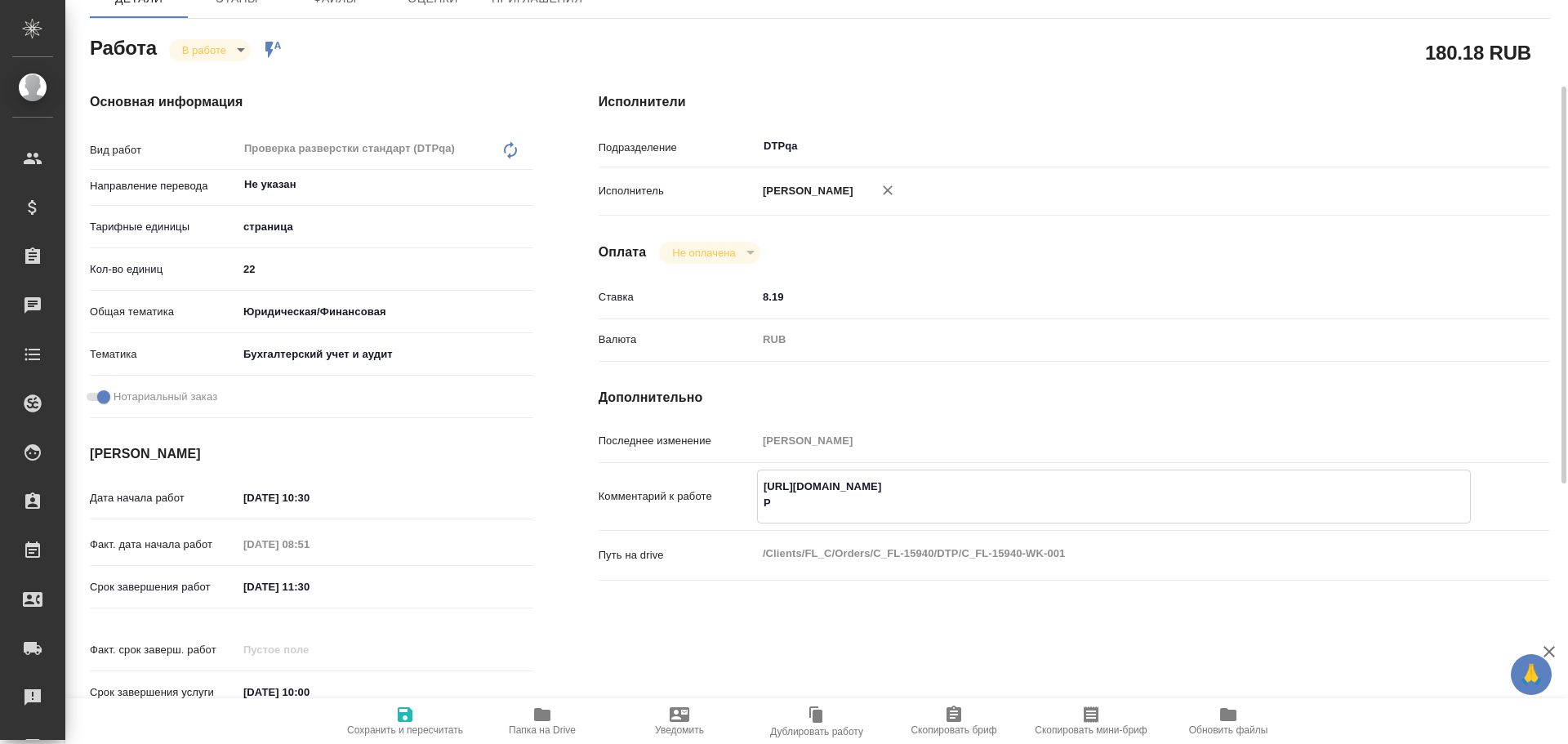
type textarea "x"
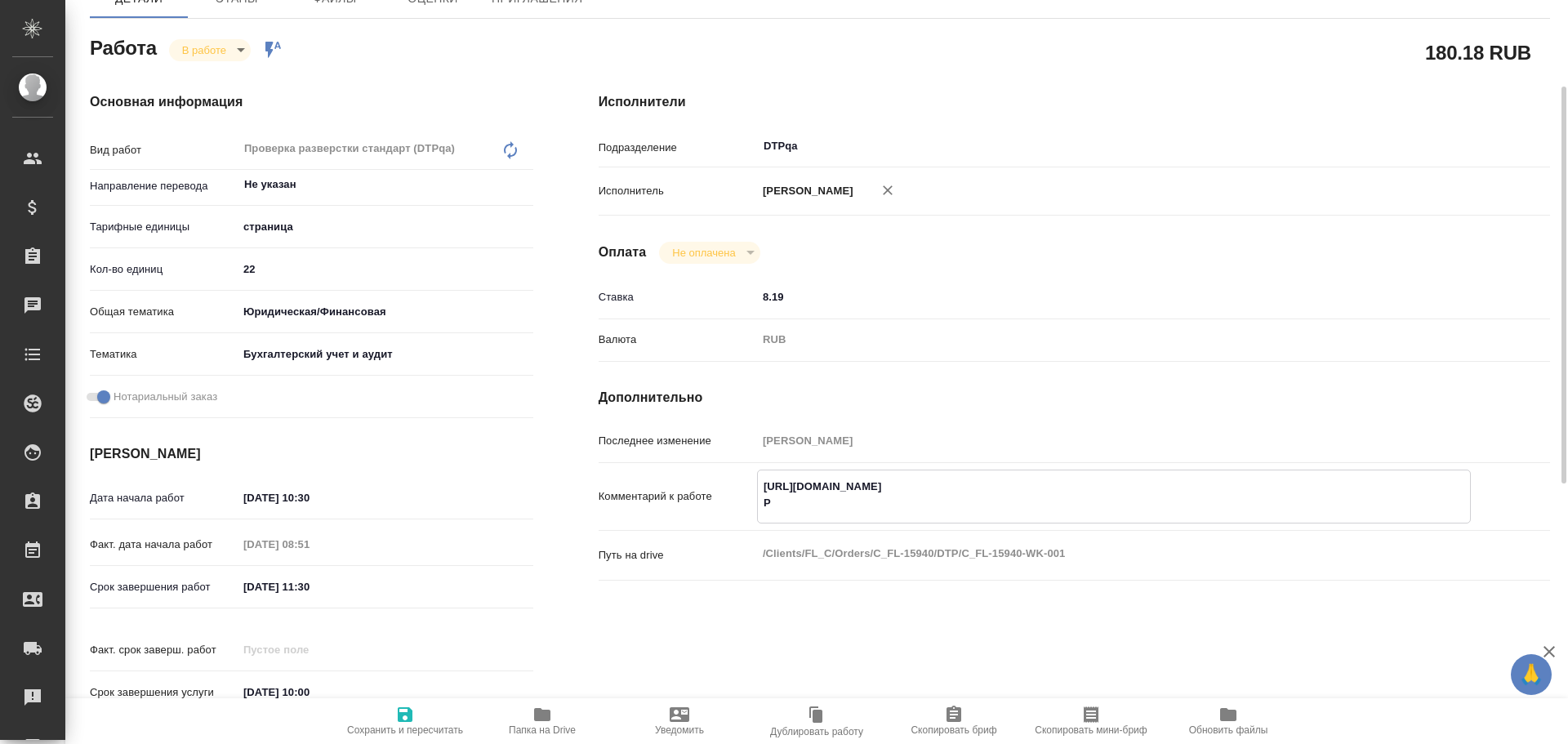
type textarea "[URL][DOMAIN_NAME] Ра"
type textarea "x"
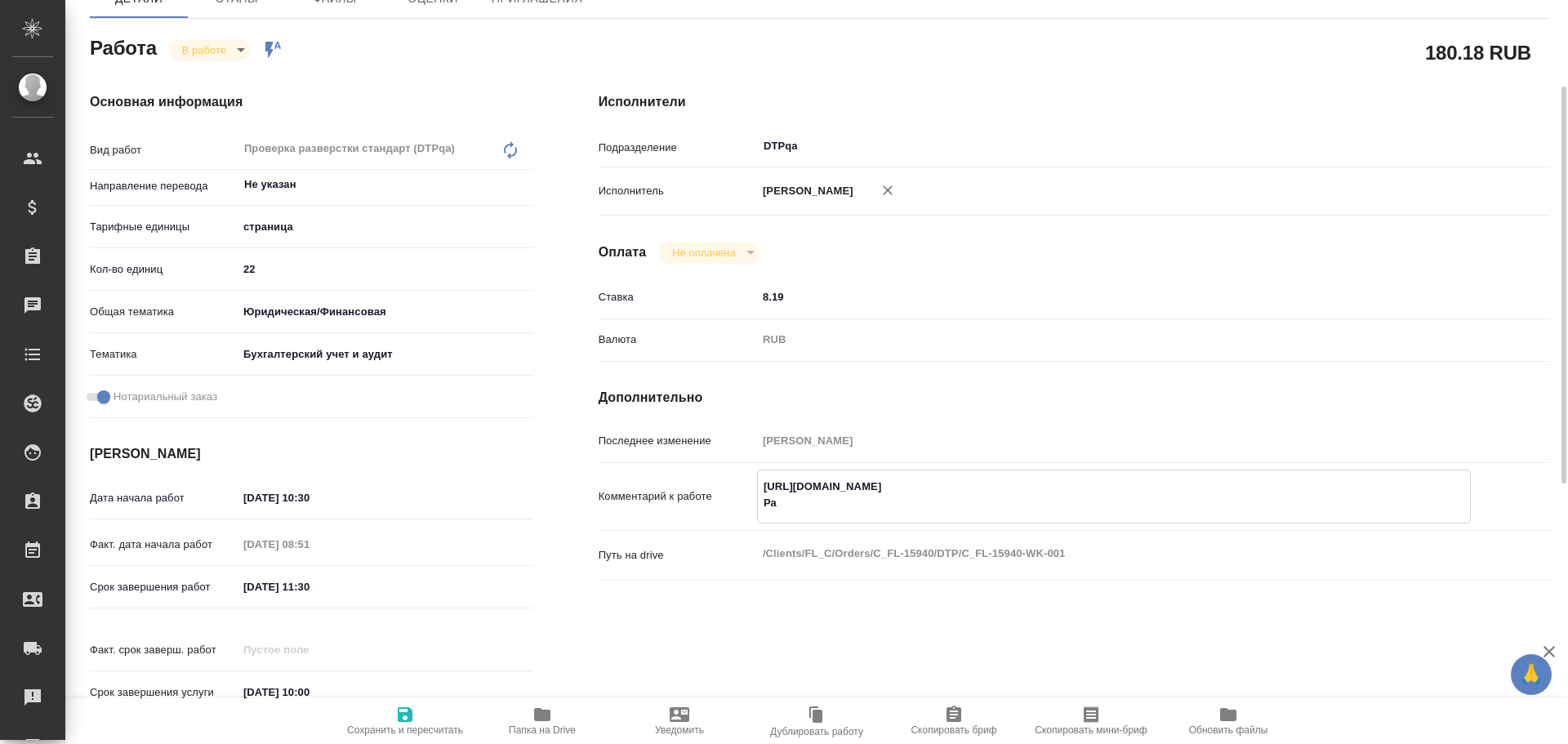
type textarea "x"
type textarea "[URL][DOMAIN_NAME] Раз"
type textarea "x"
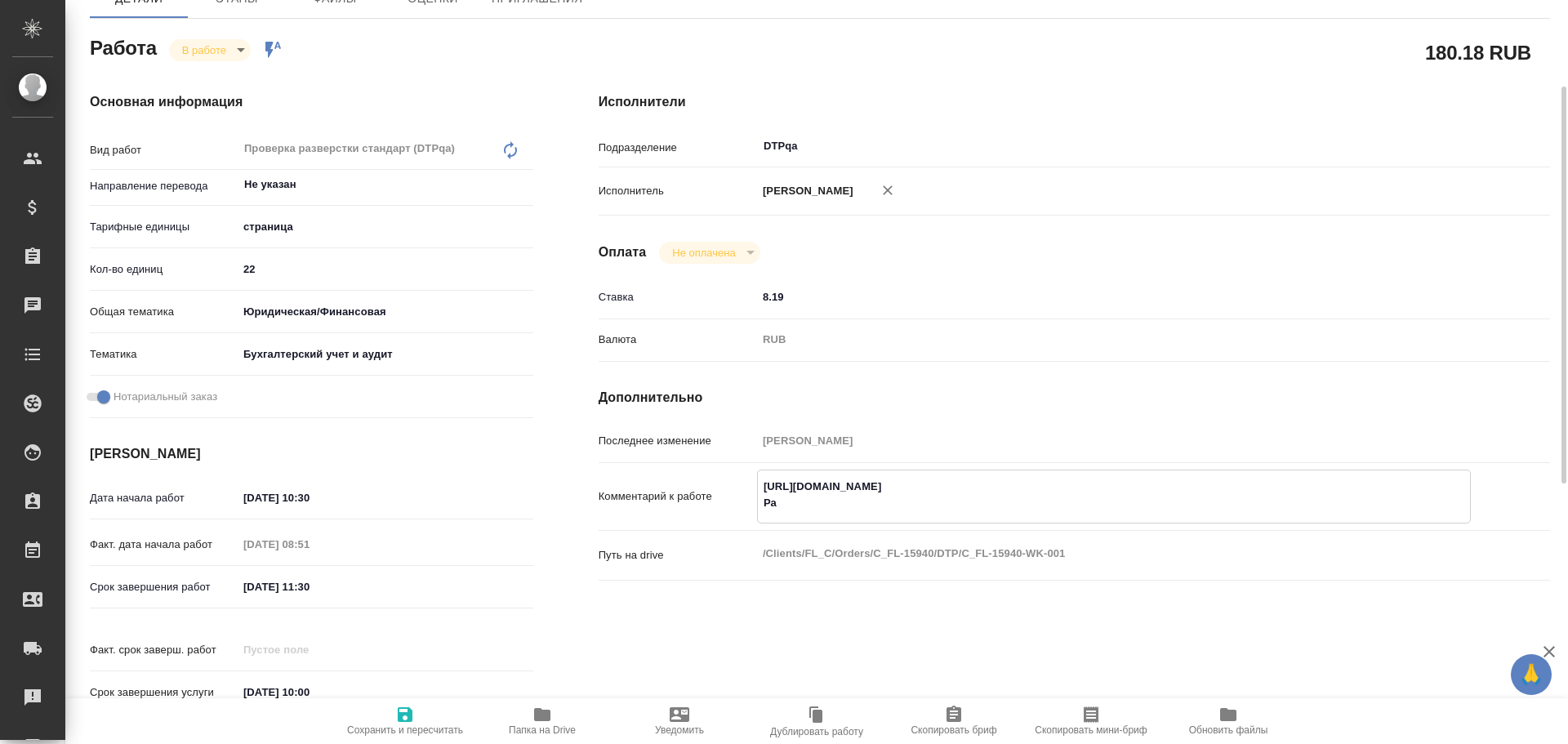
type textarea "x"
type textarea "[URL][DOMAIN_NAME] Разб"
type textarea "x"
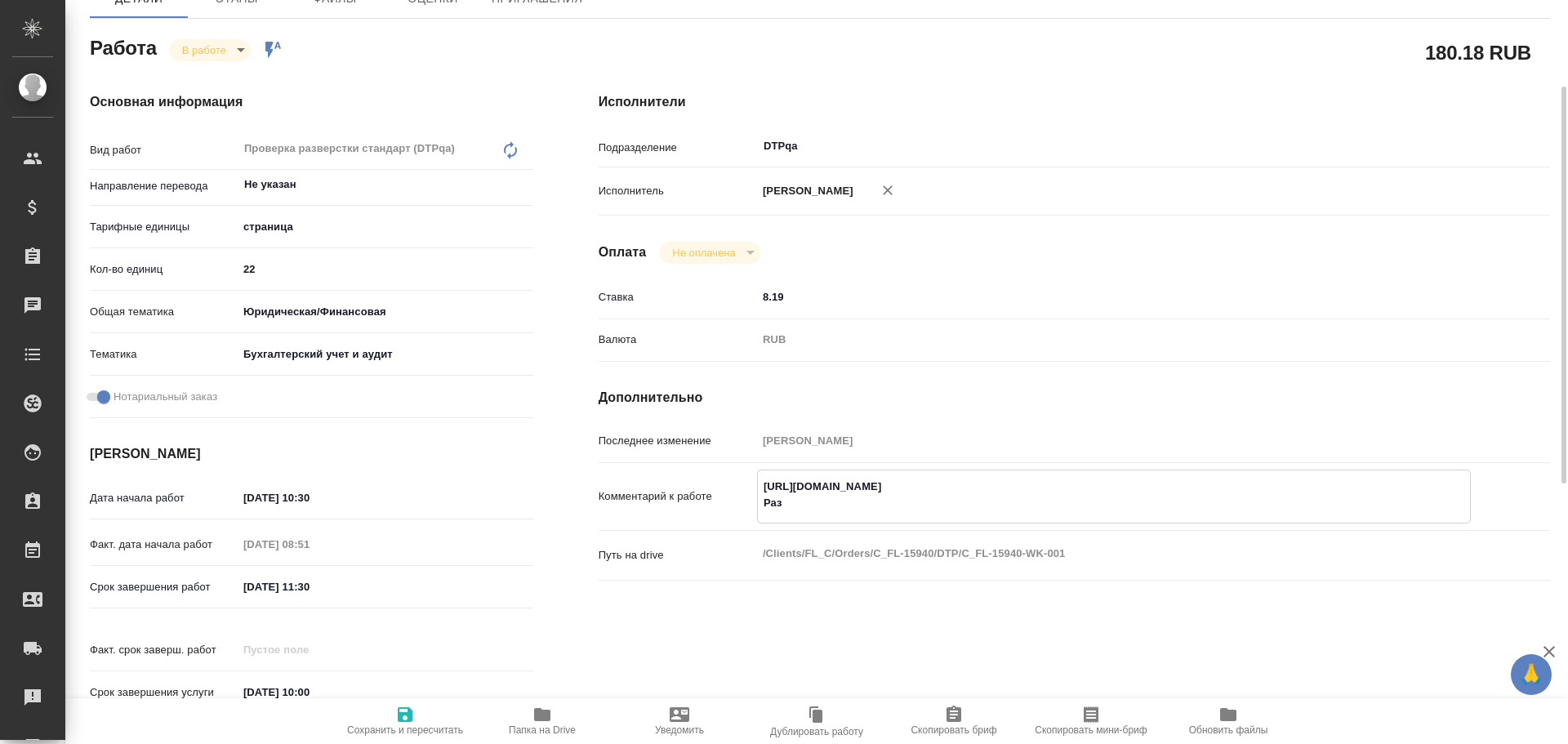
type textarea "x"
type textarea "[URL][DOMAIN_NAME] Разбо"
type textarea "x"
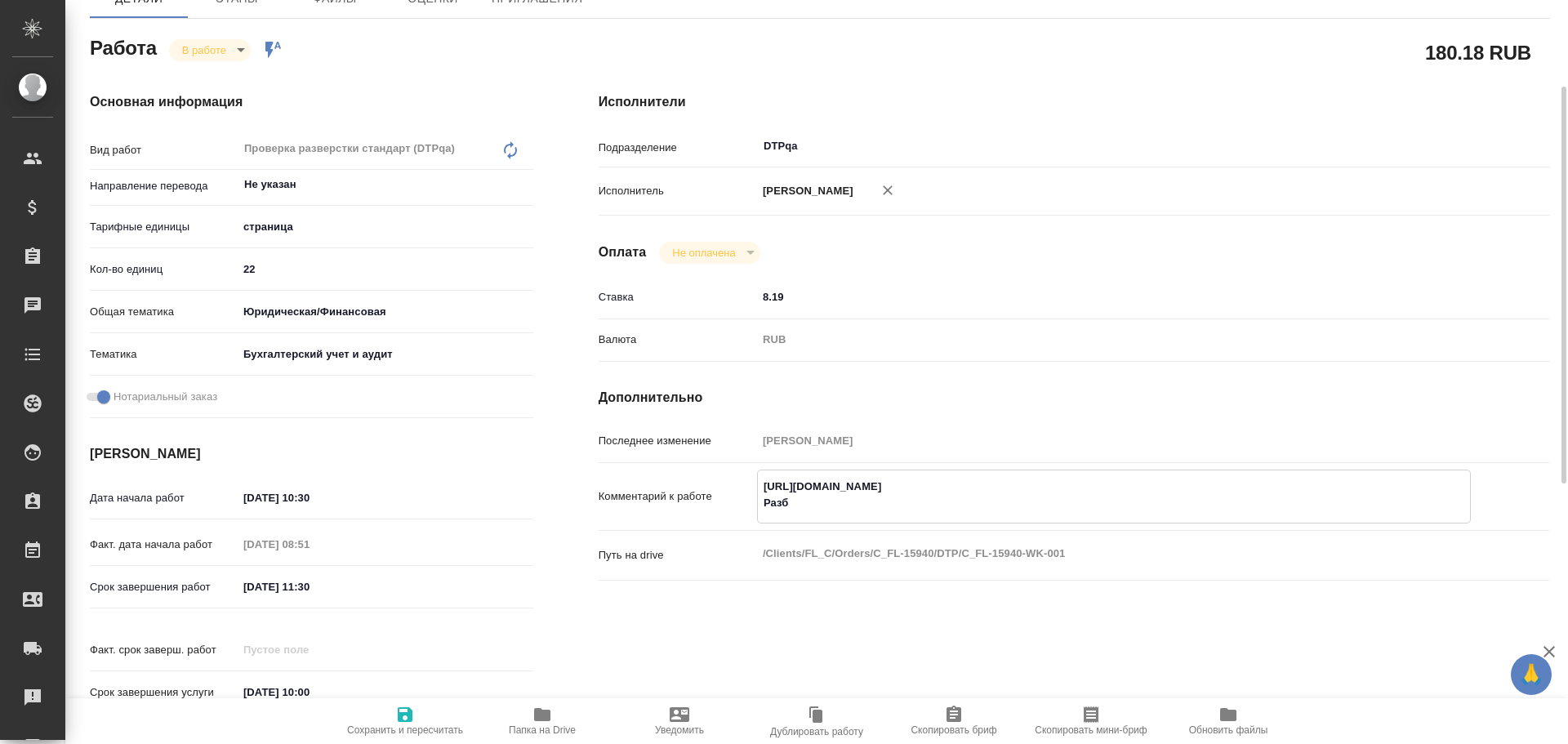
type textarea "x"
type textarea "[URL][DOMAIN_NAME] Разбор"
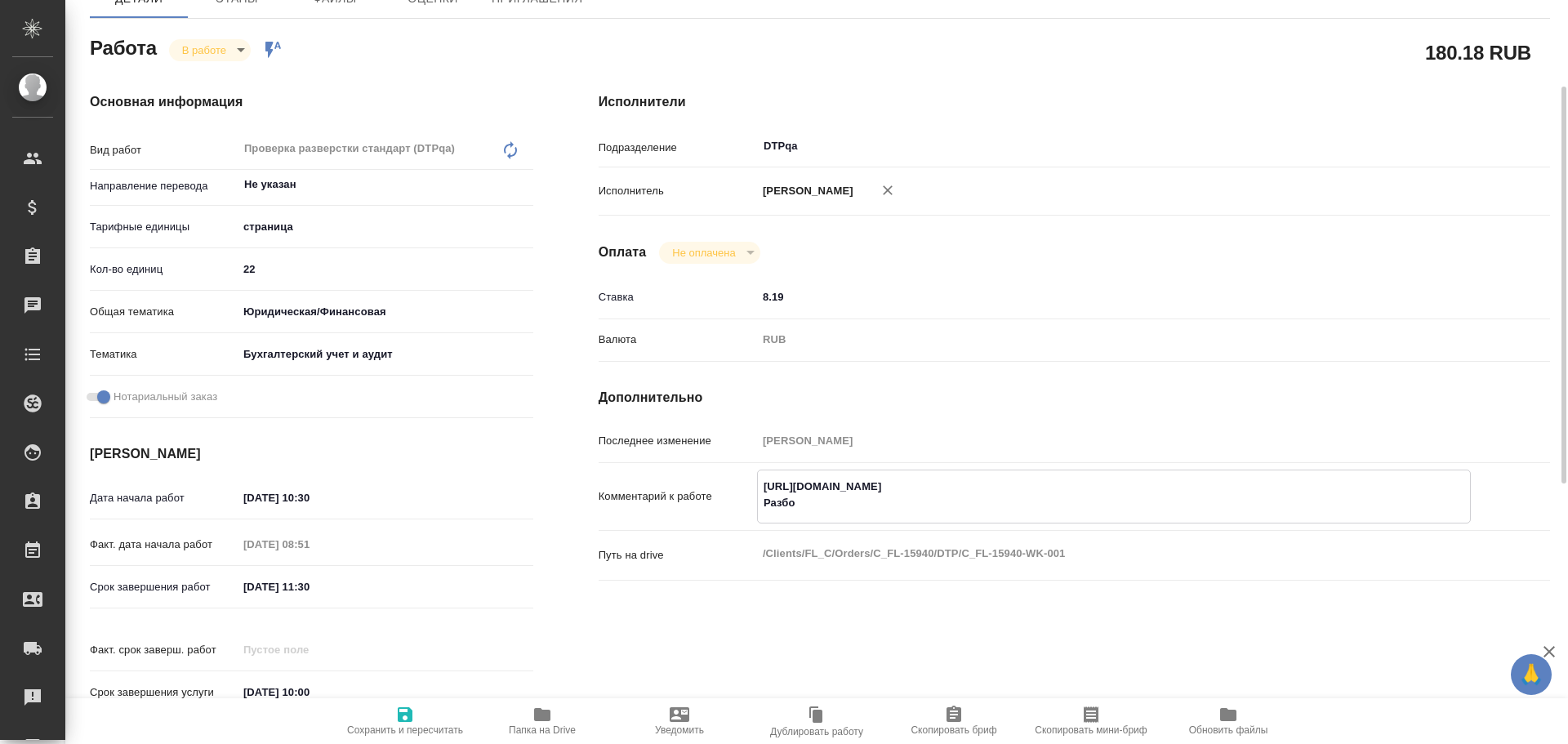
type textarea "x"
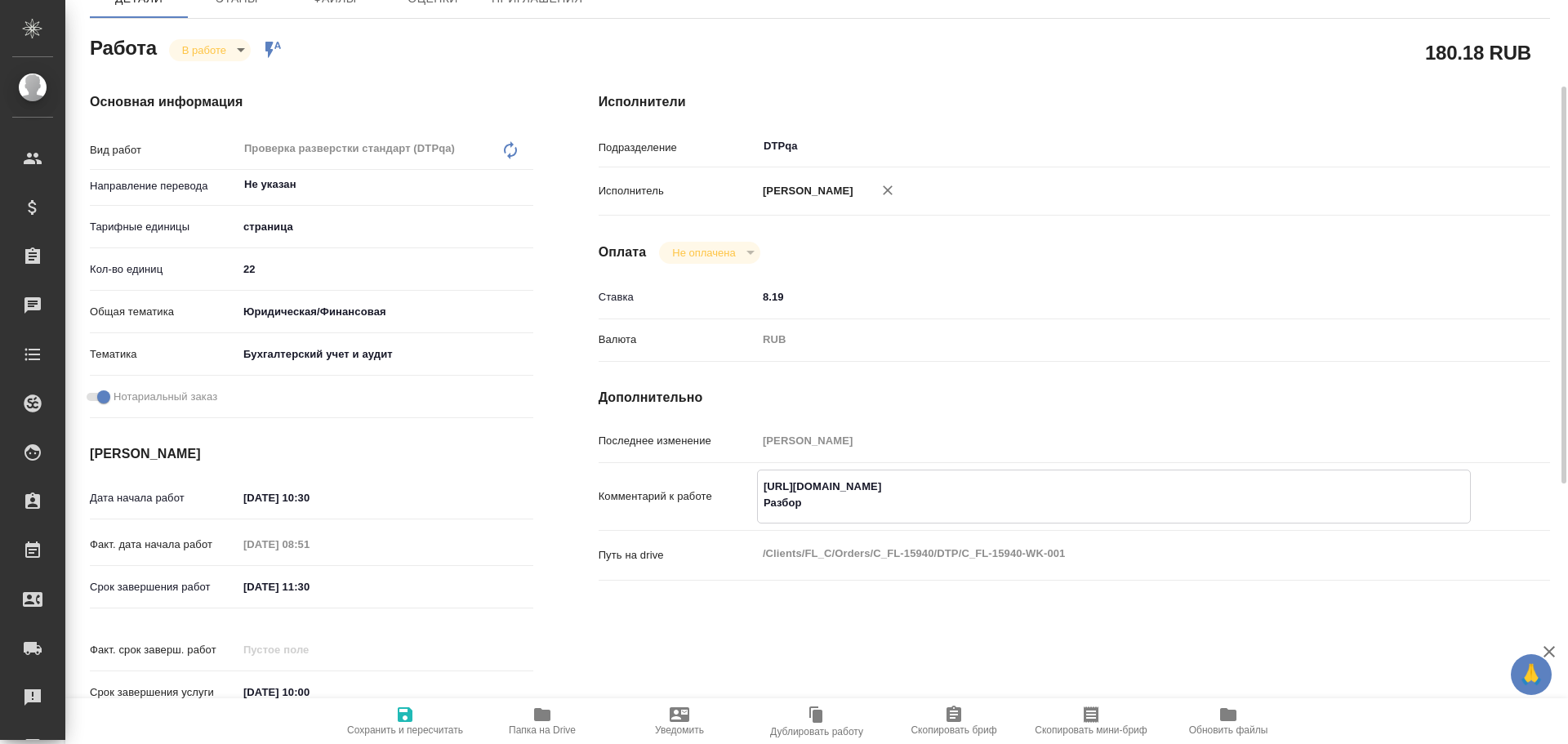
type textarea "[URL][DOMAIN_NAME] Разбор"
type textarea "x"
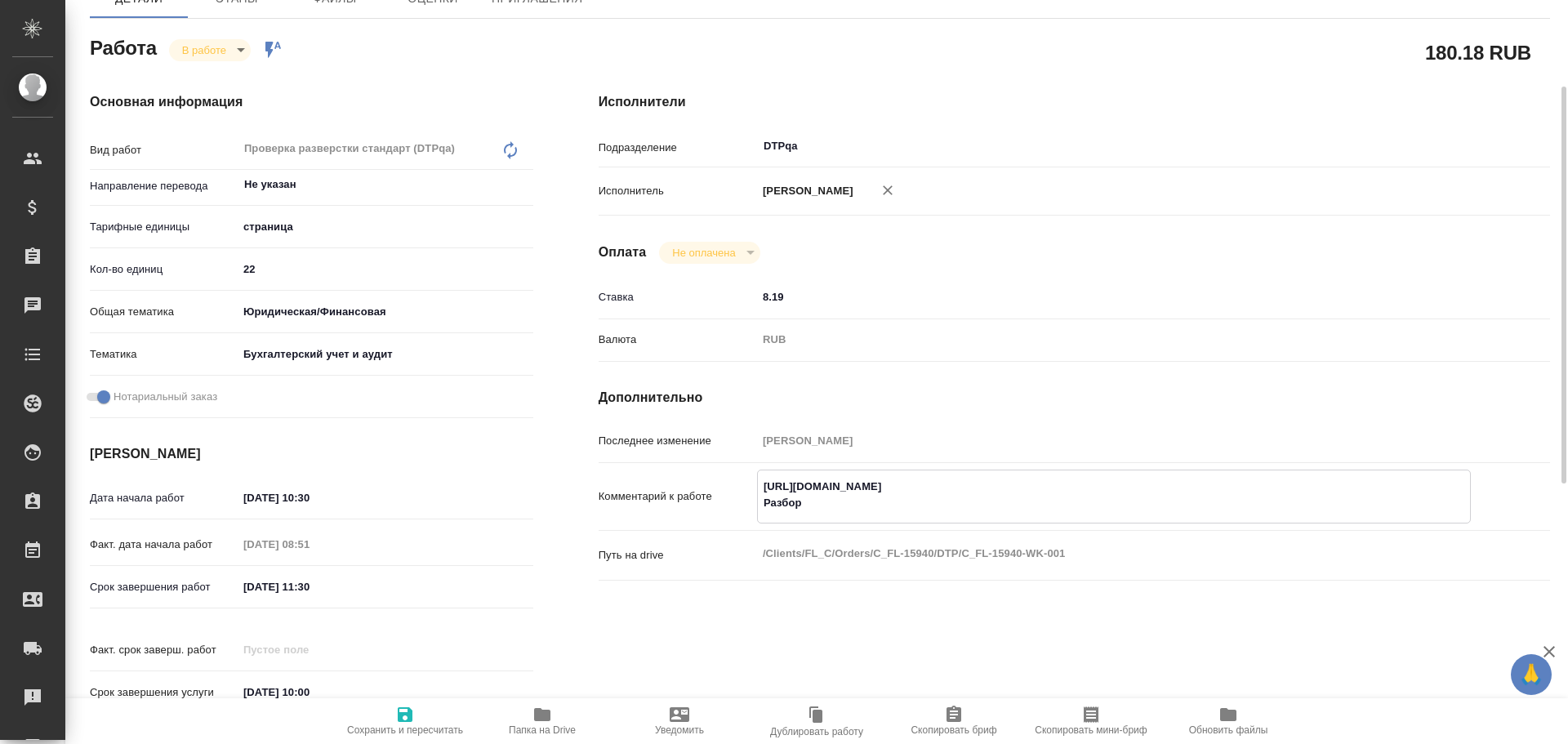
paste textarea "[URL][DOMAIN_NAME]"
type textarea "x"
type textarea "[URL][DOMAIN_NAME] Разбор [URL][DOMAIN_NAME]"
type textarea "x"
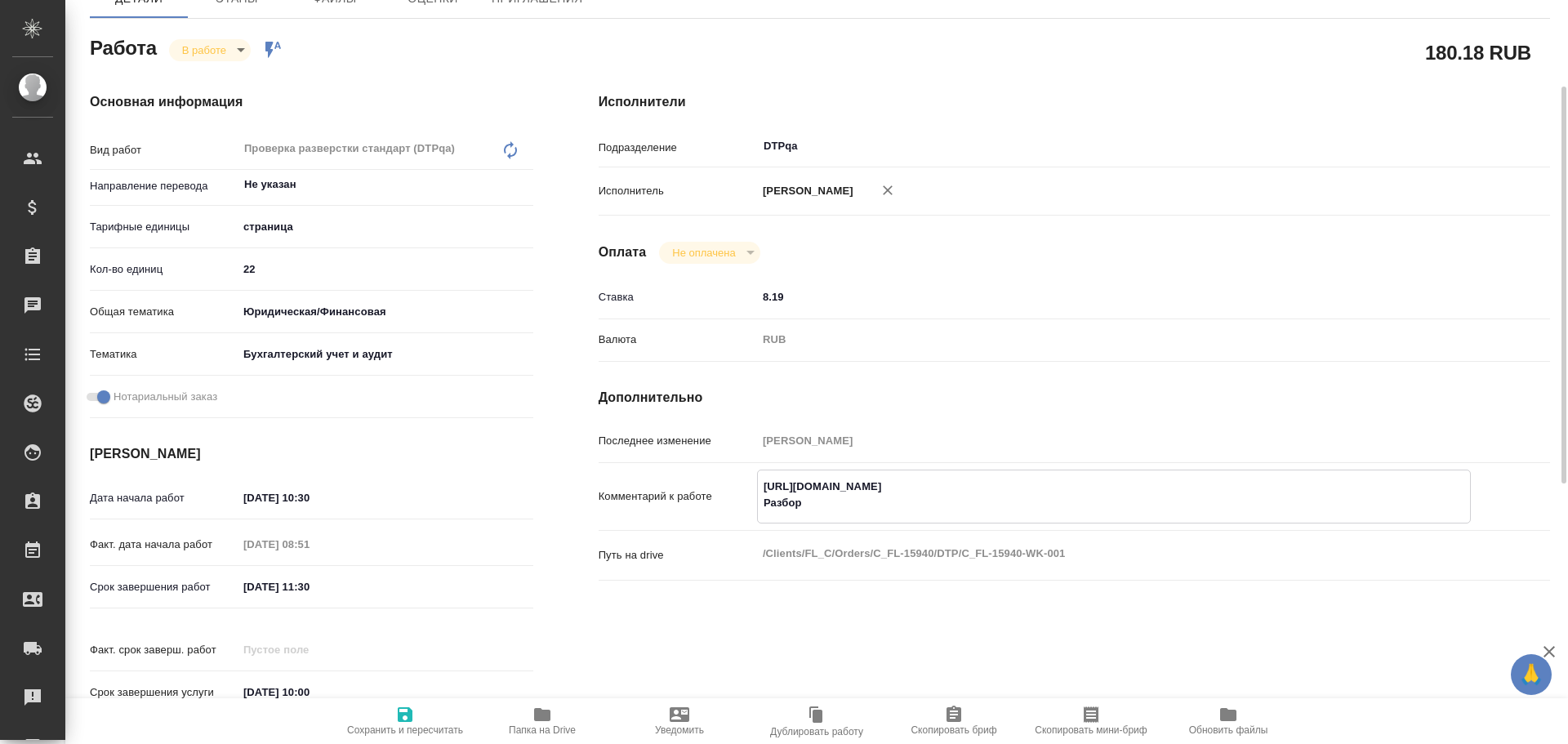
type textarea "x"
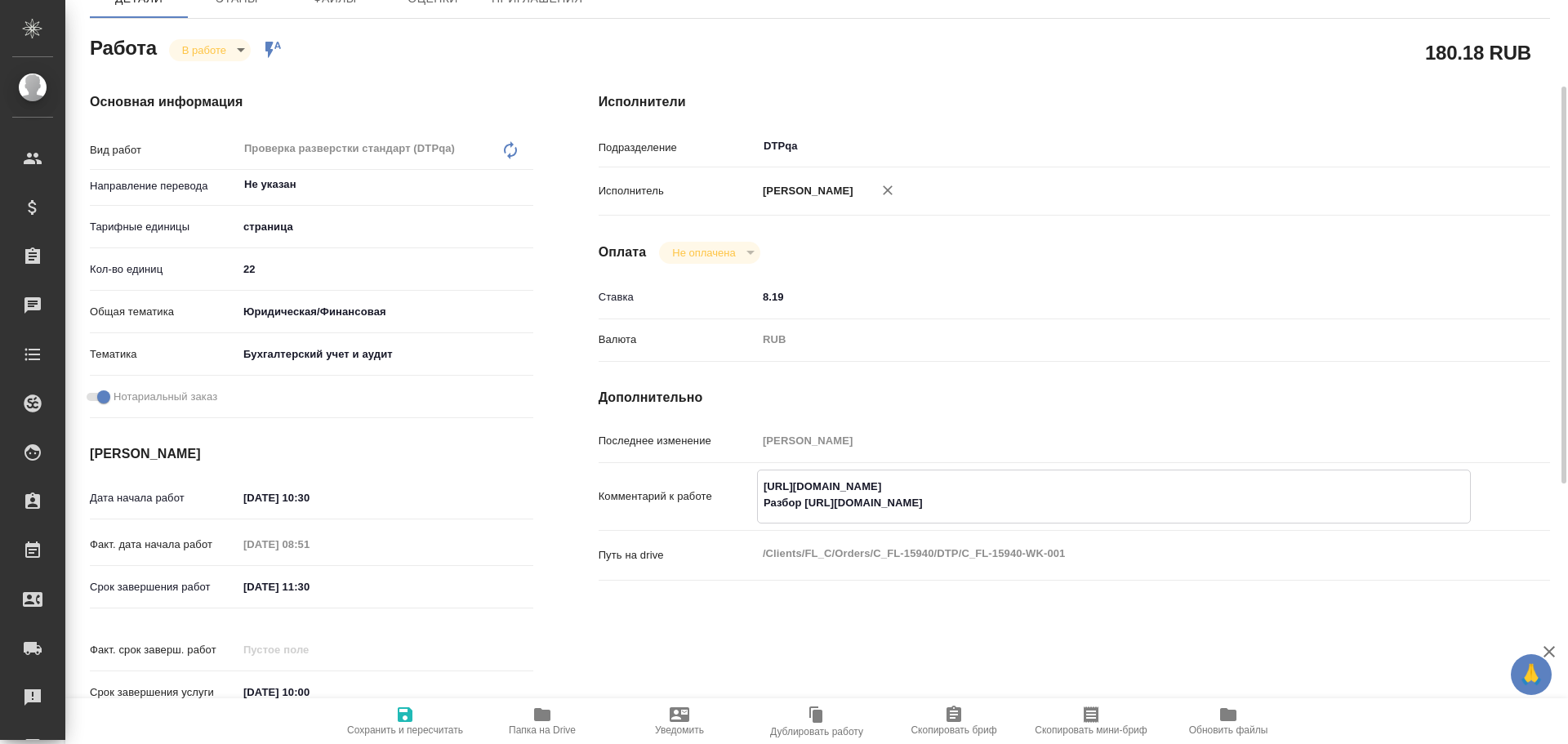
type textarea "x"
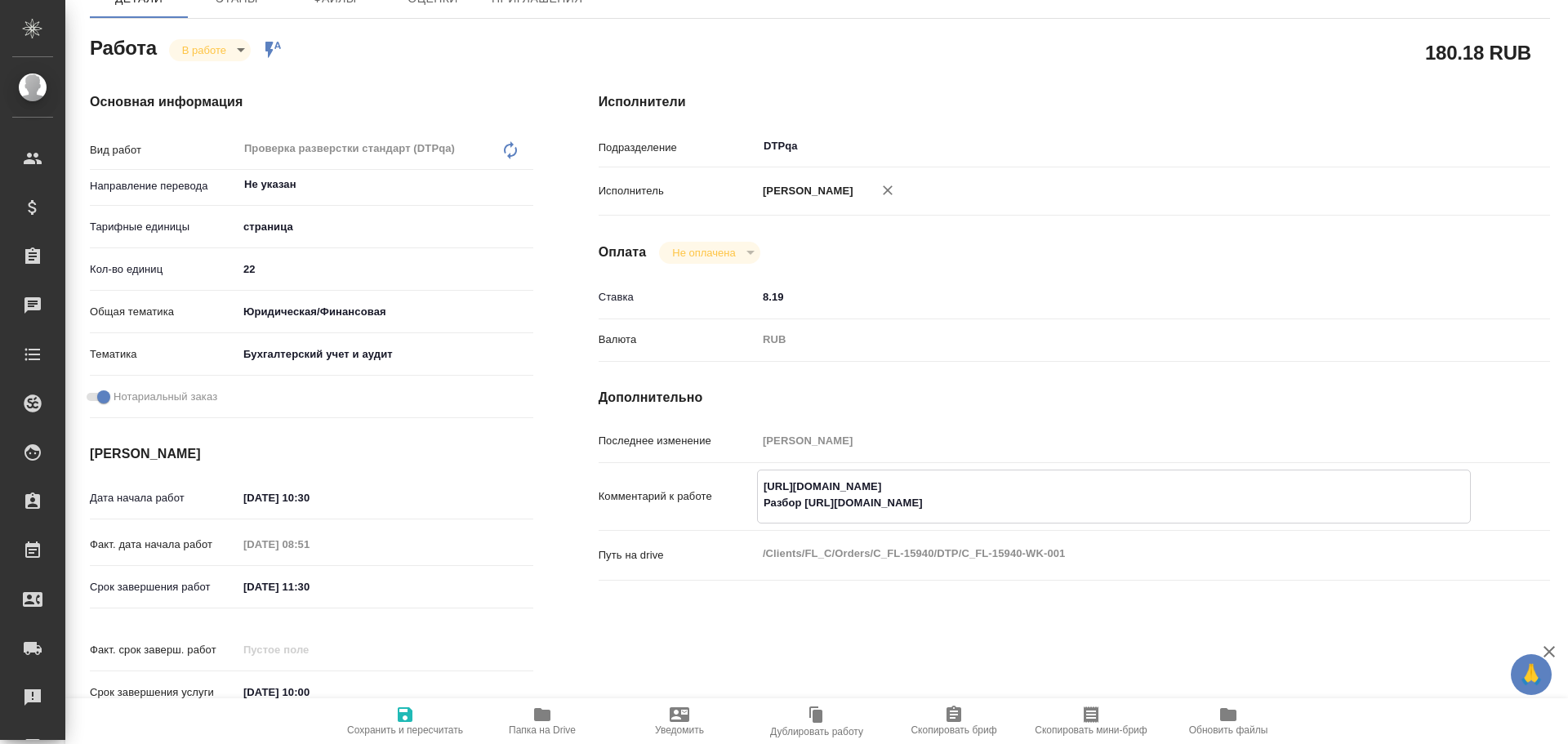
type textarea "x"
type textarea "[URL][DOMAIN_NAME] Разбор [URL][DOMAIN_NAME]"
type textarea "x"
drag, startPoint x: 396, startPoint y: 722, endPoint x: 437, endPoint y: 688, distance: 53.3
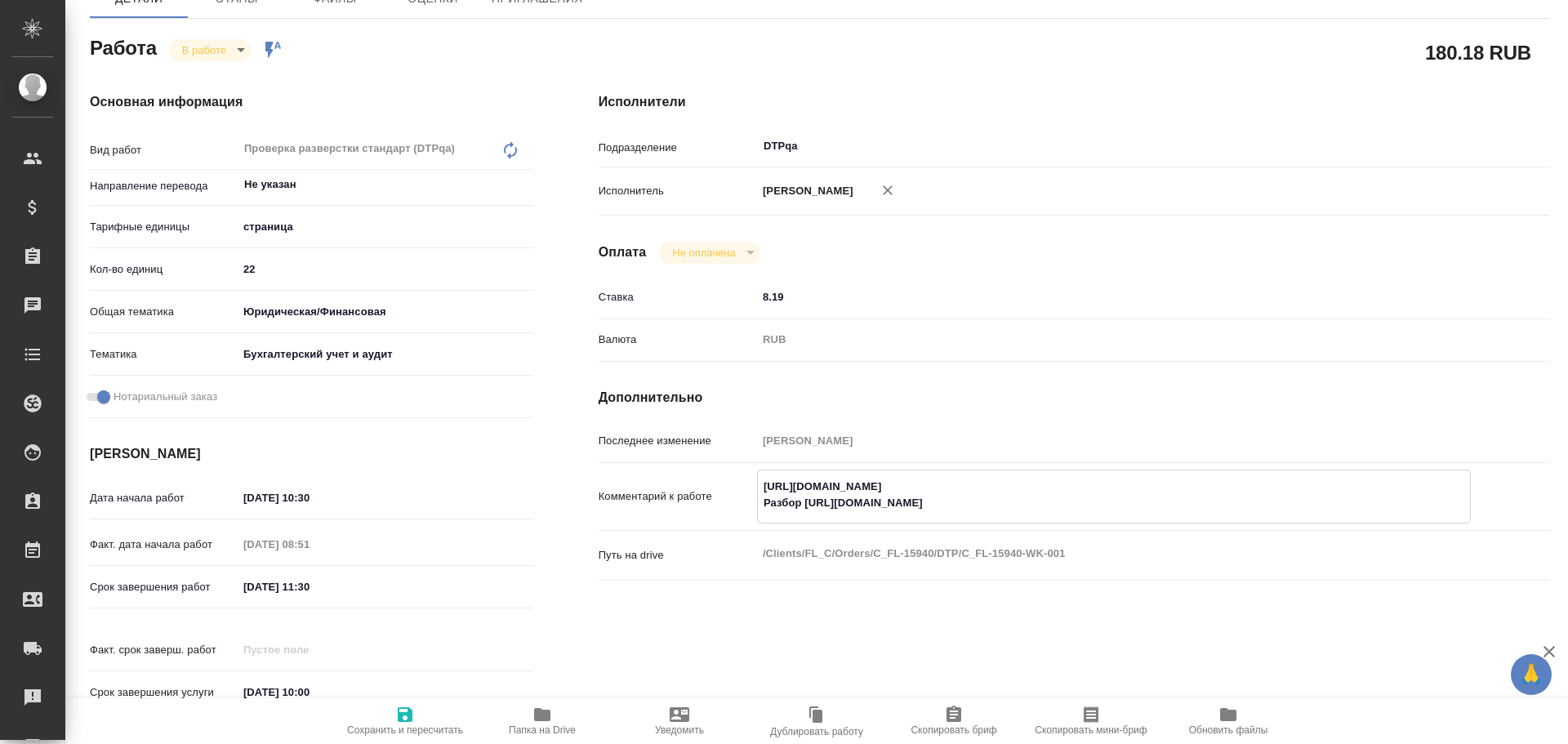
click at [396, 722] on icon "button" at bounding box center [405, 714] width 19 height 20
type textarea "x"
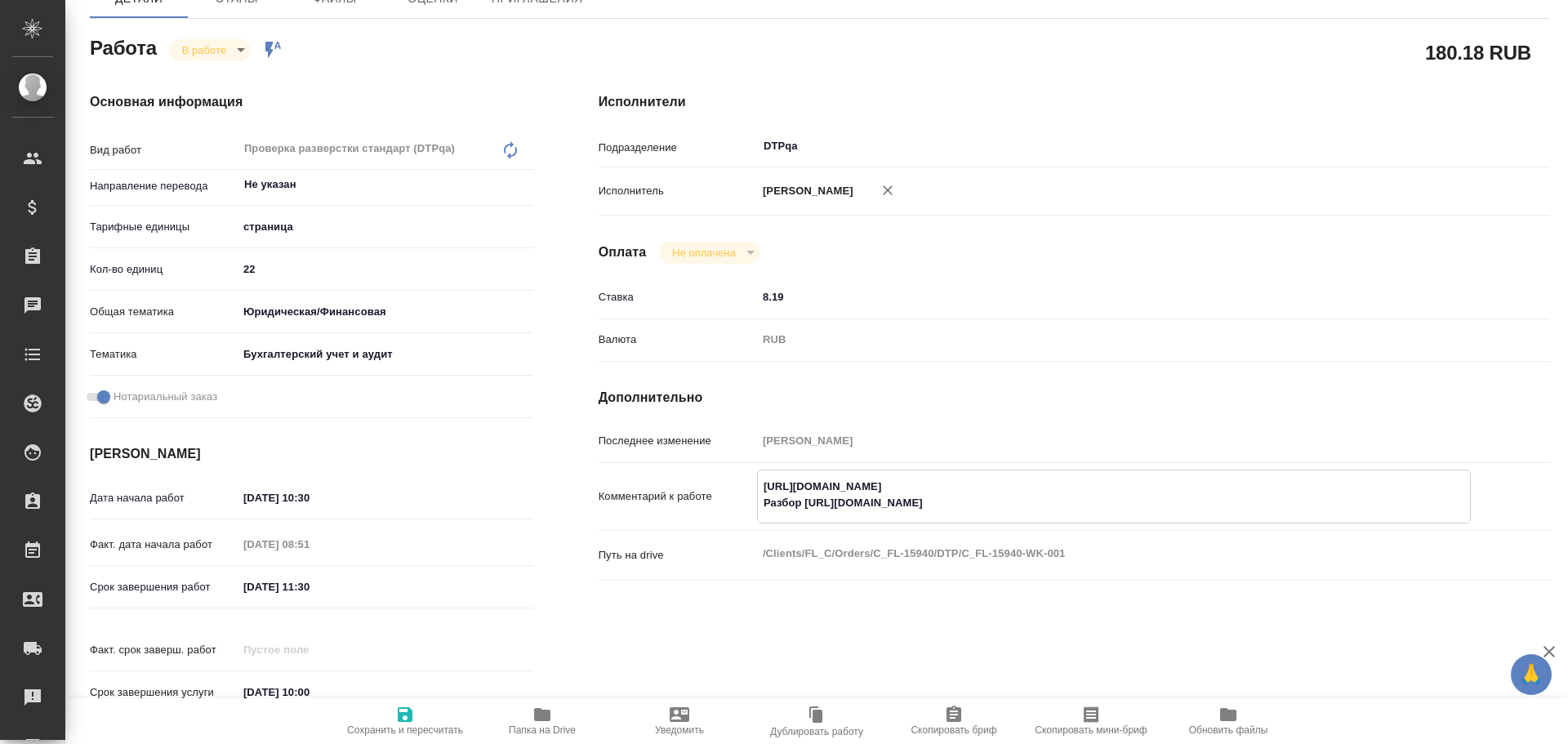
type textarea "x"
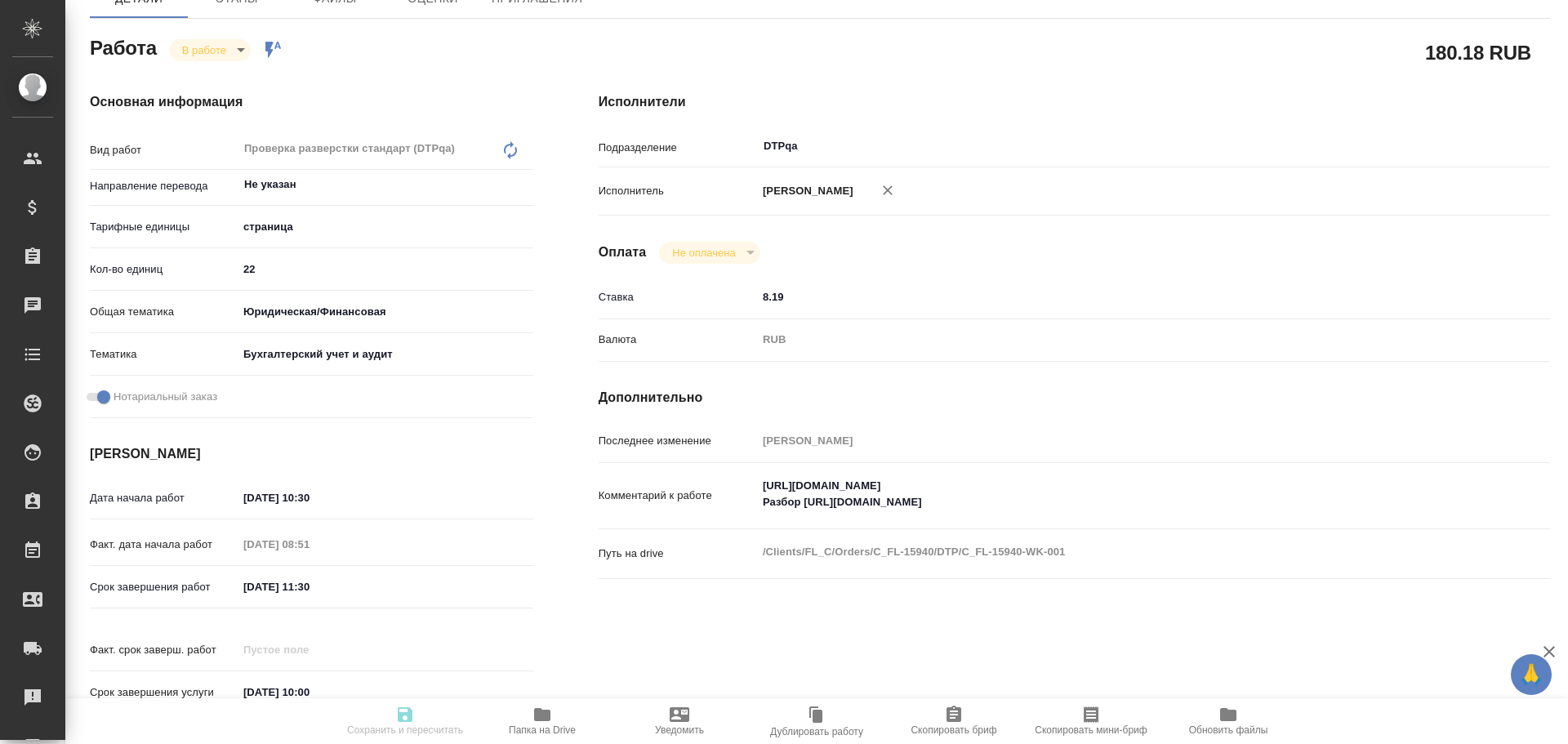
type textarea "x"
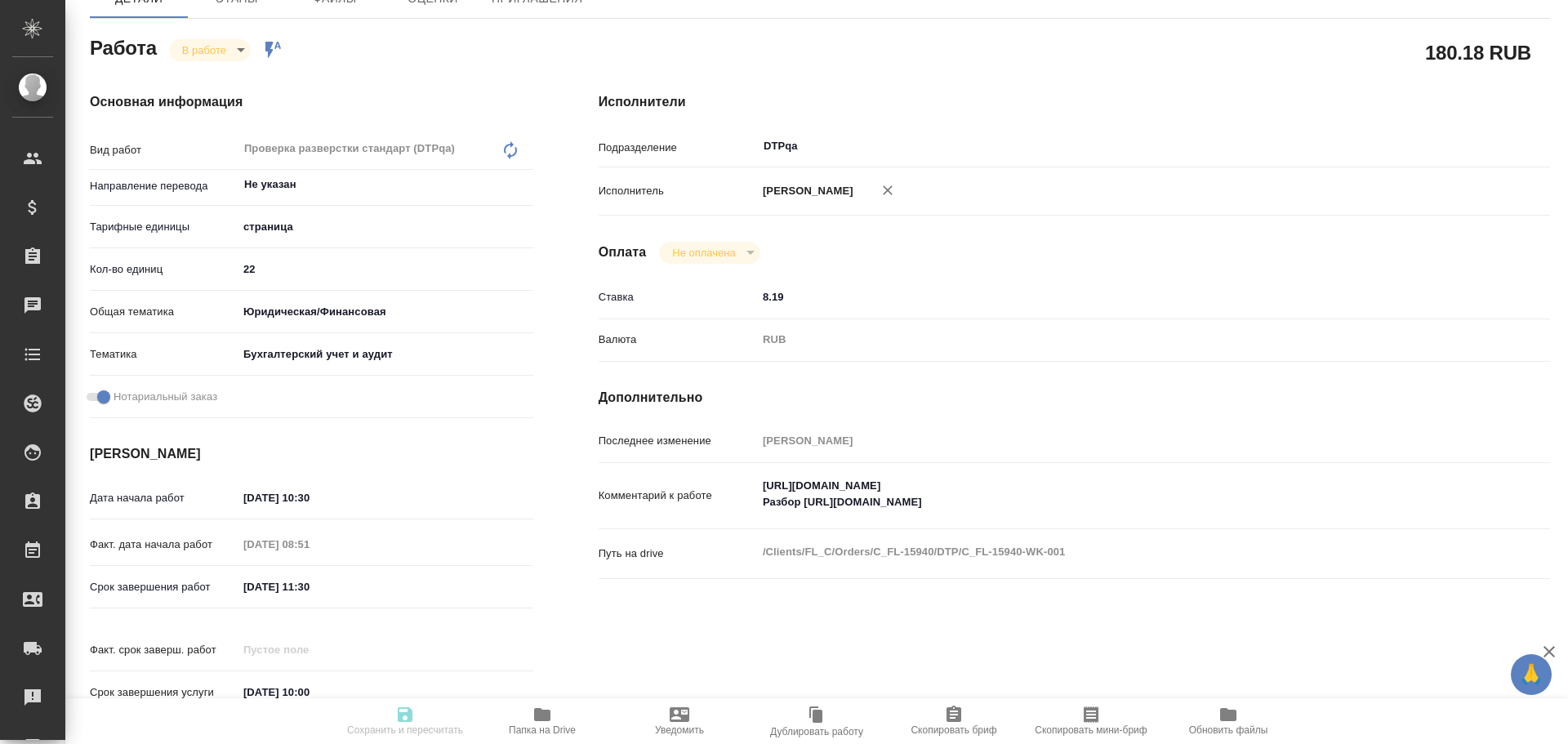
type textarea "x"
type input "inProgress"
type textarea "Проверка разверстки стандарт (DTPqa)"
type textarea "x"
type input "Не указан"
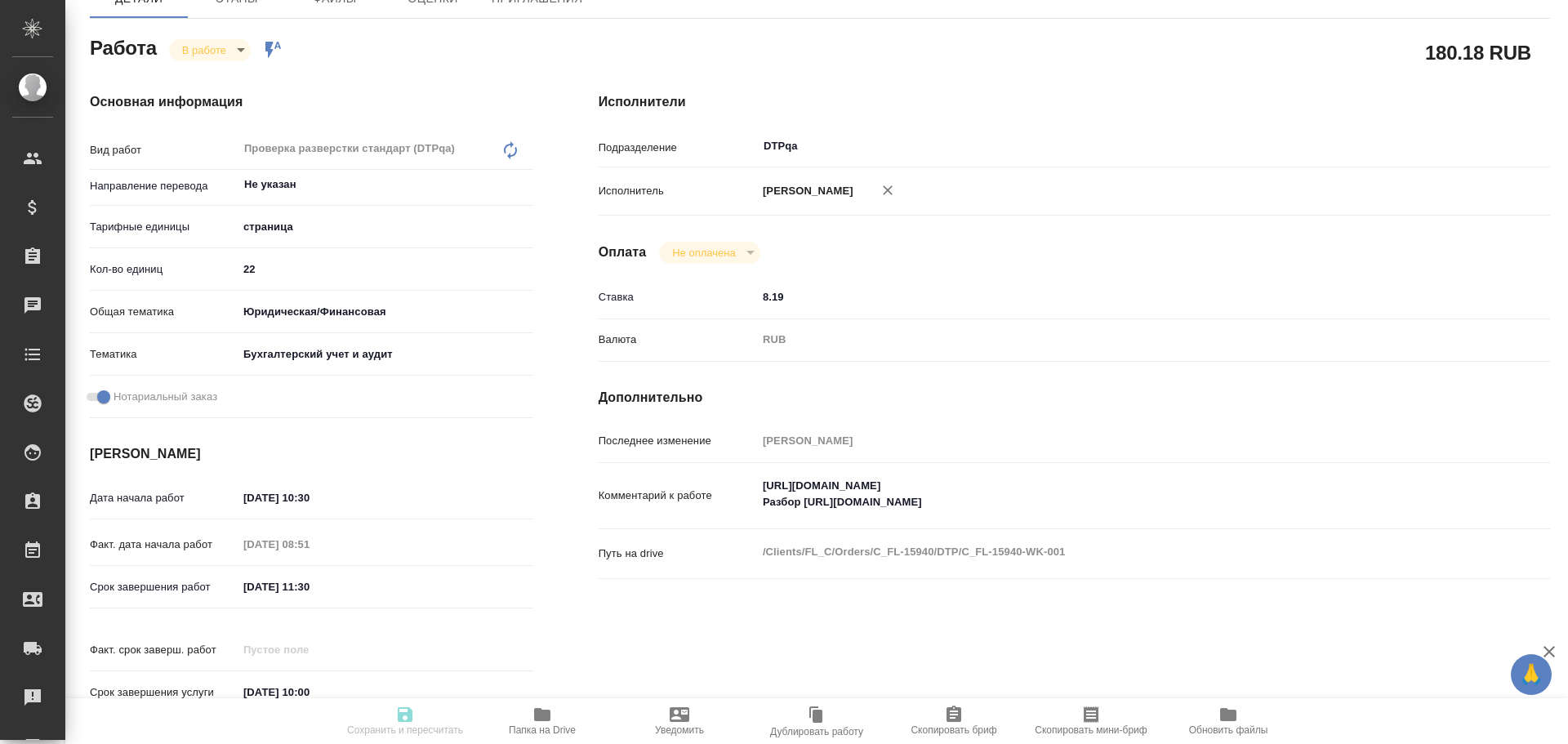
type input "5a8b1489cc6b4906c91bfdb2"
type input "22"
type input "yr-fn"
type input "6149848a2b7be24903fd7a88"
checkbox input "true"
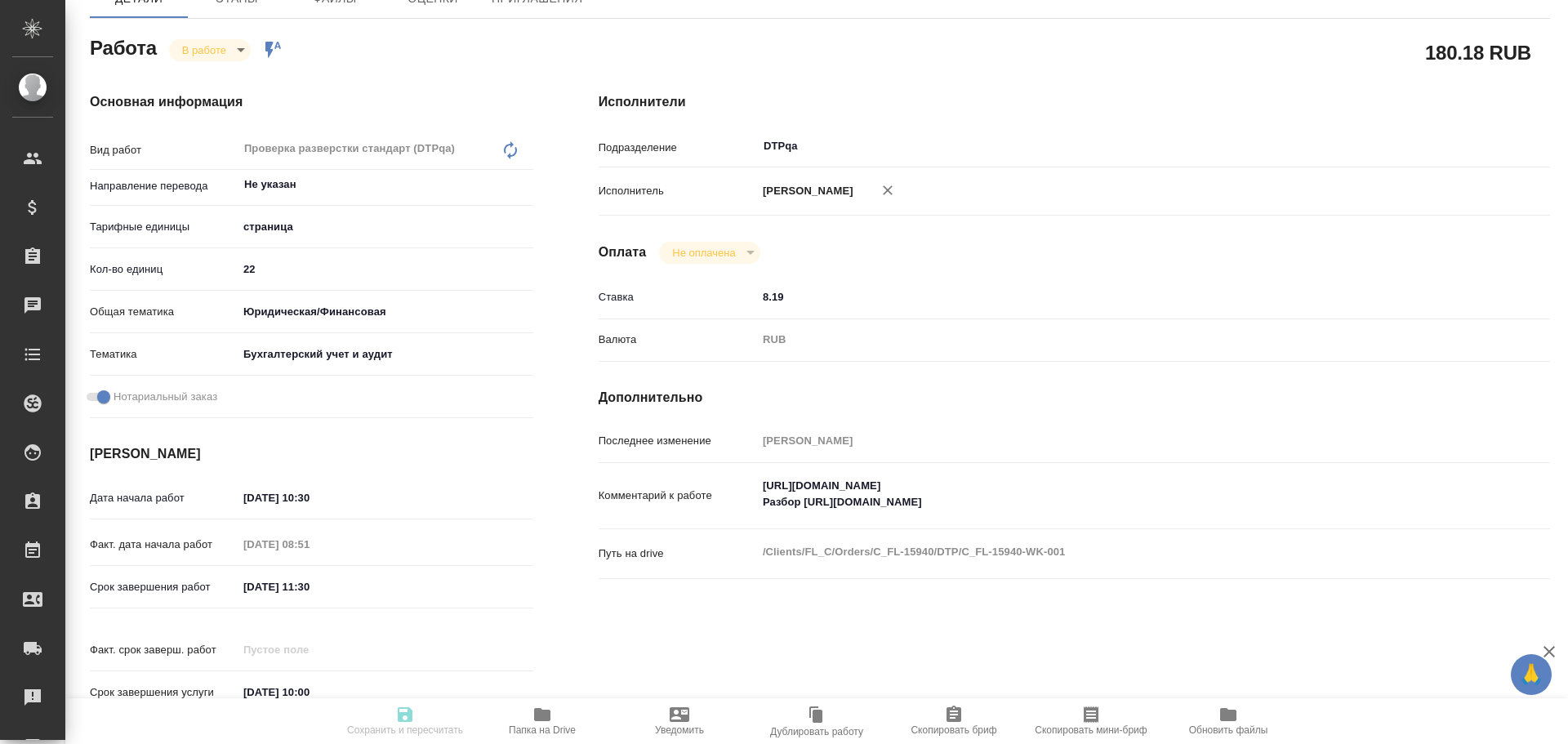
type input "[DATE] 10:30"
type input "[DATE] 08:51"
type input "[DATE] 11:30"
type input "[DATE] 10:00"
type input "DTPqa"
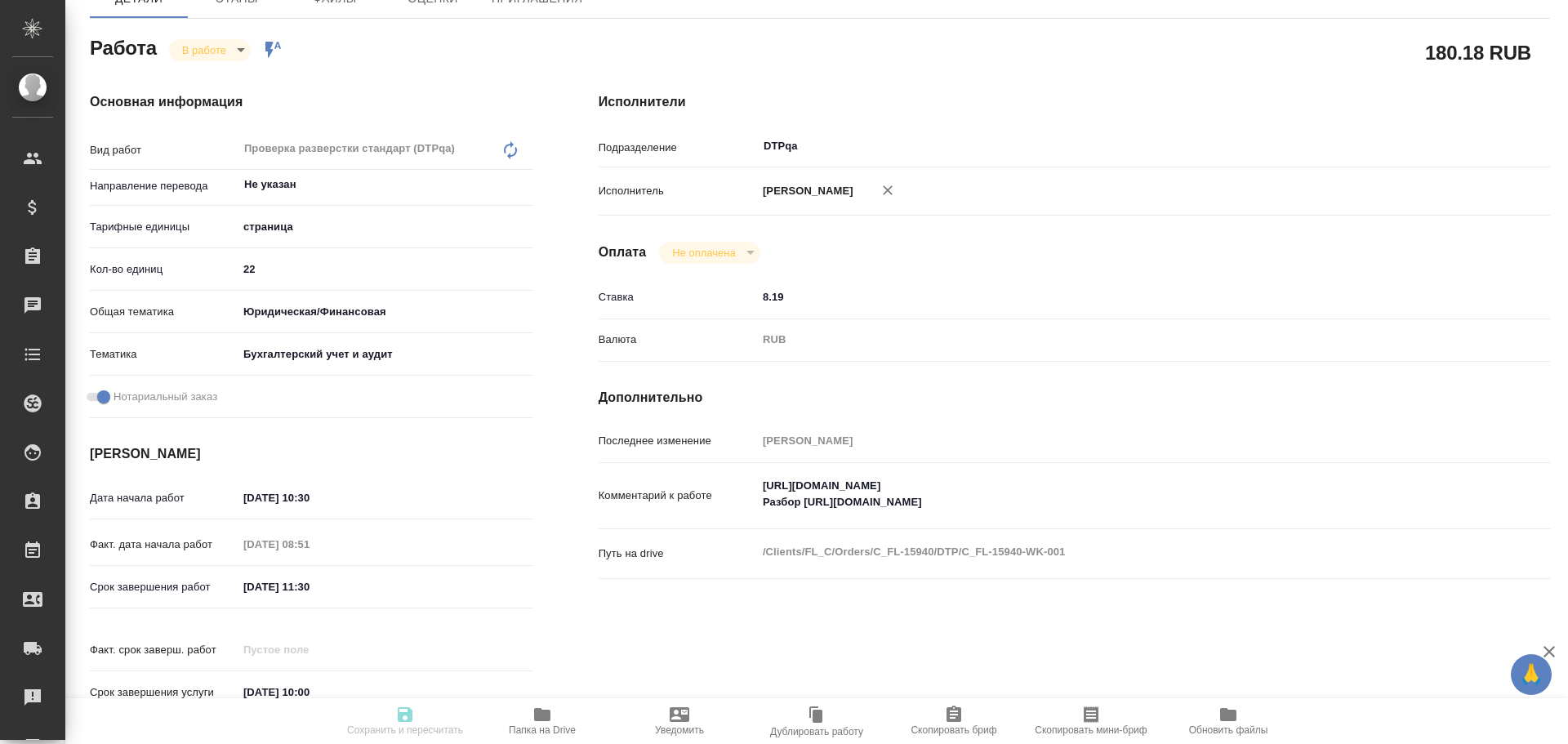
type input "notPayed"
type input "8.19"
type input "RUB"
type input "[PERSON_NAME]"
type textarea "[URL][DOMAIN_NAME] Разбор [URL][DOMAIN_NAME]"
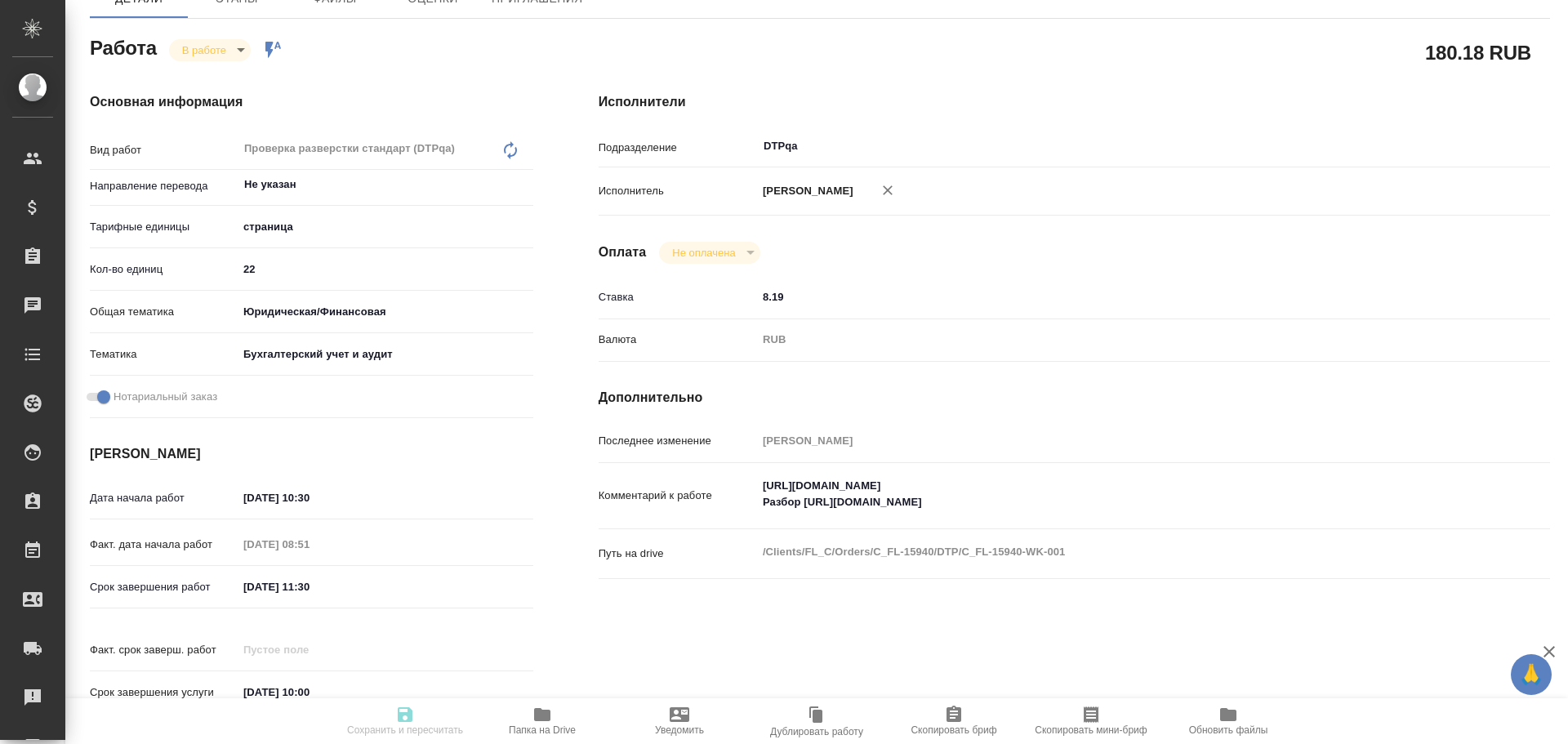
type textarea "x"
type textarea "/Clients/FL_C/Orders/C_FL-15940/DTP/C_FL-15940-WK-001"
type textarea "x"
type input "C_FL-15940"
type input "Восстановление макета средней сложности с полным соответствием оформлению ориги…"
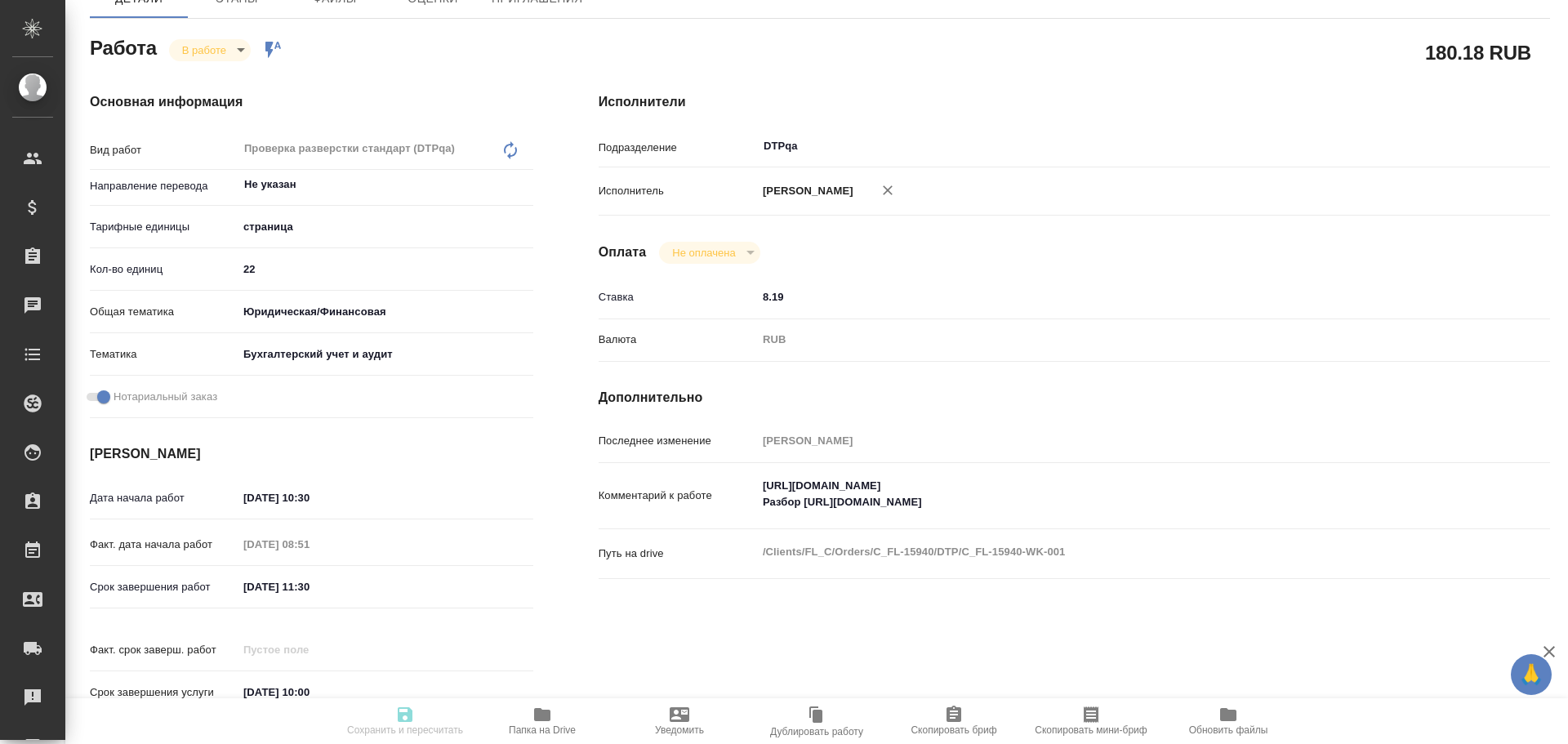
type input "Восстановление макета средней сложности с полным соответствием оформлению ориги…"
type input "[PERSON_NAME]"
type input "/Clients/FL_C/Orders/C_FL-15940"
type textarea "x"
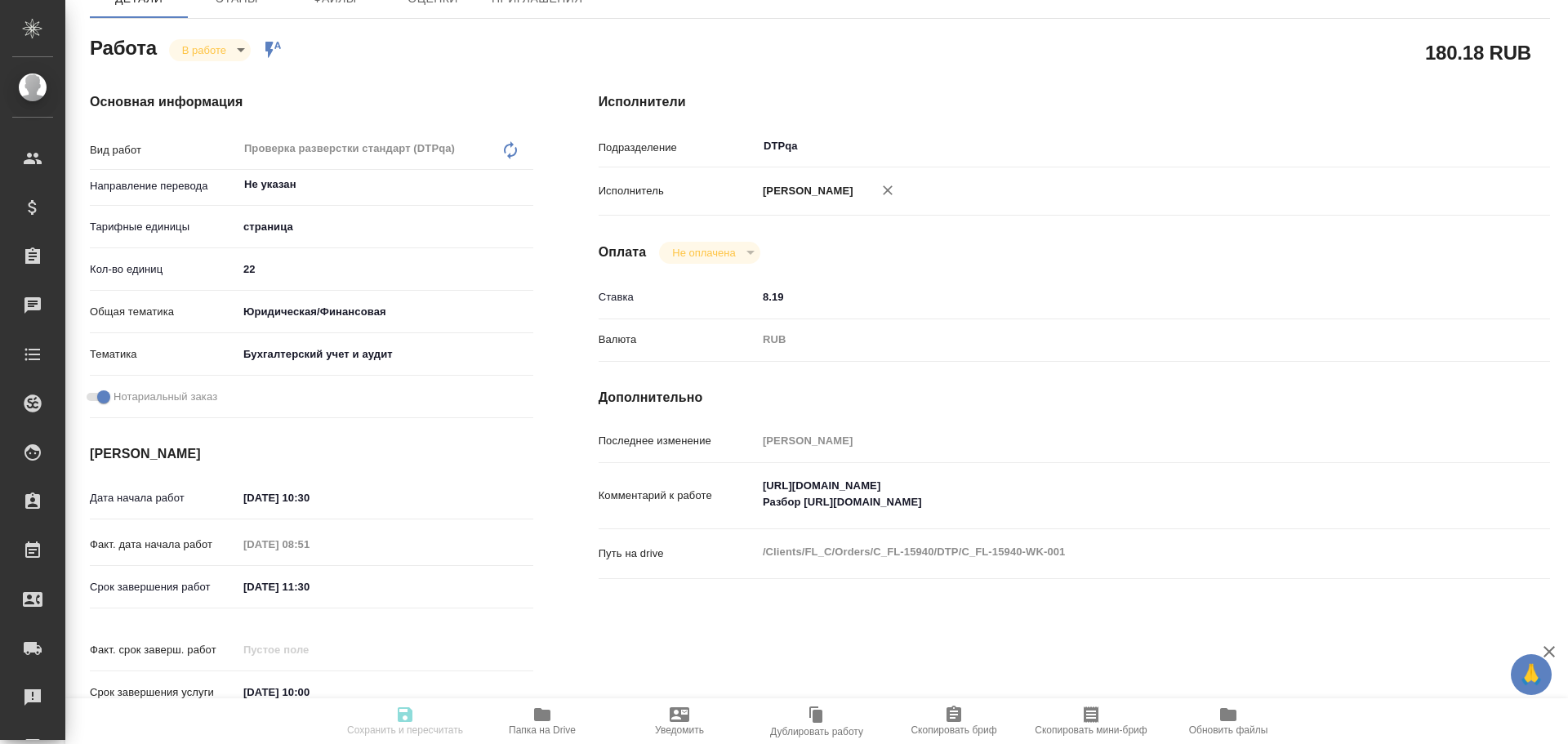
type textarea "ЗПК"
type textarea "x"
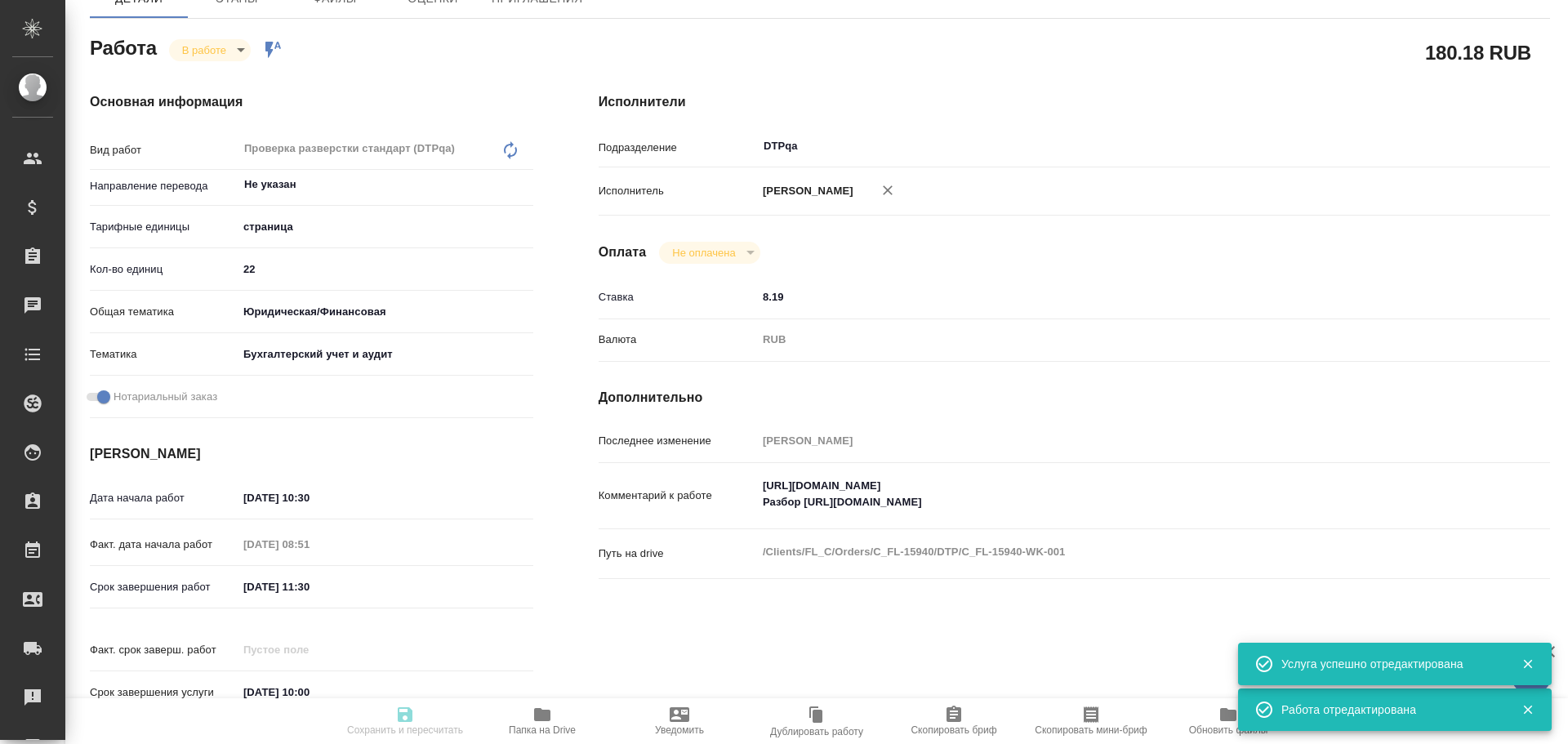
type textarea "x"
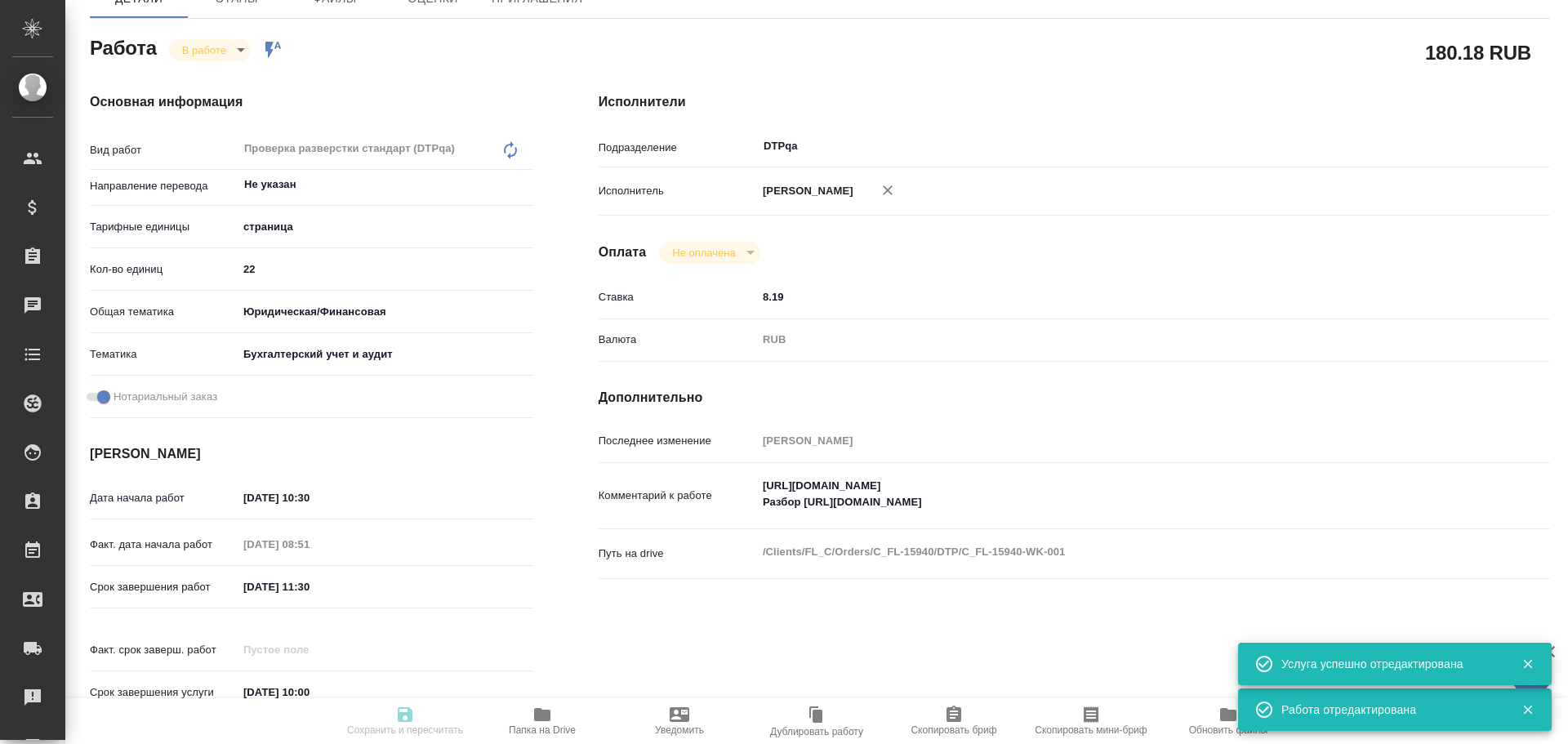
type textarea "x"
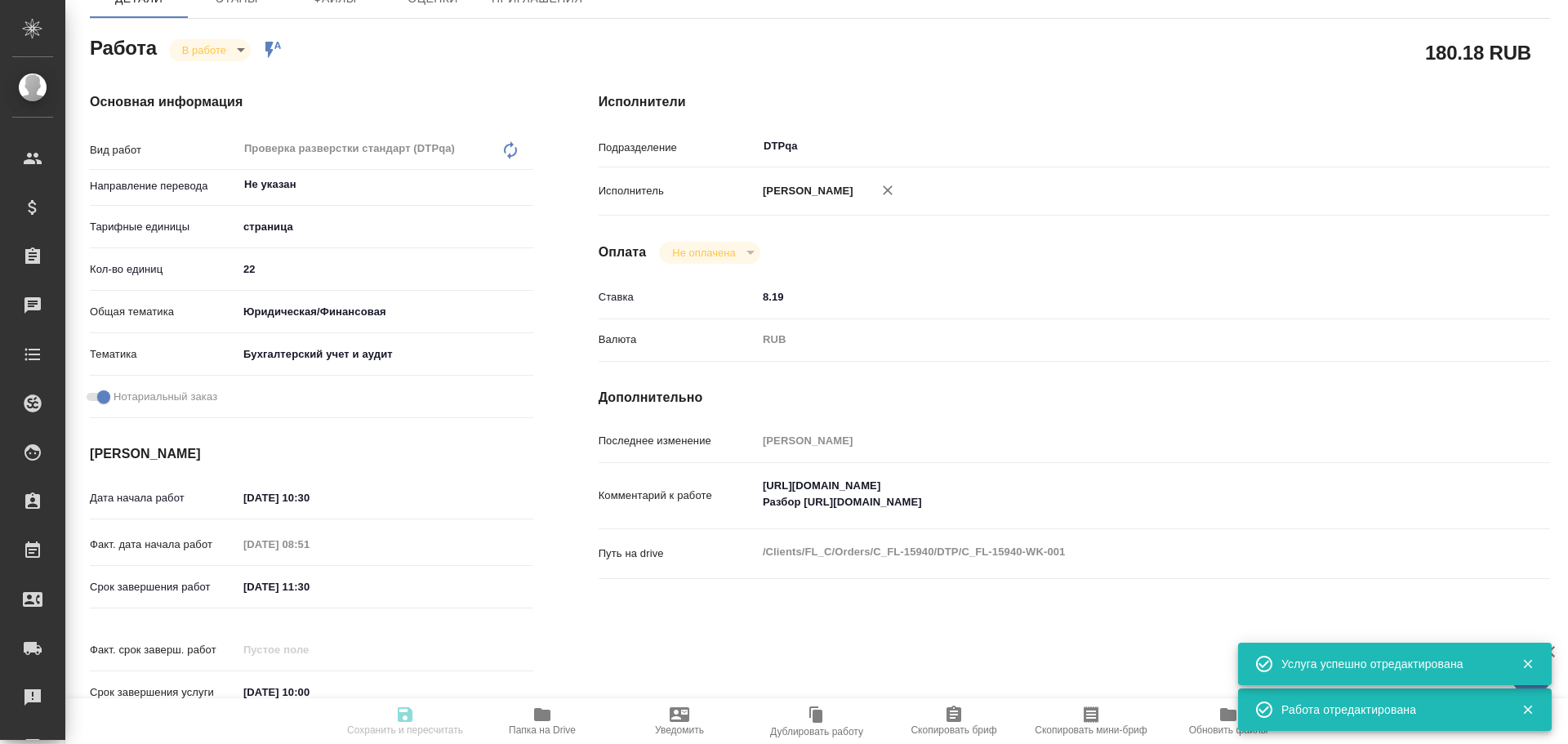
type textarea "x"
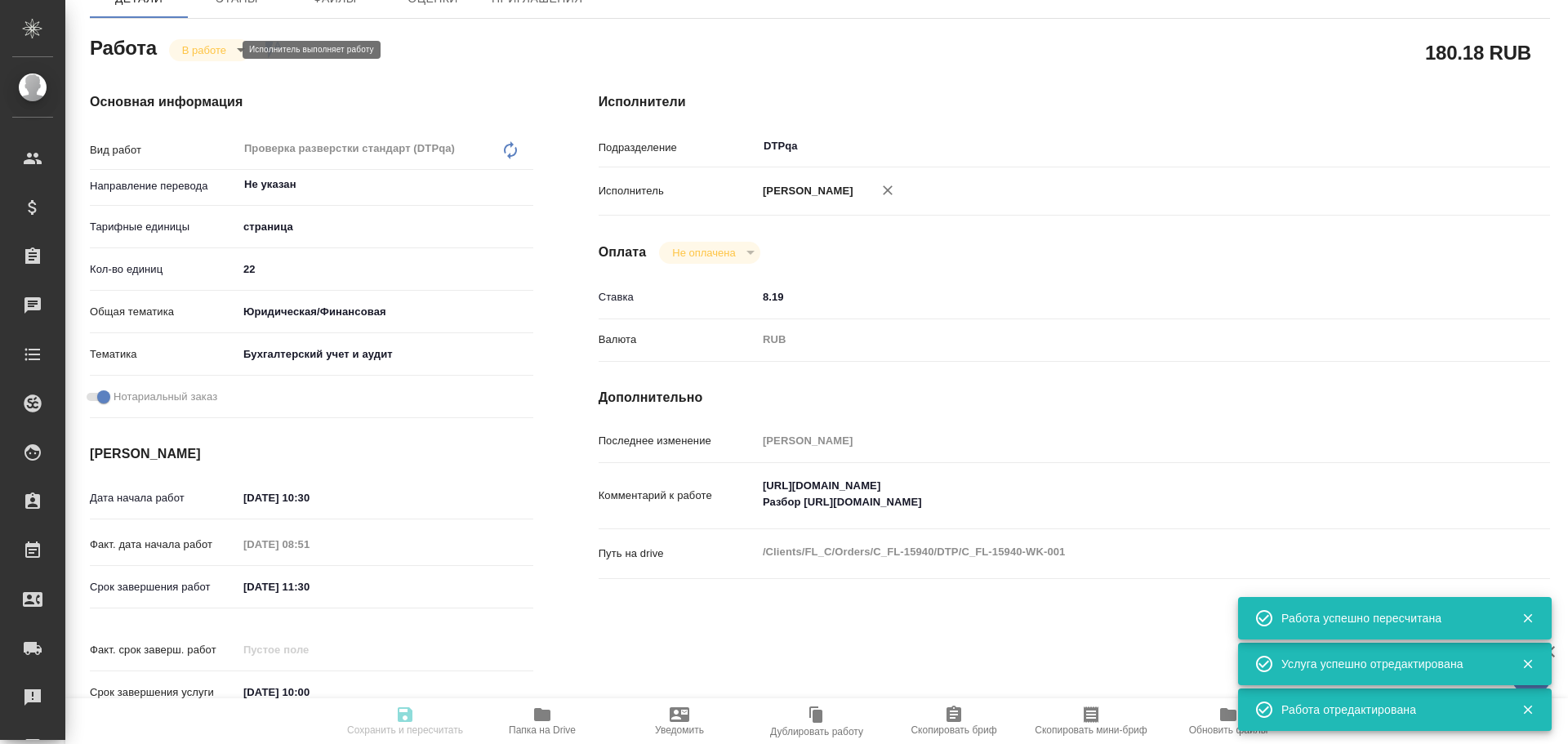
click at [186, 51] on body "🙏 .cls-1 fill:#fff; AWATERA Chulets [PERSON_NAME] Спецификации Заказы 0 Чаты To…" at bounding box center [784, 372] width 1568 height 744
type input "inProgress"
type textarea "Проверка разверстки стандарт (DTPqa)"
type textarea "x"
type input "Не указан"
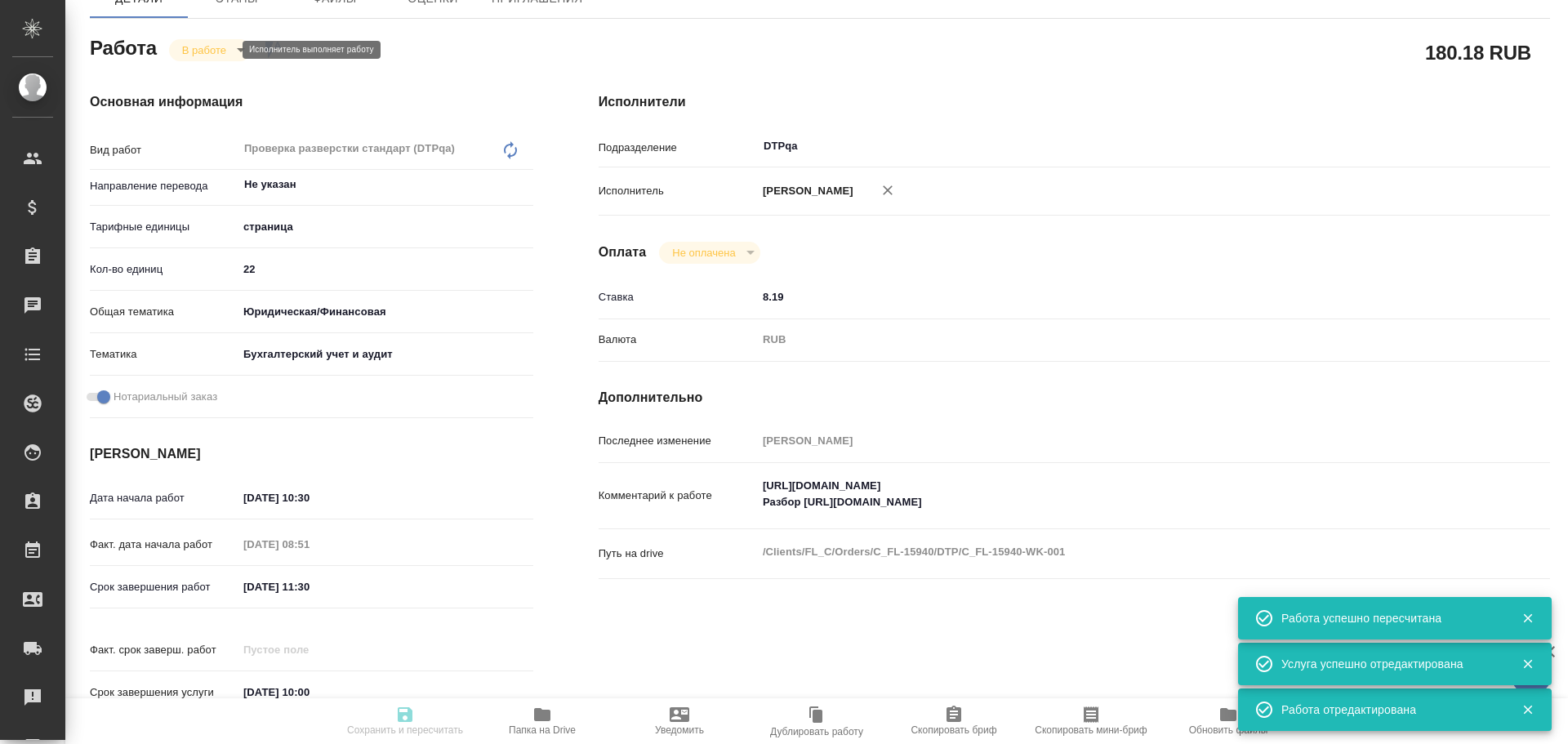
type input "5a8b1489cc6b4906c91bfdb2"
type input "22"
type input "yr-fn"
type input "6149848a2b7be24903fd7a88"
checkbox input "true"
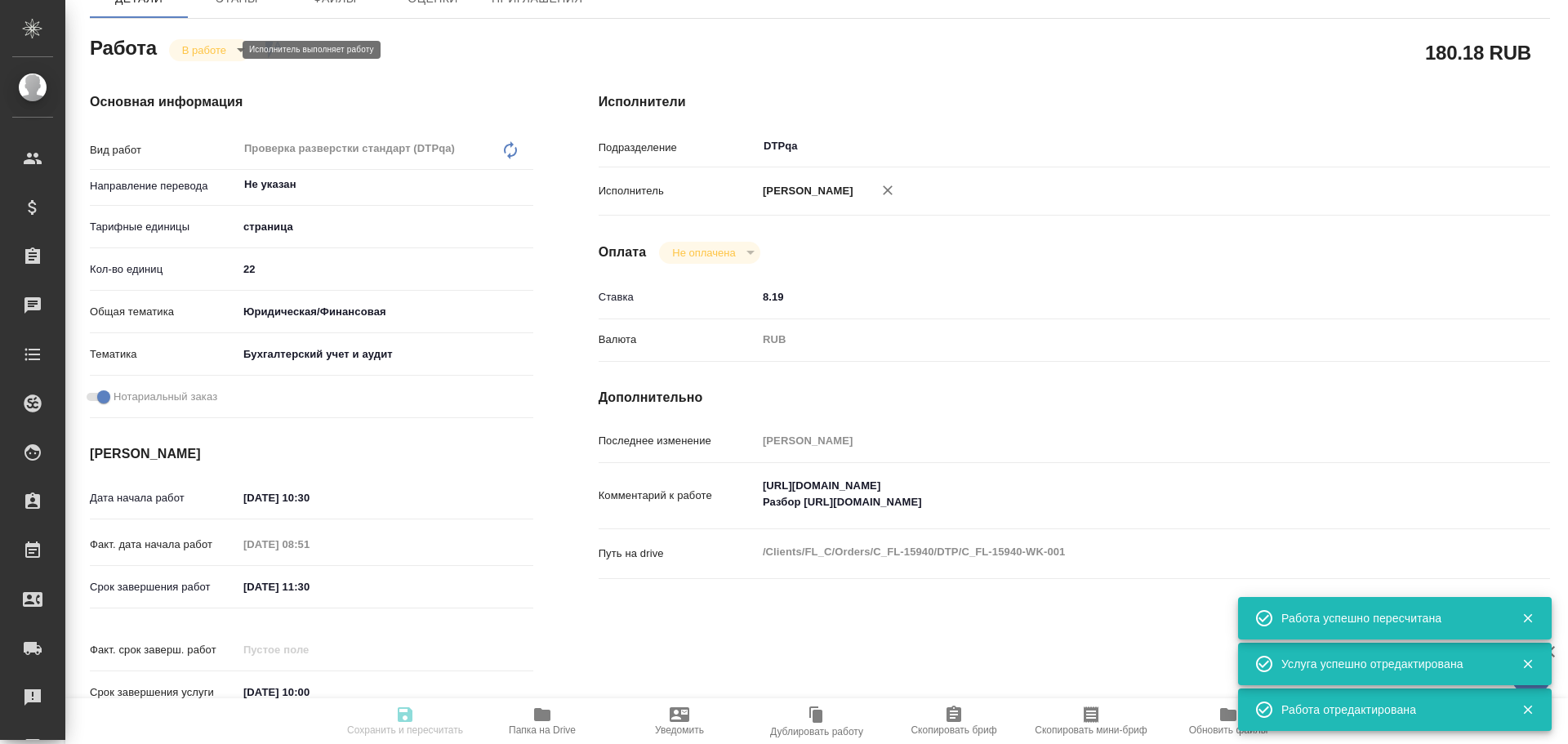
type input "[DATE] 10:30"
type input "[DATE] 08:51"
type input "[DATE] 11:30"
type input "[DATE] 10:00"
type input "DTPqa"
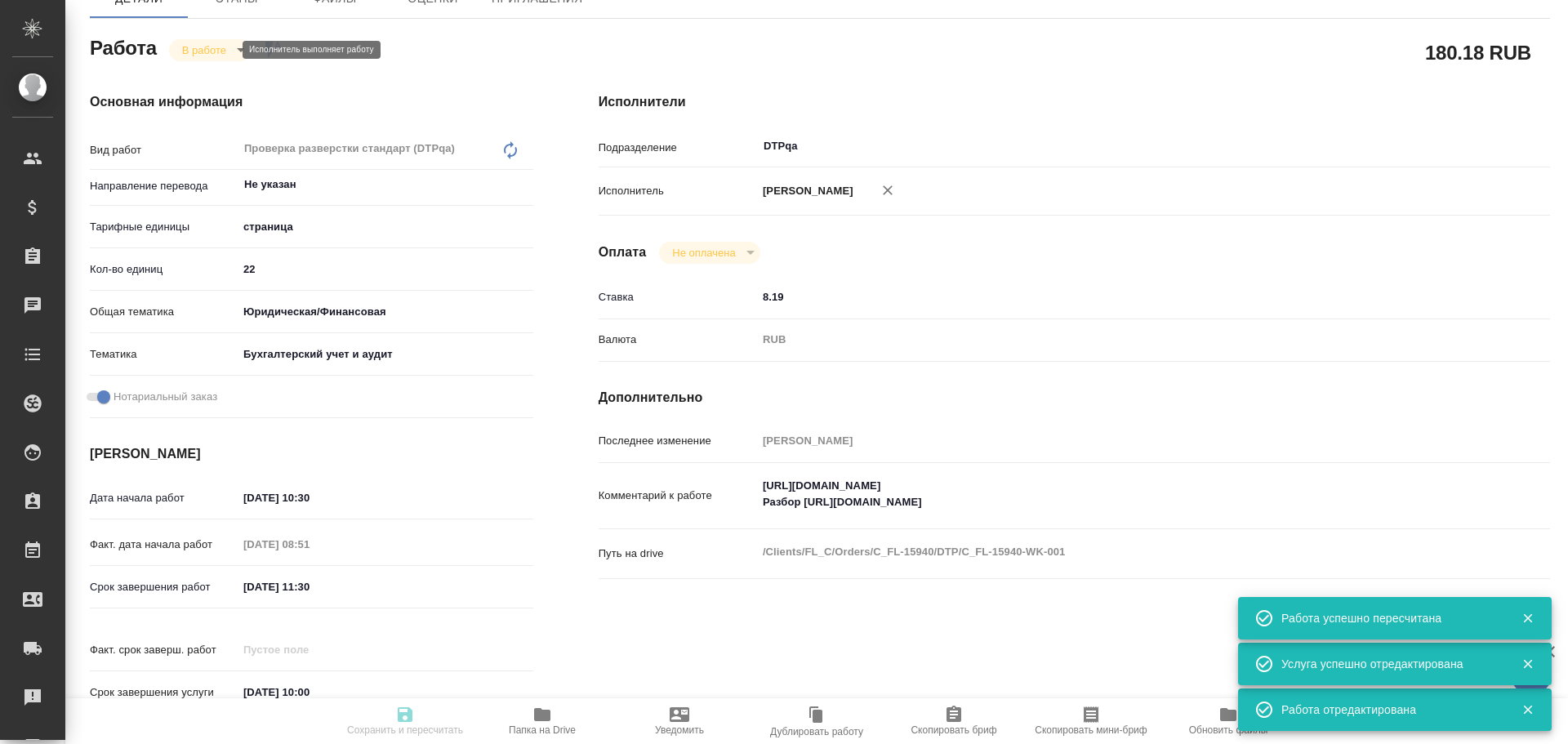
type input "notPayed"
type input "8.19"
type input "RUB"
type input "[PERSON_NAME]"
type textarea "[URL][DOMAIN_NAME] Разбор [URL][DOMAIN_NAME]"
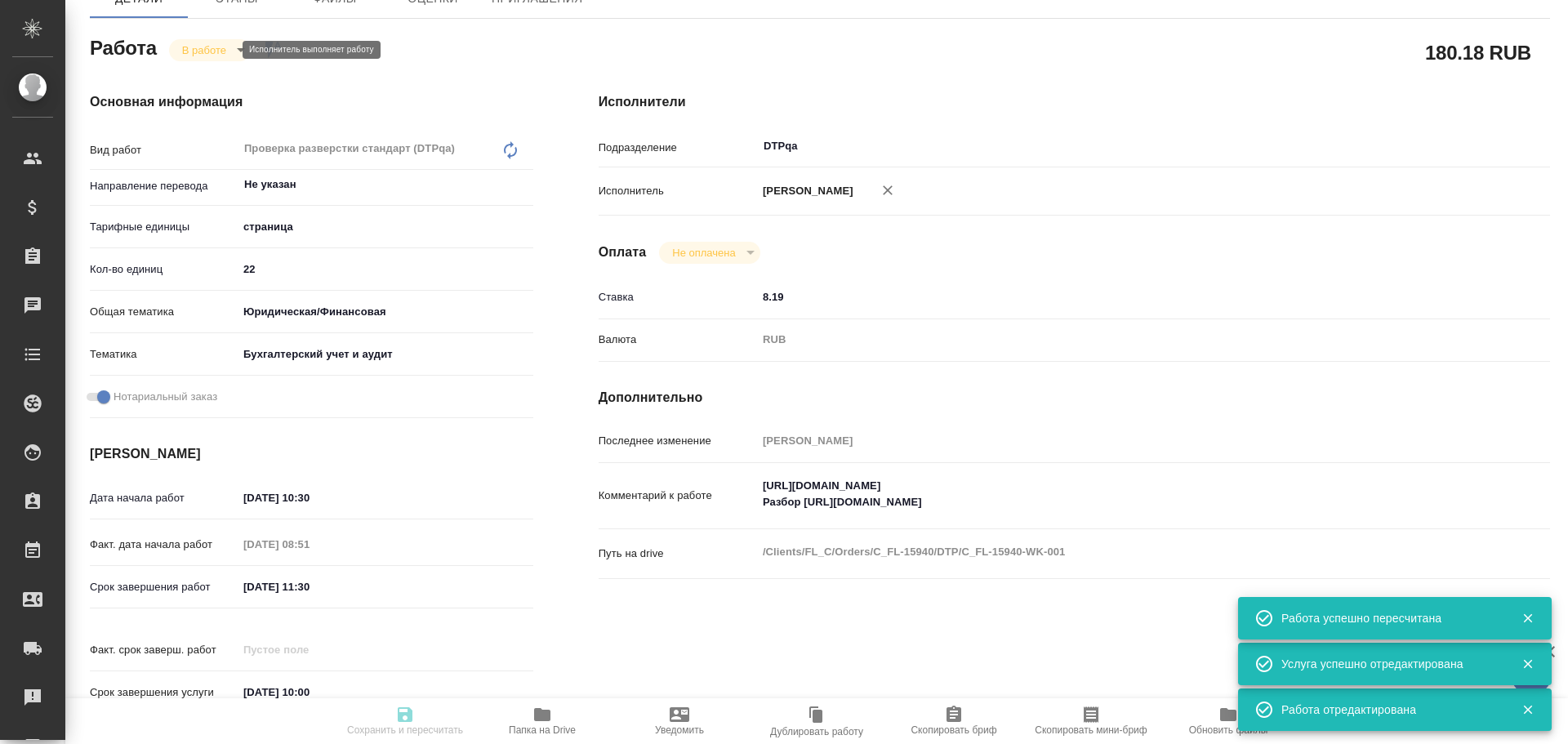
type textarea "x"
type textarea "/Clients/FL_C/Orders/C_FL-15940/DTP/C_FL-15940-WK-001"
type textarea "x"
type input "C_FL-15940"
type input "Восстановление макета средней сложности с полным соответствием оформлению ориги…"
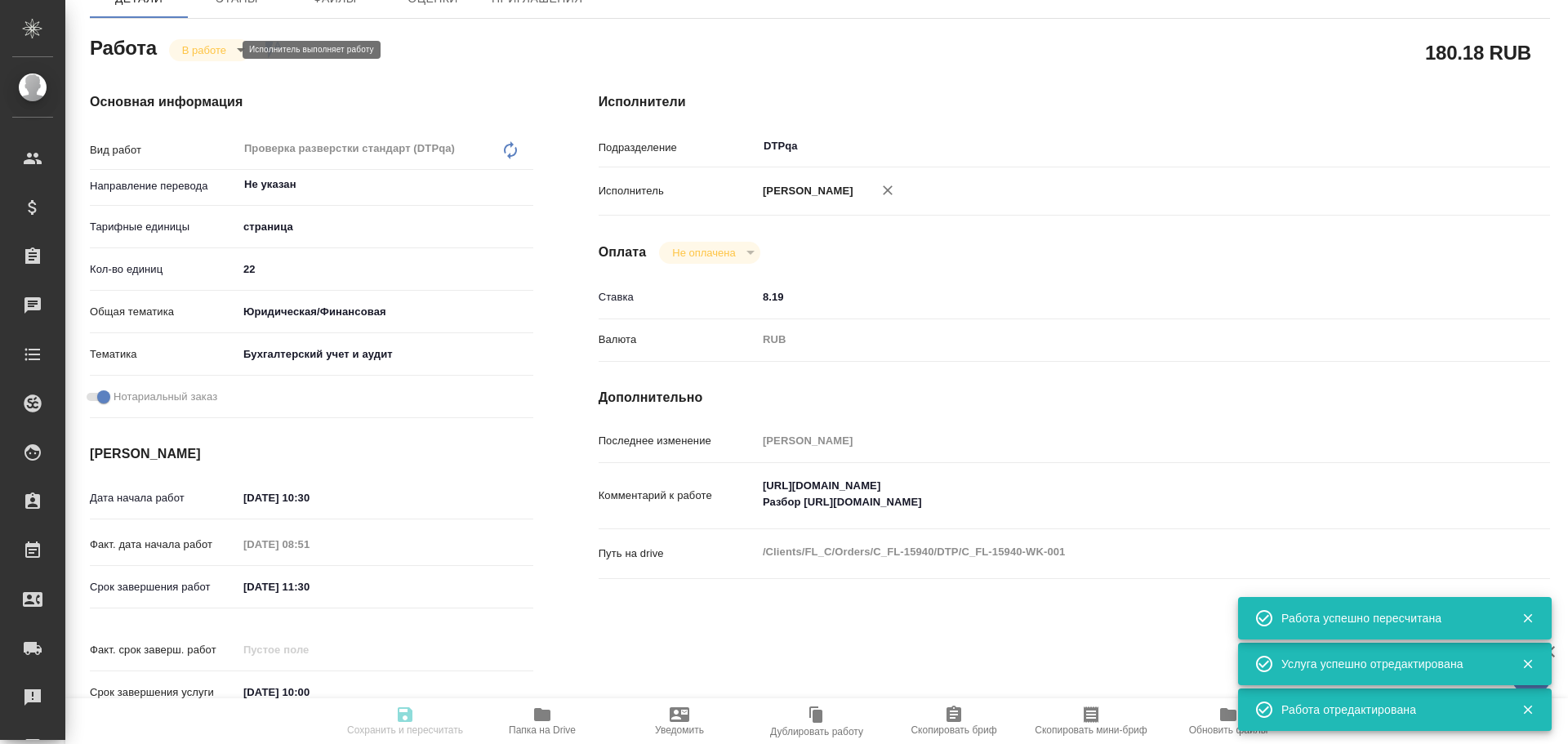
type input "Восстановление макета средней сложности с полным соответствием оформлению ориги…"
type input "[PERSON_NAME]"
type input "/Clients/FL_C/Orders/C_FL-15940"
type textarea "x"
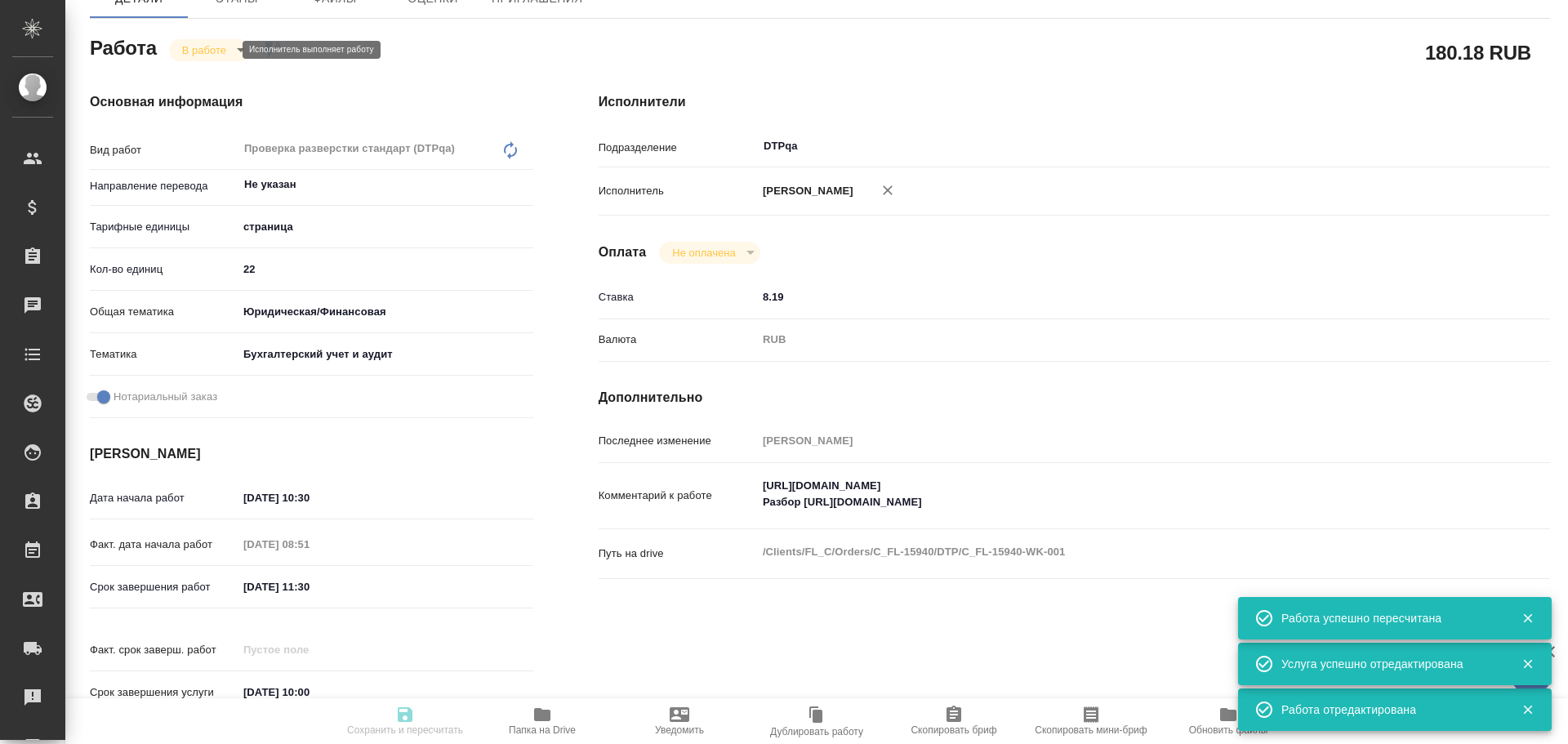
type textarea "ЗПК"
type textarea "x"
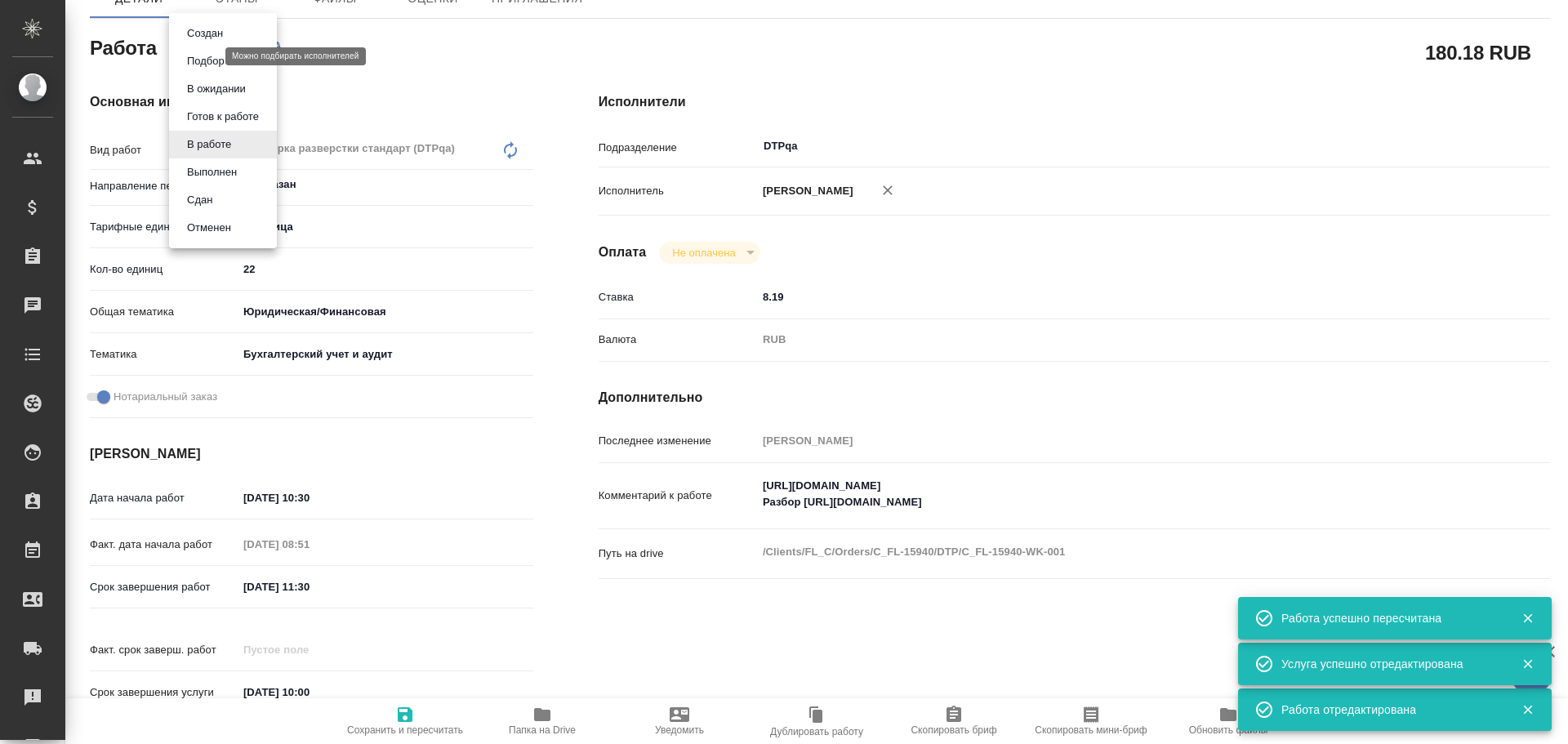
type textarea "x"
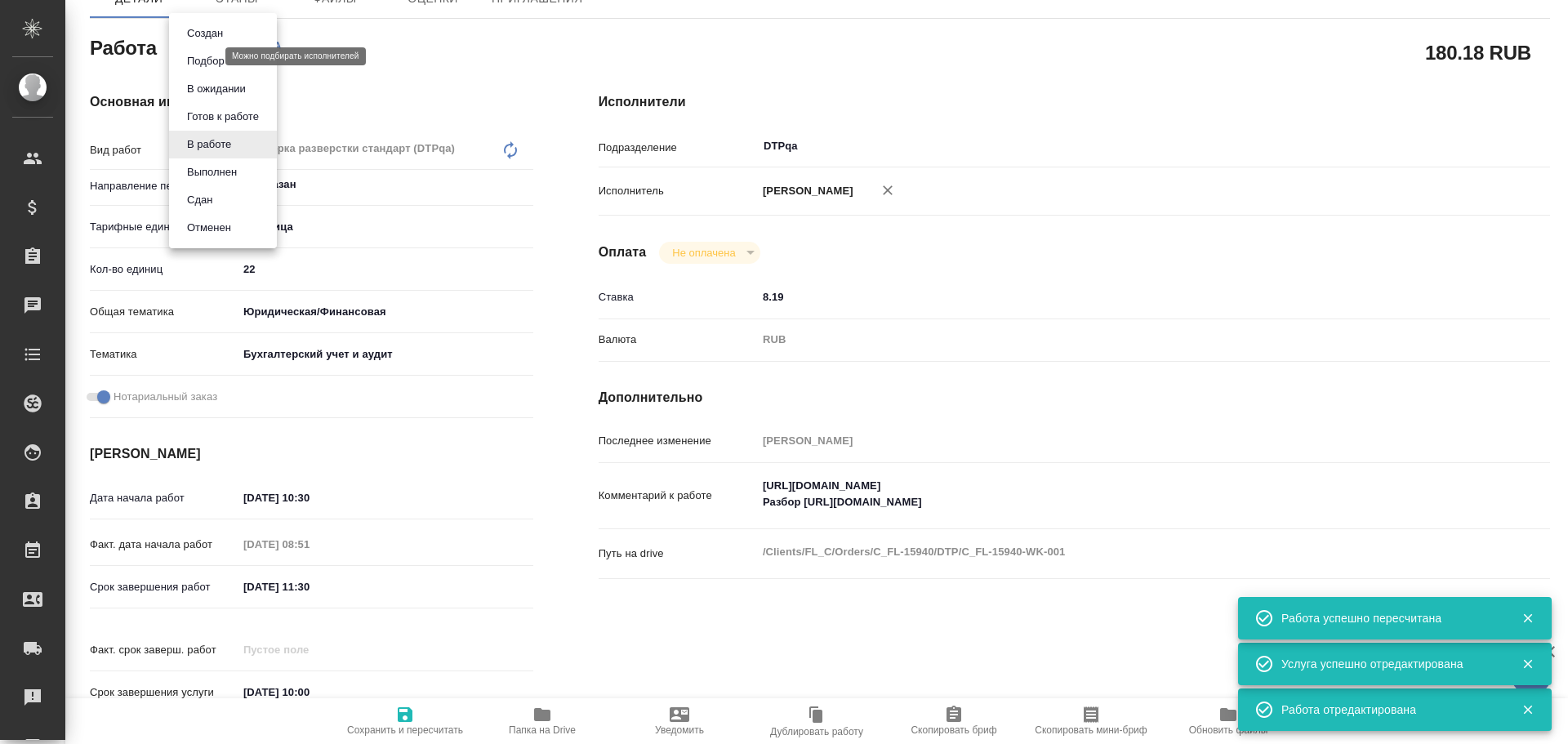
type textarea "x"
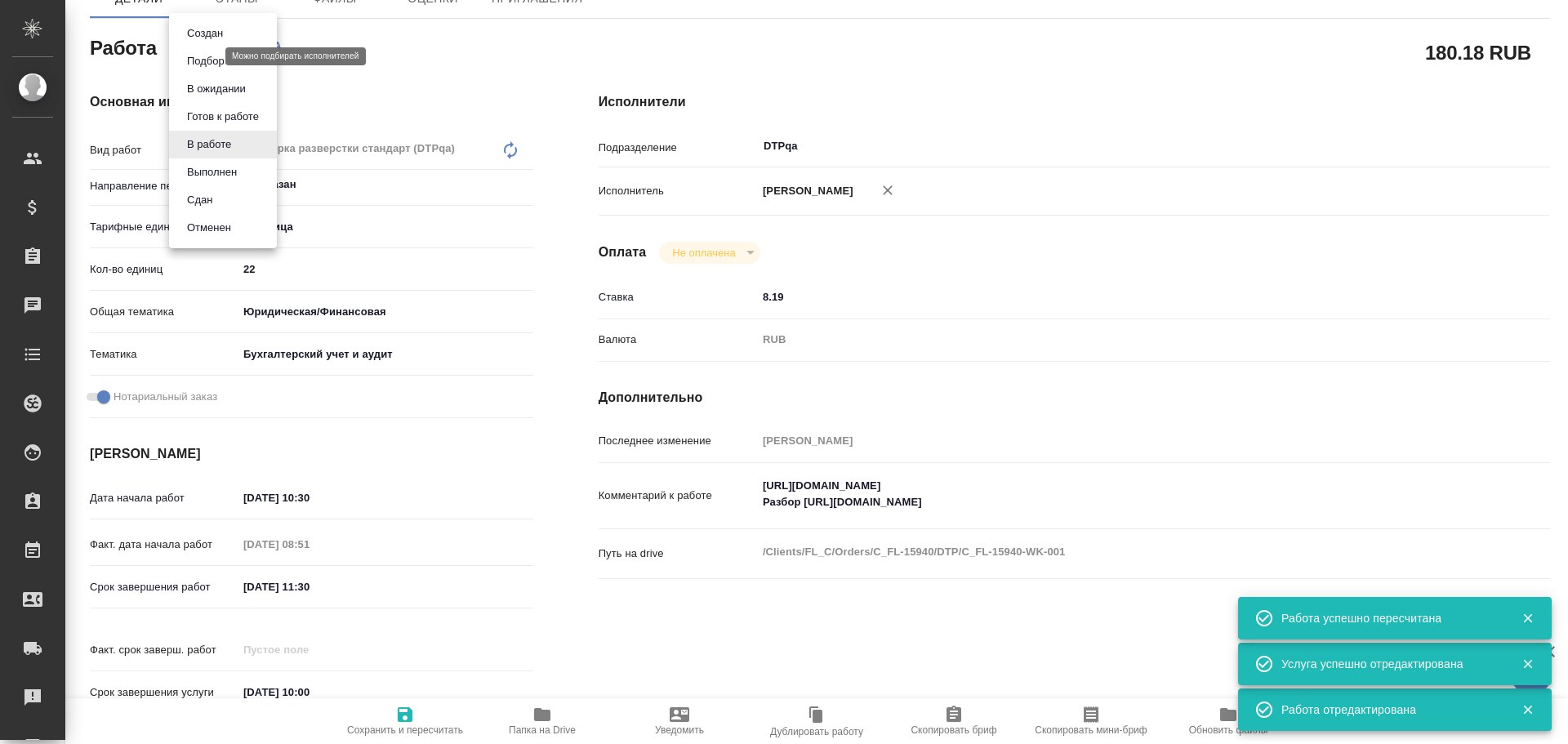
type textarea "x"
click at [199, 168] on button "Выполнен" at bounding box center [212, 172] width 59 height 18
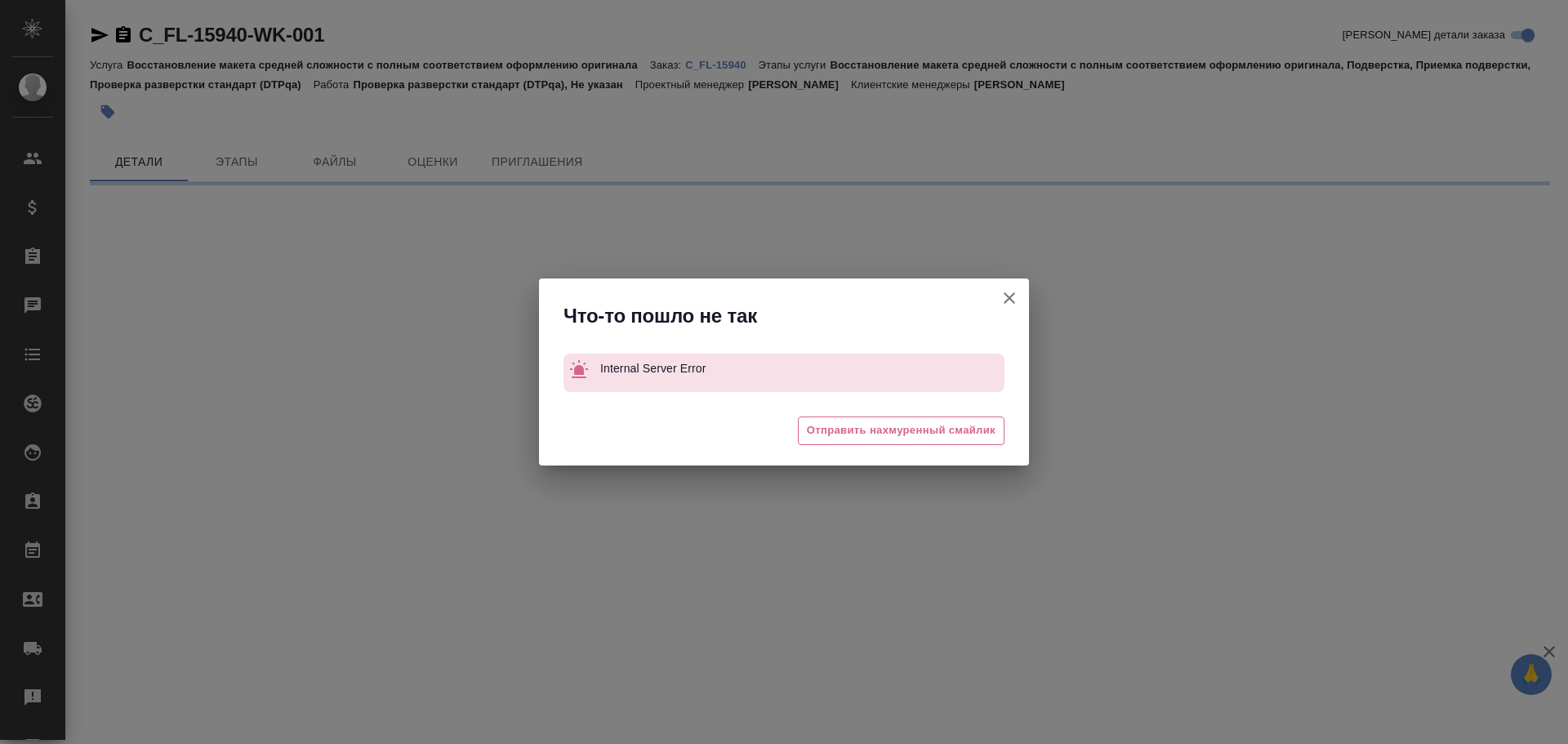
scroll to position [0, 0]
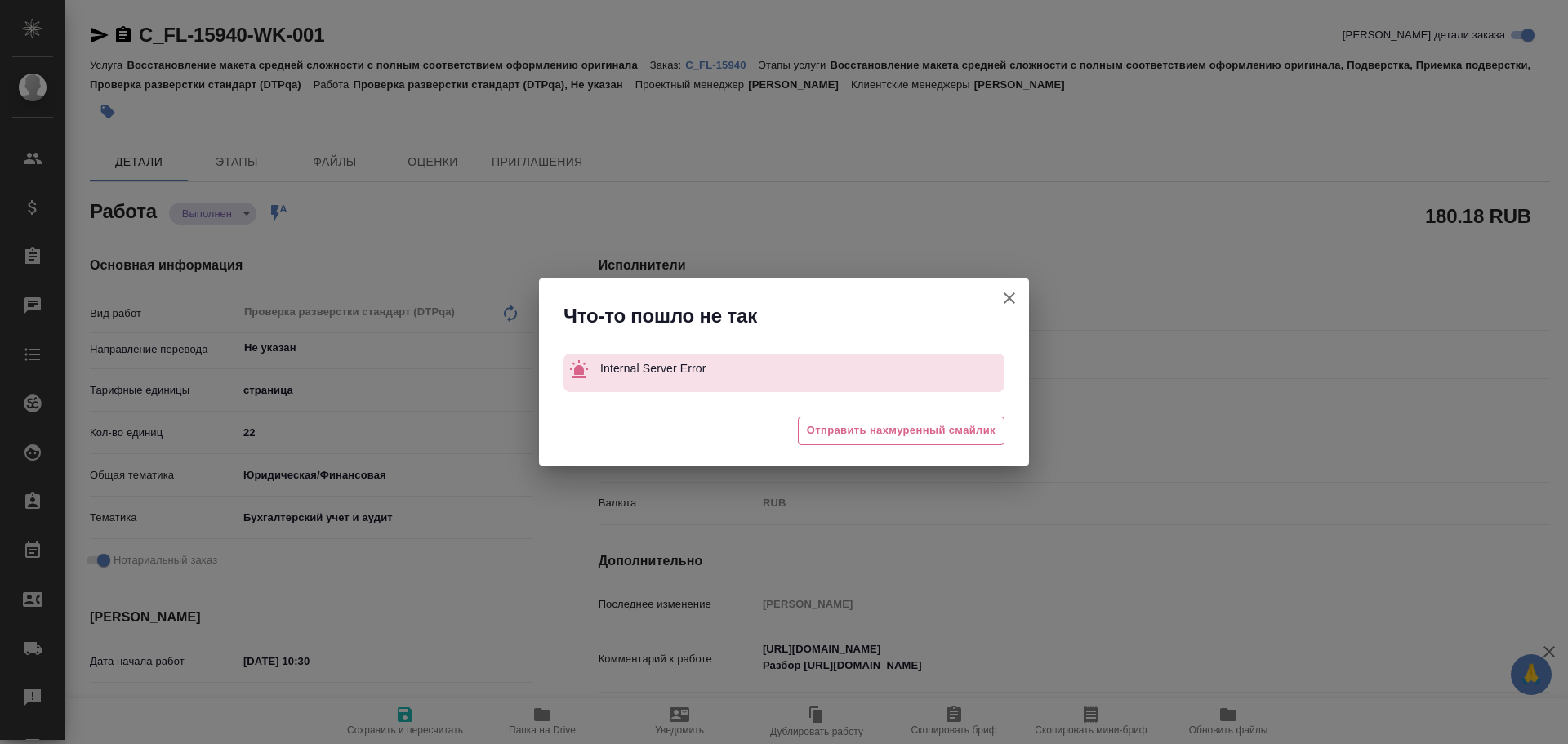
click at [1006, 300] on icon "button" at bounding box center [1009, 298] width 11 height 11
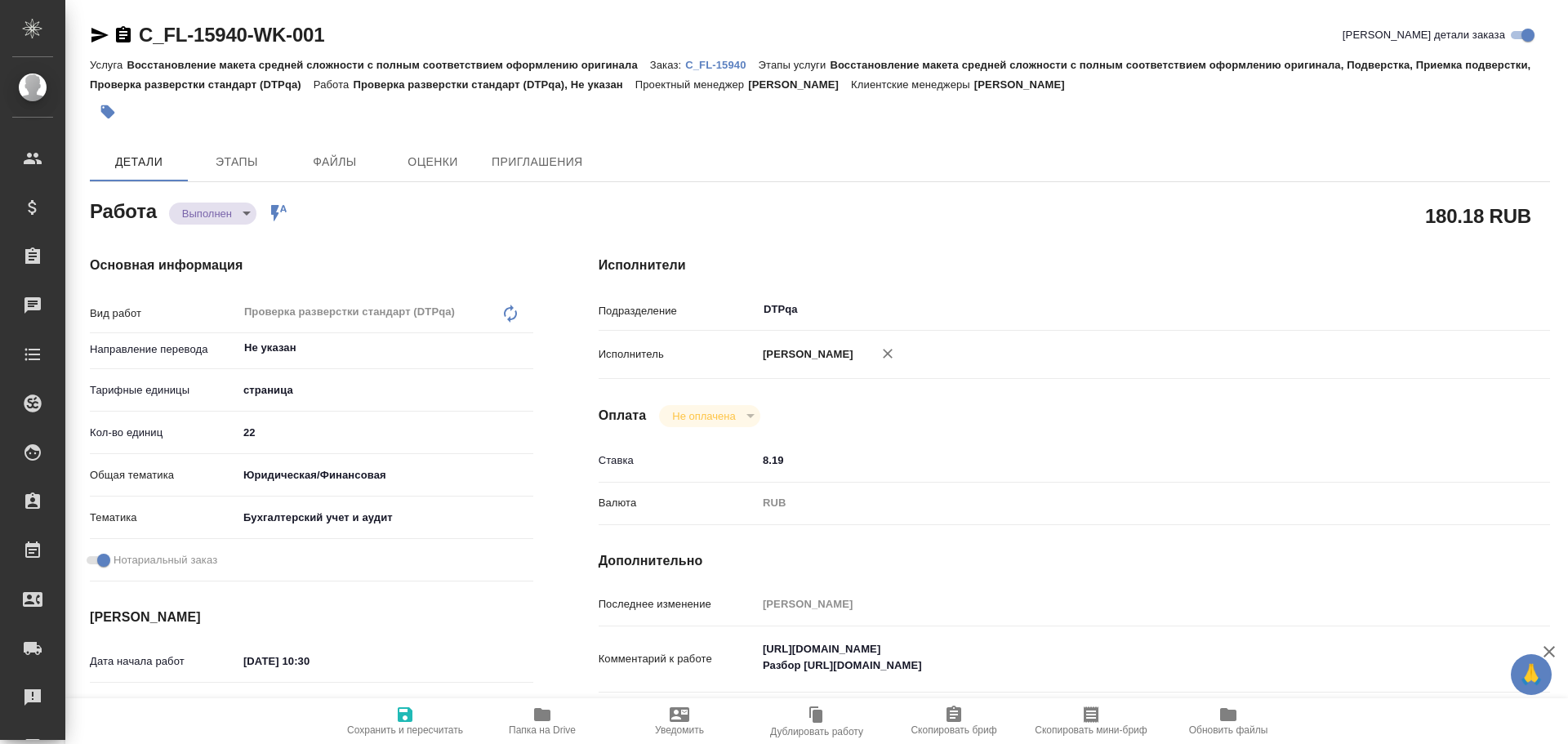
click at [423, 723] on span "Сохранить и пересчитать" at bounding box center [405, 720] width 118 height 31
